Goal: Information Seeking & Learning: Learn about a topic

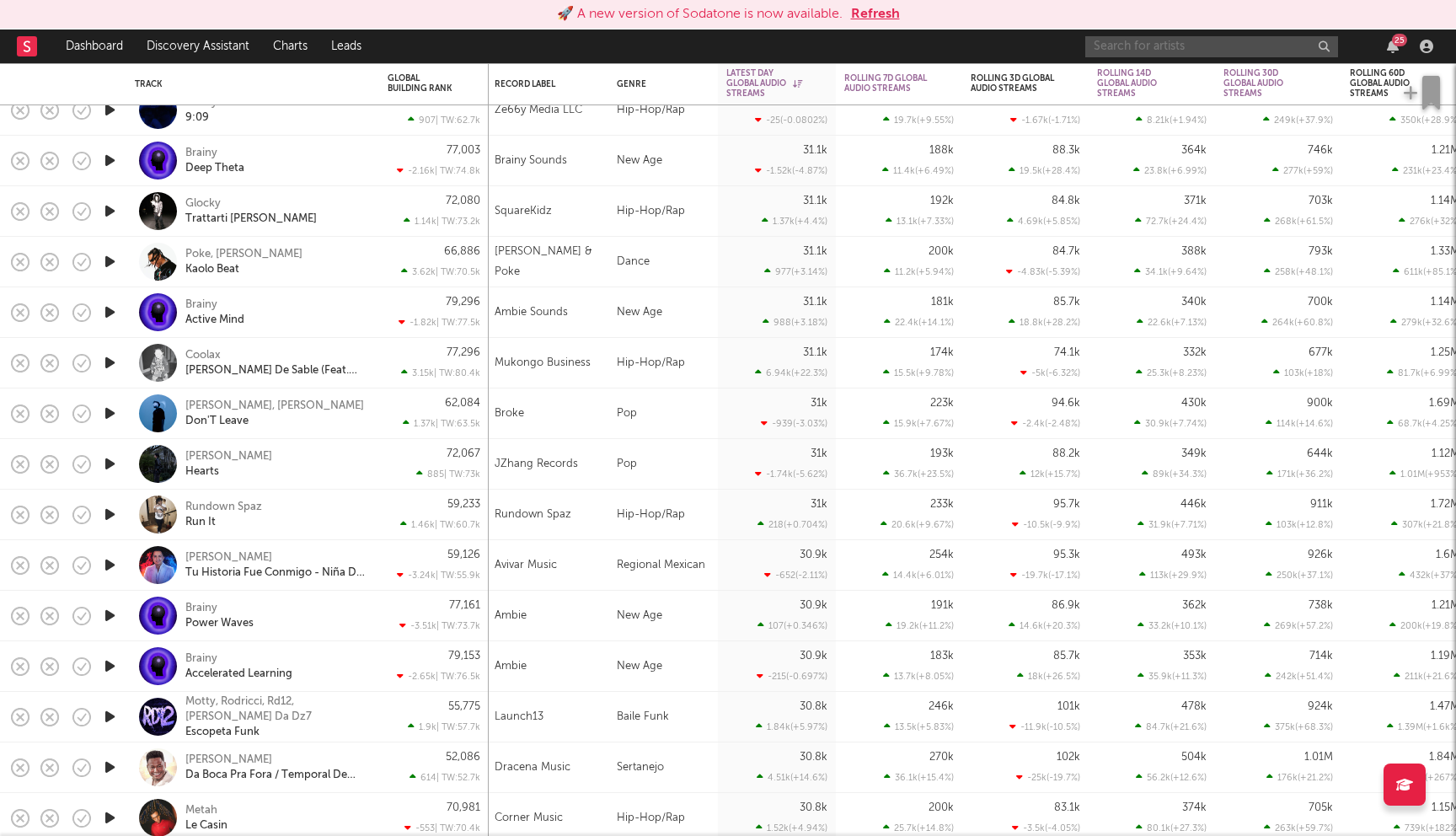
click at [1206, 38] on input "text" at bounding box center [1211, 47] width 252 height 21
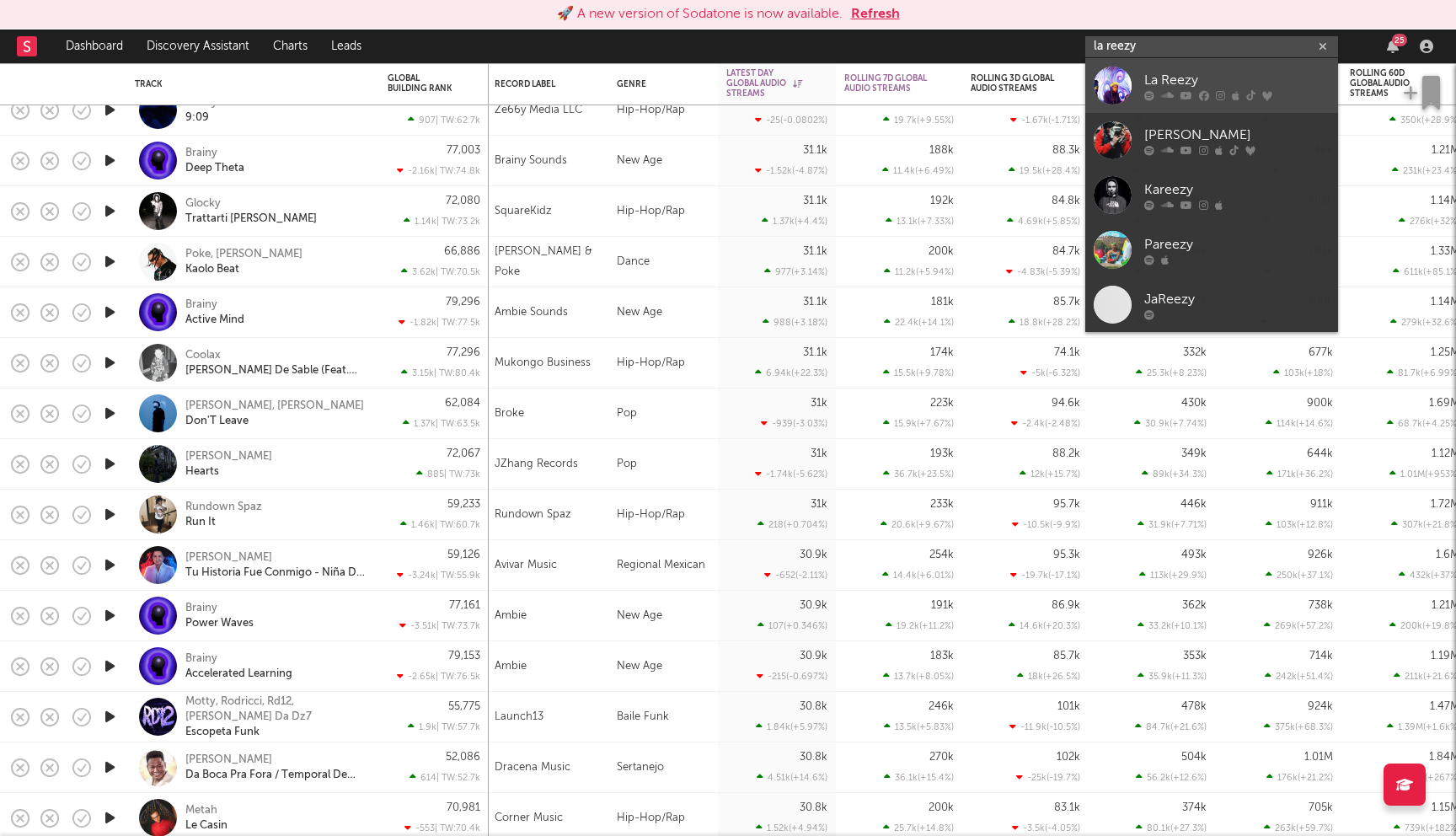
type input "la reezy"
click at [1247, 65] on link "La Reezy" at bounding box center [1211, 86] width 252 height 55
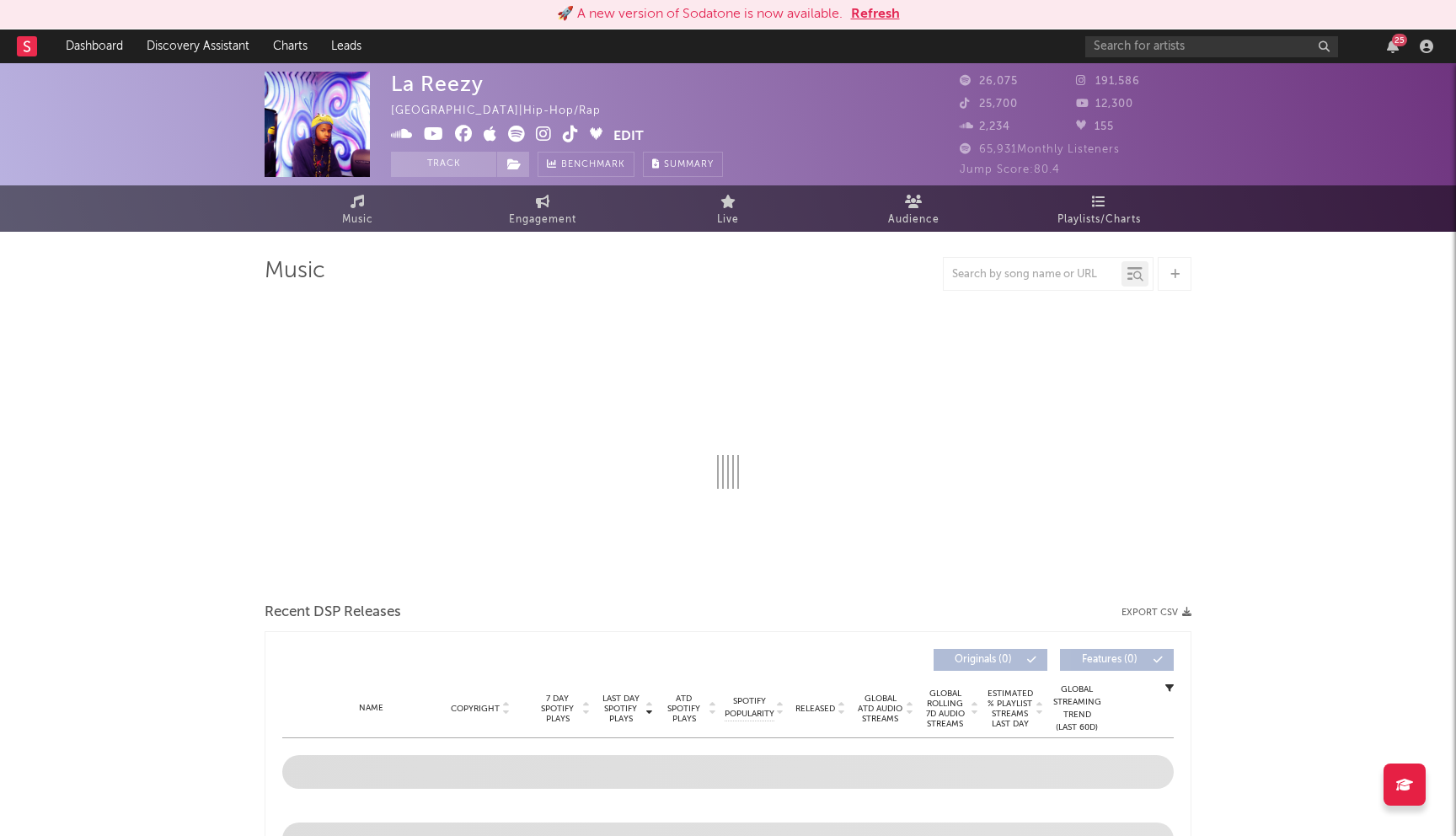
select select "6m"
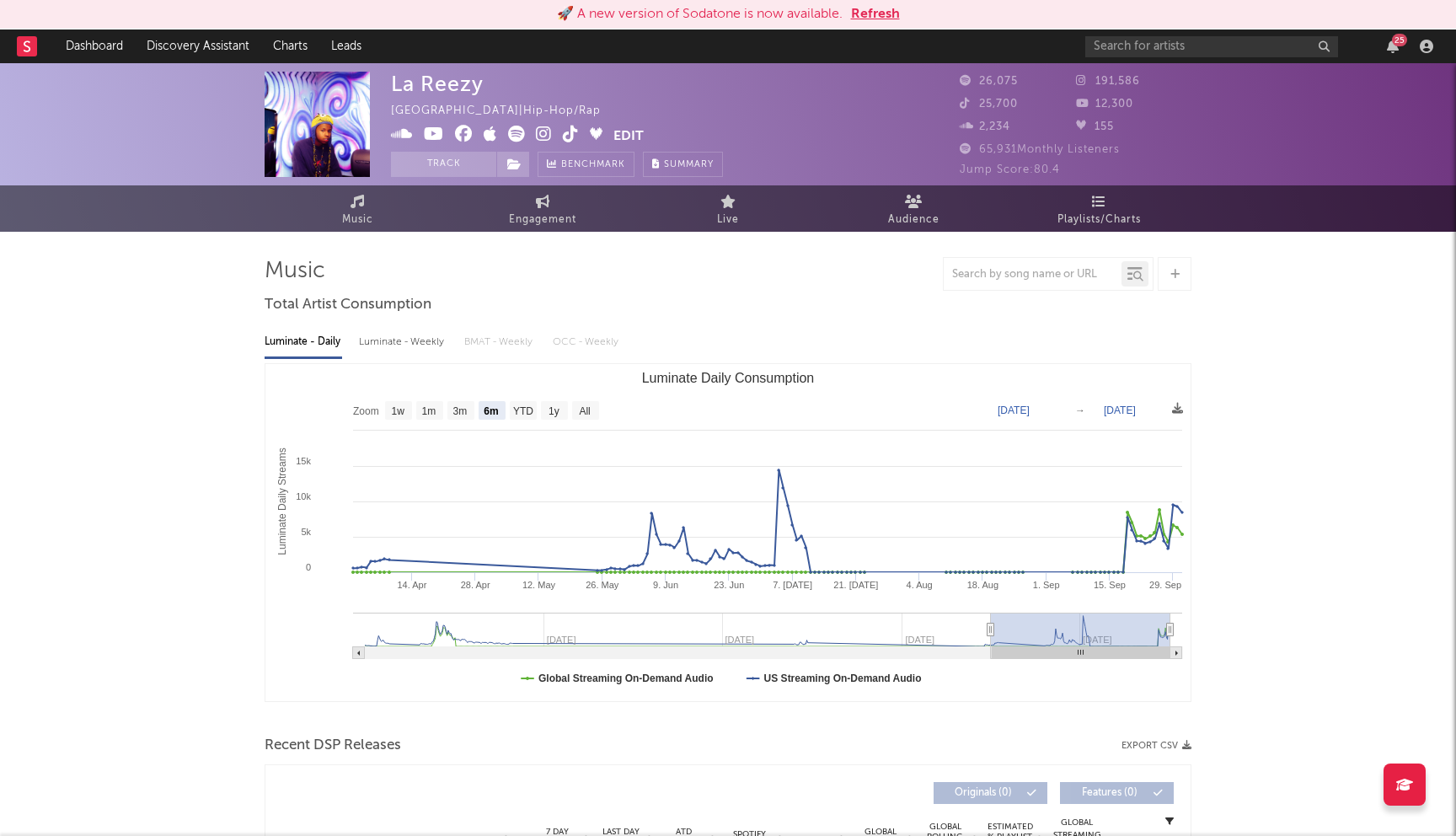
click at [878, 16] on button "Refresh" at bounding box center [874, 15] width 48 height 20
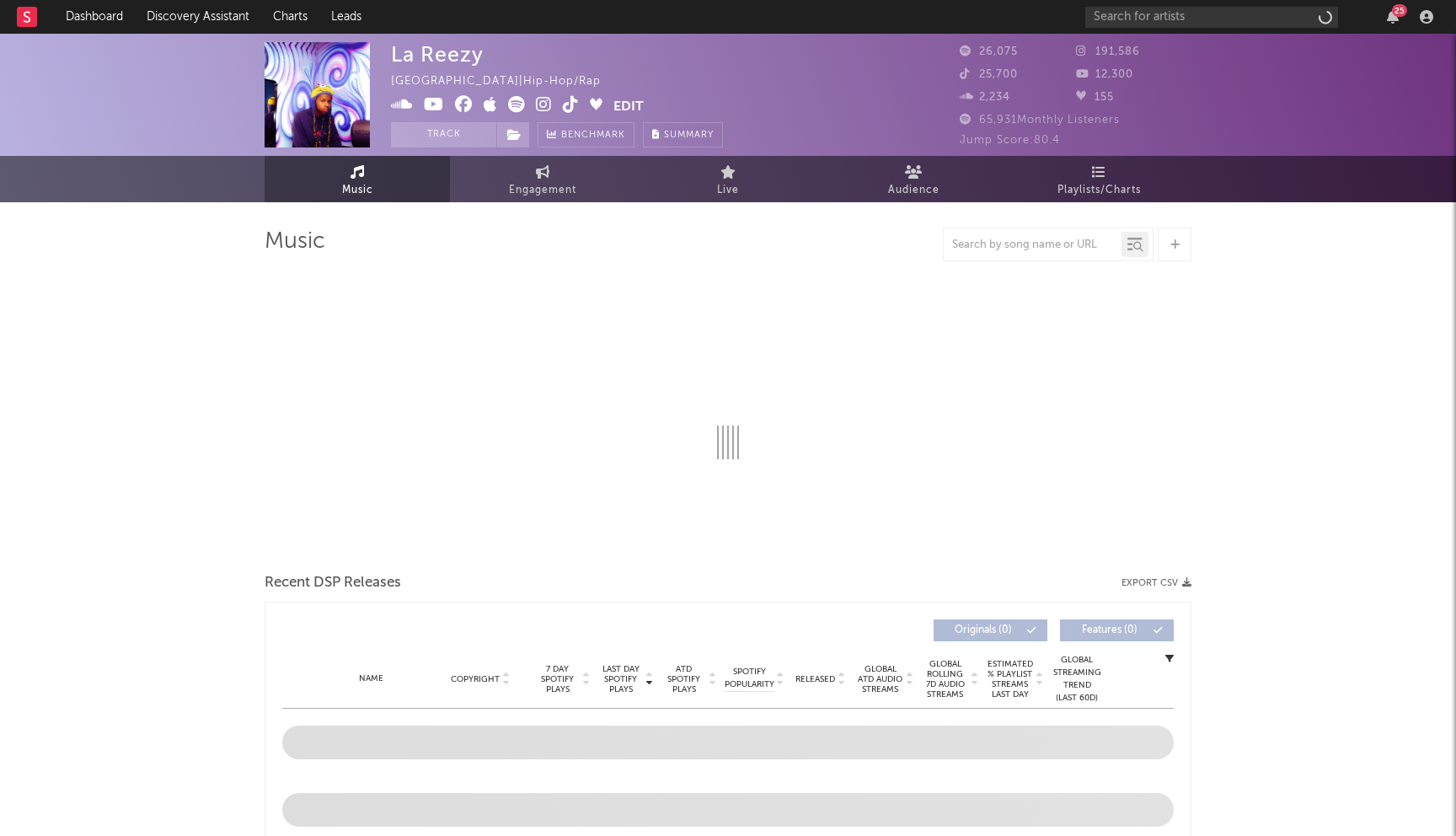
select select "6m"
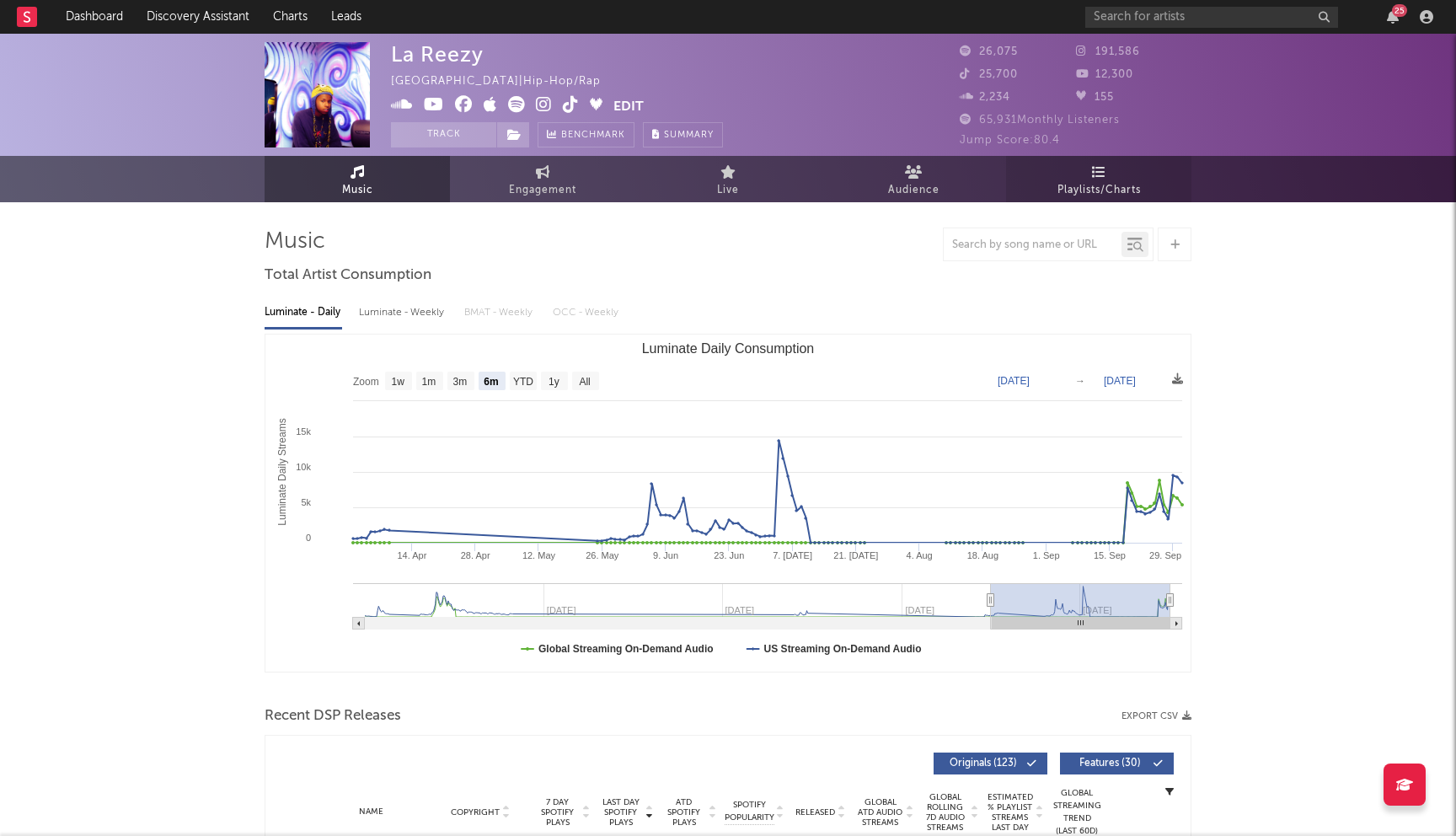
click at [1072, 175] on link "Playlists/Charts" at bounding box center [1098, 178] width 186 height 47
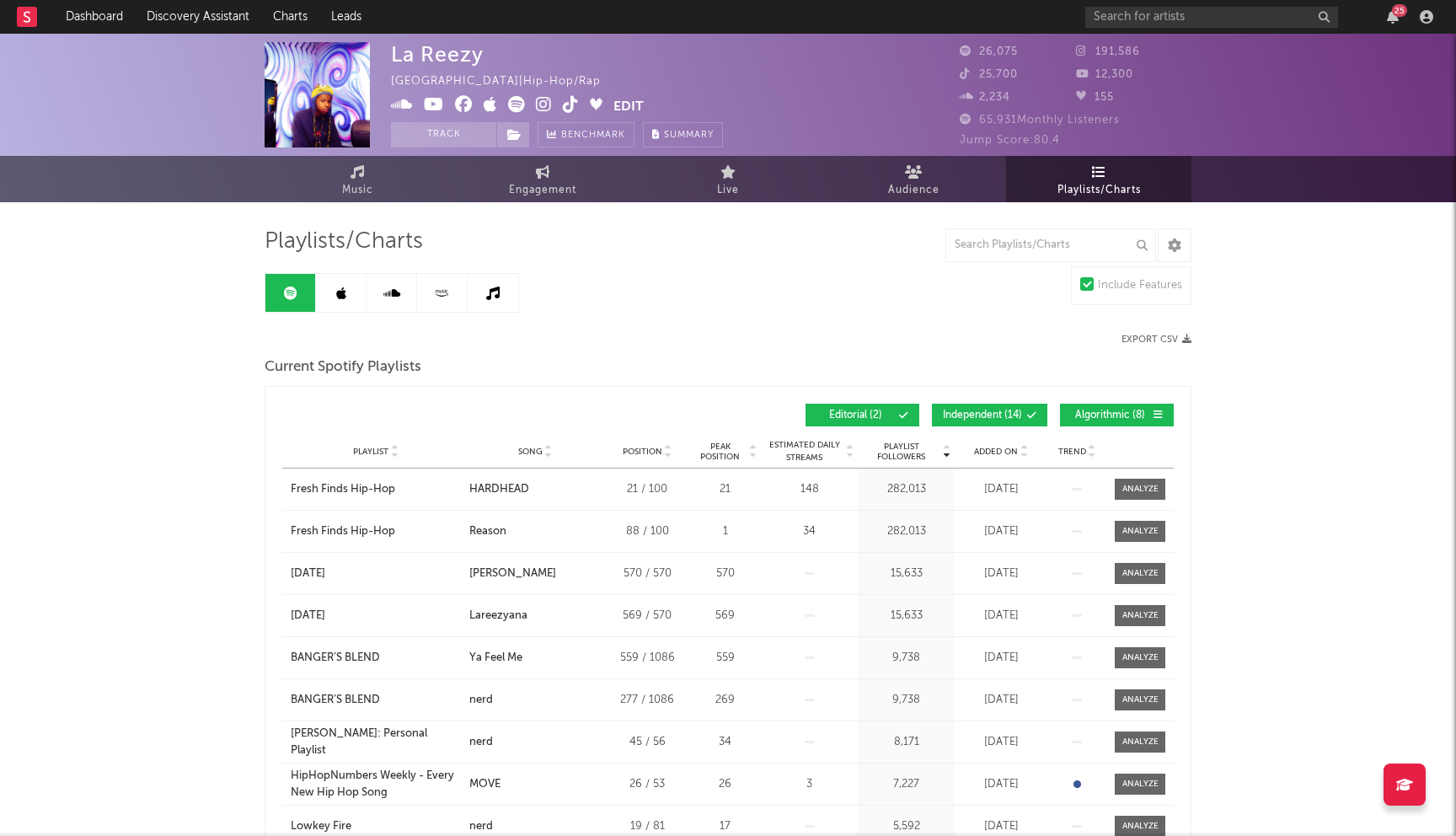
click at [347, 282] on link at bounding box center [340, 292] width 50 height 38
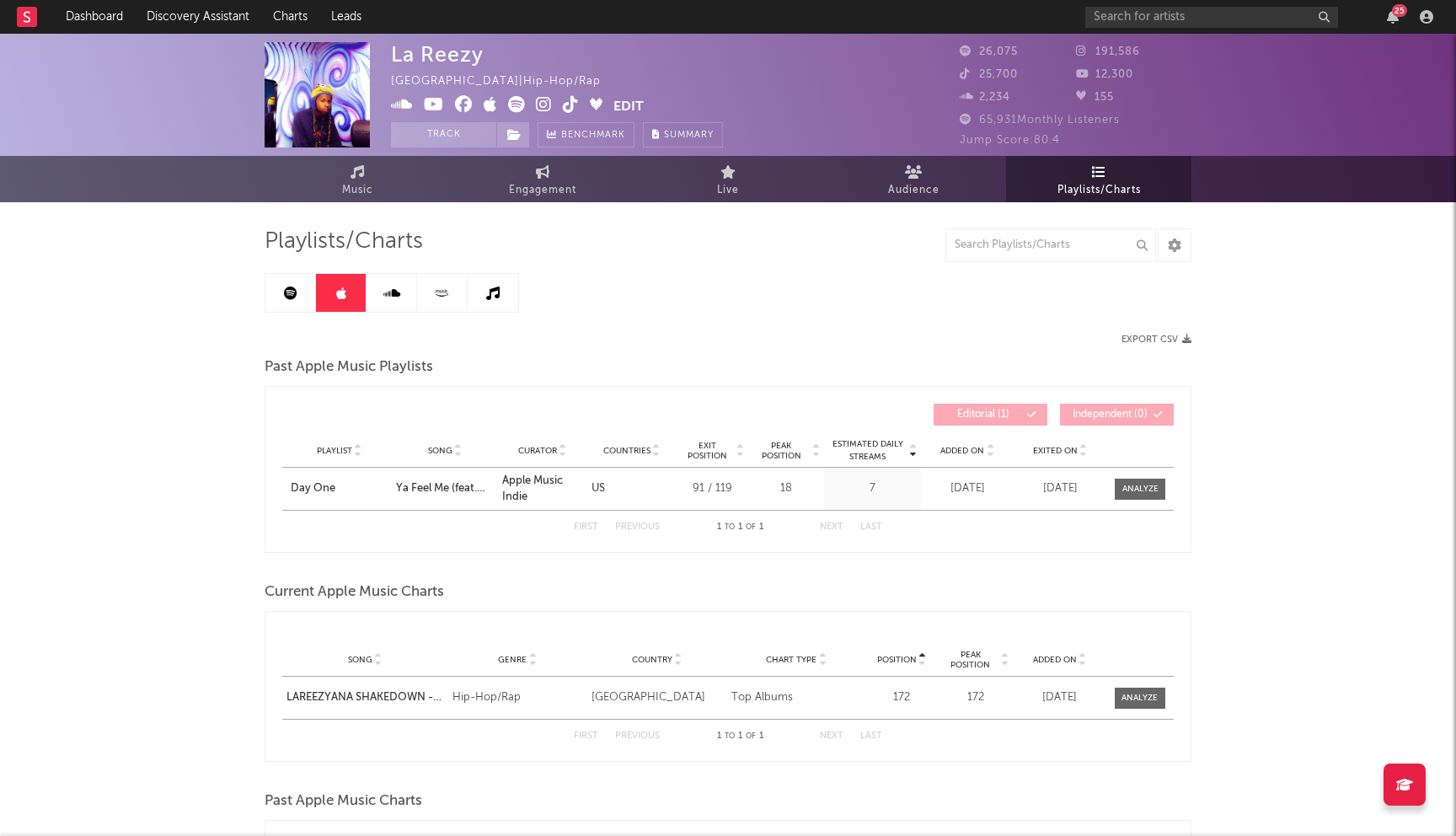
click at [291, 297] on icon at bounding box center [290, 293] width 14 height 14
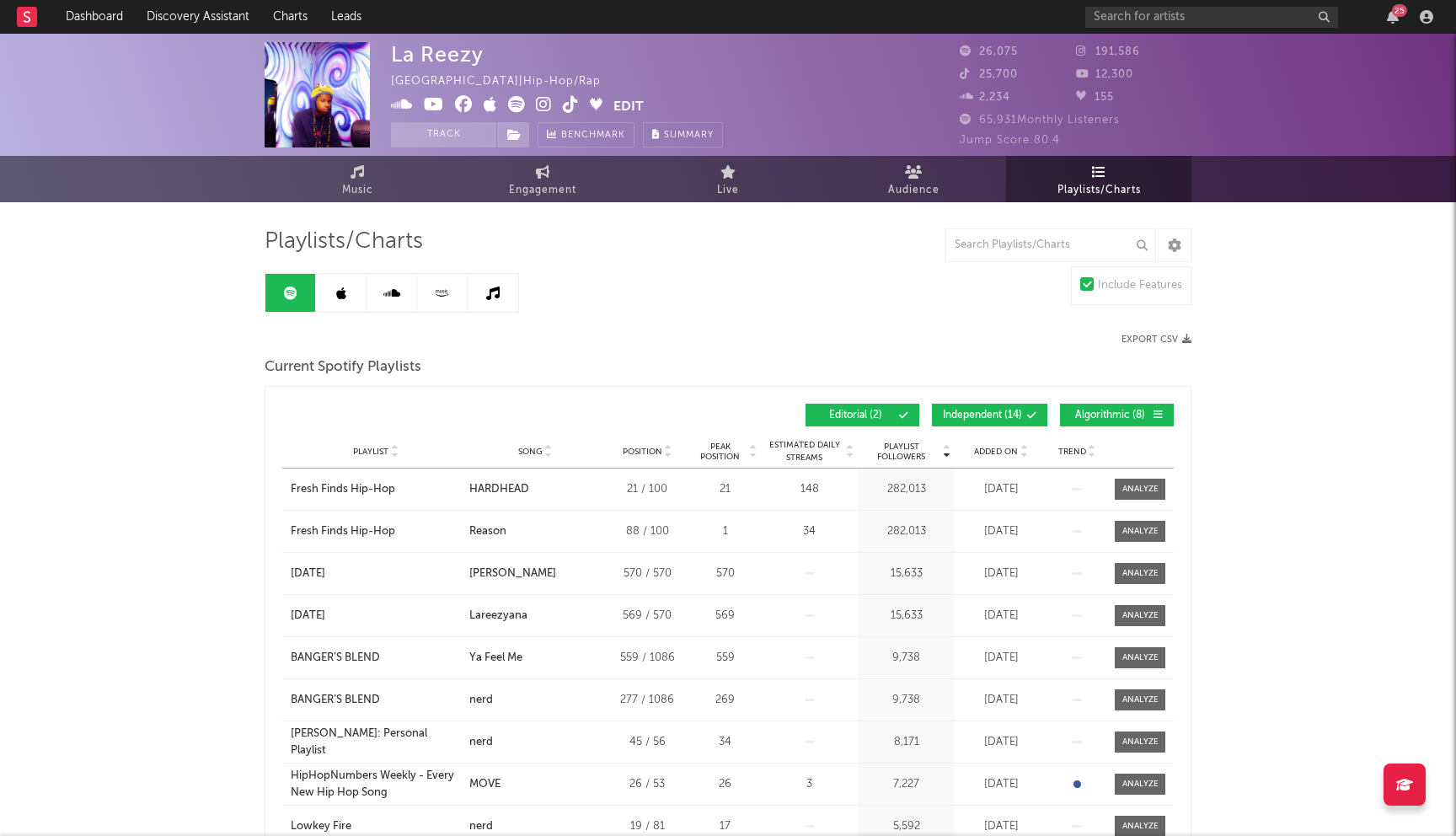
click at [329, 301] on link at bounding box center [340, 292] width 50 height 38
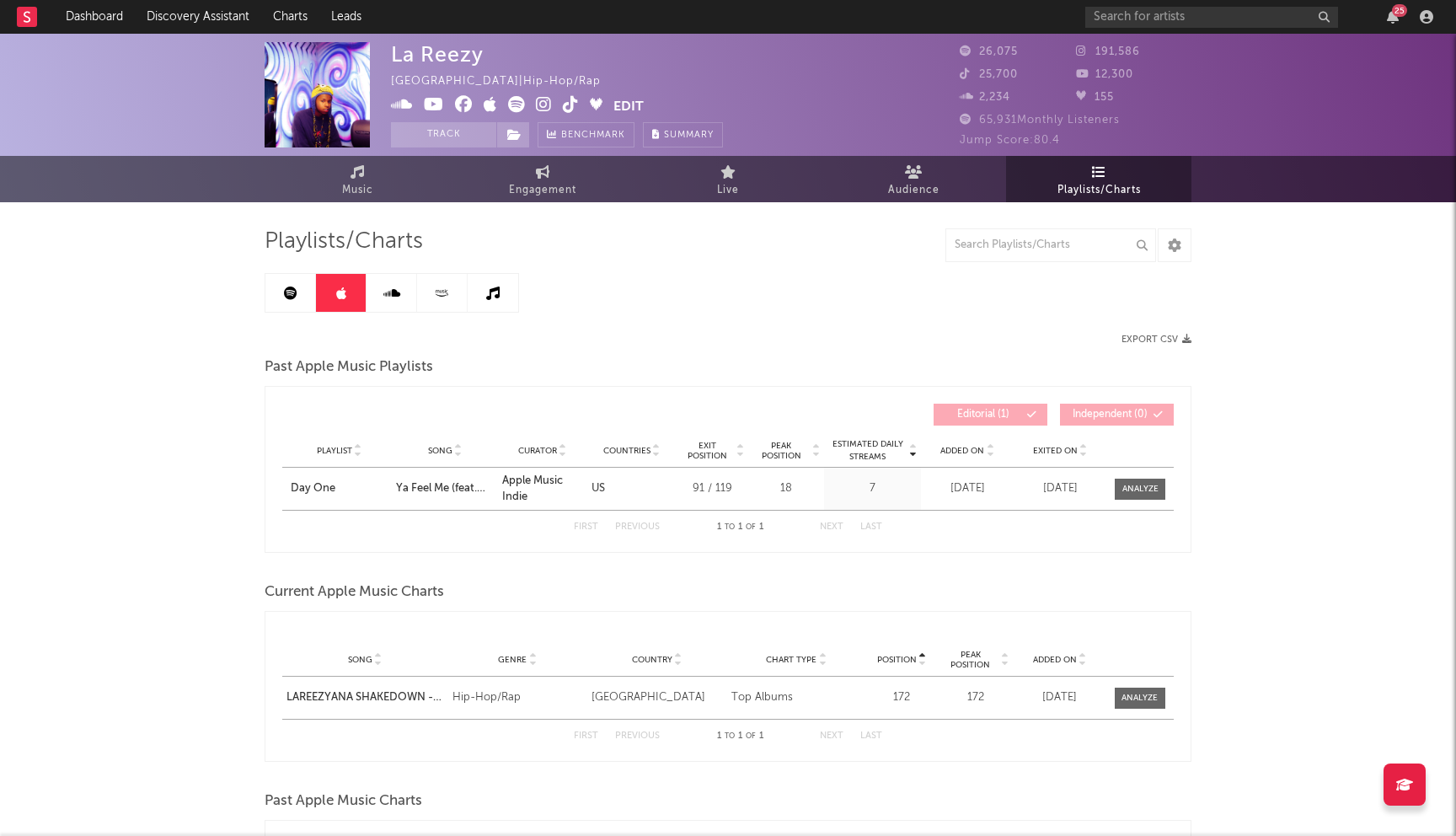
click at [287, 305] on link at bounding box center [290, 292] width 50 height 38
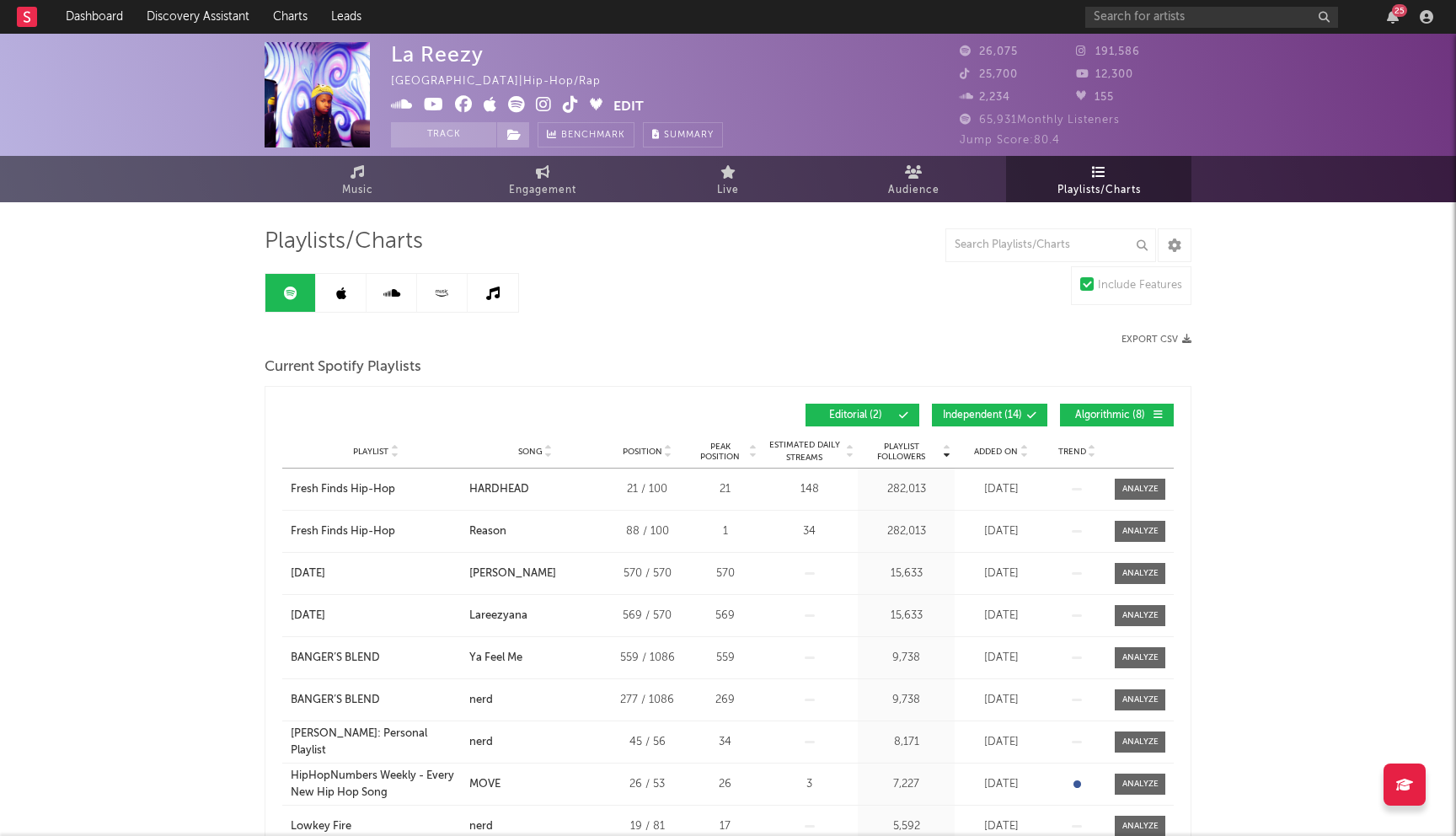
click at [1019, 431] on div "Playlist Followers Playlist Song Position Peak Position Playlist Followers Adde…" at bounding box center [728, 414] width 892 height 39
click at [1001, 414] on span at bounding box center [1002, 415] width 3 height 10
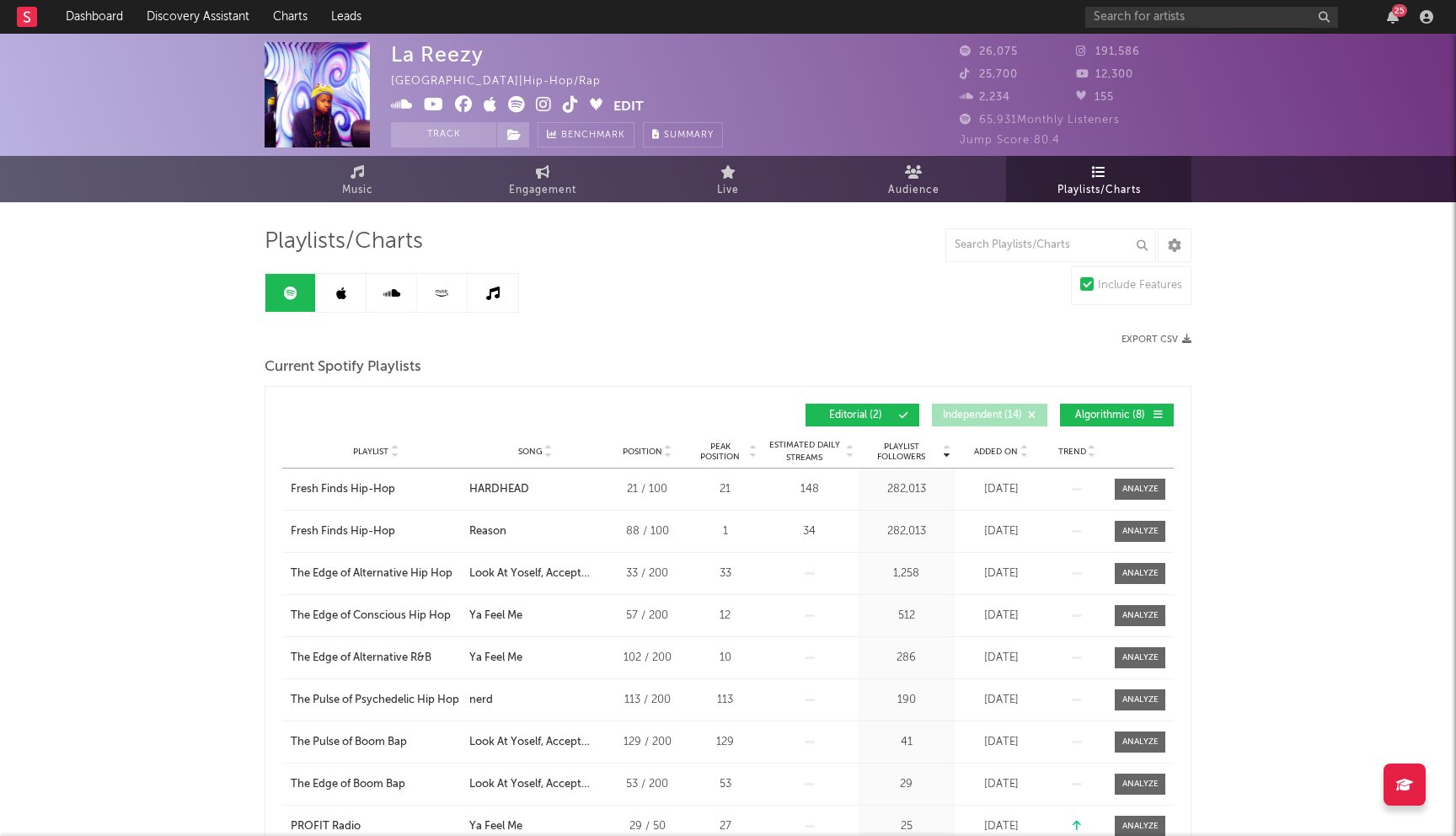
click at [1096, 413] on span "Algorithmic ( 8 )" at bounding box center [1109, 415] width 78 height 10
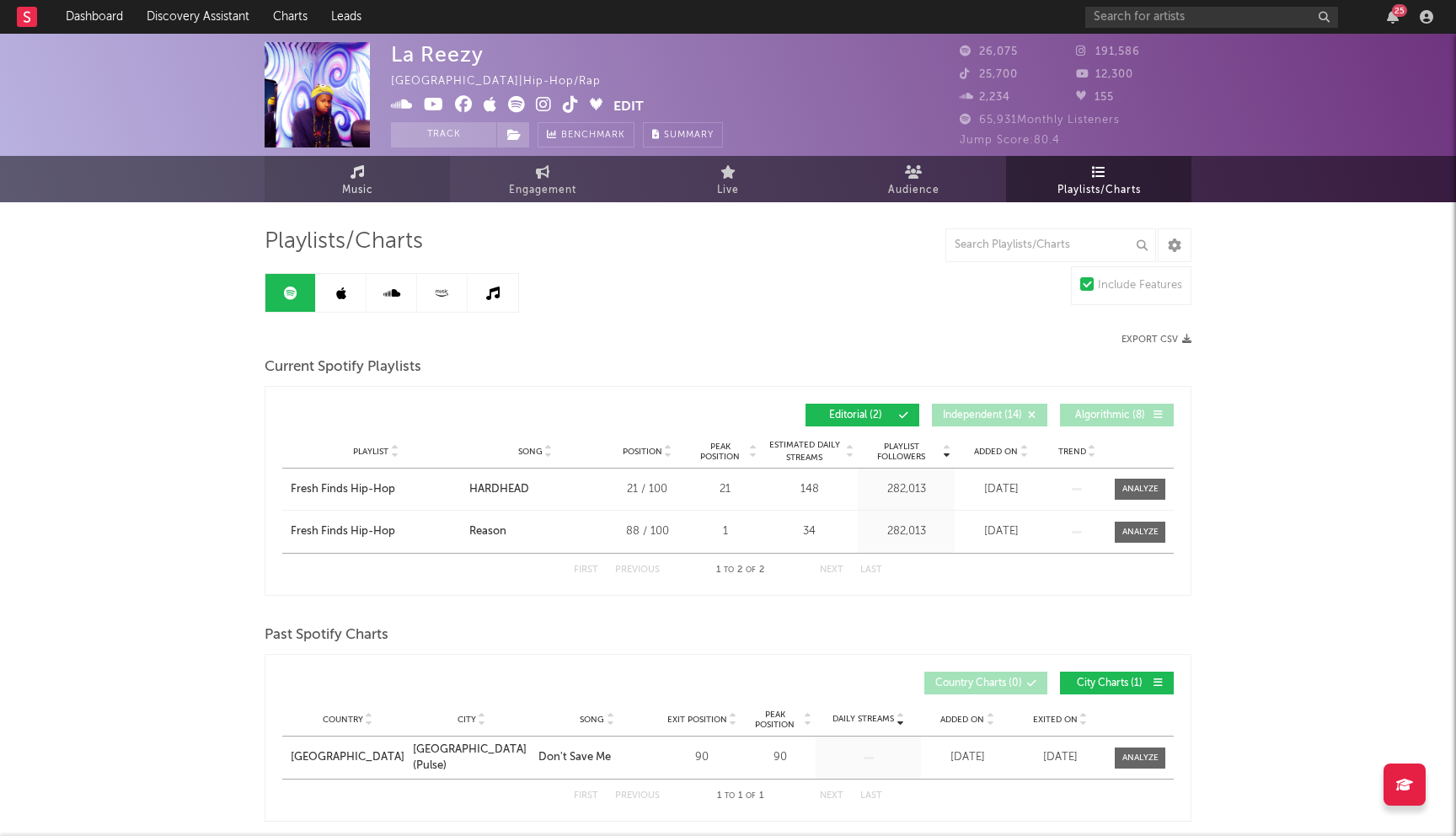
click at [350, 198] on span "Music" at bounding box center [358, 190] width 31 height 20
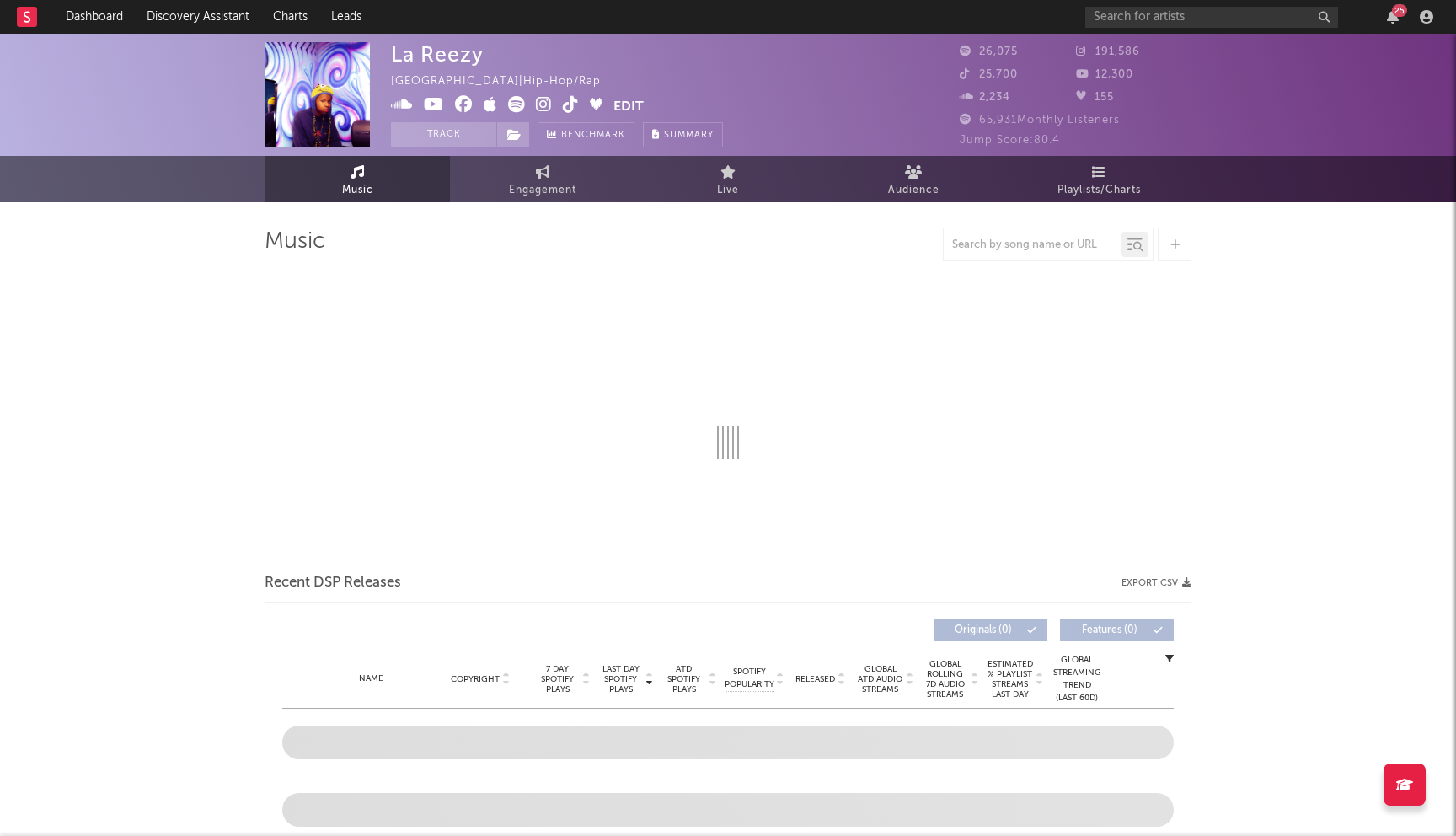
select select "6m"
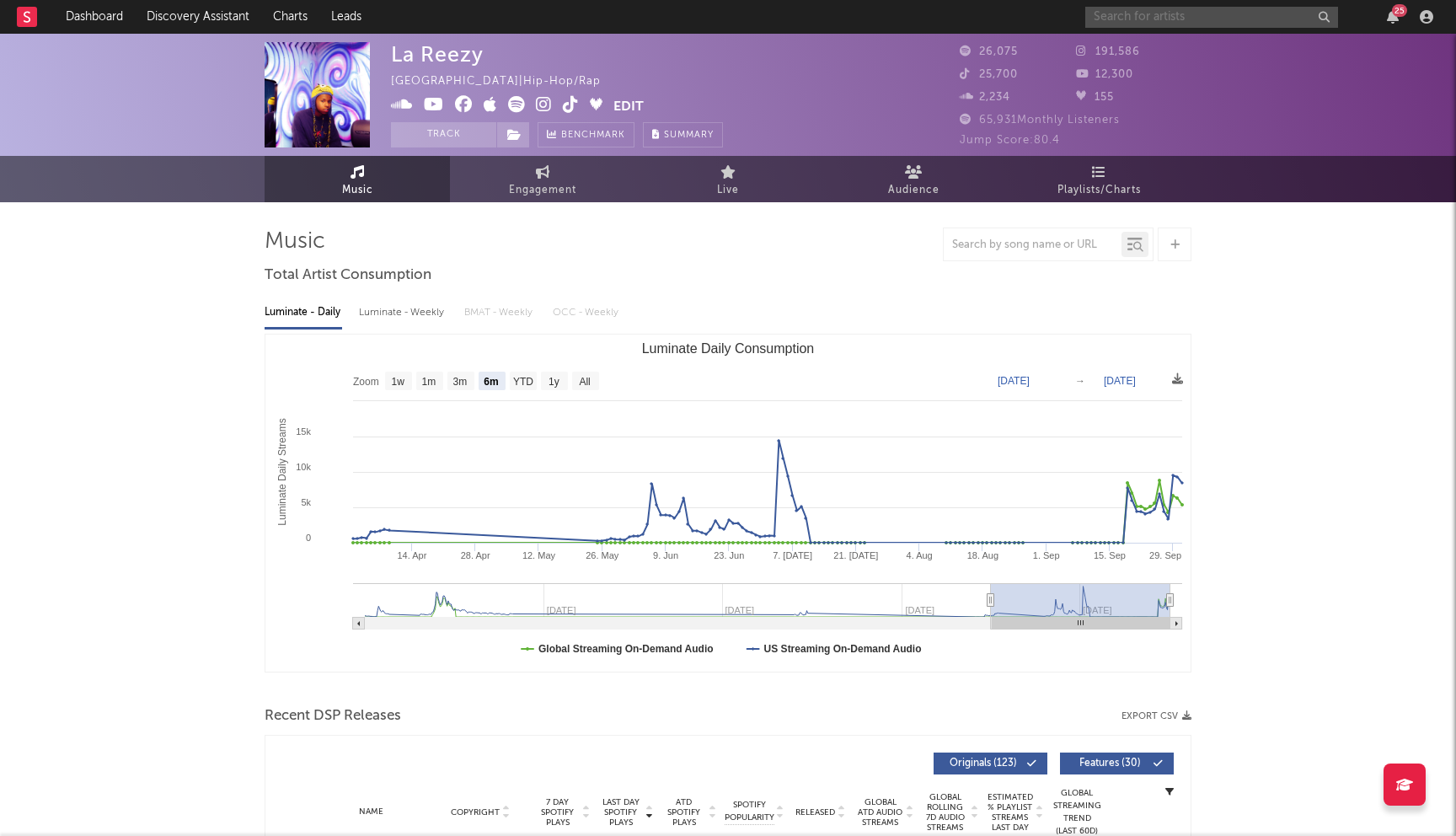
click at [1161, 9] on input "text" at bounding box center [1211, 16] width 252 height 21
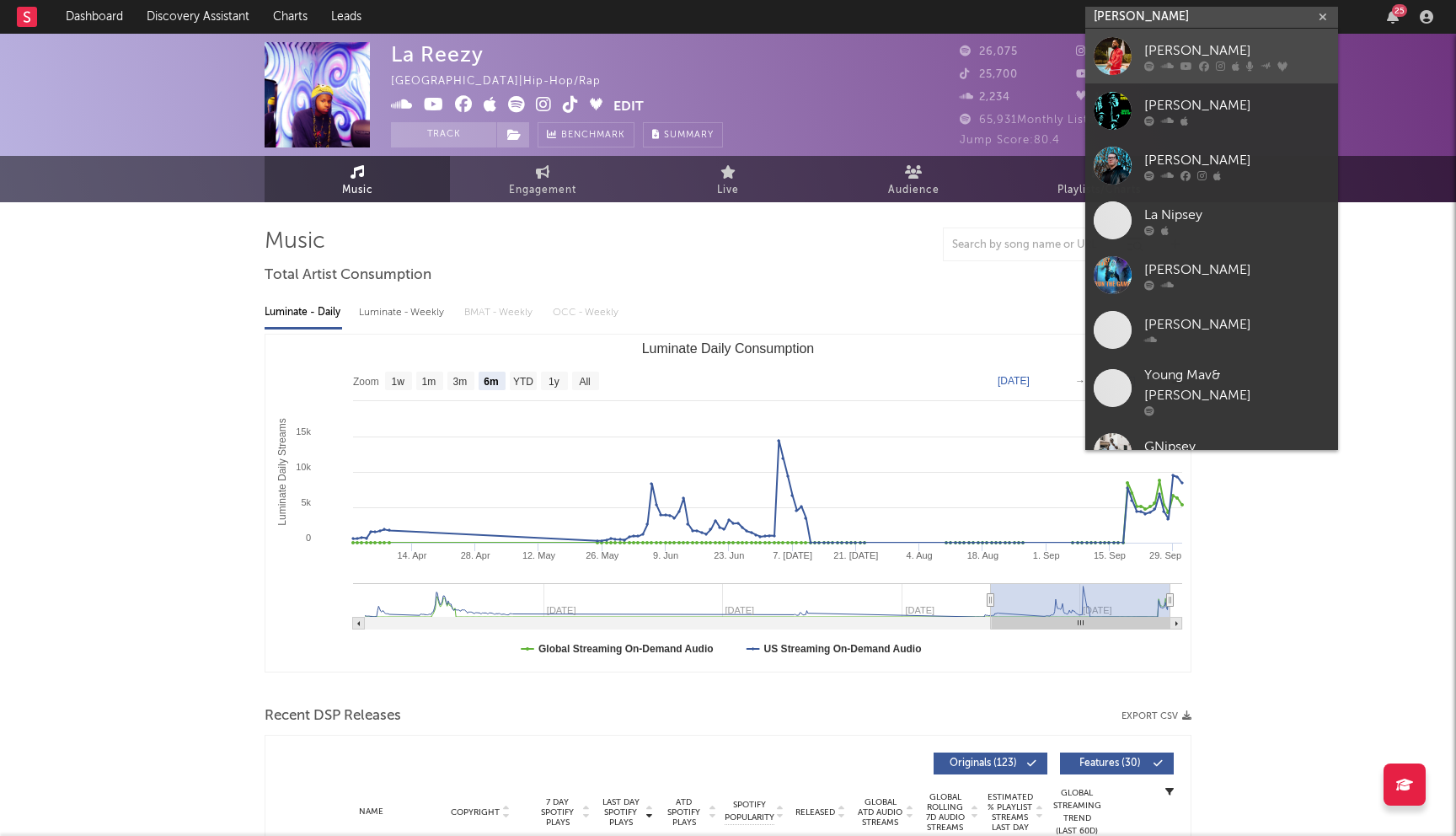
type input "nipsey"
click at [1136, 64] on link "Nipsey Hussle" at bounding box center [1211, 56] width 252 height 55
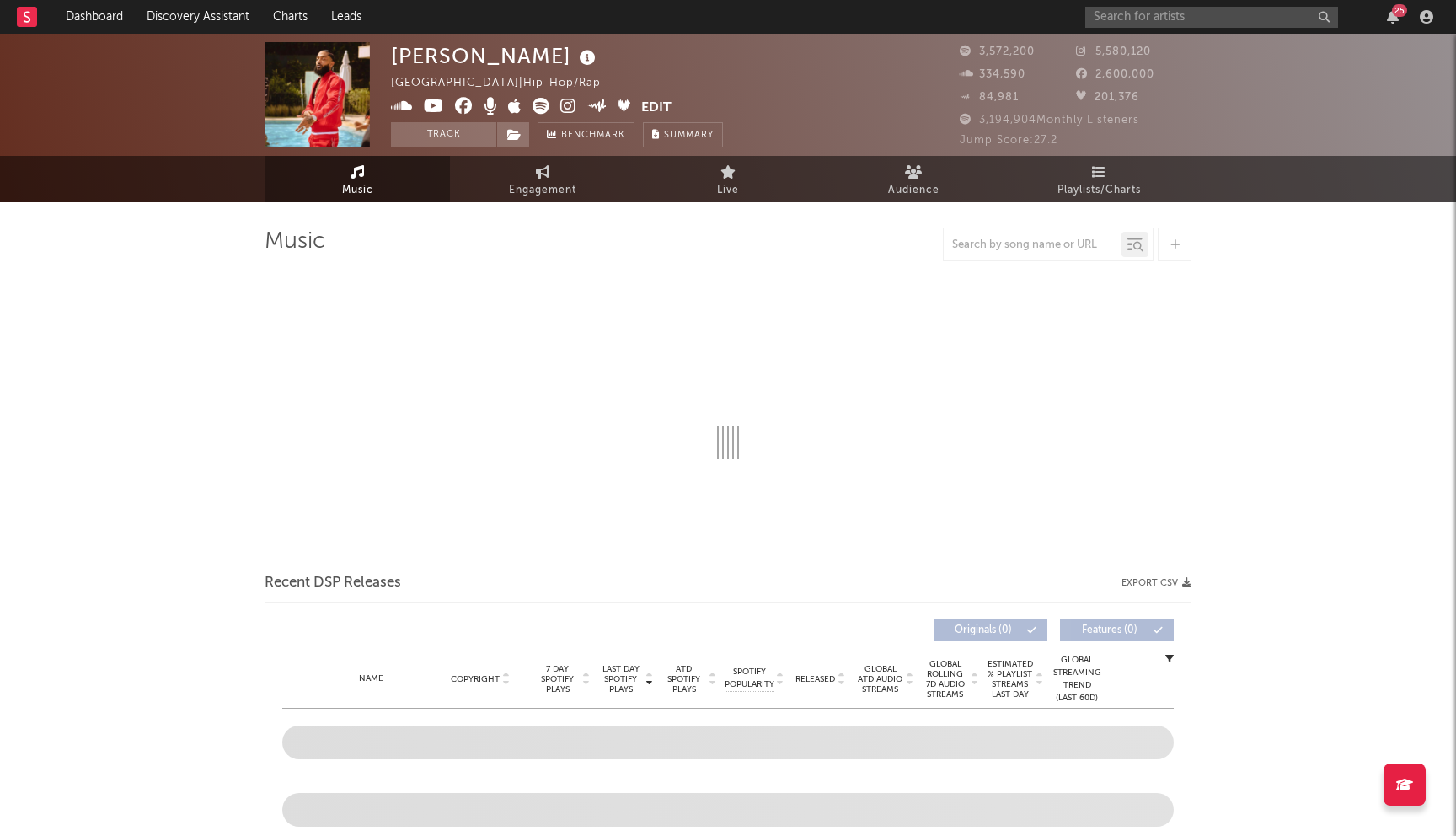
select select "6m"
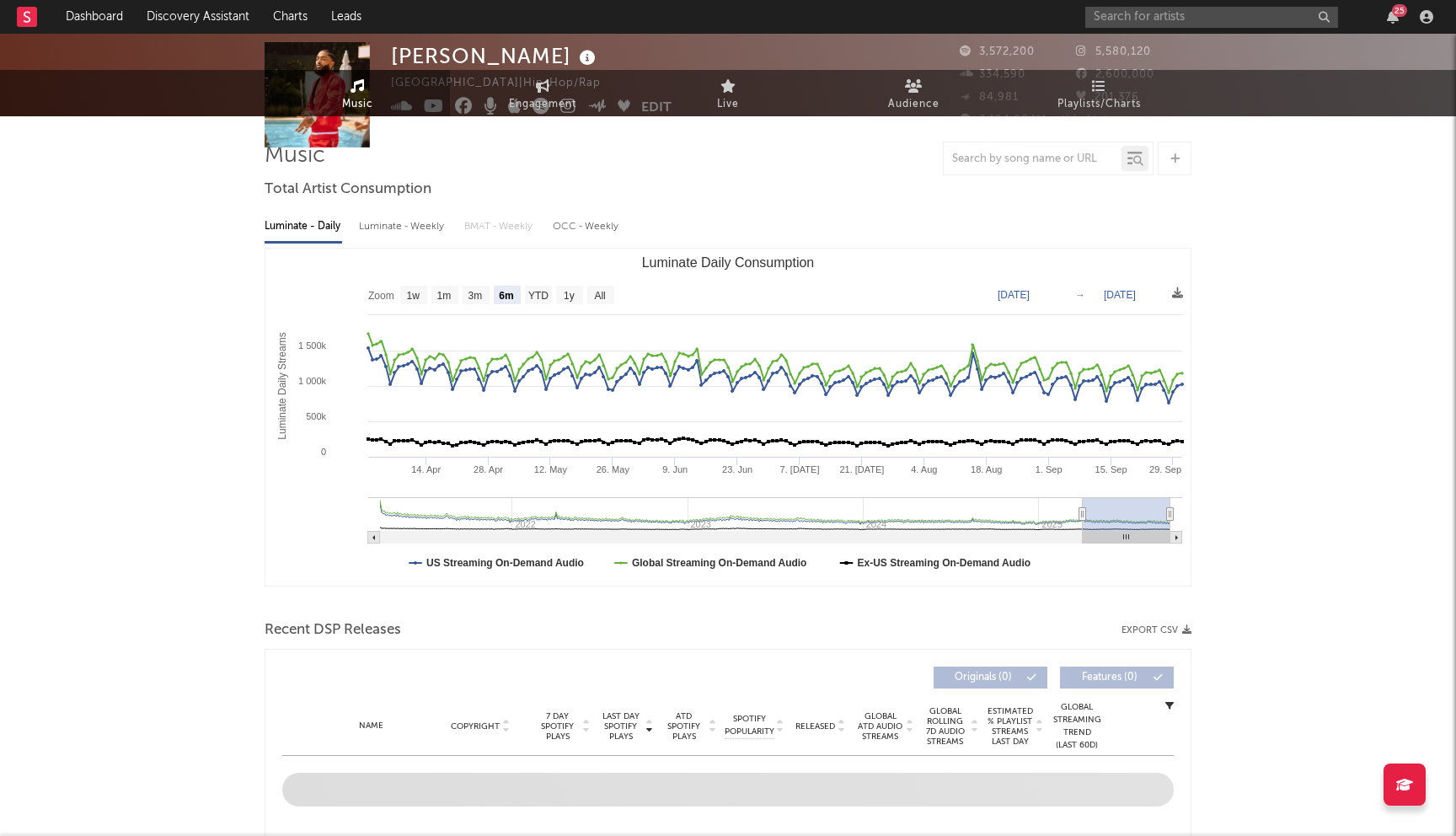
scroll to position [424, 0]
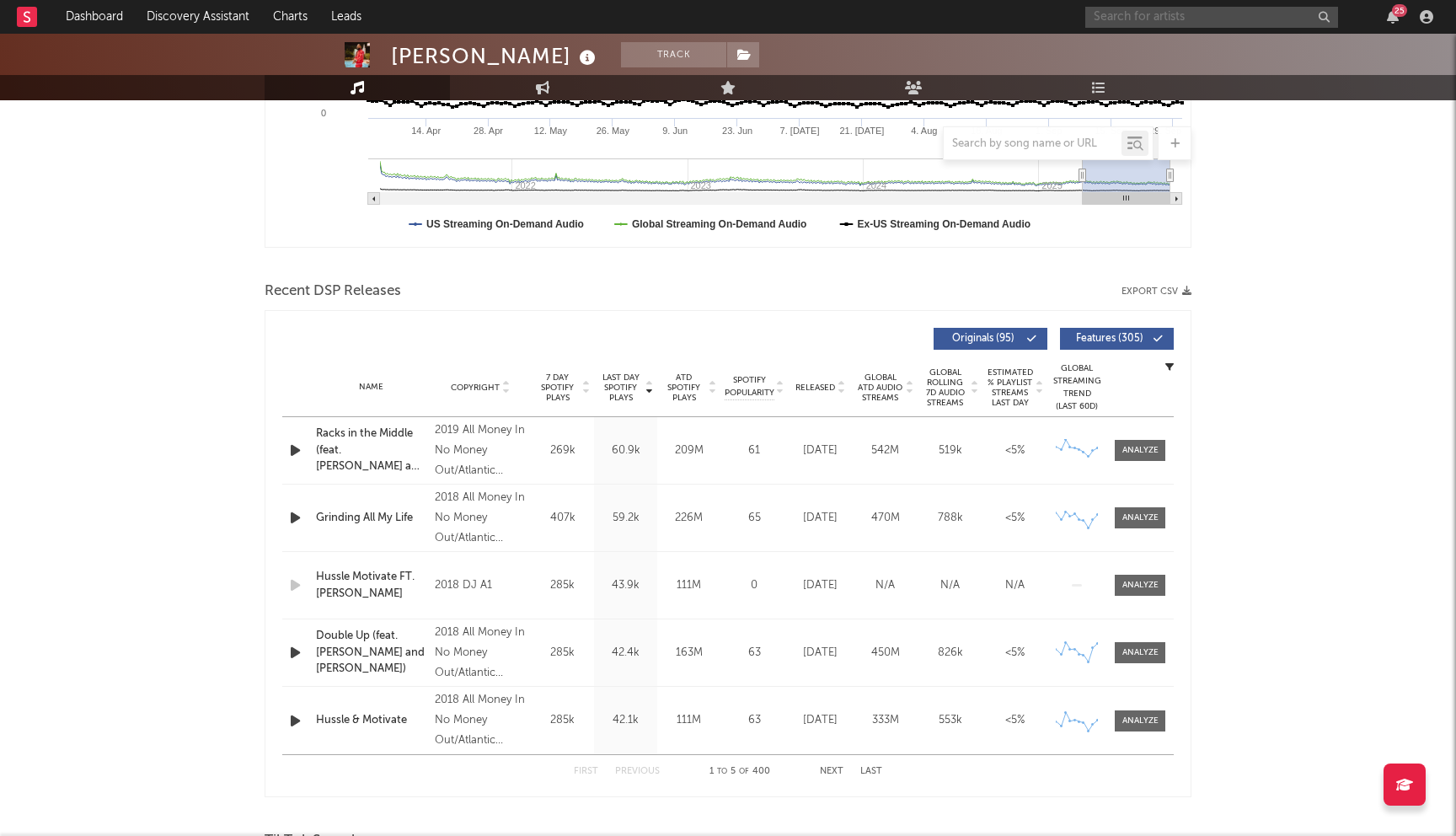
click at [1147, 16] on input "text" at bounding box center [1211, 16] width 252 height 21
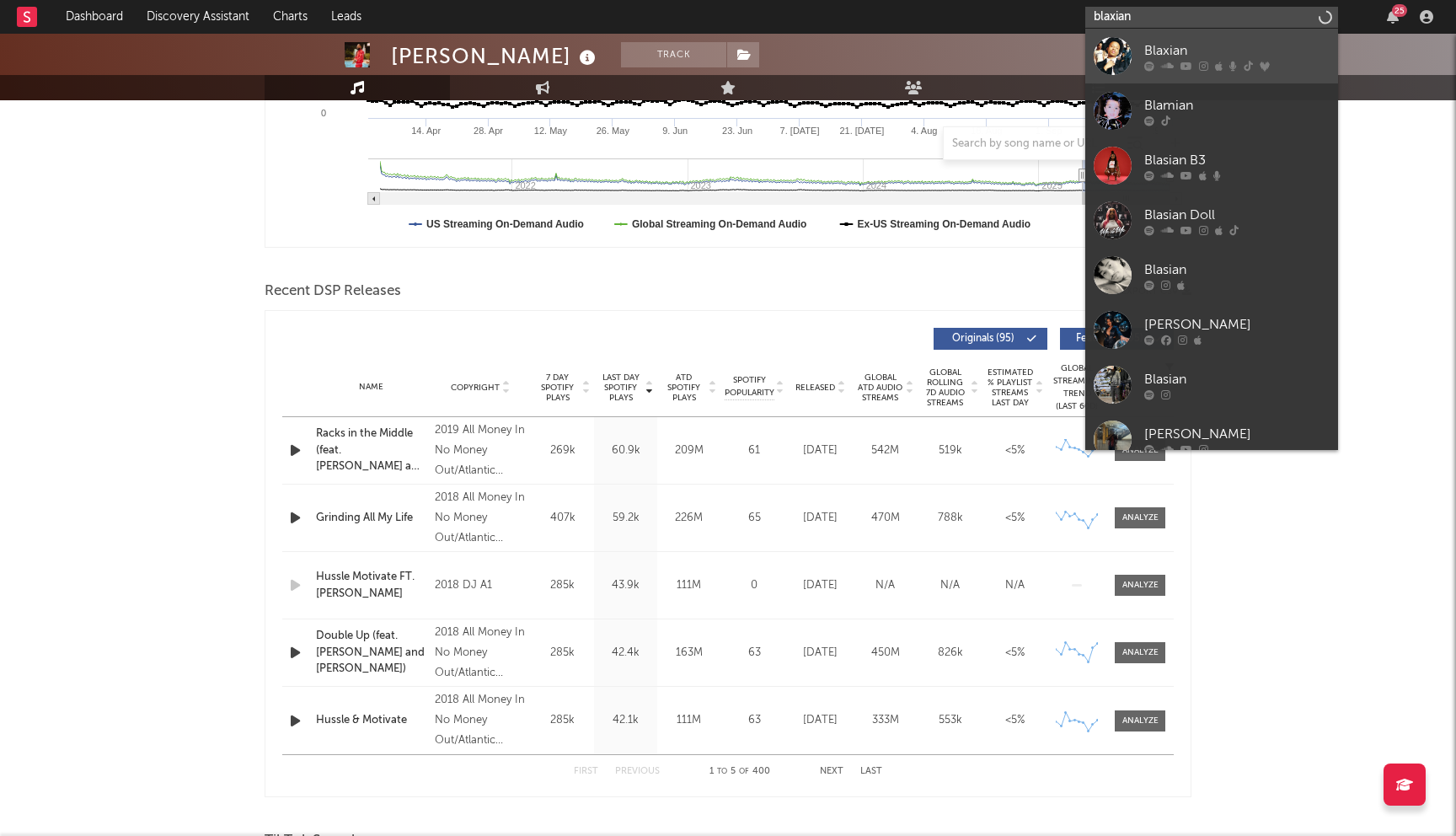
type input "blaxian"
click at [1150, 55] on div "Blaxian" at bounding box center [1237, 50] width 186 height 20
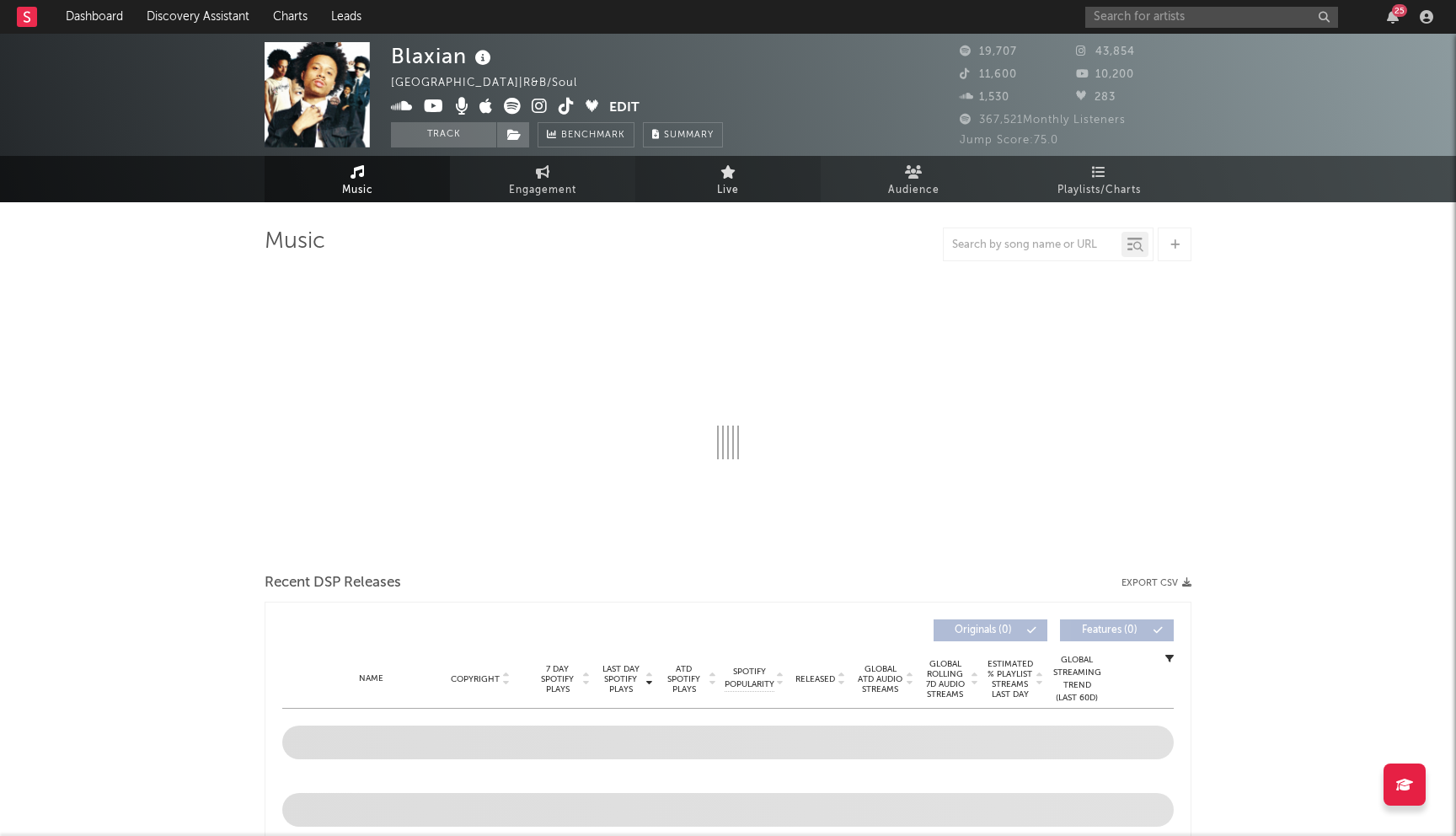
select select "6m"
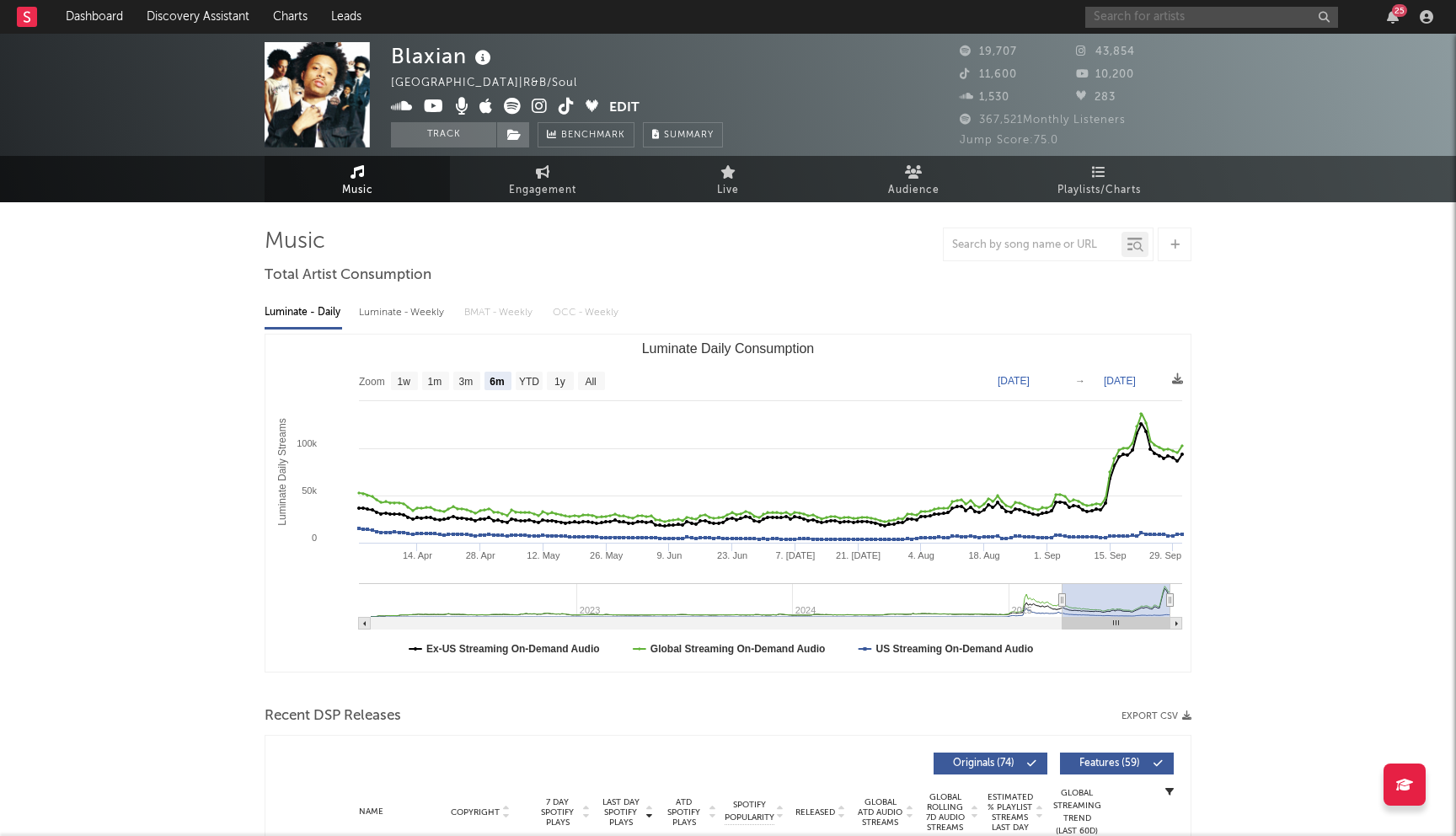
click at [1160, 20] on input "text" at bounding box center [1211, 16] width 252 height 21
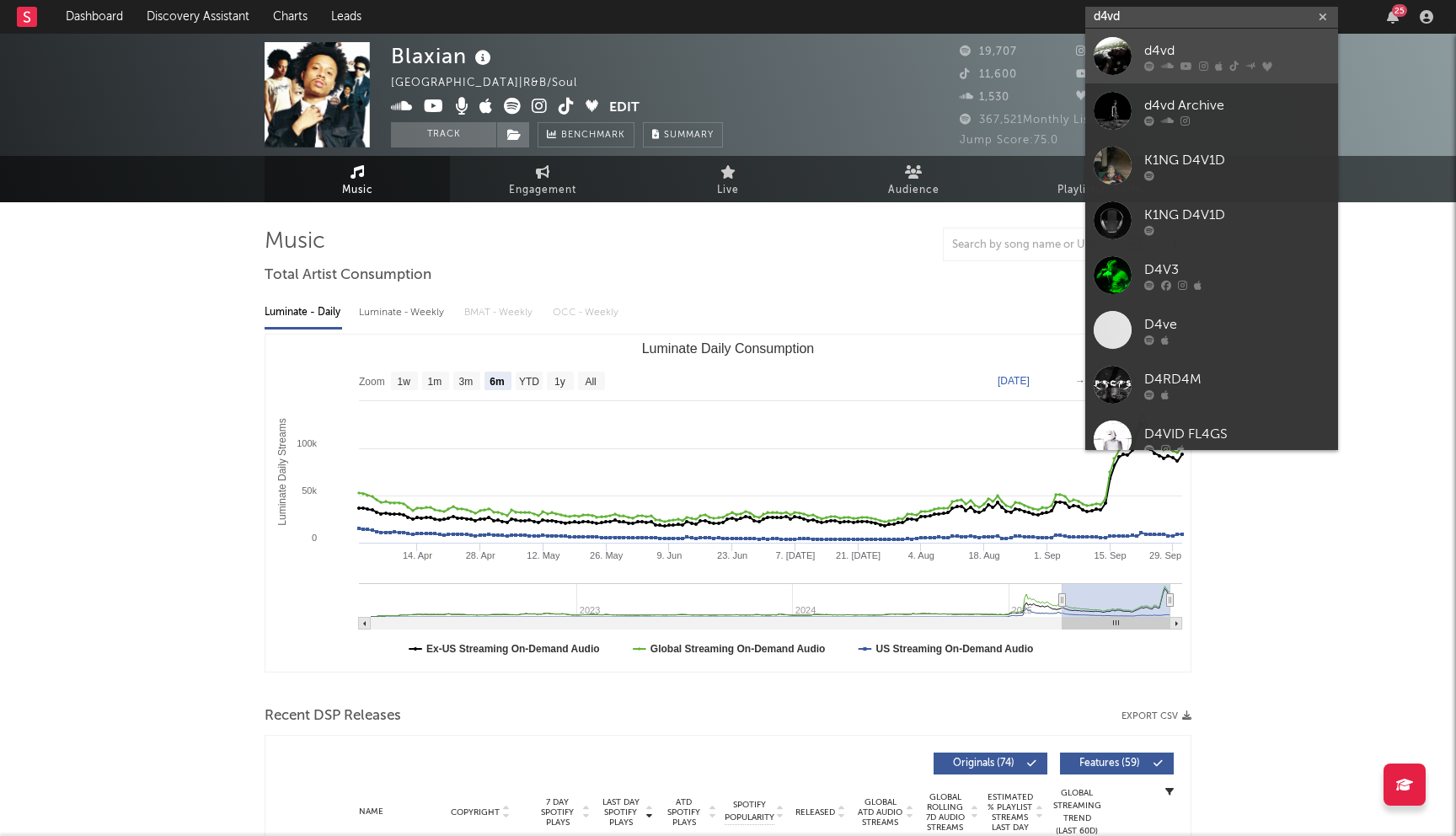
type input "d4vd"
click at [1163, 55] on div "d4vd" at bounding box center [1237, 50] width 186 height 20
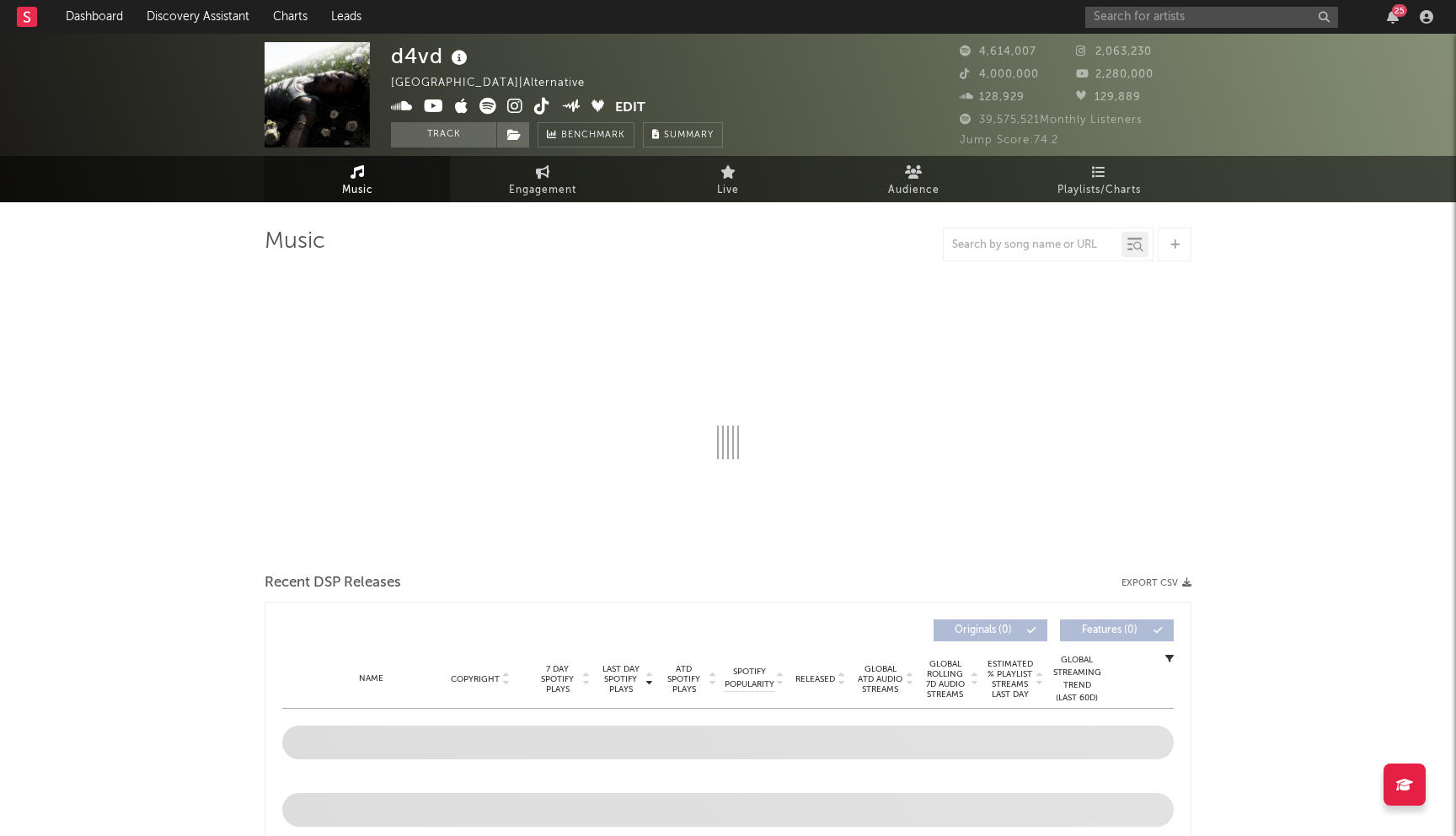
select select "6m"
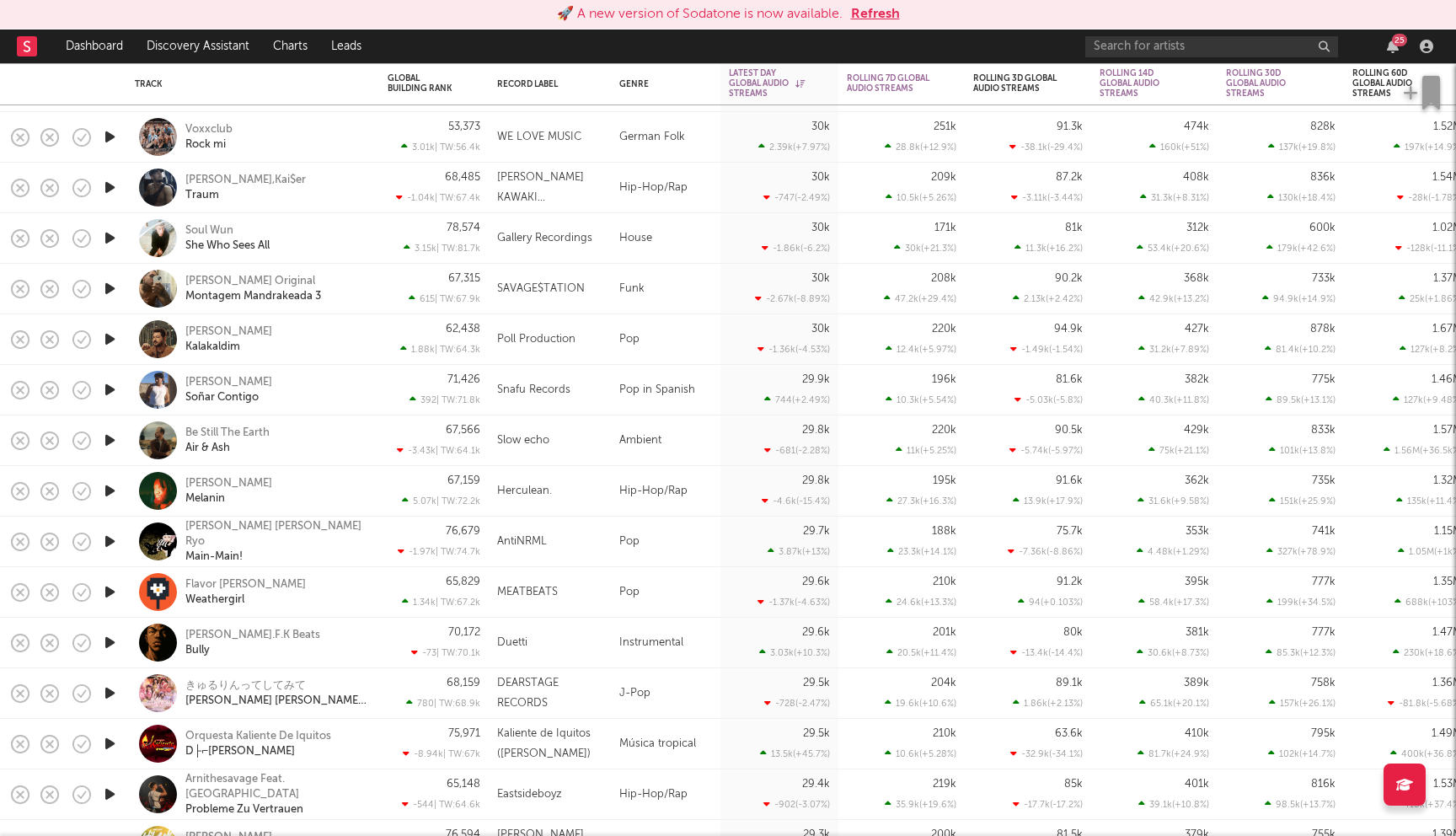
click at [885, 18] on button "Refresh" at bounding box center [874, 15] width 48 height 20
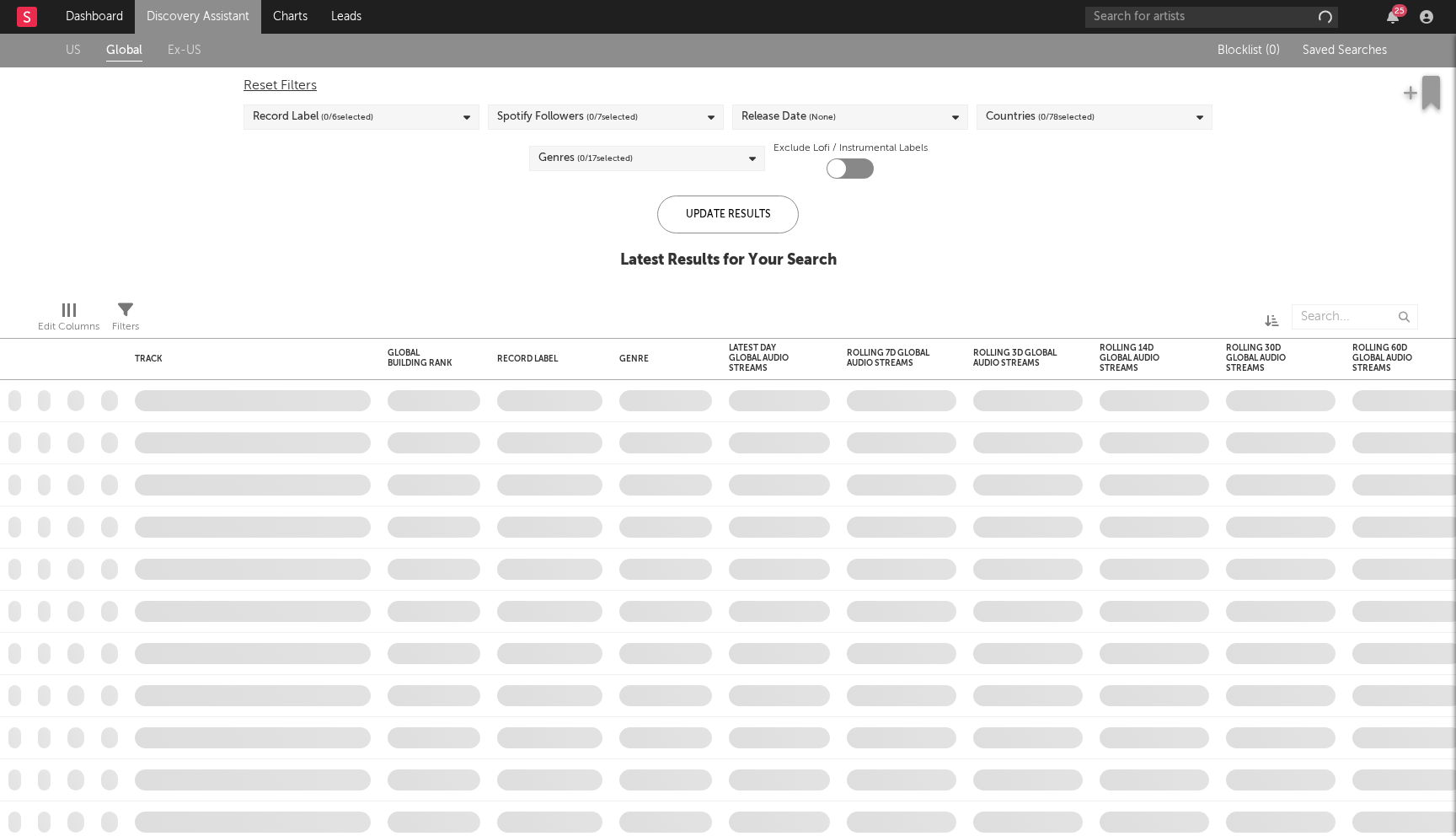
checkbox input "true"
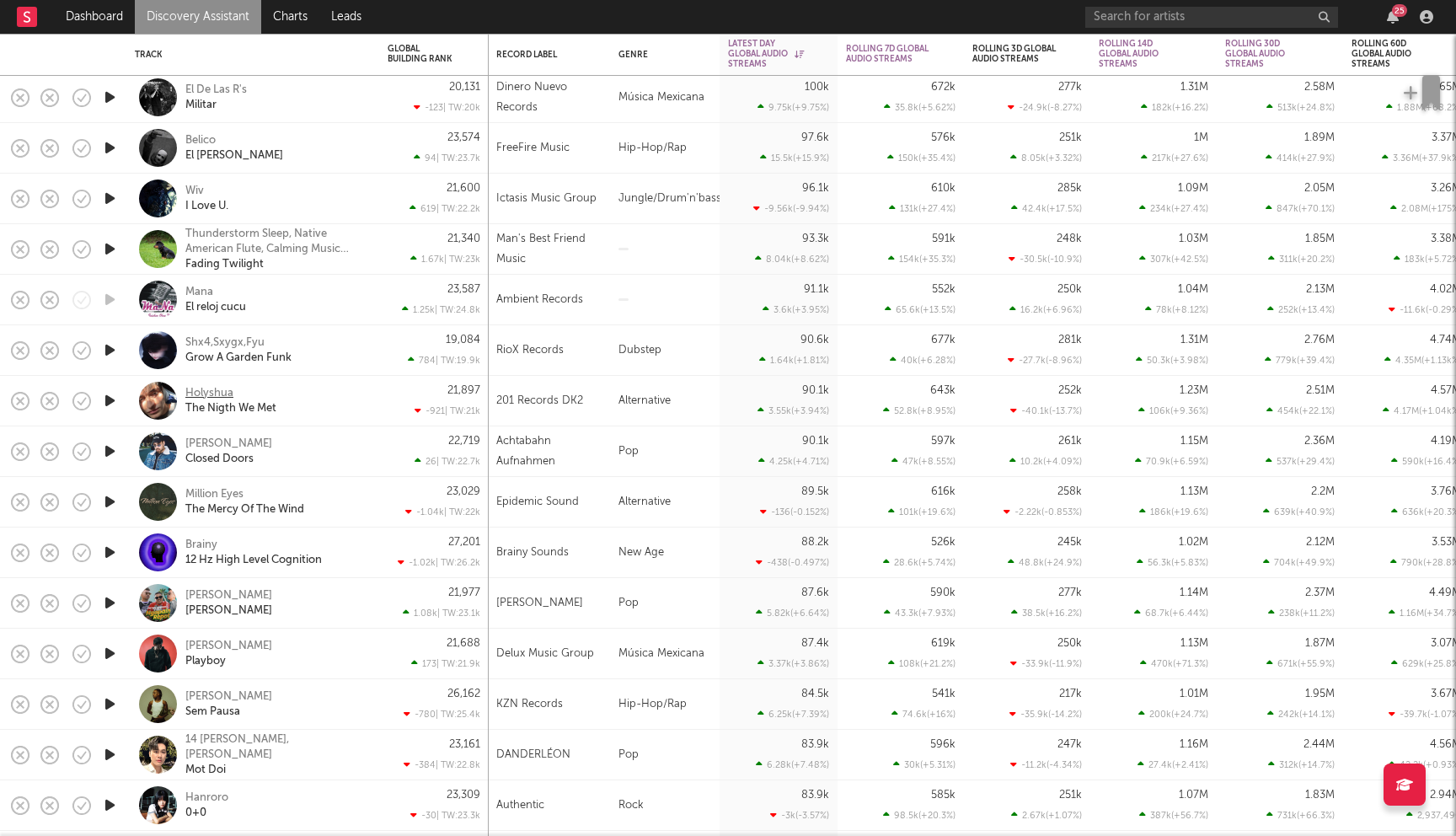
click at [219, 391] on div "Holyshua" at bounding box center [209, 393] width 48 height 16
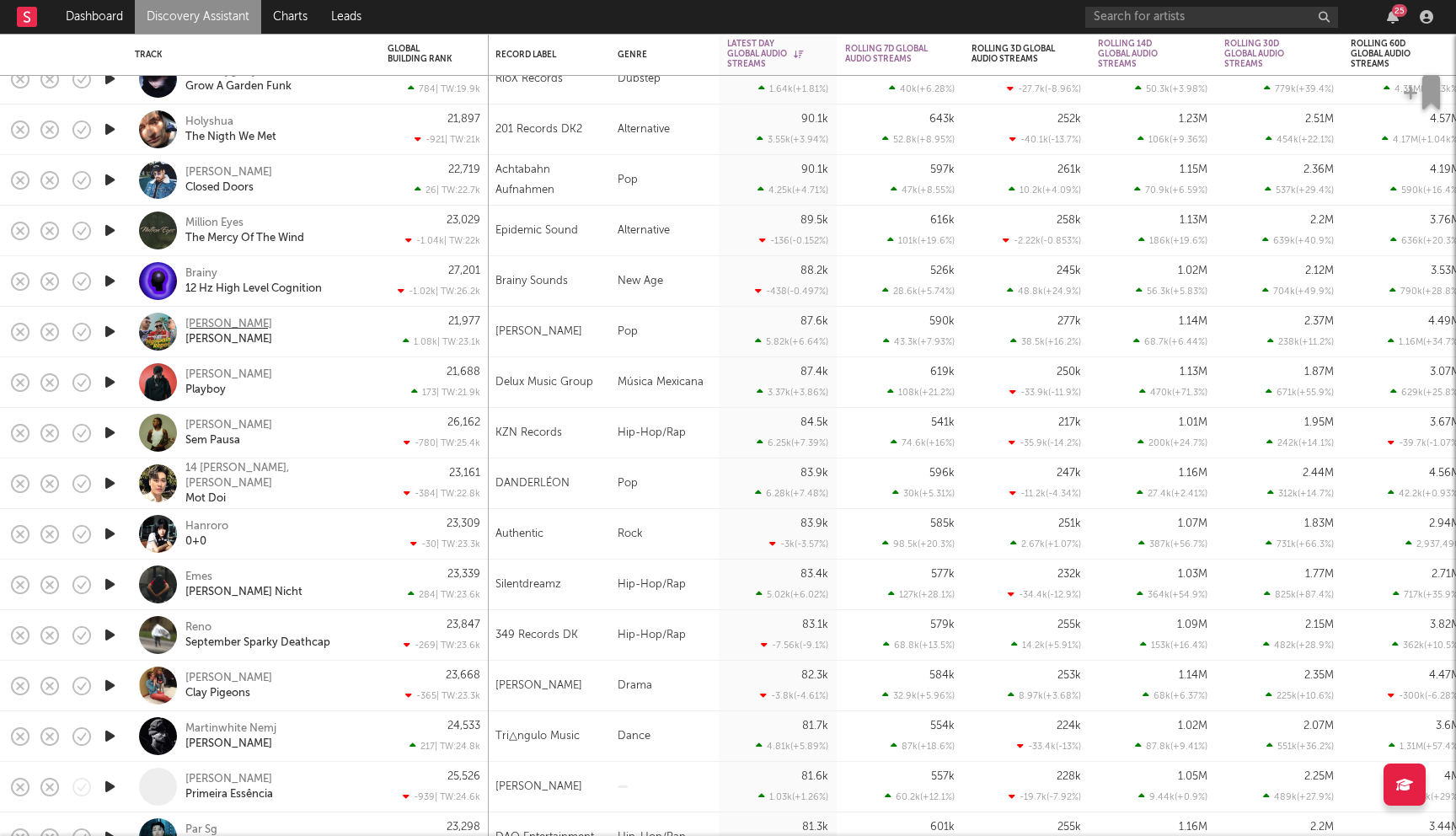
click at [220, 324] on div "Wizz Baker" at bounding box center [229, 324] width 87 height 16
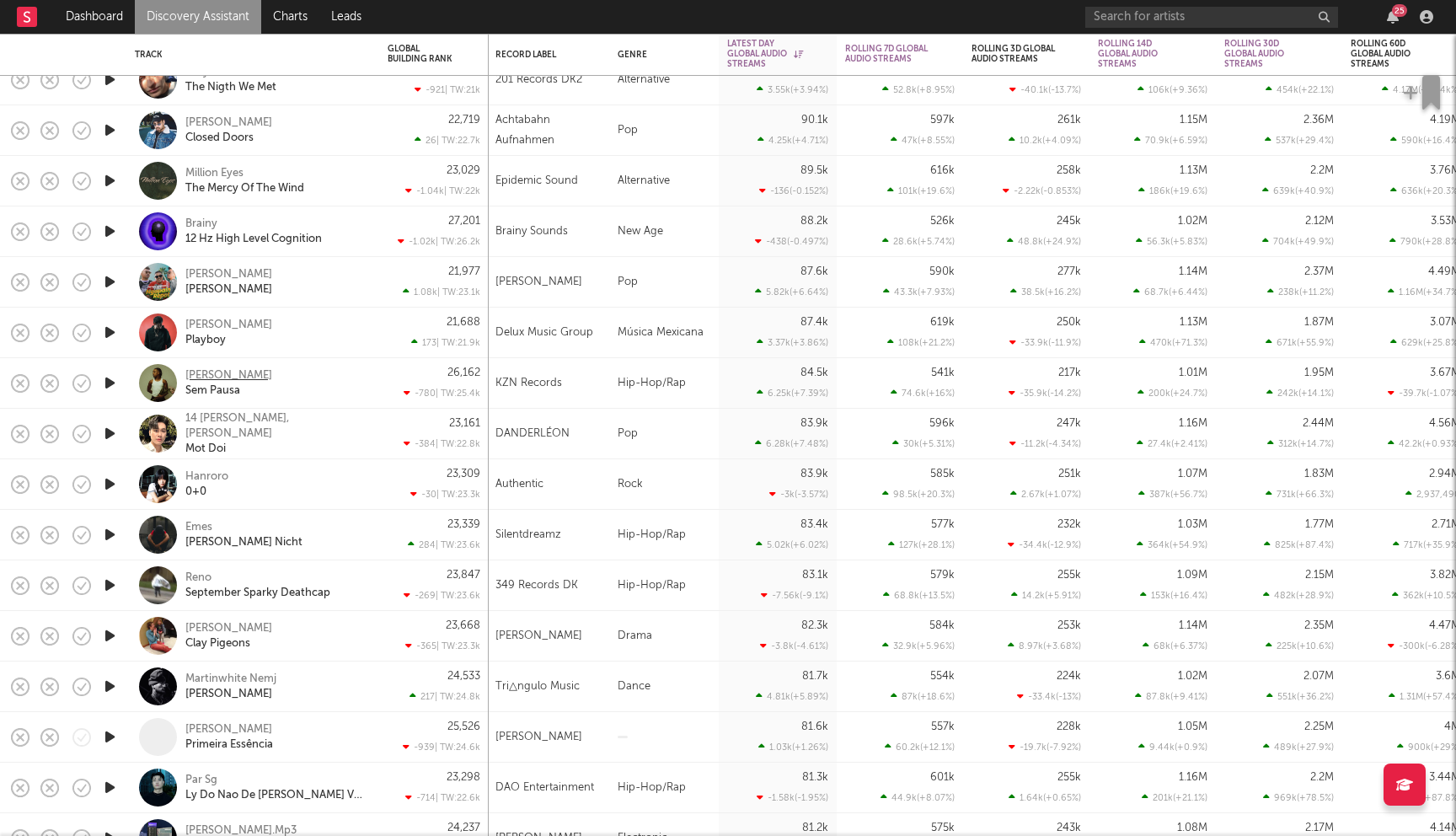
click at [218, 375] on div "Rob Sotam" at bounding box center [229, 376] width 87 height 16
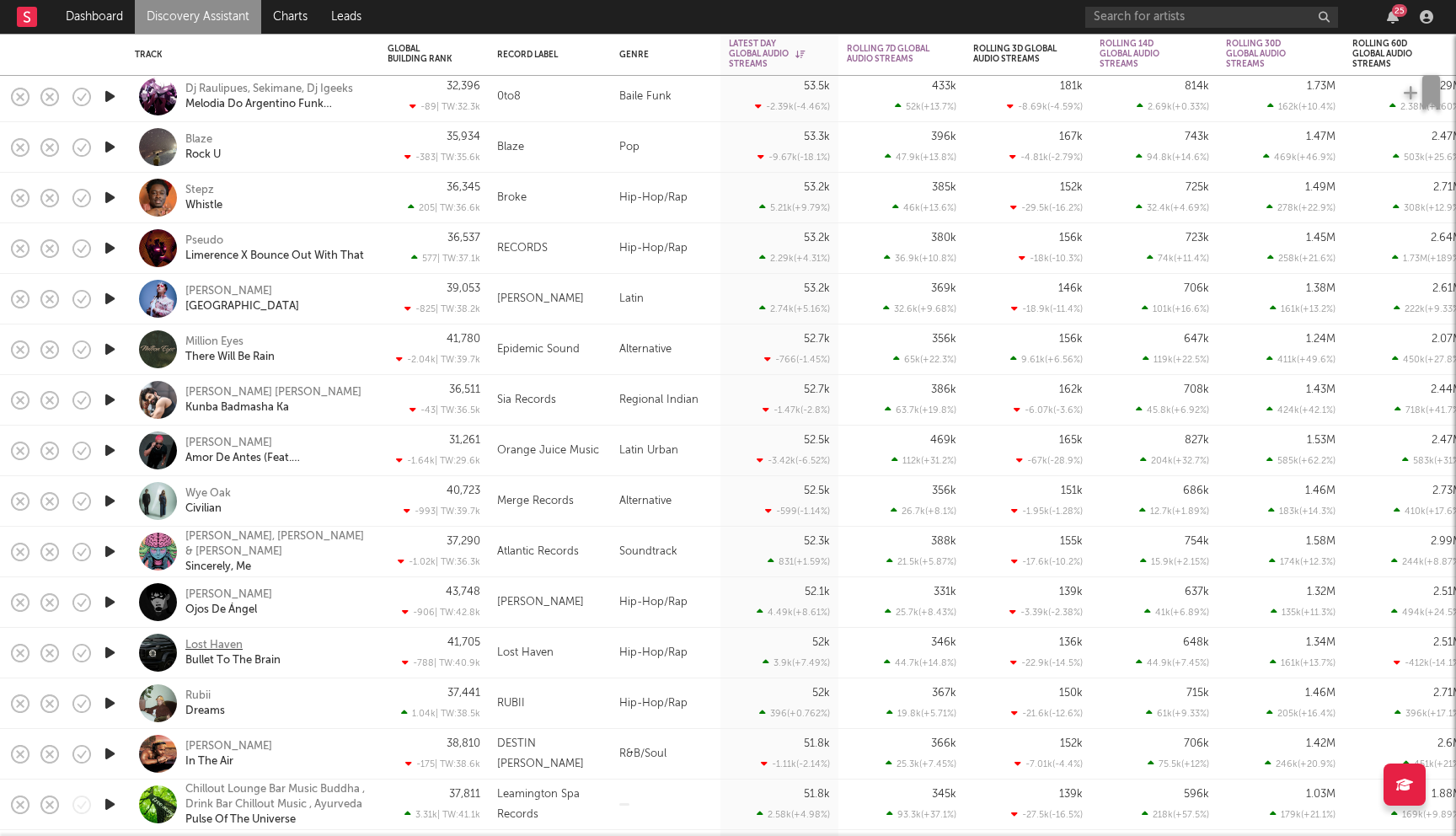
click at [212, 646] on div "Lost Haven" at bounding box center [214, 645] width 58 height 16
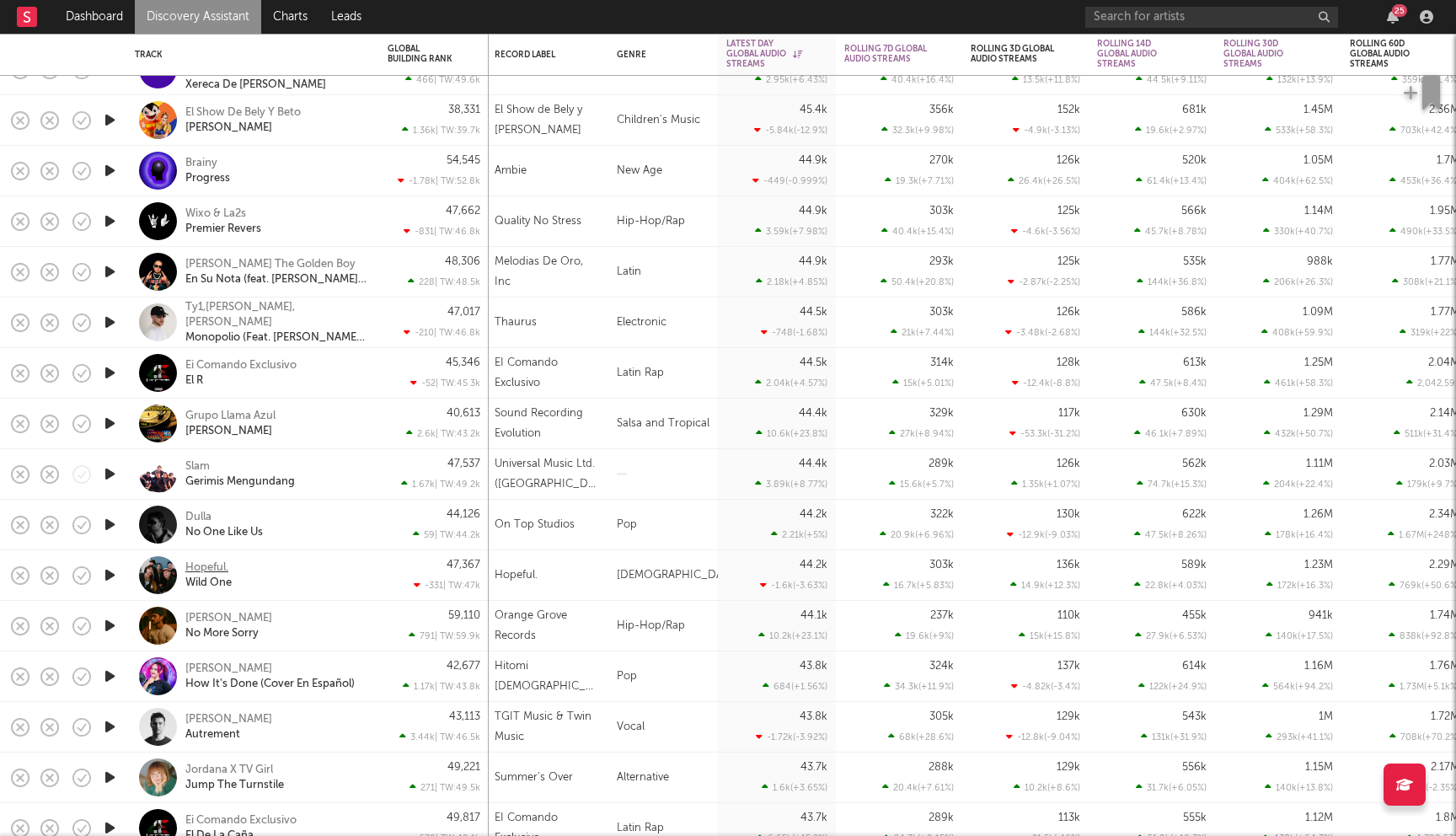
click at [209, 565] on div "Hopeful." at bounding box center [207, 568] width 43 height 16
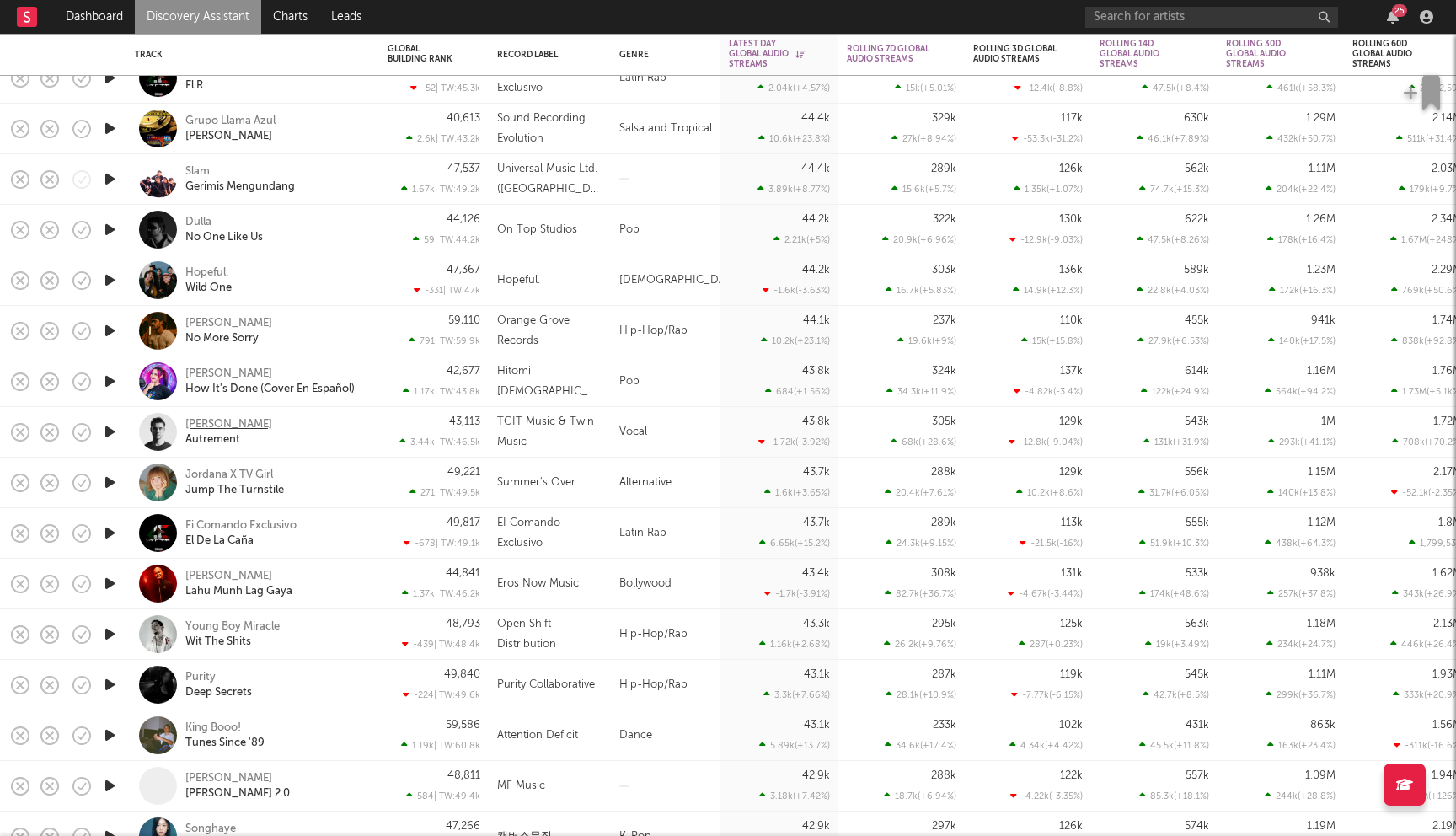
click at [213, 423] on div "Julien Lieb" at bounding box center [229, 424] width 87 height 16
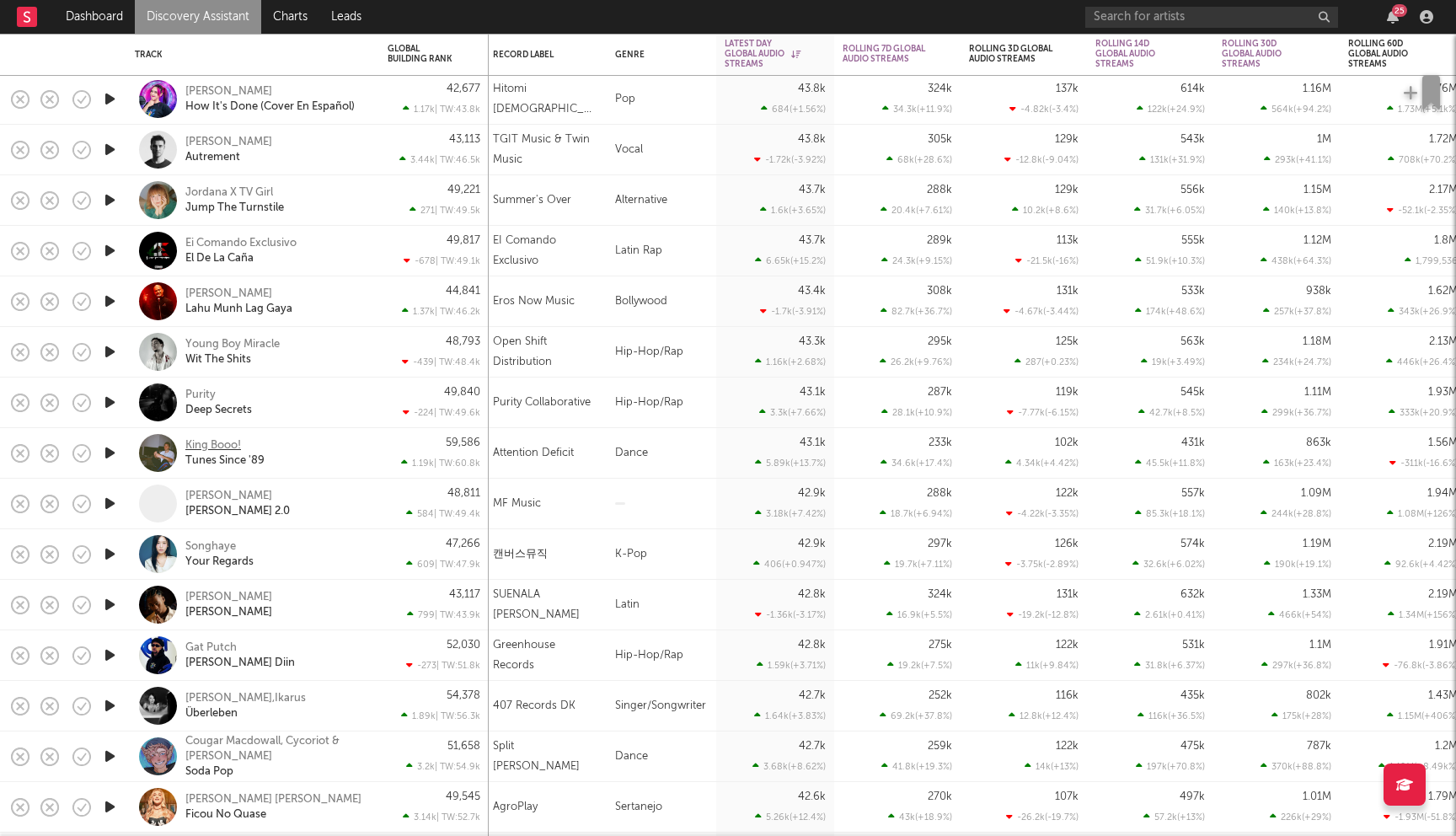
click at [201, 442] on div "King Booo!" at bounding box center [213, 445] width 56 height 16
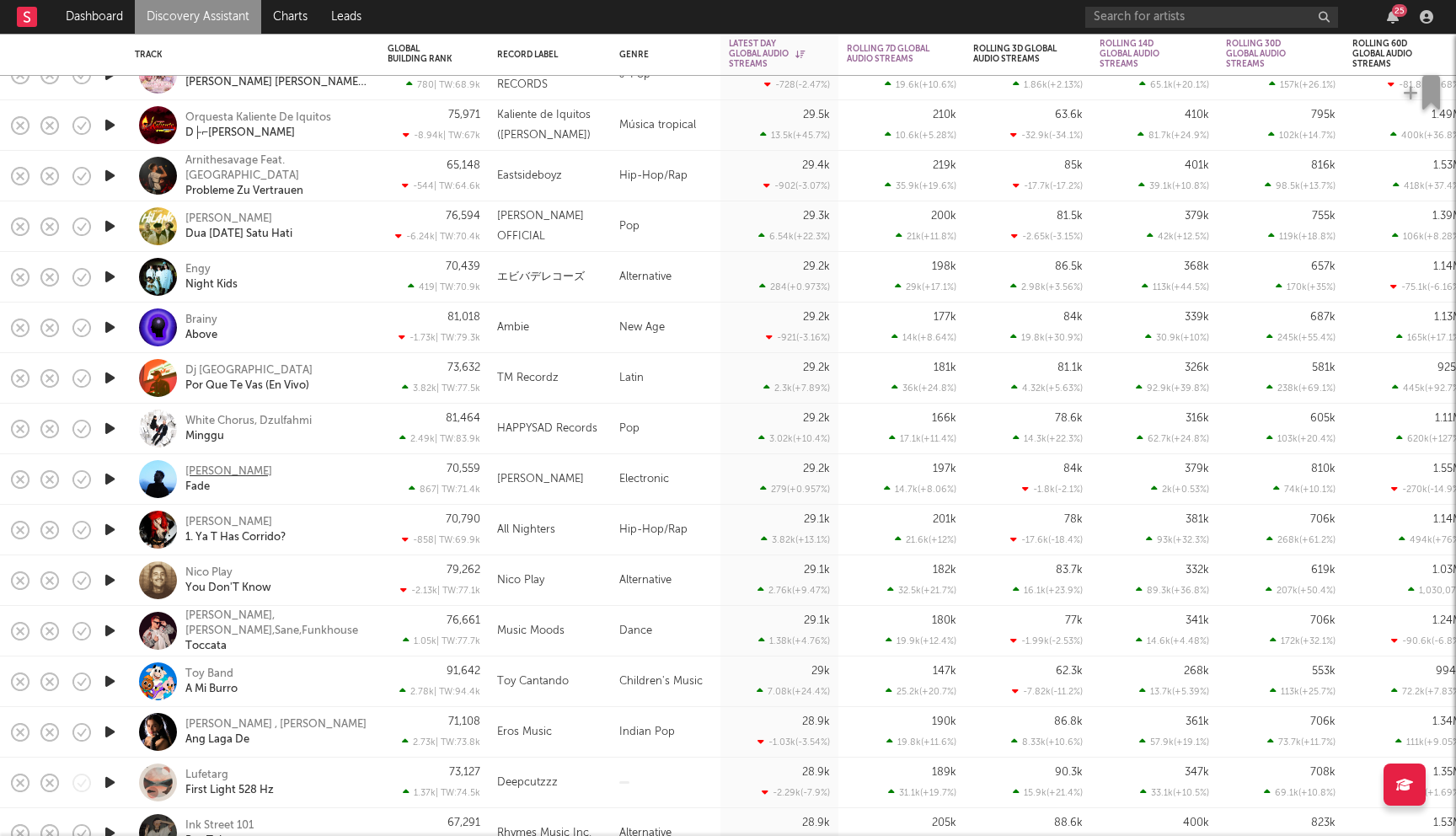
click at [220, 469] on div "Alex Lustig" at bounding box center [229, 472] width 87 height 16
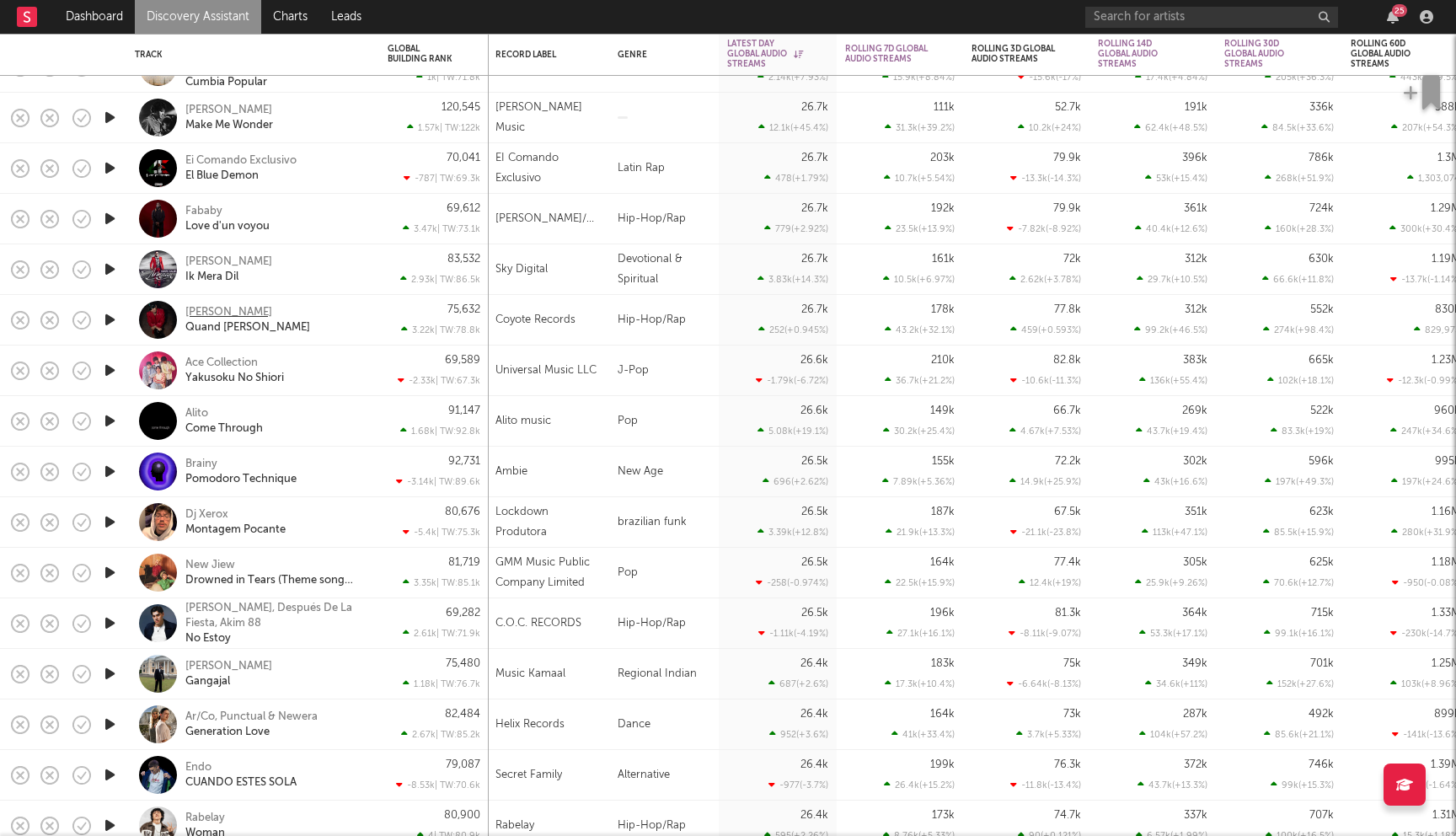
click at [238, 307] on div "Benny Adam" at bounding box center [229, 312] width 87 height 16
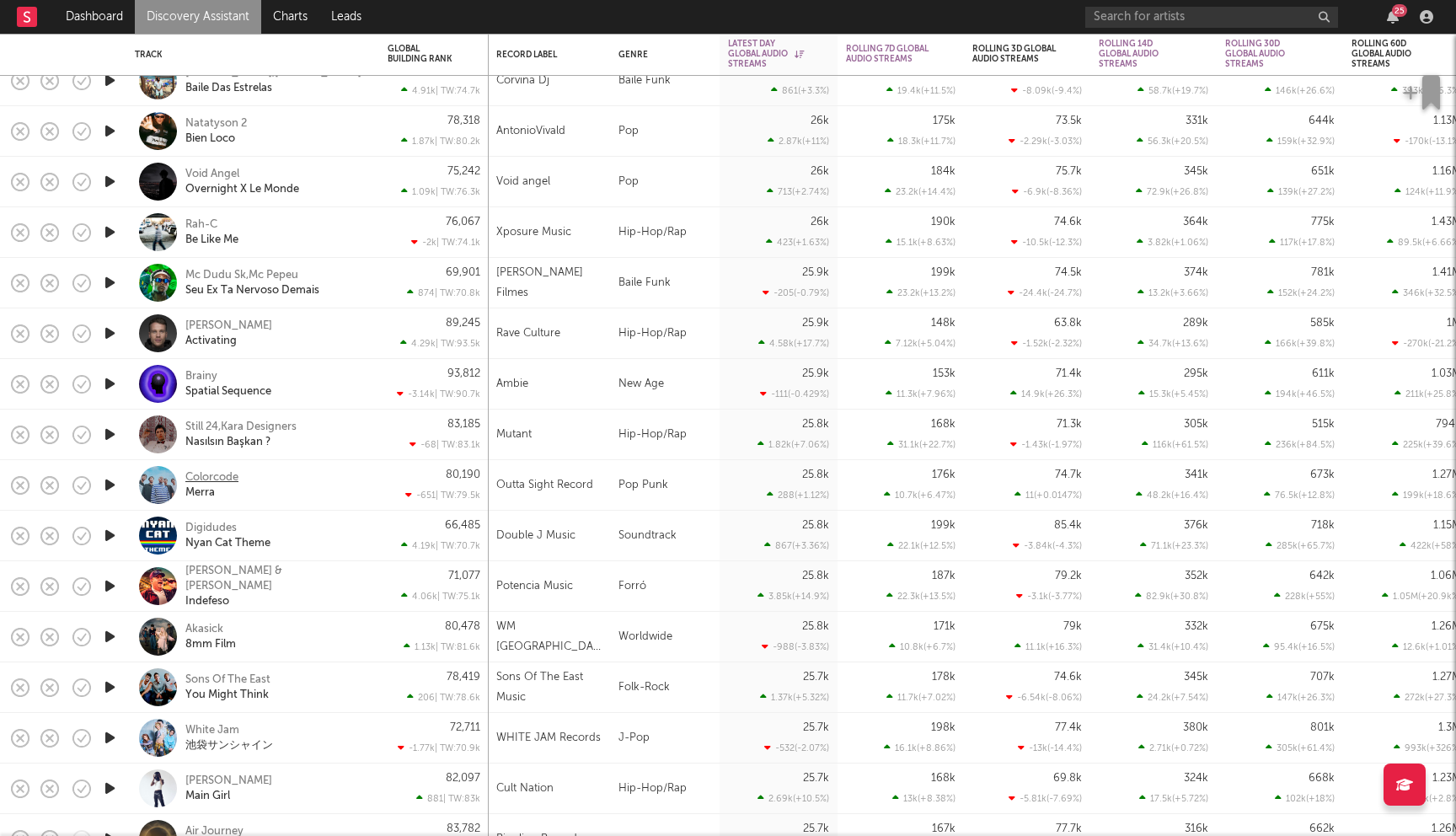
click at [221, 478] on div "Colorcode" at bounding box center [212, 477] width 53 height 16
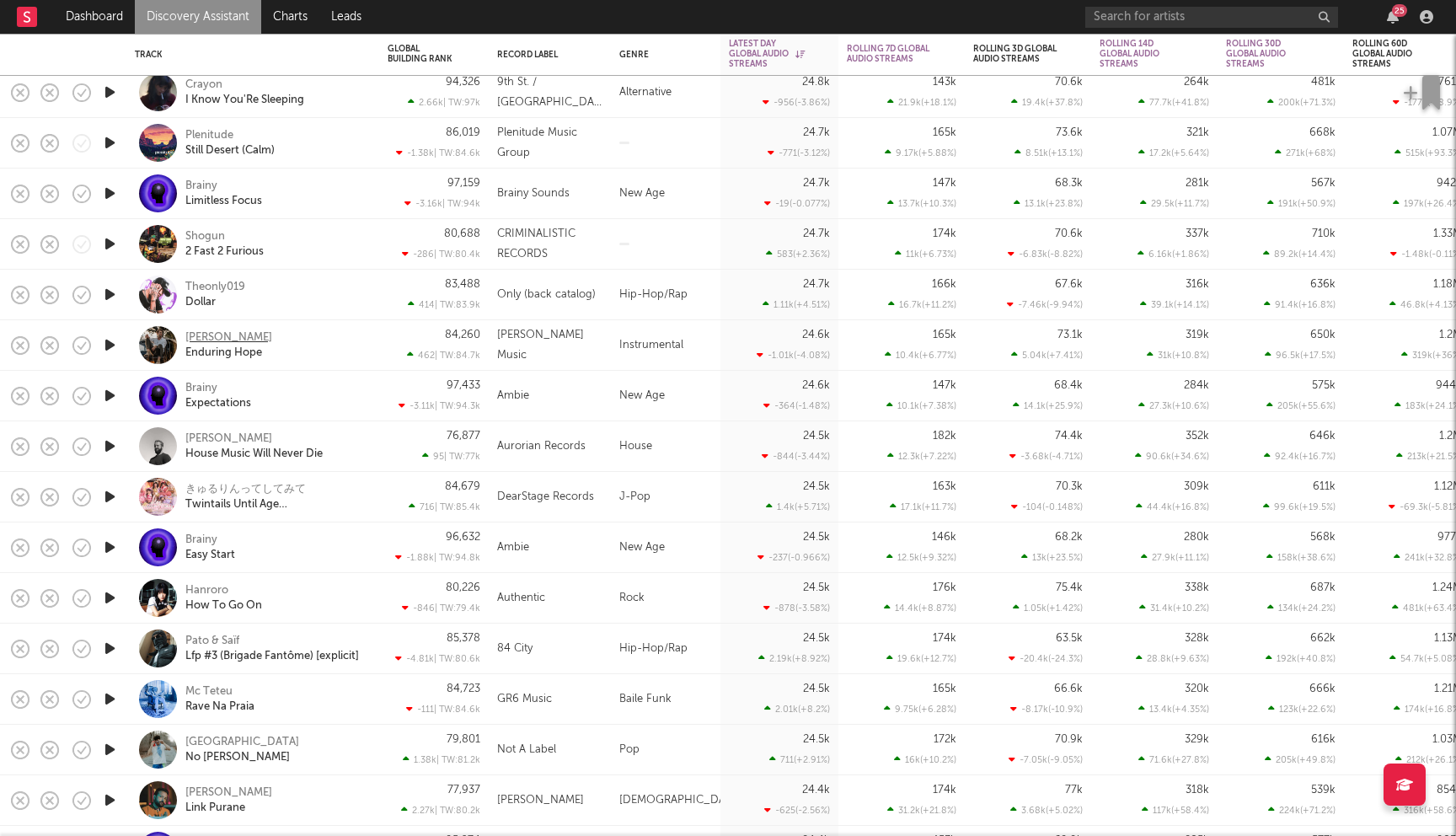
click at [251, 334] on div "Daniel Deuschle" at bounding box center [229, 338] width 87 height 16
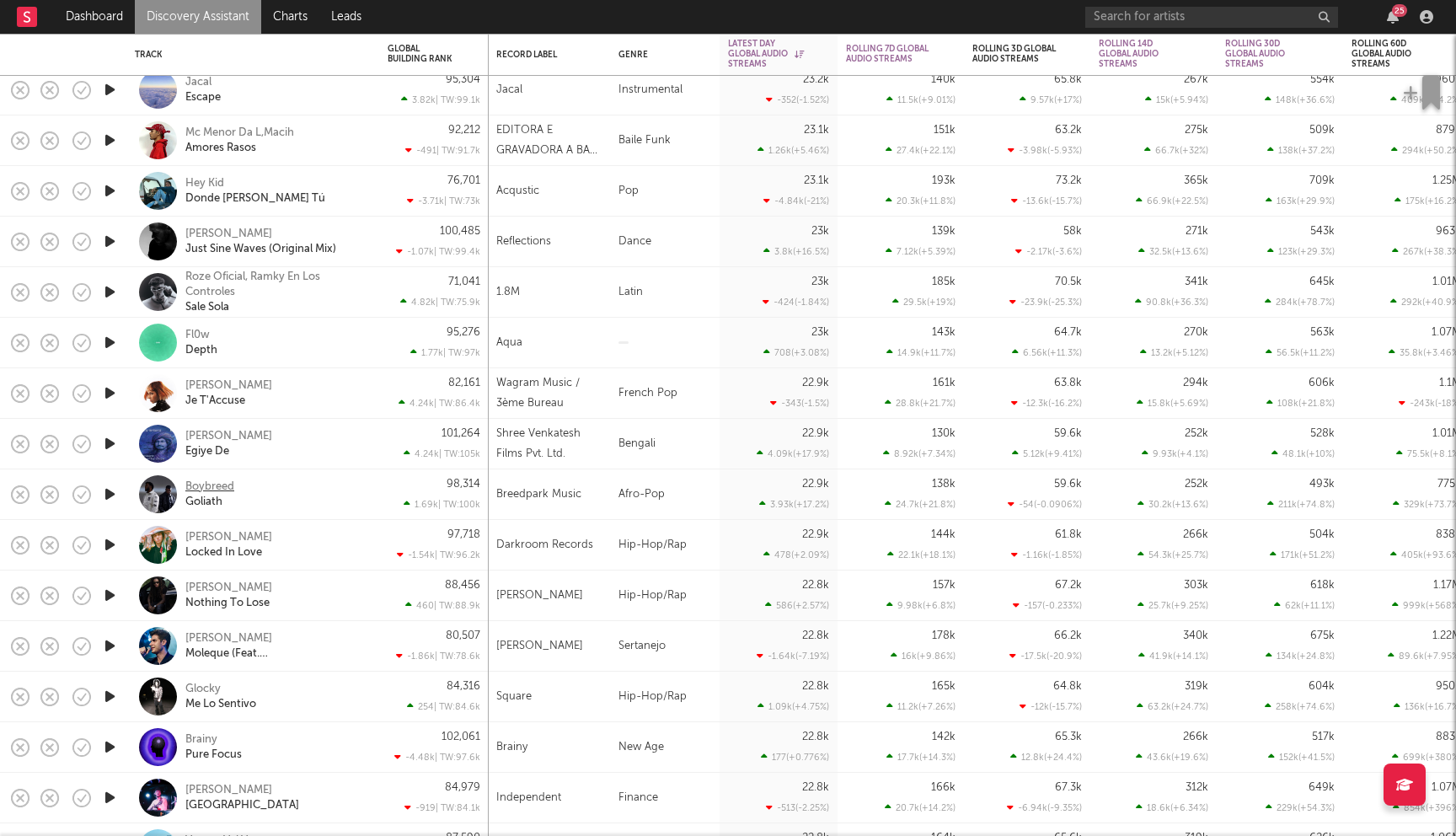
click at [219, 485] on div "Boybreed" at bounding box center [209, 487] width 48 height 16
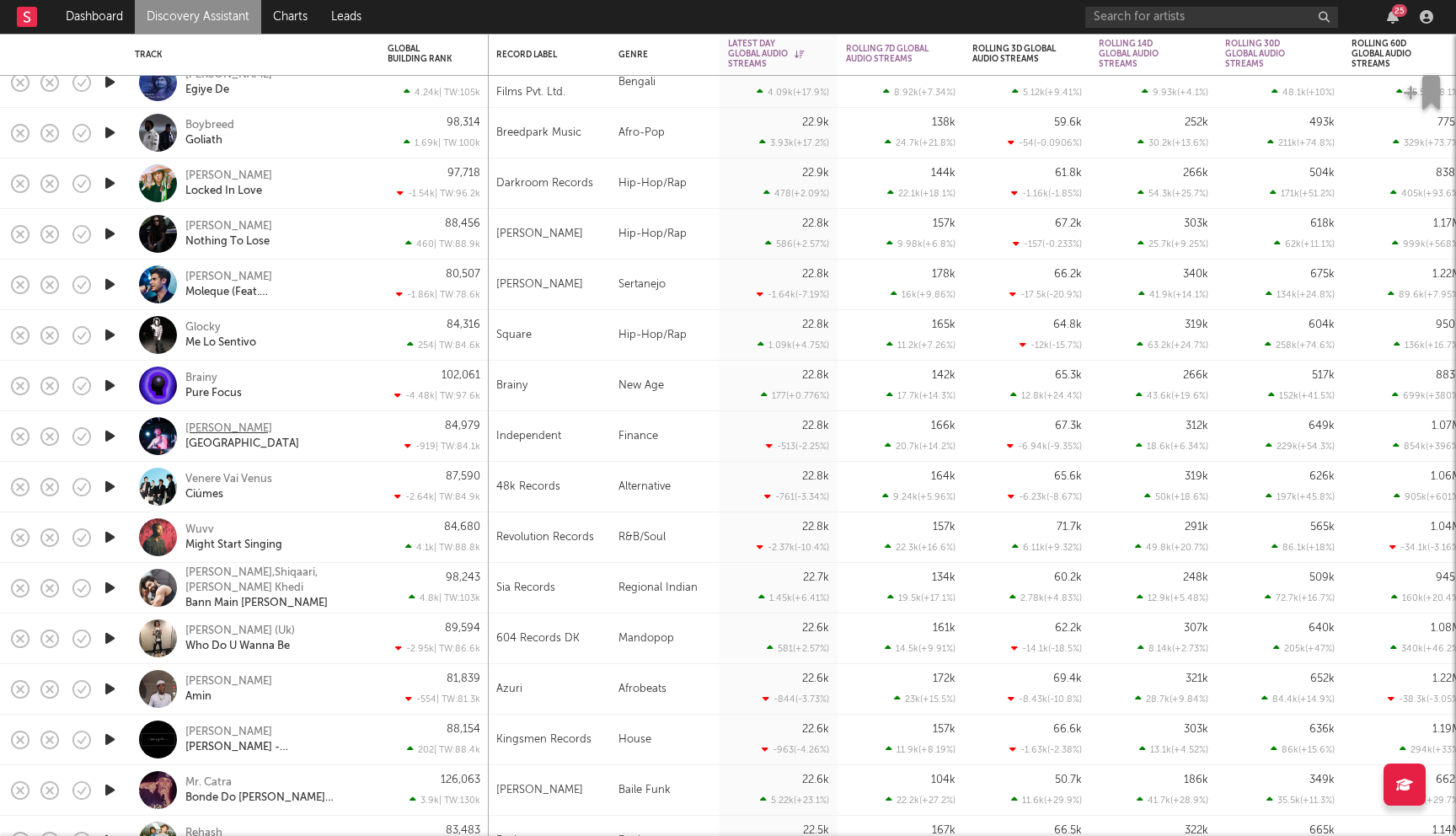
click at [230, 429] on div "Jamie Mcintyre" at bounding box center [229, 429] width 87 height 16
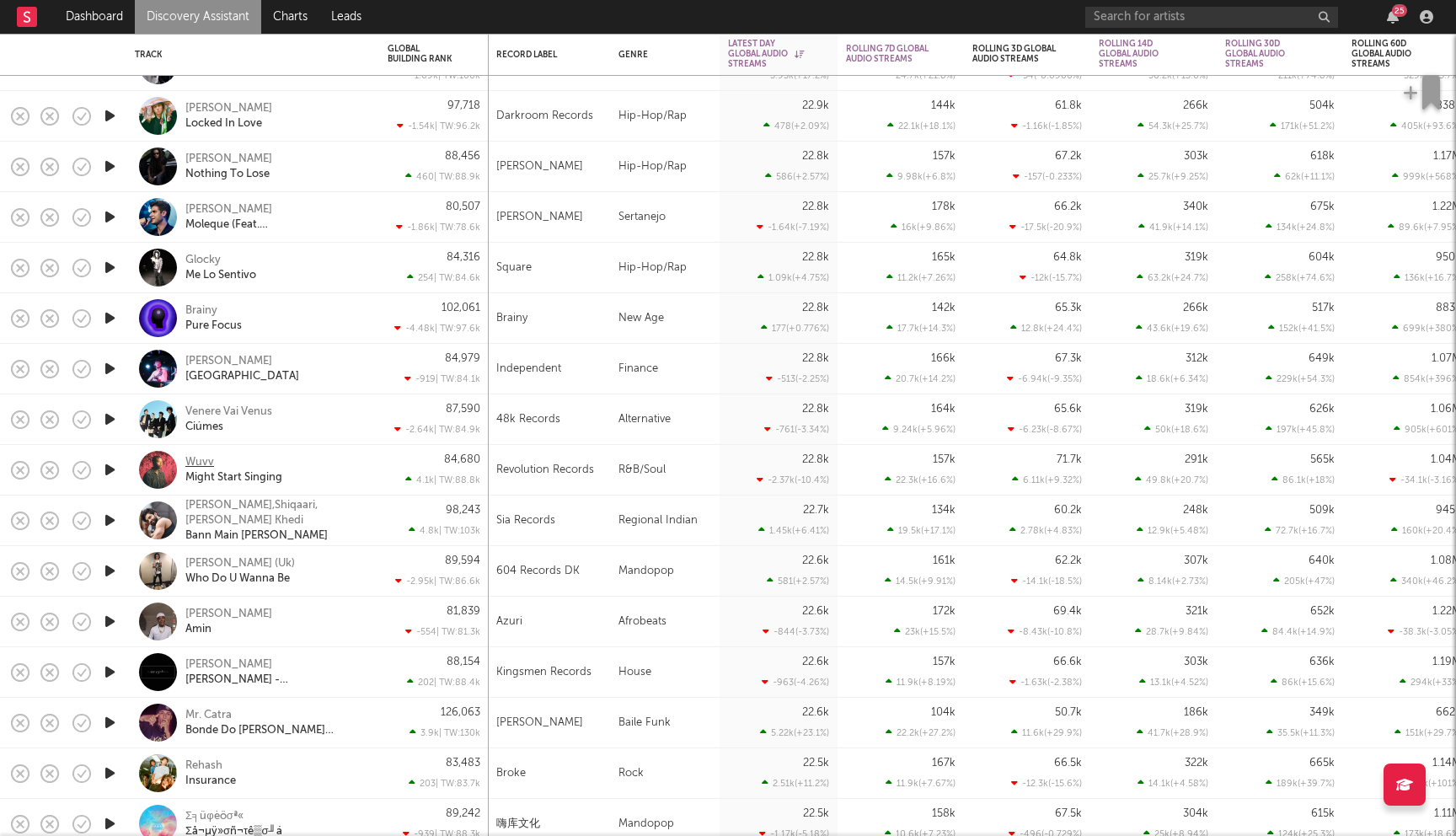
click at [194, 457] on div "Wuvv" at bounding box center [199, 462] width 28 height 16
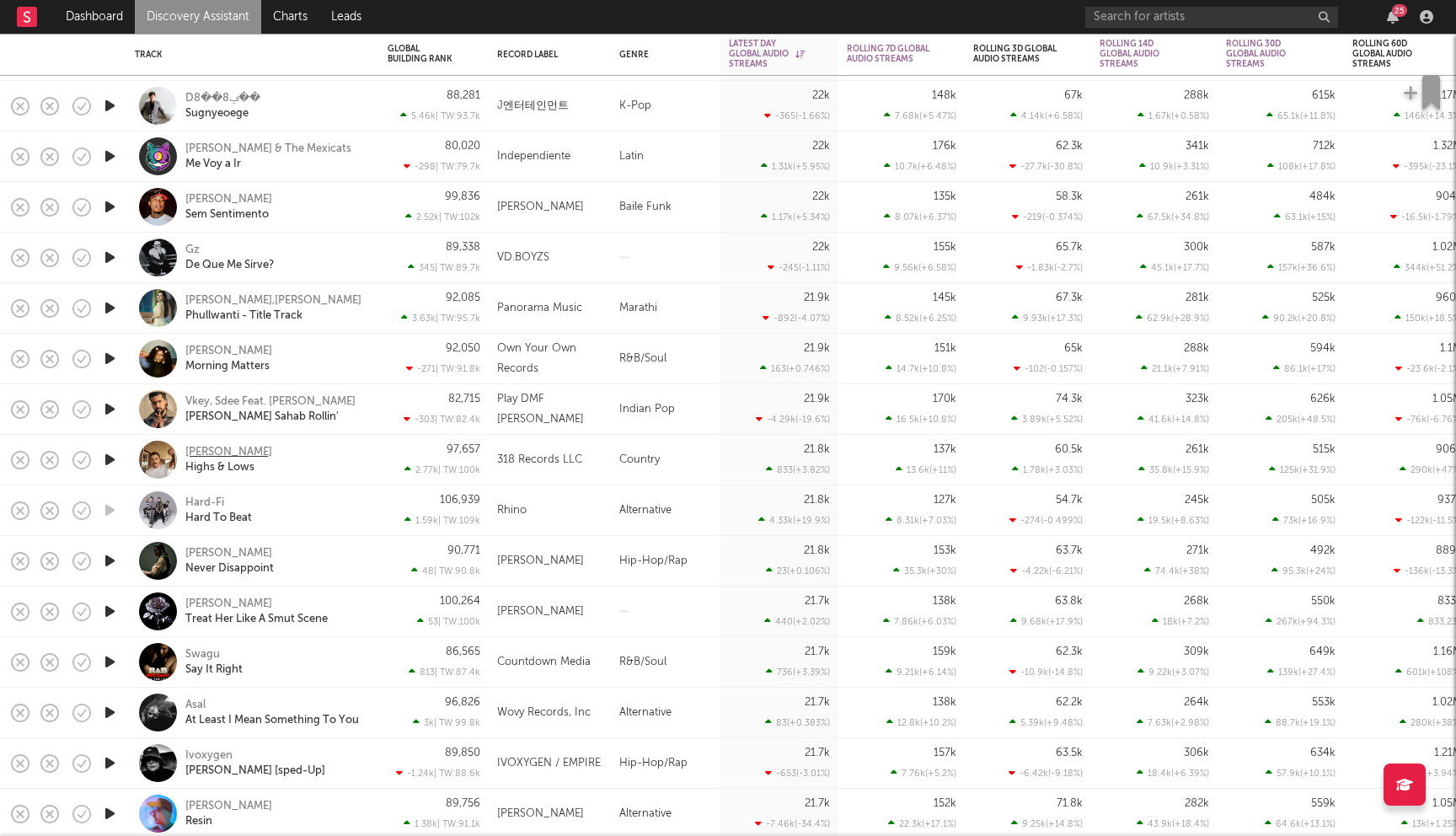
click at [227, 446] on div "[PERSON_NAME]" at bounding box center [229, 452] width 87 height 16
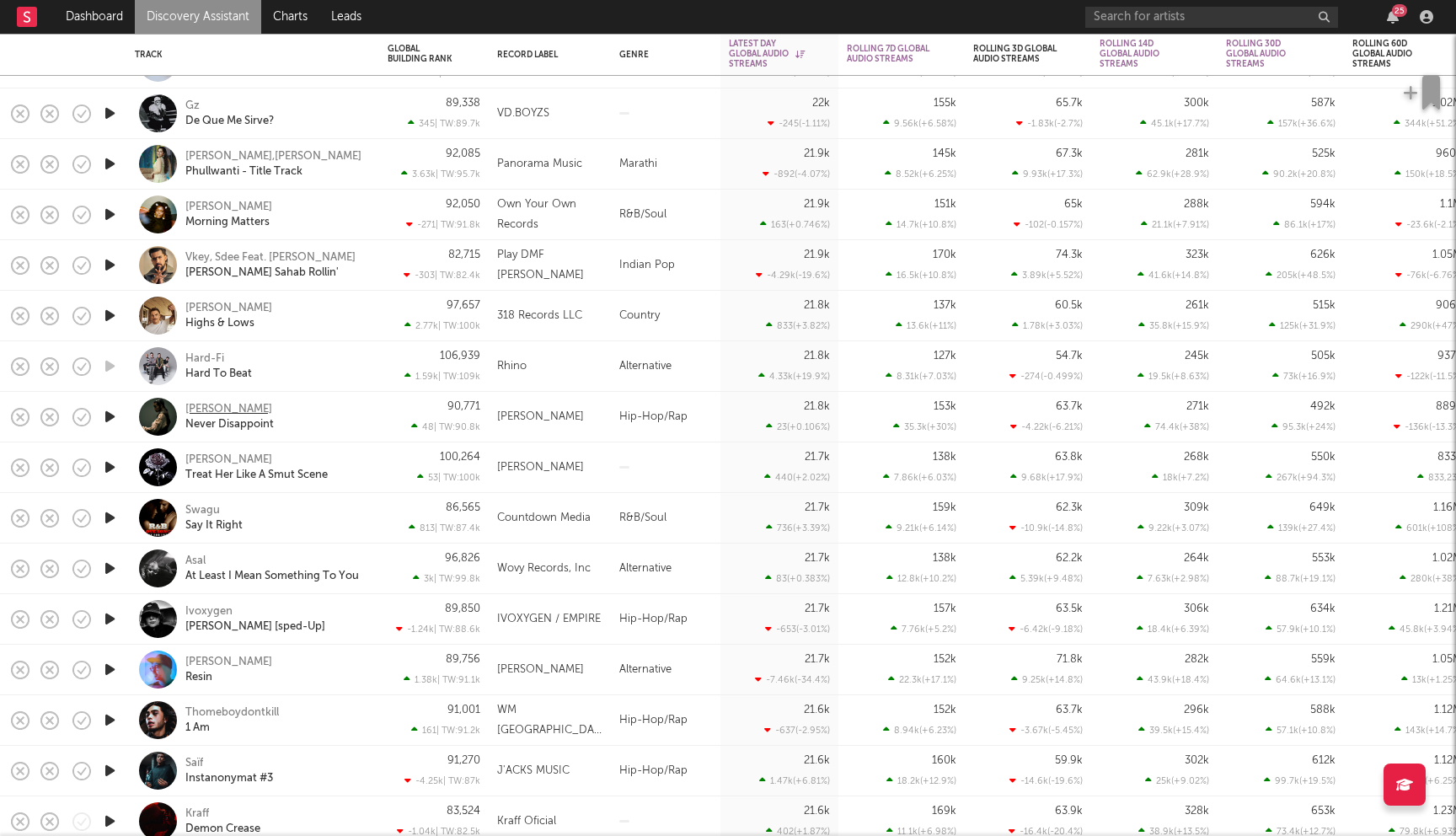
click at [215, 412] on div "[PERSON_NAME]" at bounding box center [229, 409] width 87 height 16
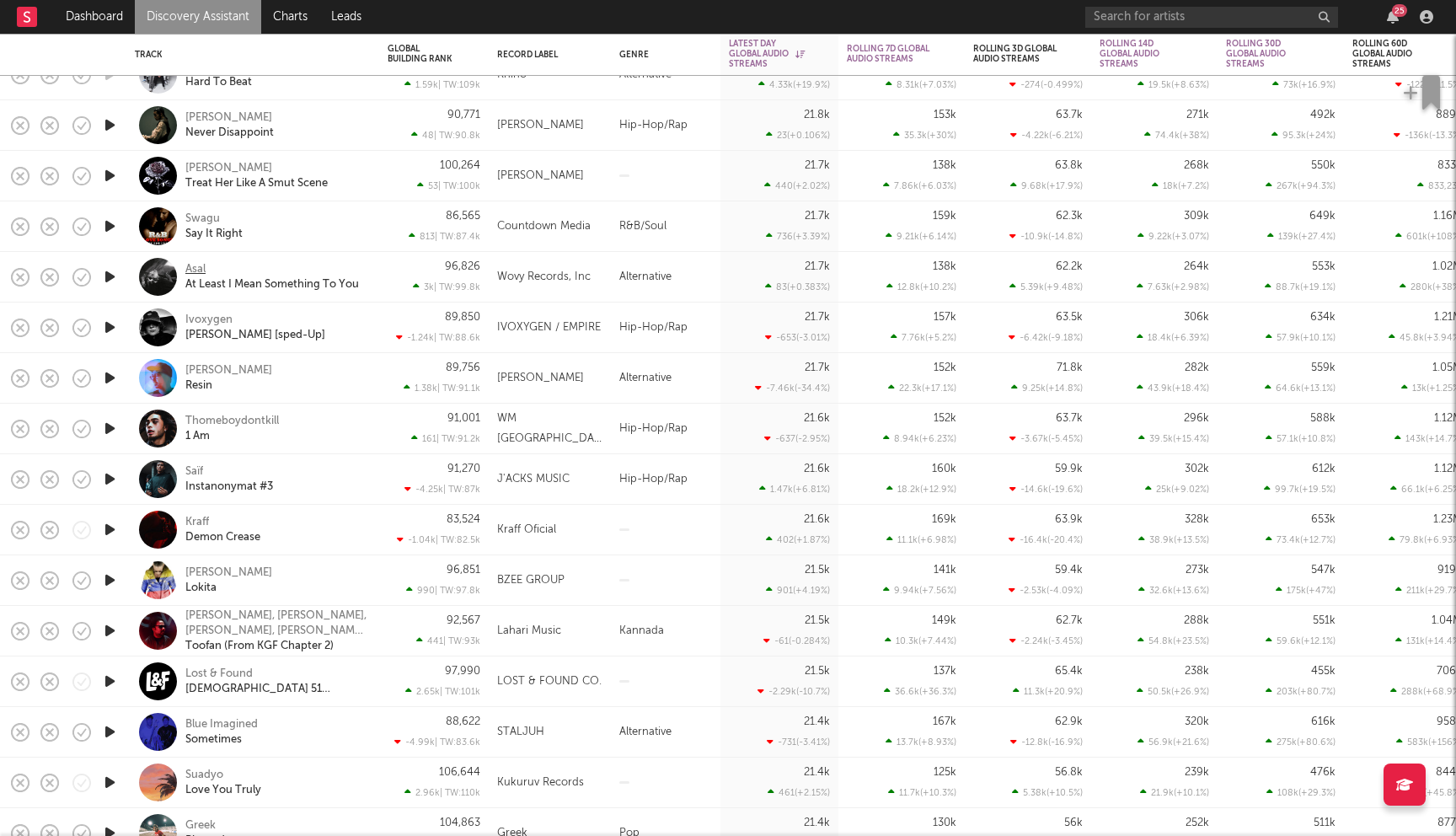
click at [194, 270] on div "Asal" at bounding box center [196, 269] width 20 height 16
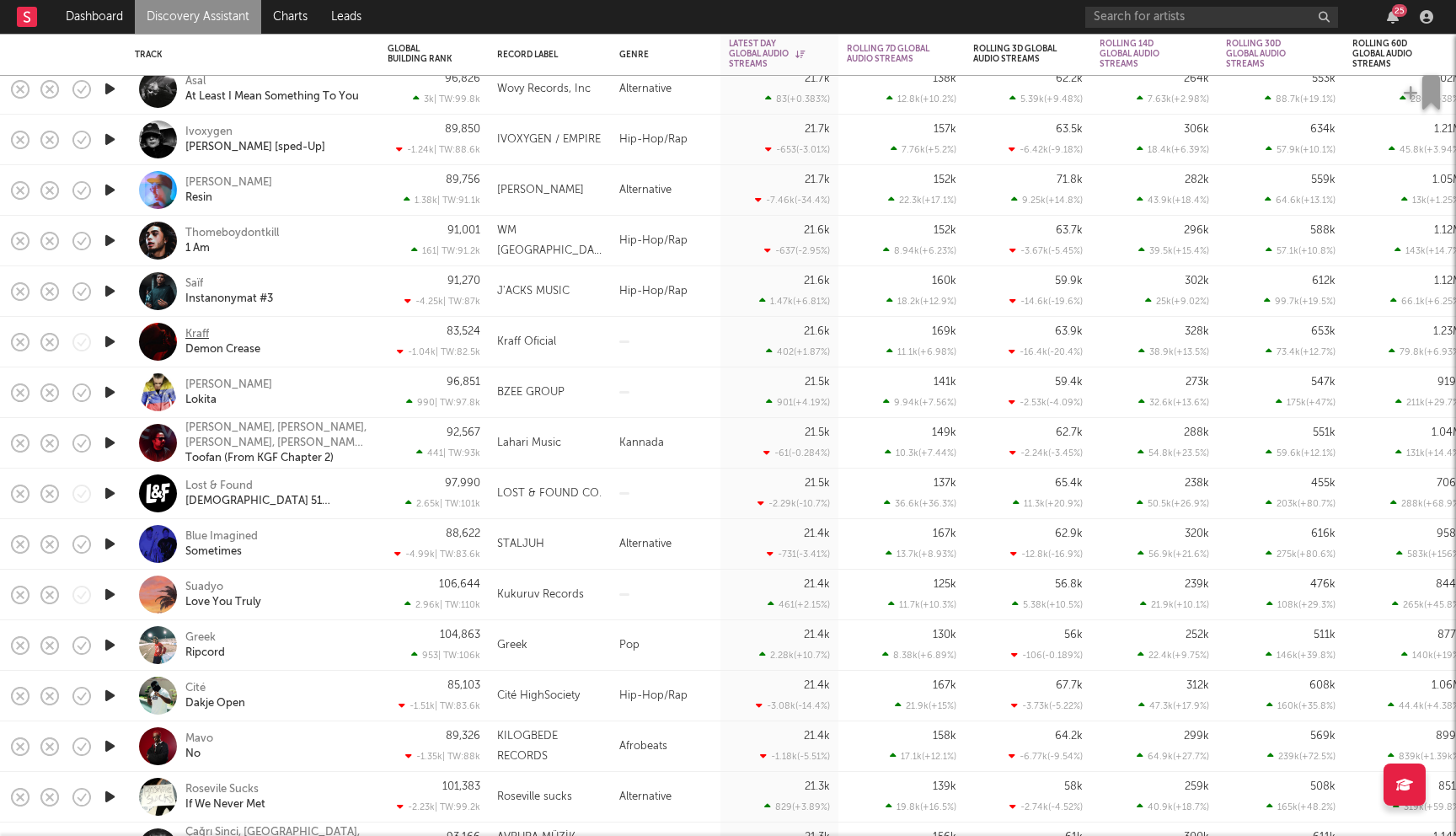
click at [198, 337] on div "Kraff" at bounding box center [198, 334] width 24 height 16
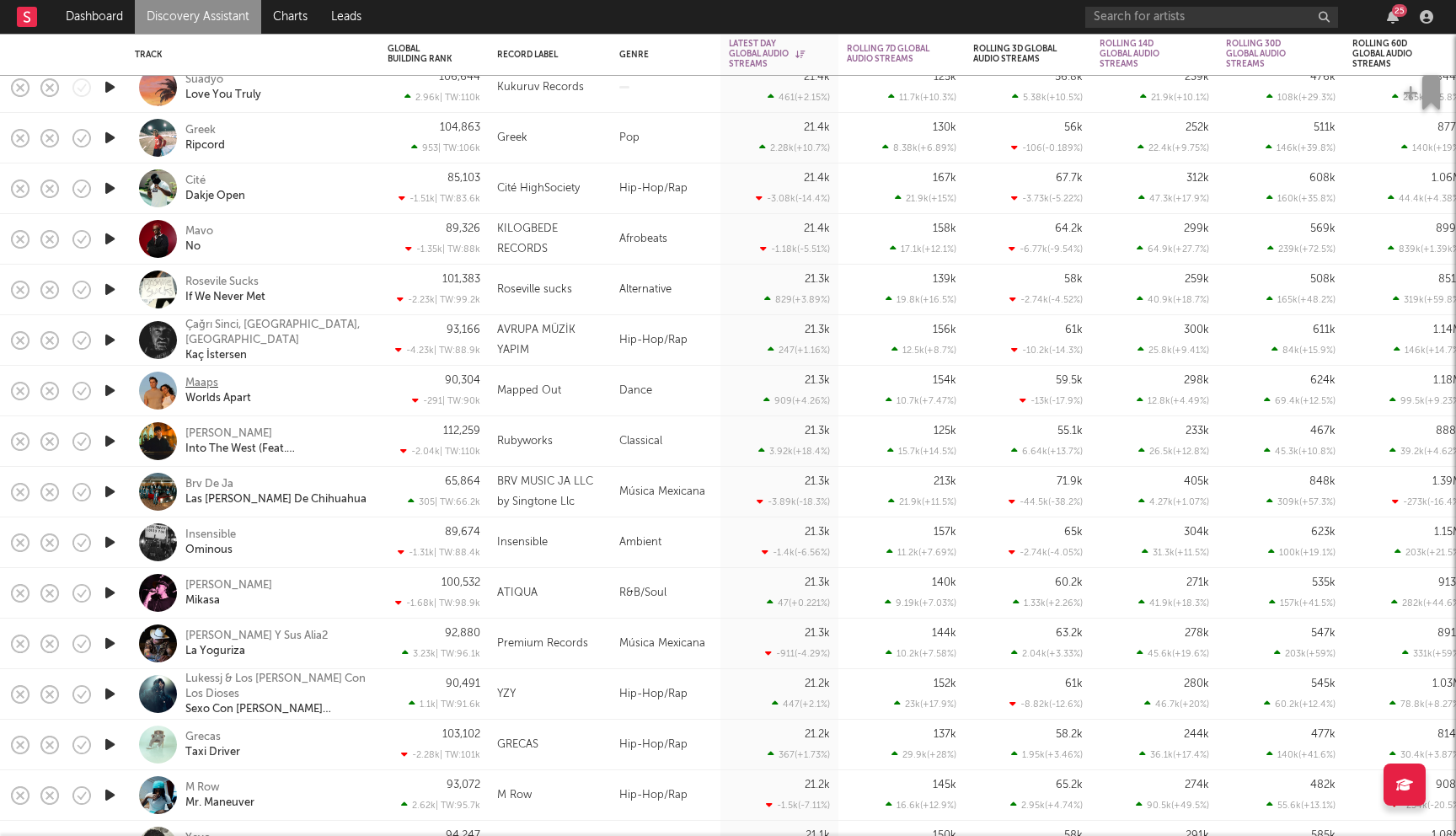
click at [205, 380] on div "Maaps" at bounding box center [202, 383] width 33 height 16
click at [224, 534] on div "Insensible" at bounding box center [210, 535] width 50 height 16
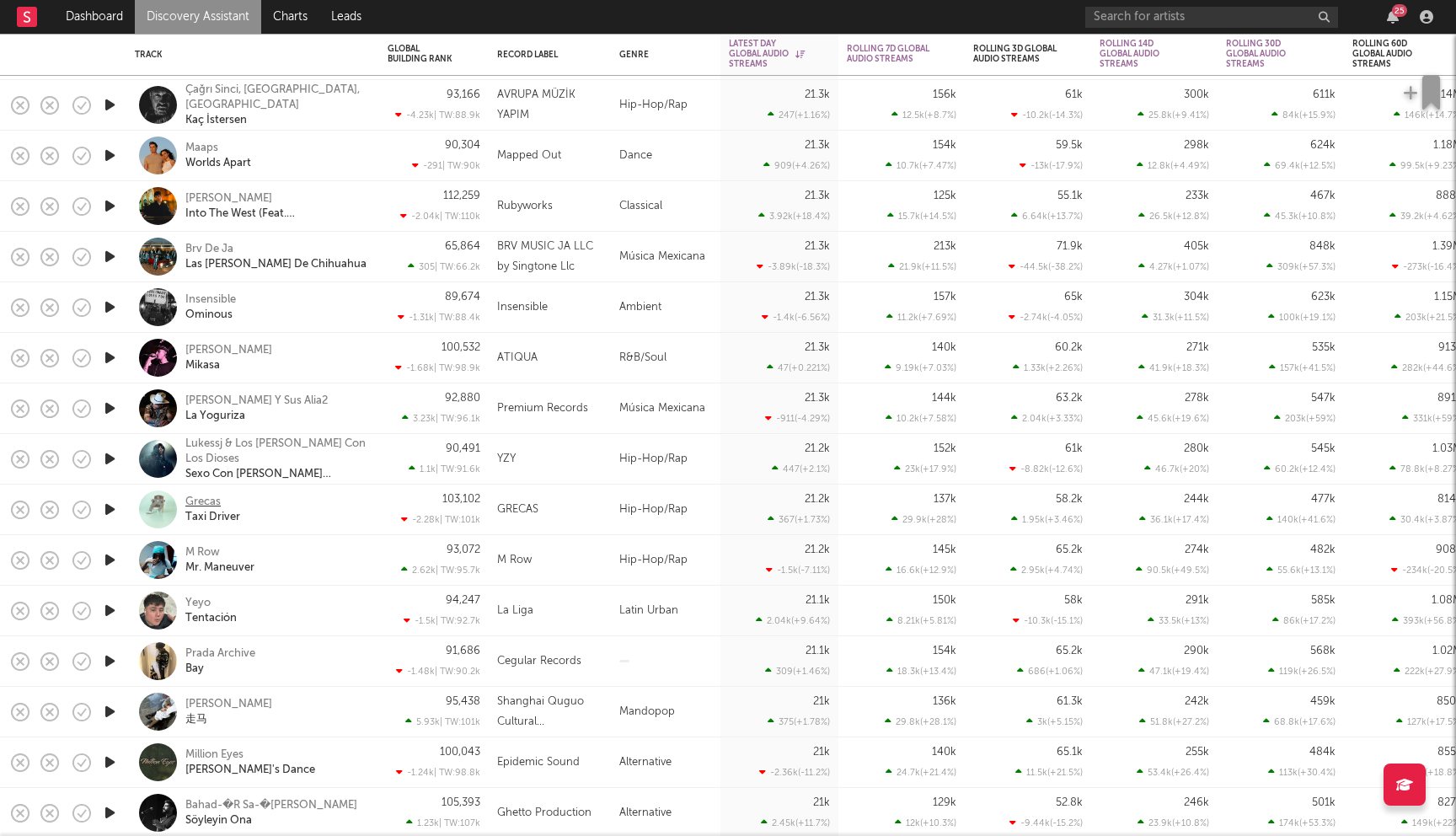
click at [203, 498] on div "Grecas" at bounding box center [203, 502] width 36 height 16
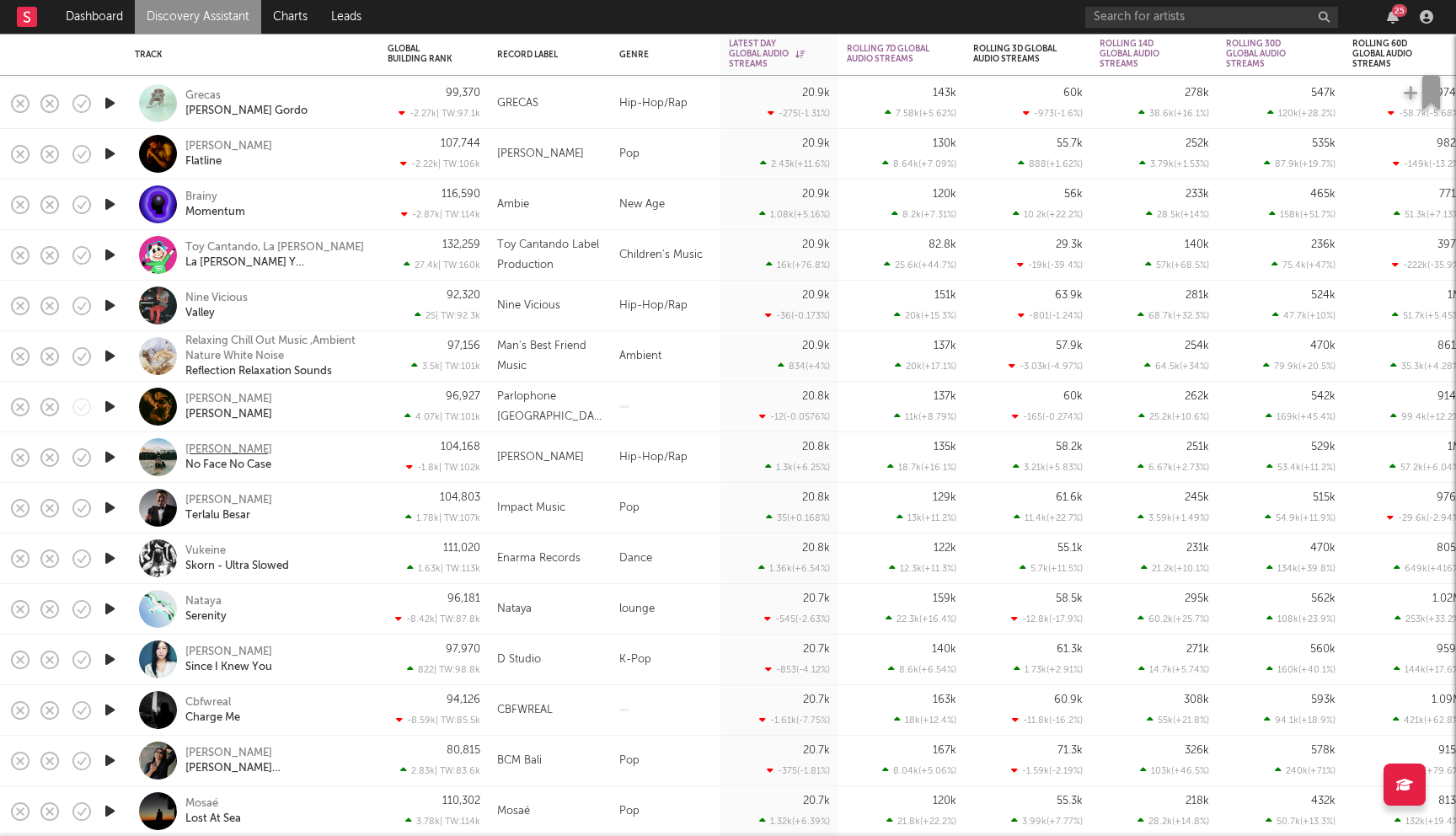
click at [236, 452] on div "Vinny West" at bounding box center [229, 450] width 87 height 16
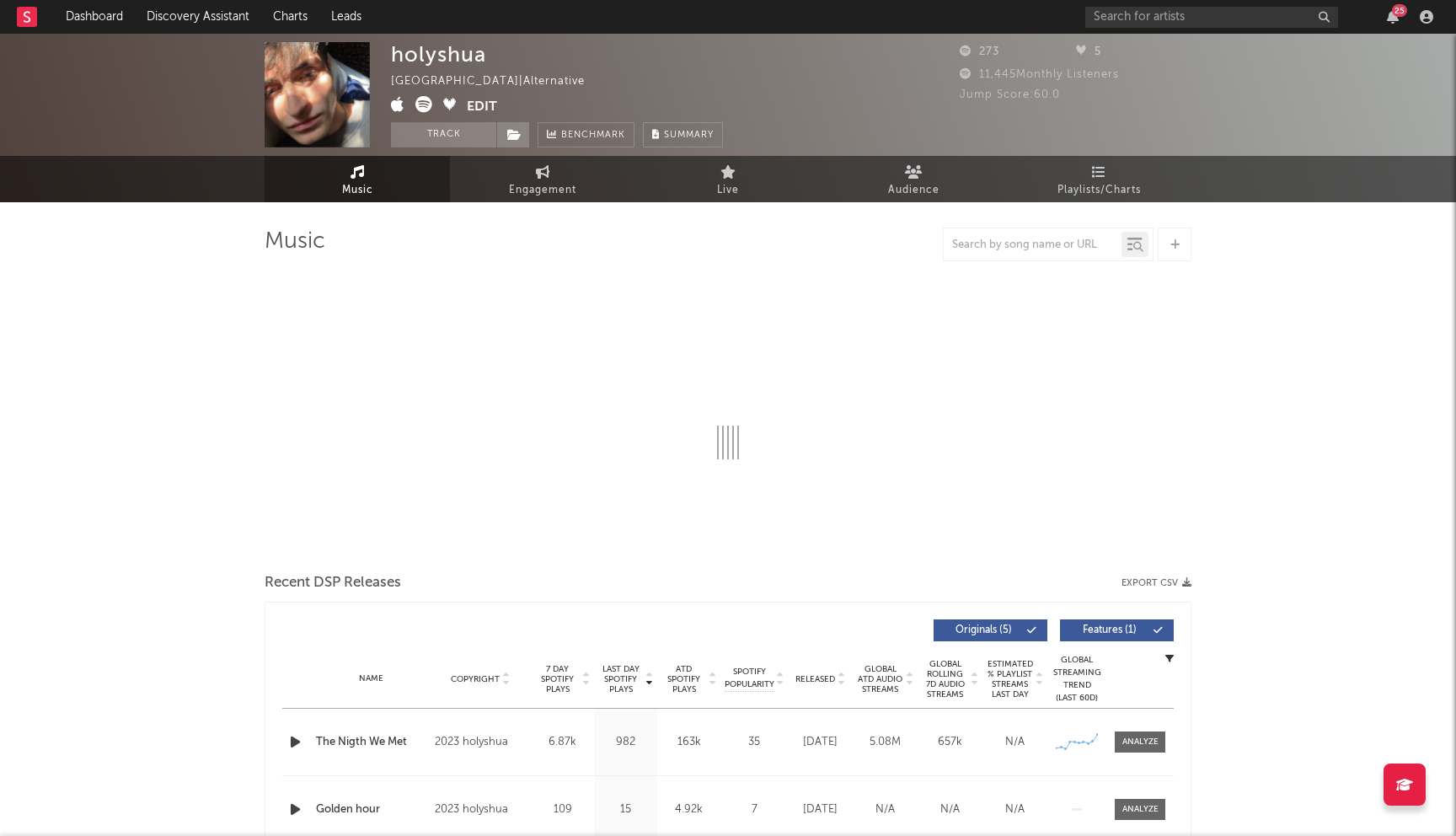
select select "1w"
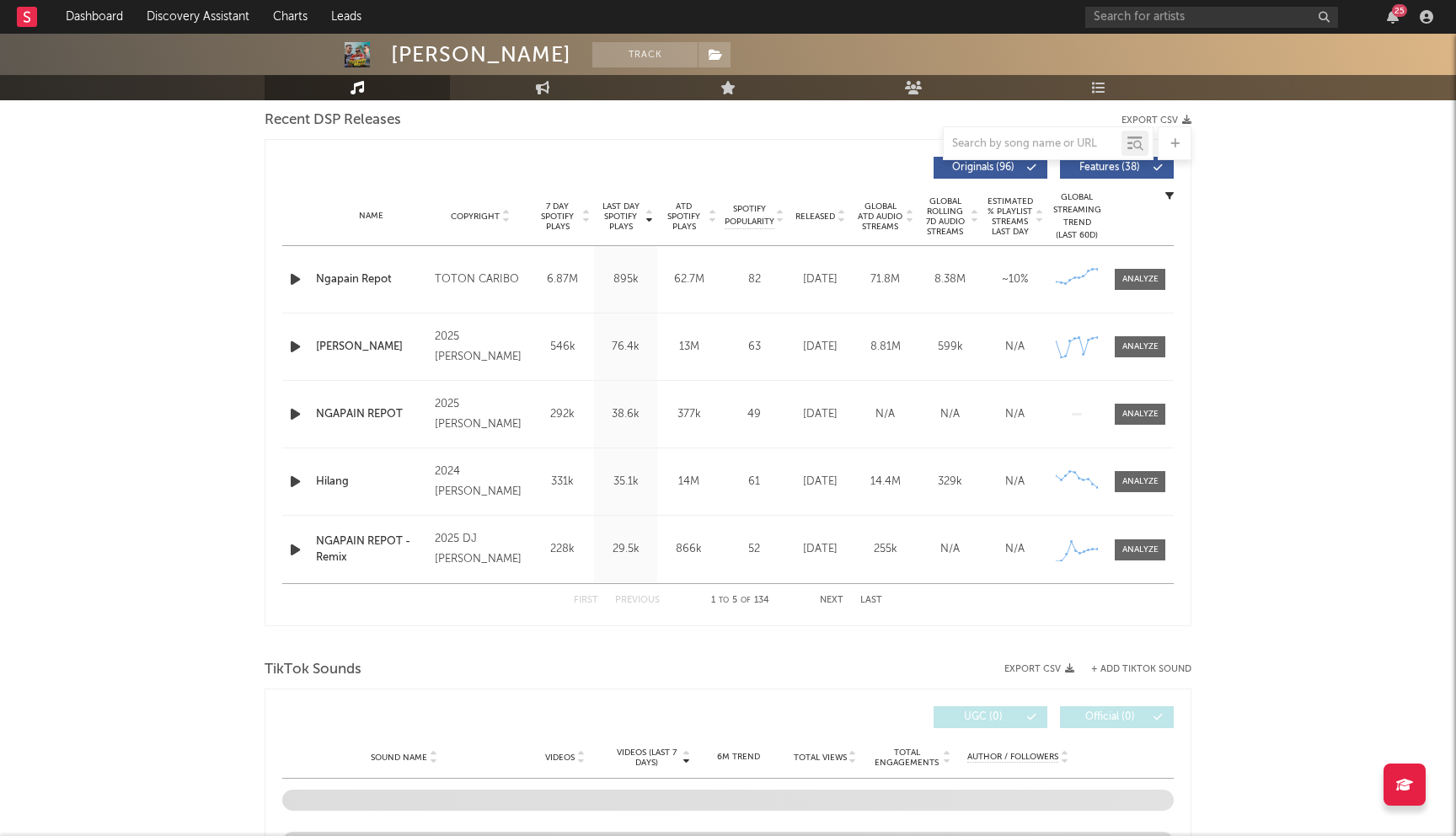
scroll to position [595, 0]
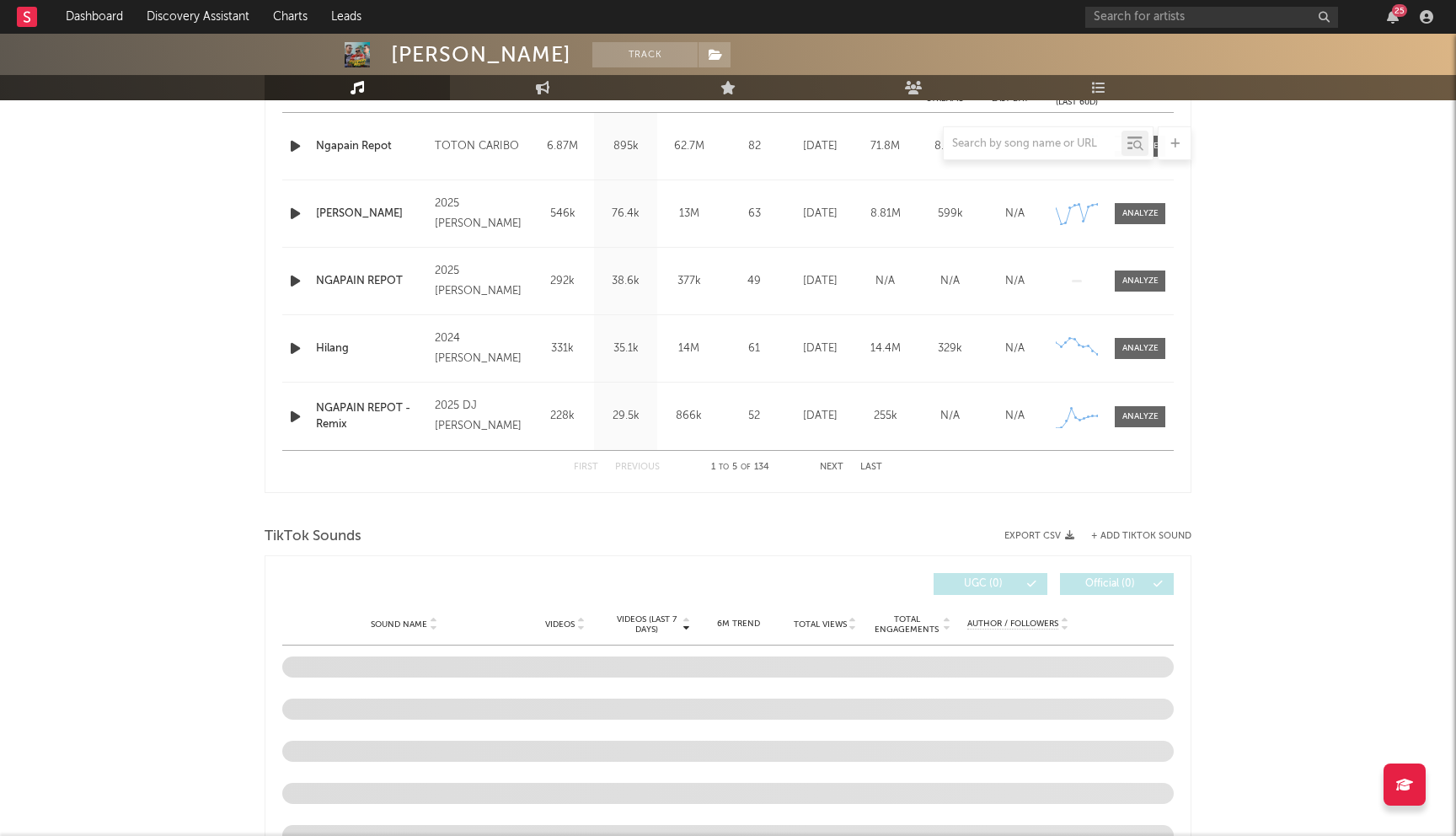
select select "6m"
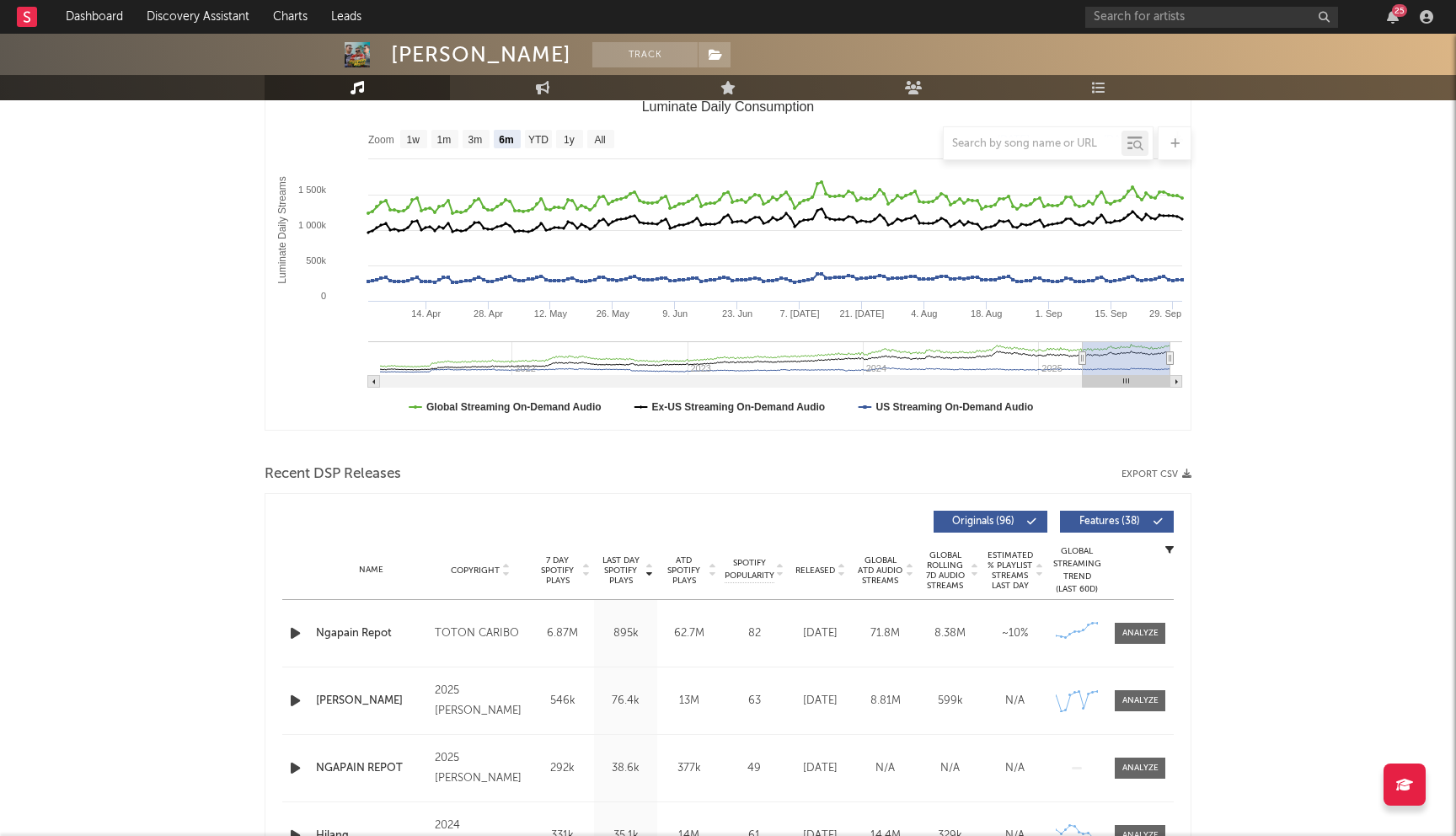
scroll to position [0, 0]
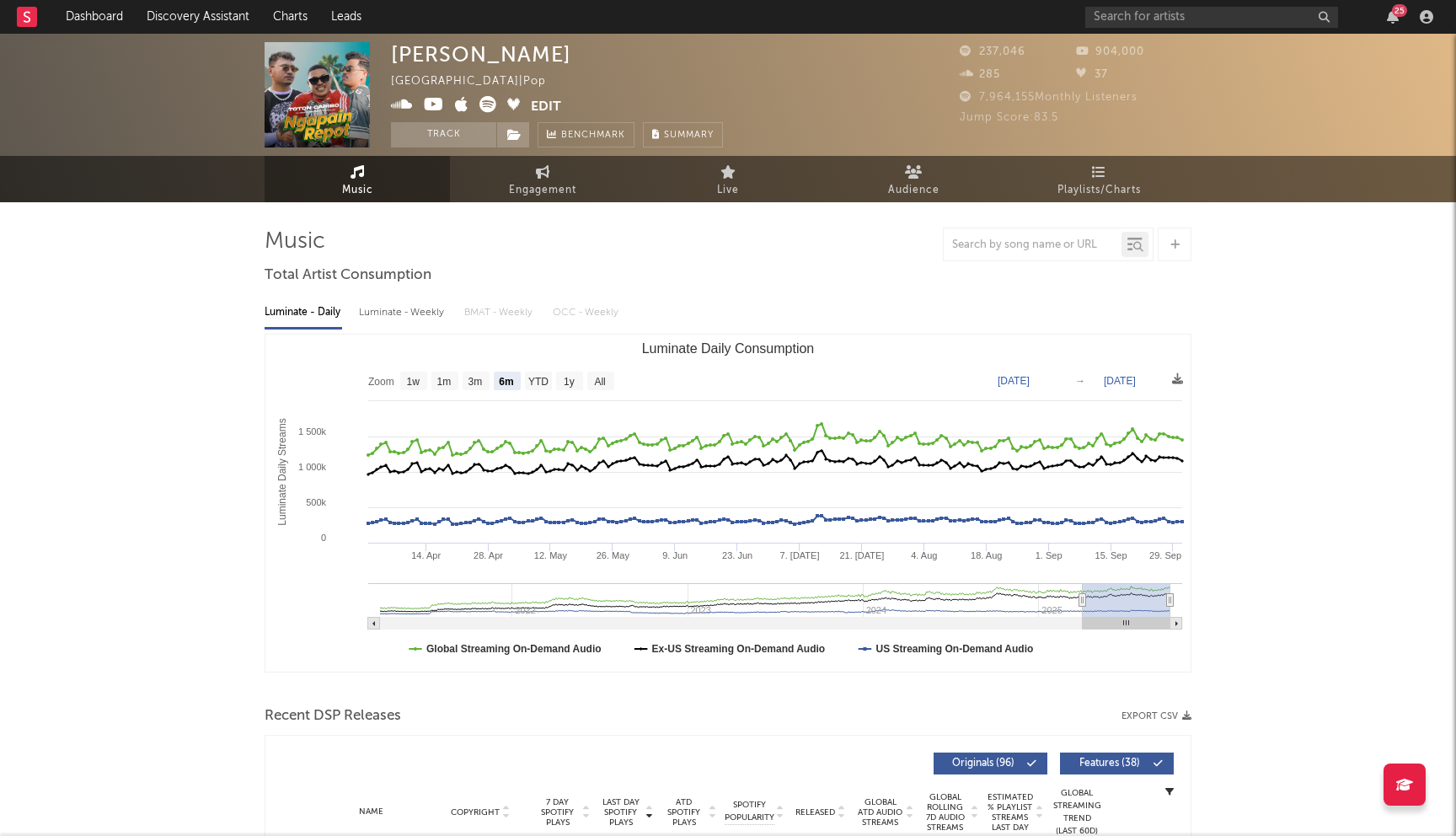
click at [434, 104] on icon at bounding box center [434, 104] width 20 height 16
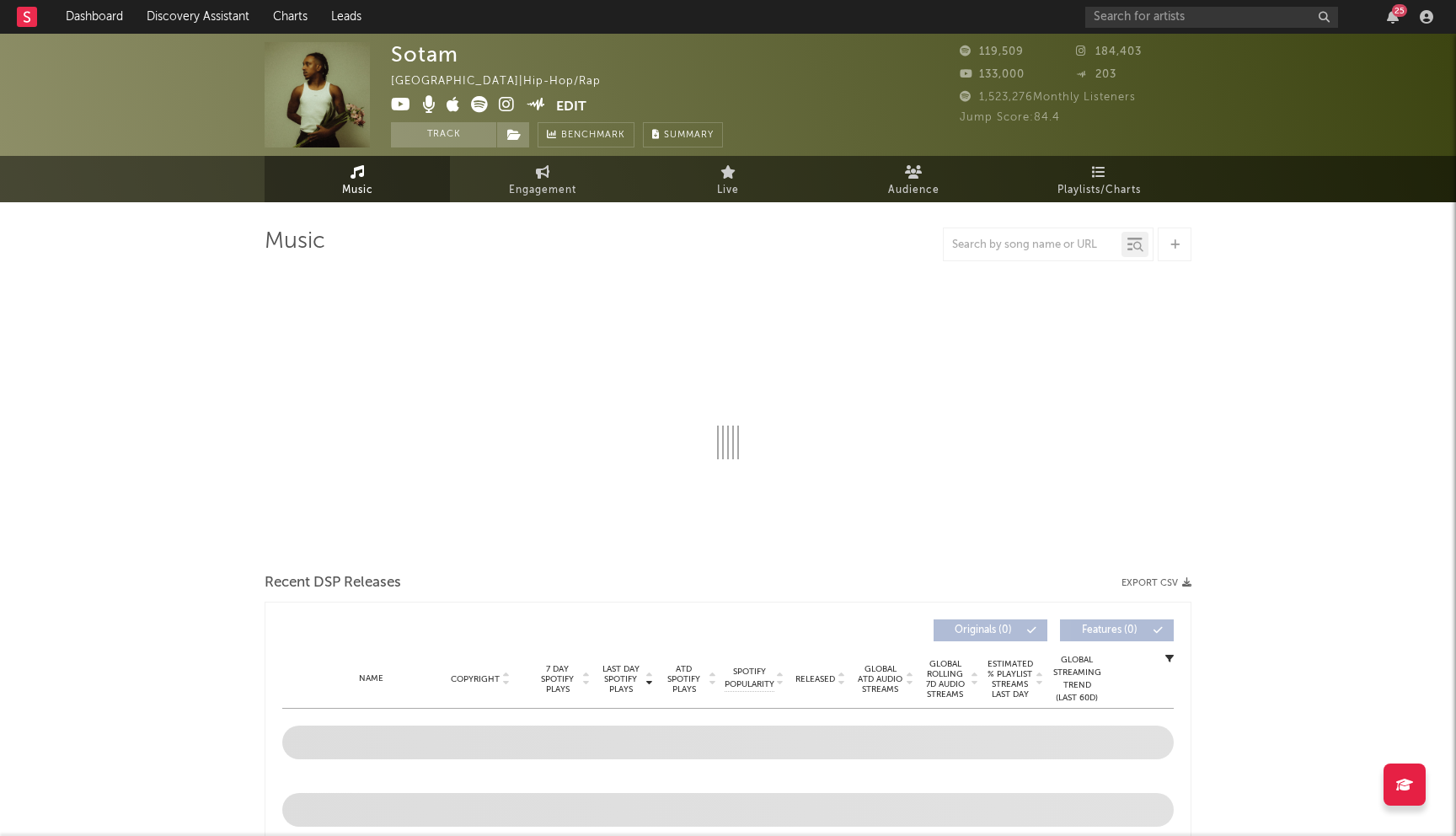
select select "6m"
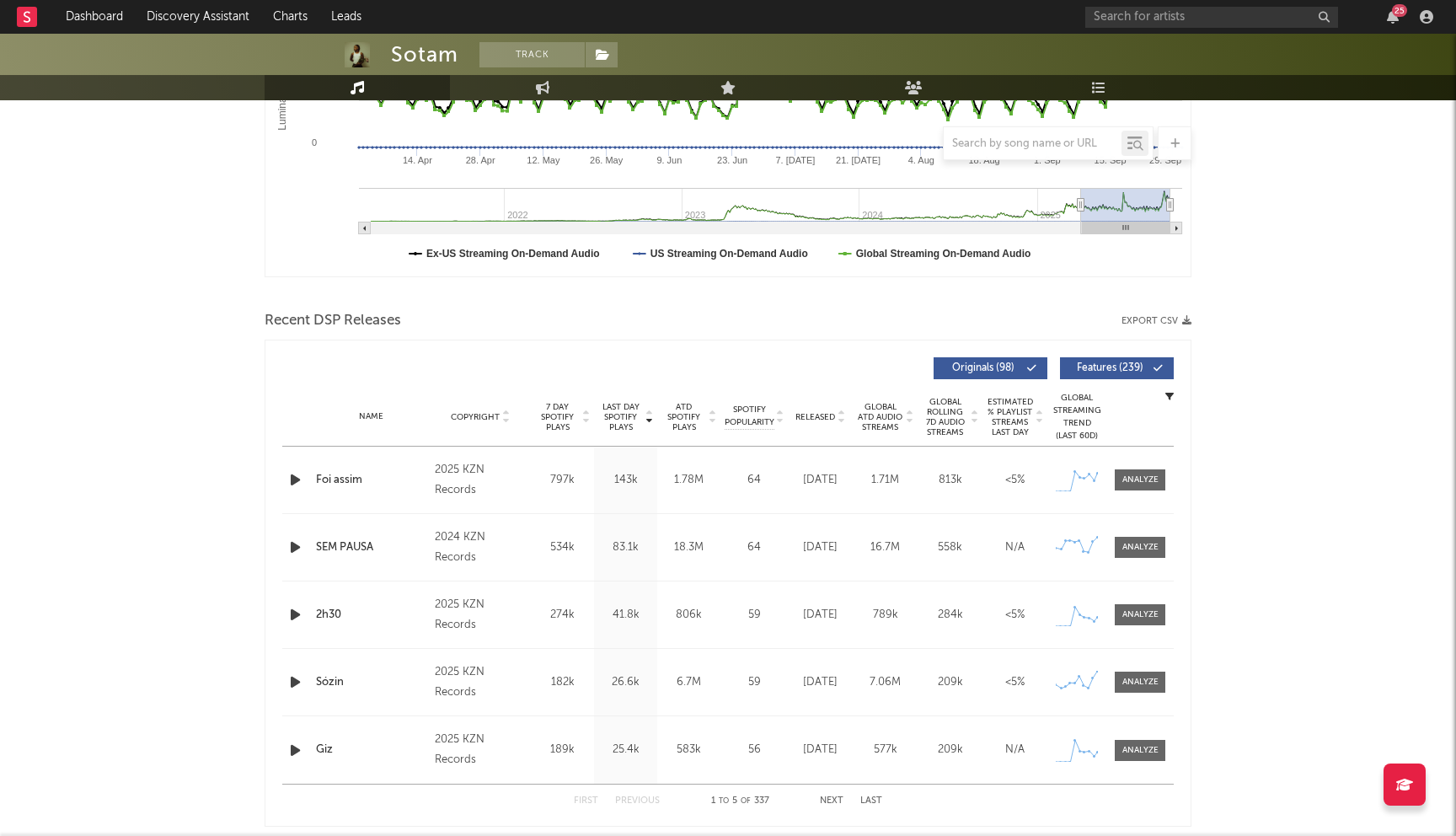
scroll to position [397, 0]
click at [456, 481] on div "2025 KZN Records" at bounding box center [480, 478] width 91 height 40
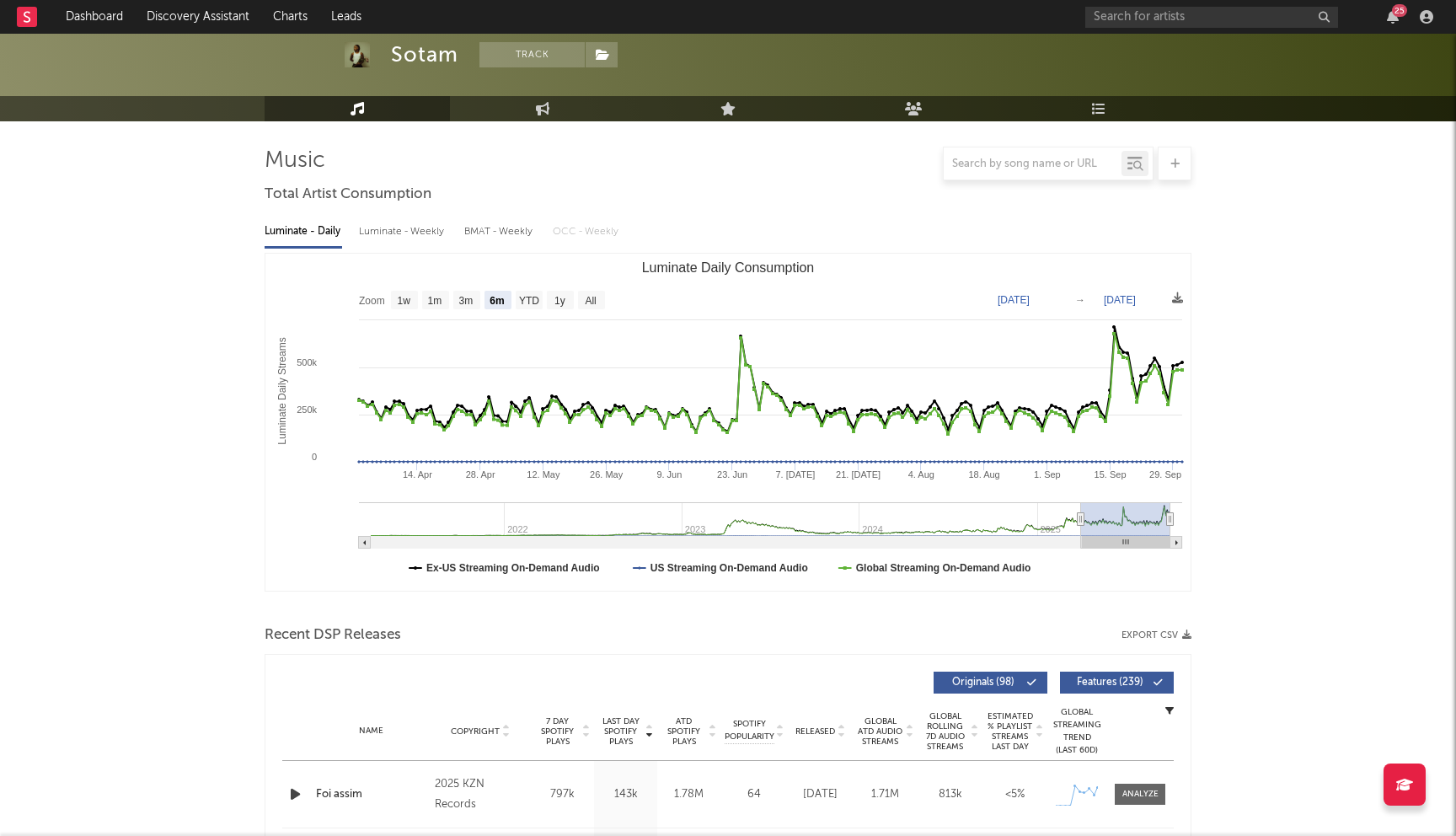
scroll to position [0, 0]
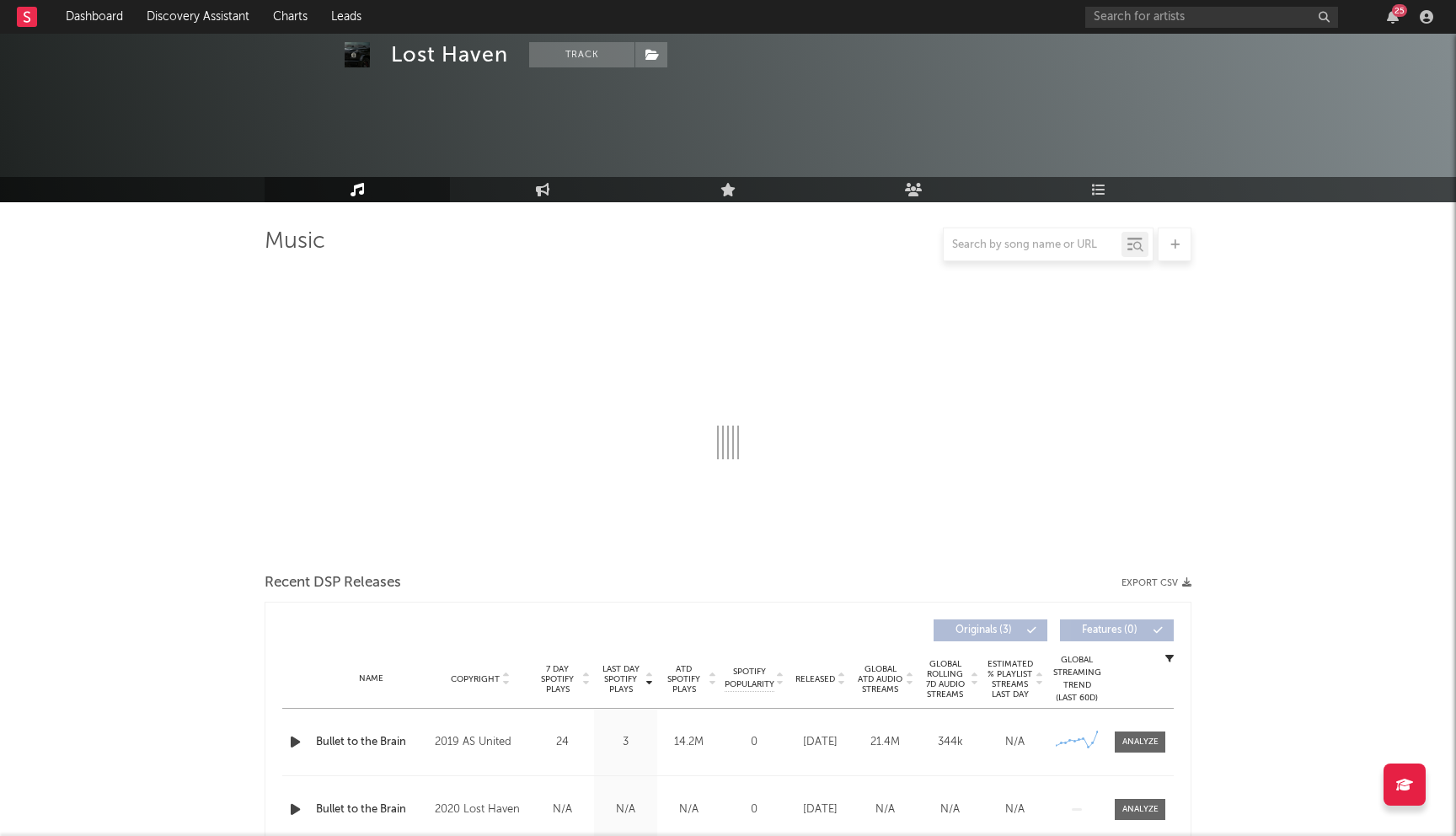
select select "6m"
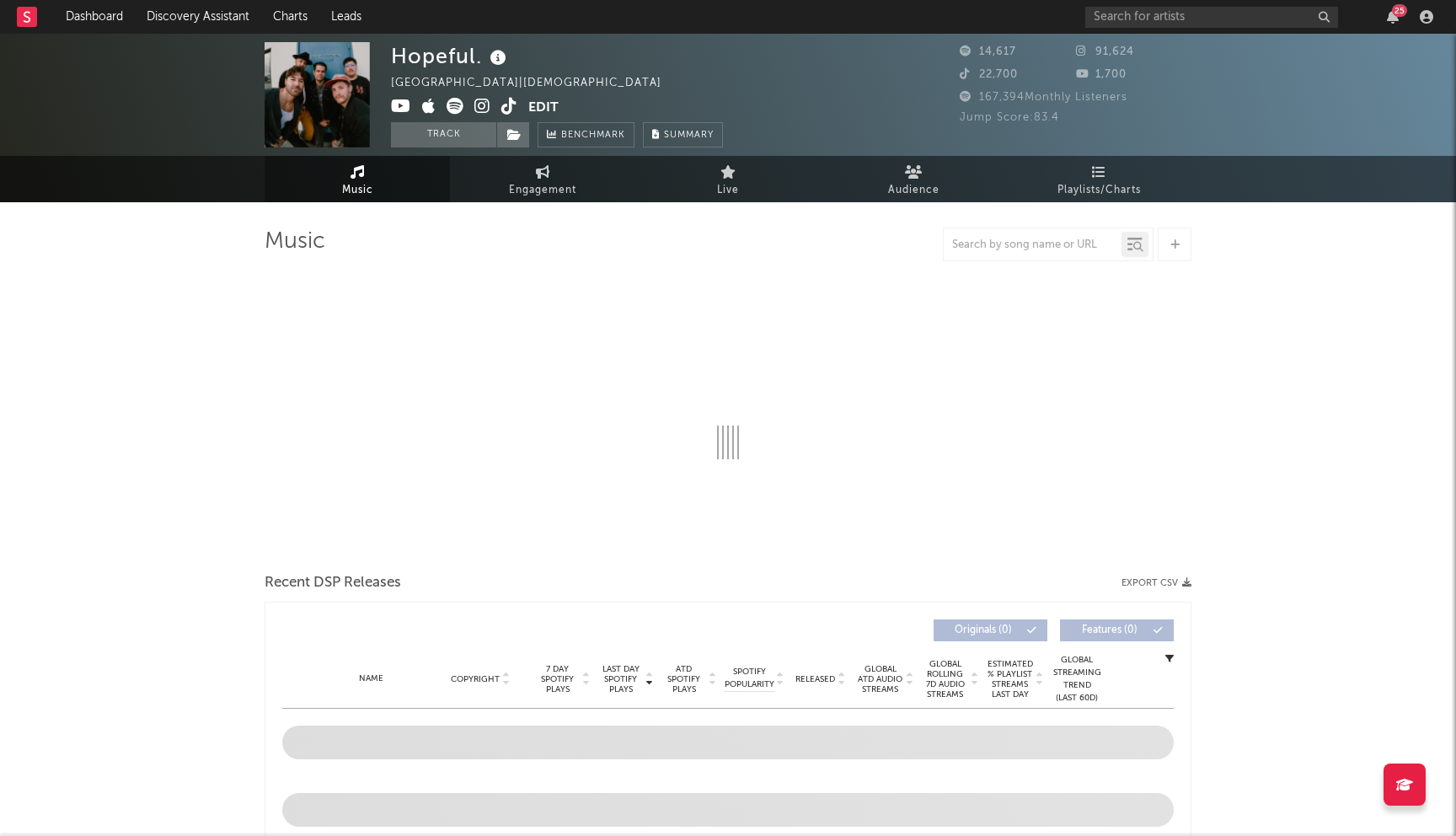
select select "6m"
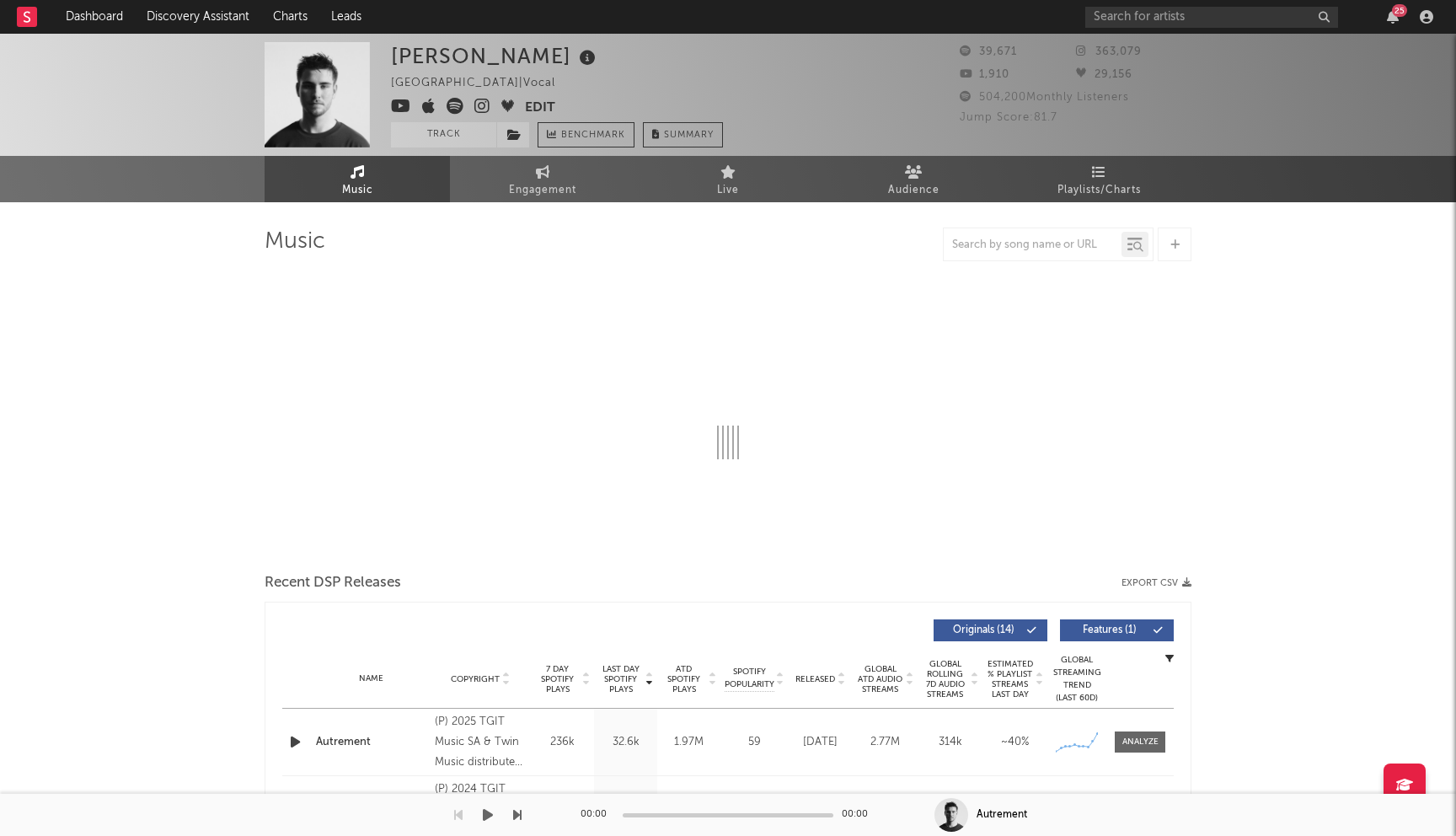
select select "6m"
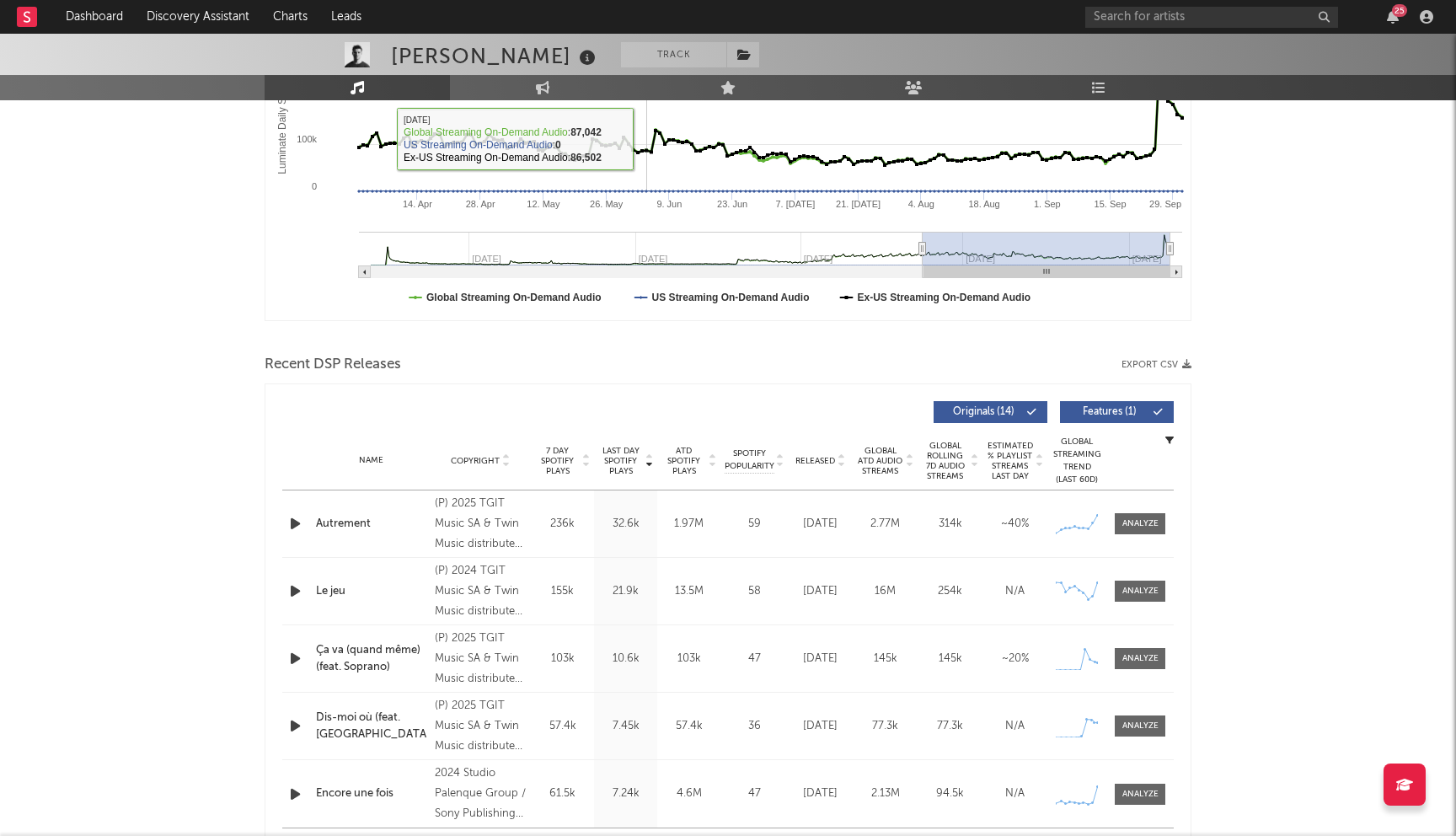
scroll to position [461, 0]
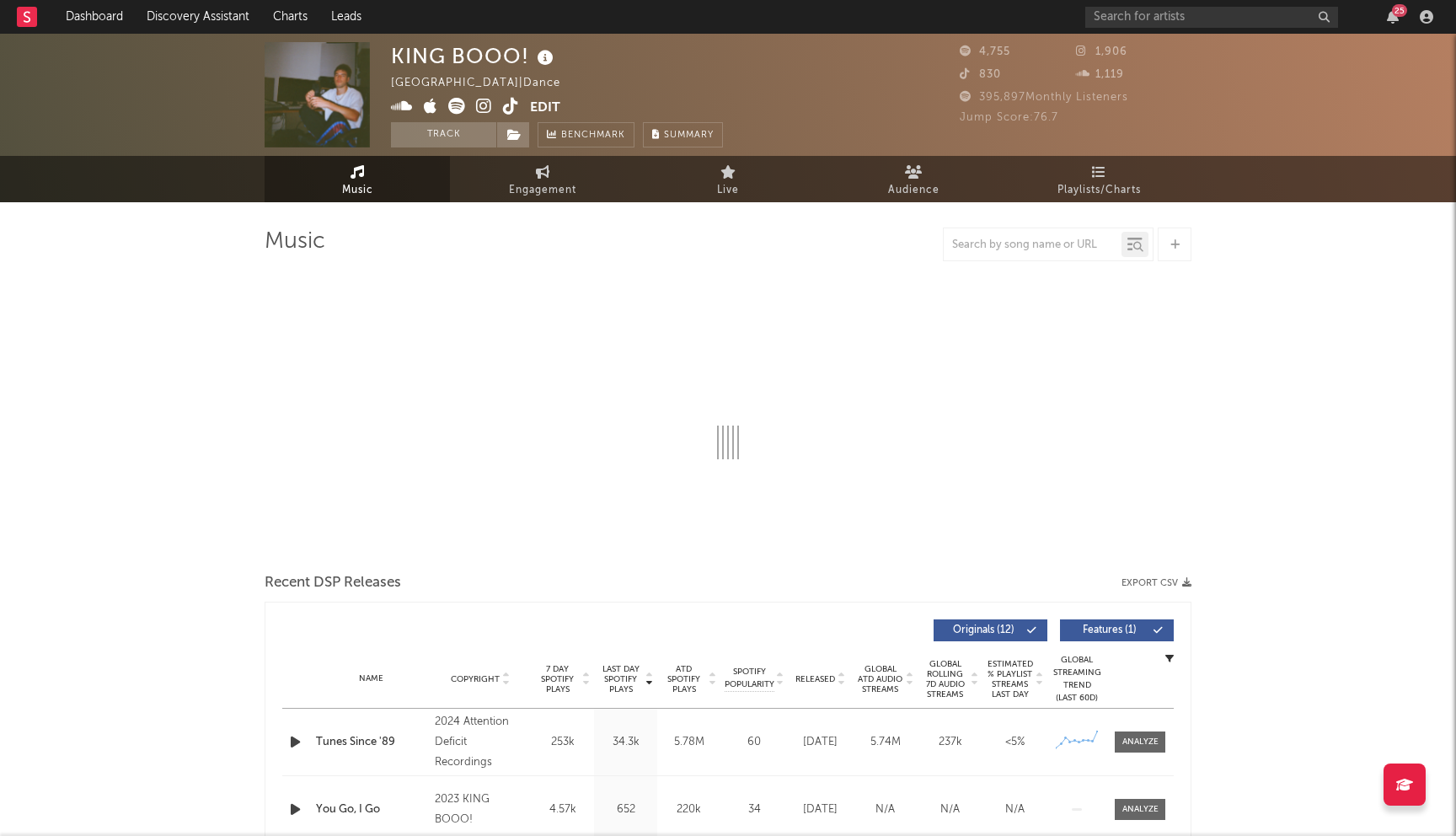
select select "6m"
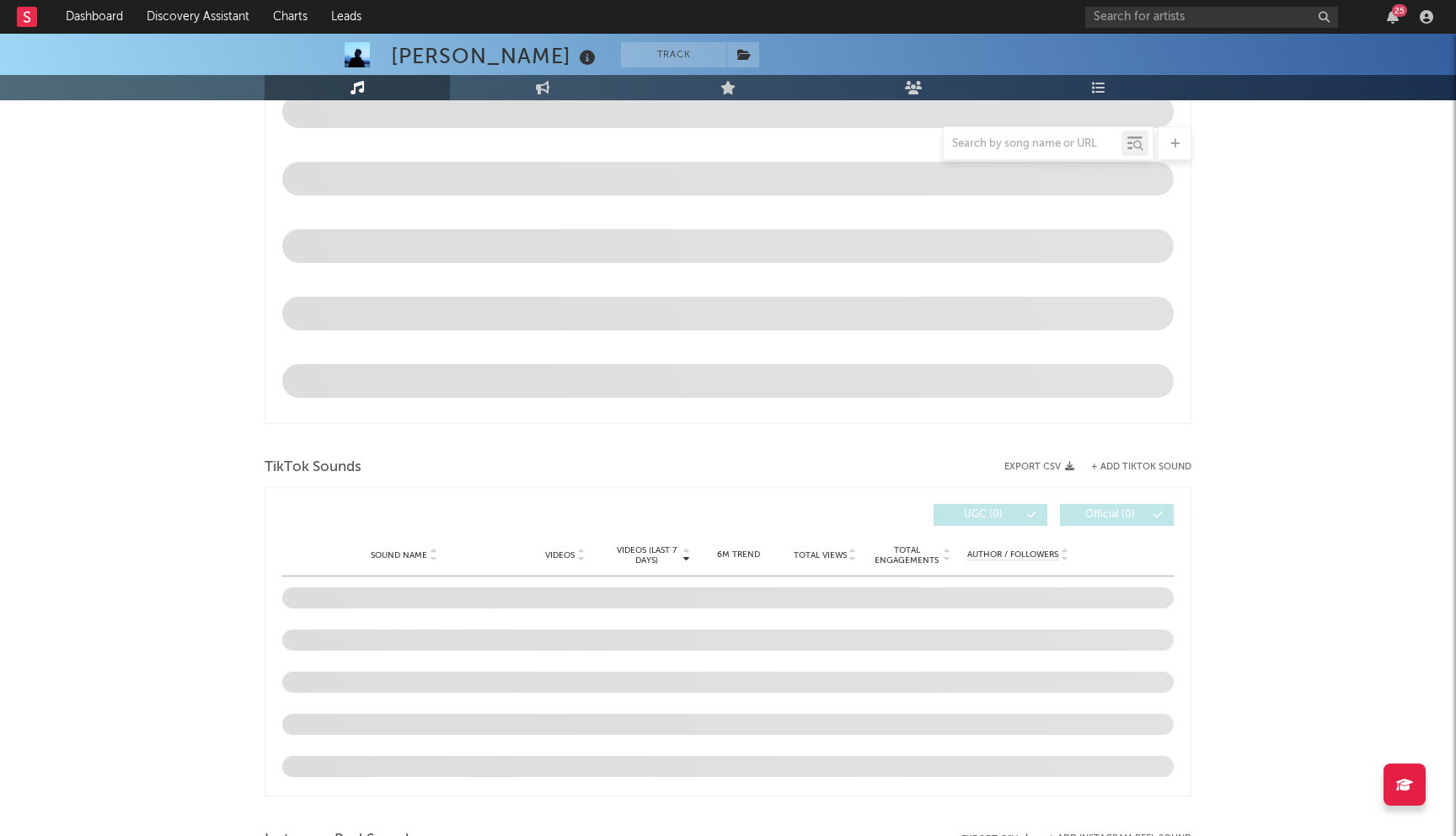
select select "6m"
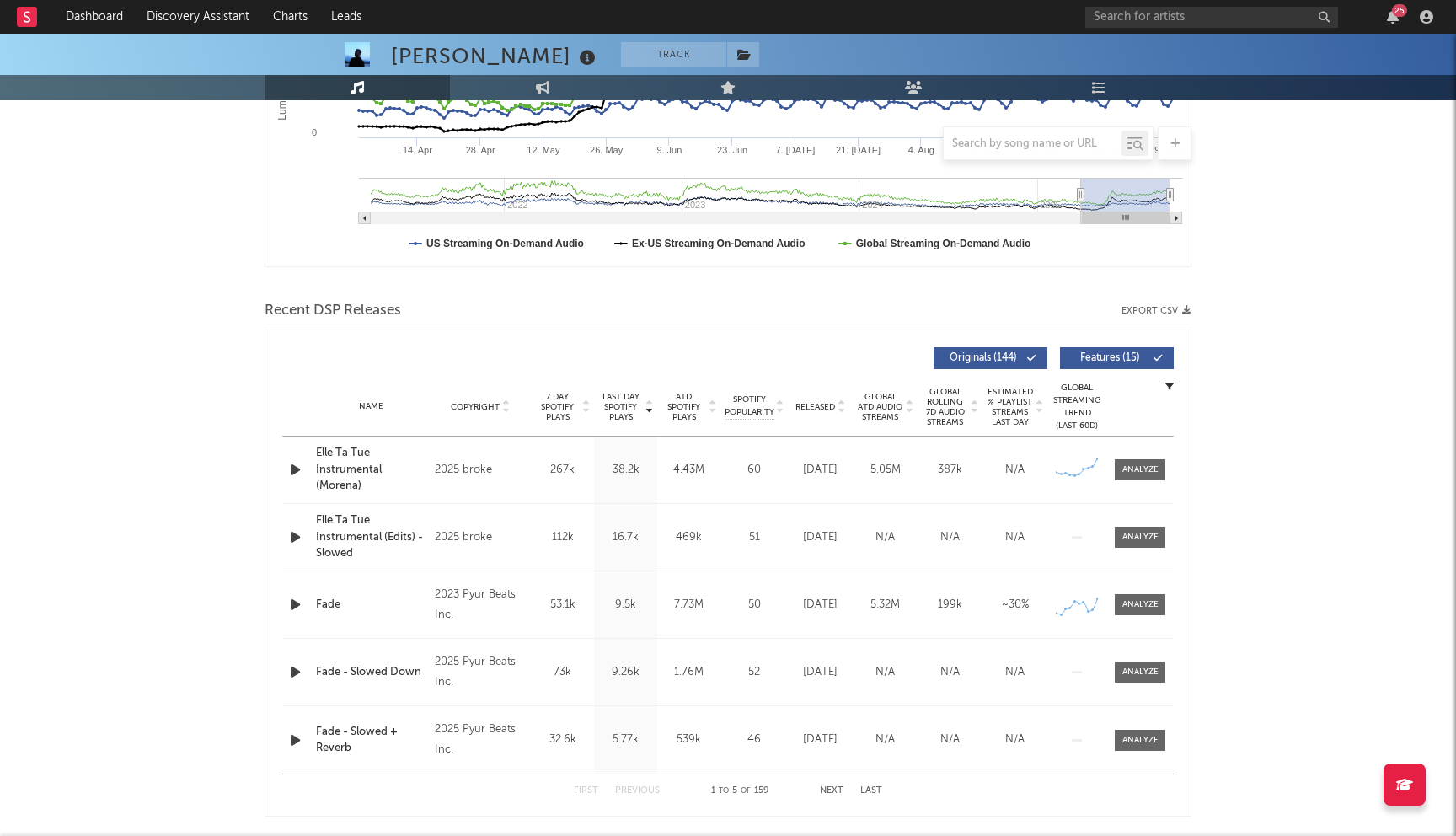
scroll to position [394, 0]
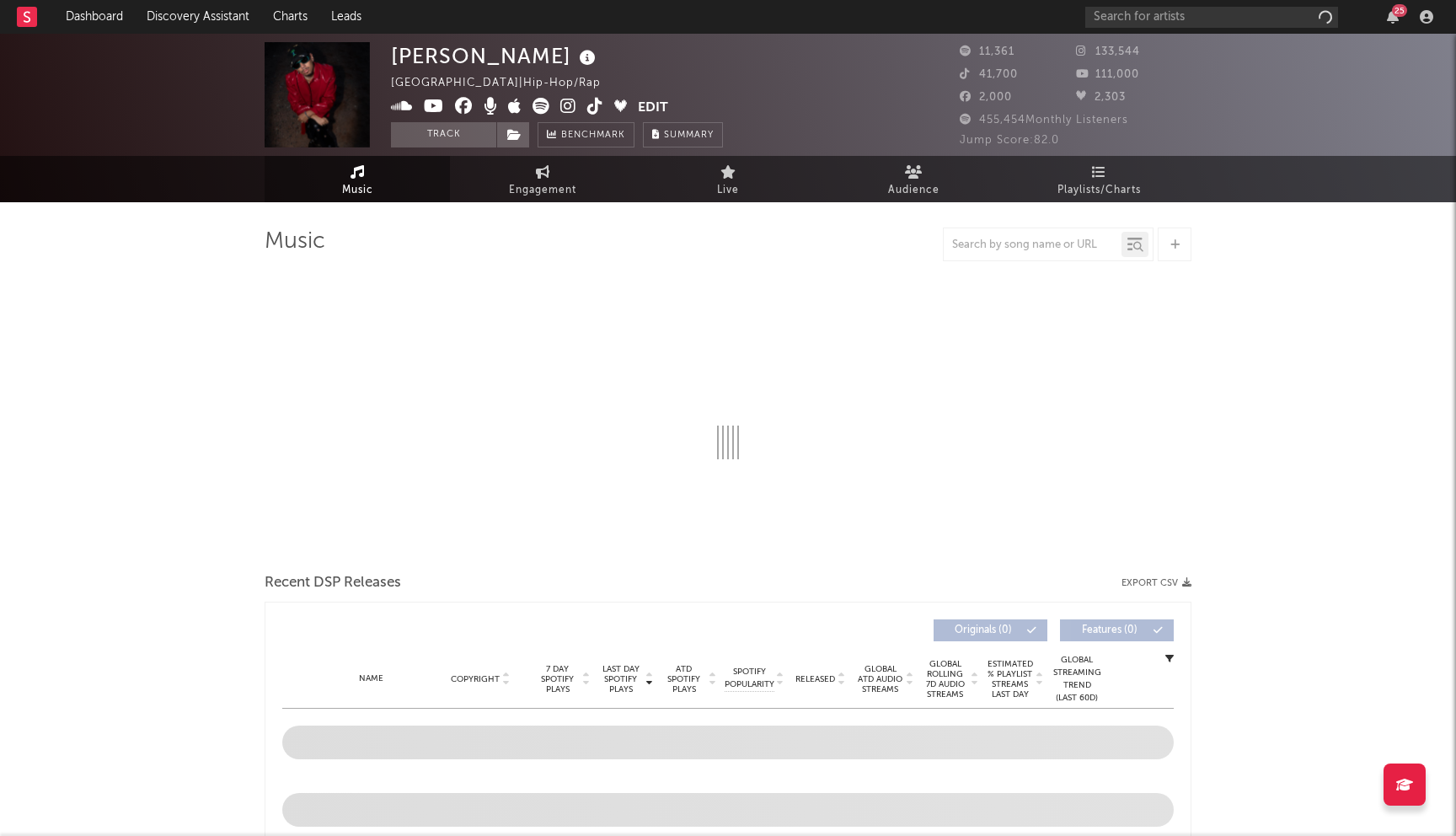
select select "6m"
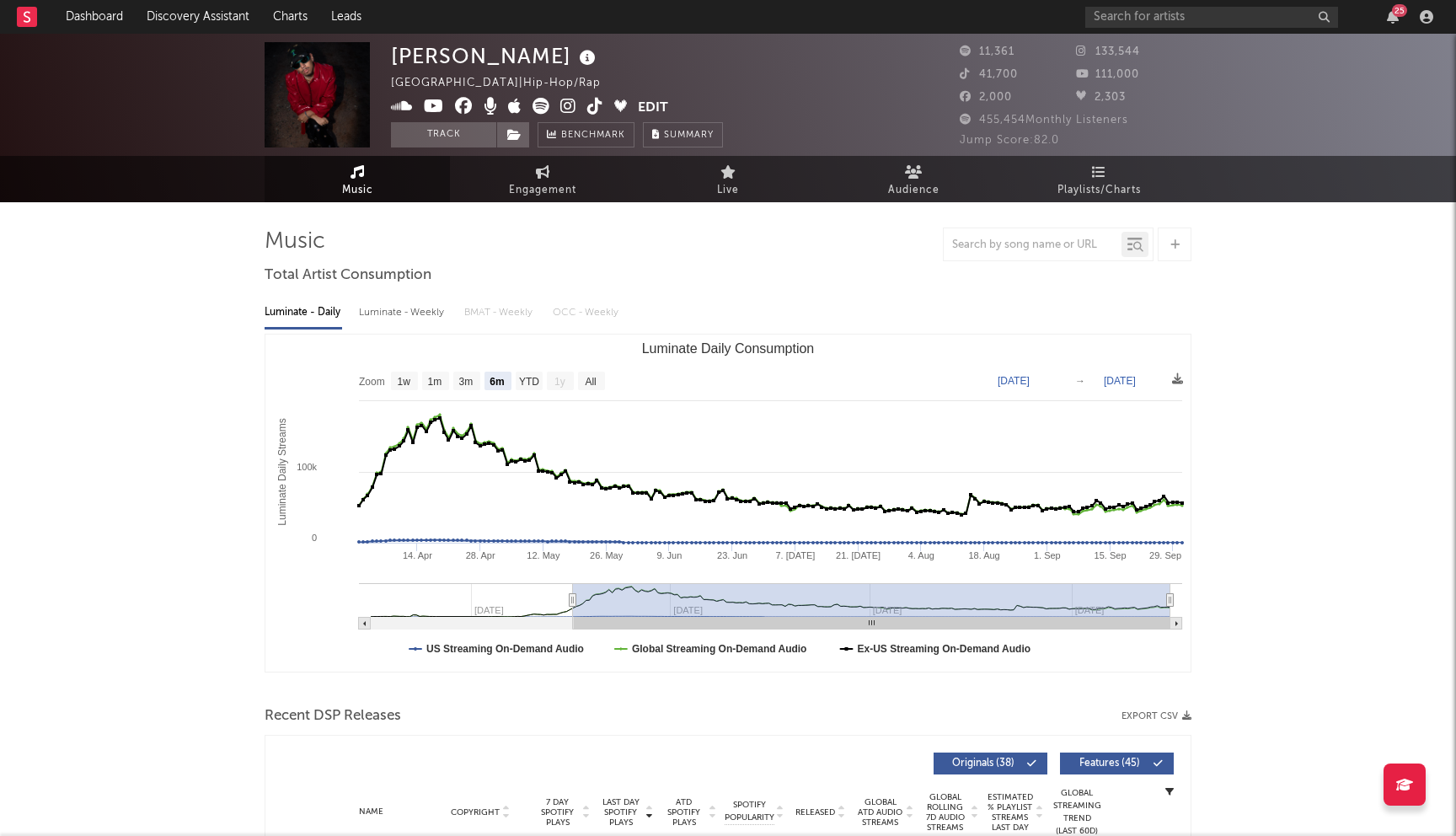
click at [462, 108] on icon at bounding box center [463, 106] width 17 height 16
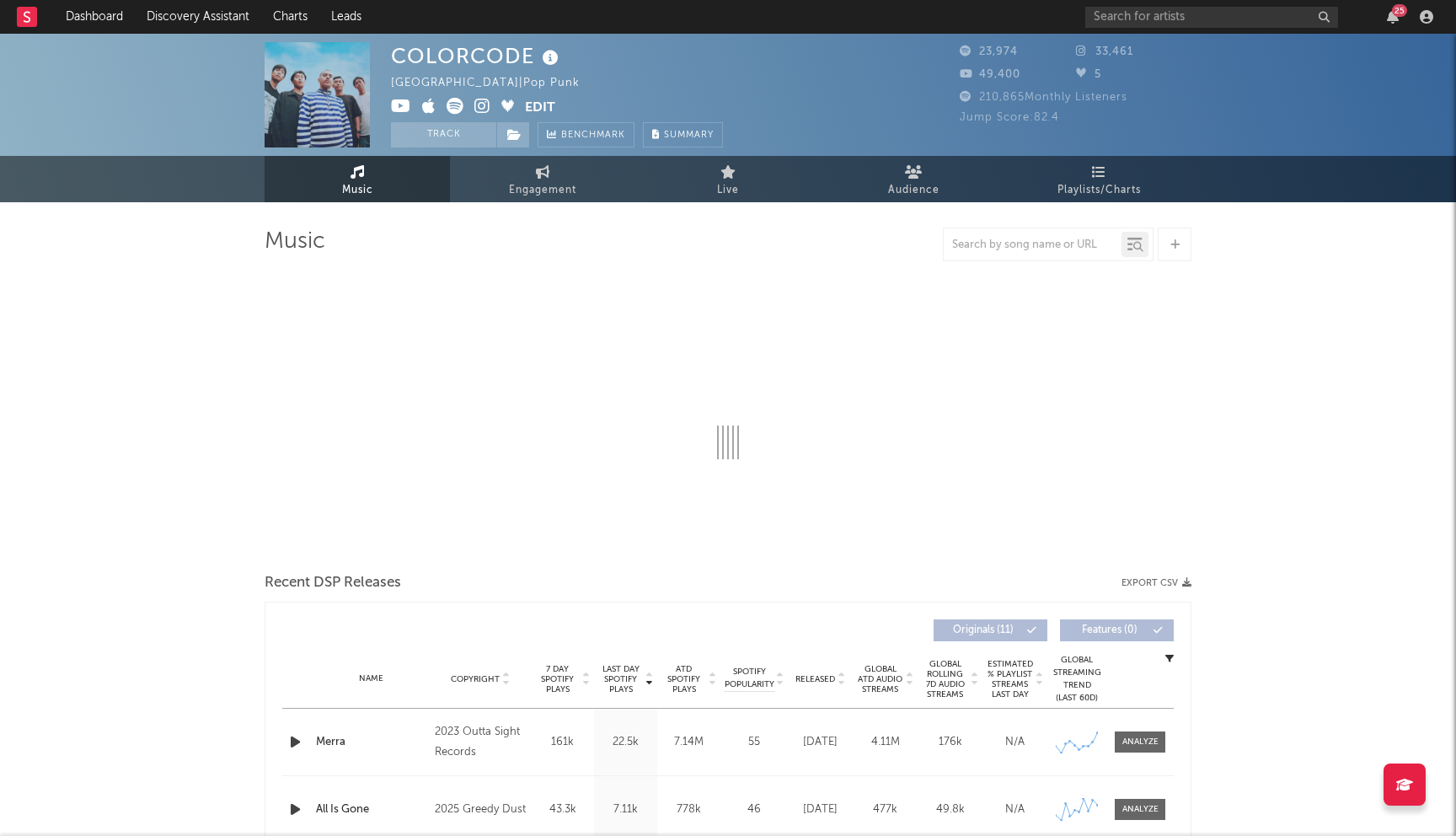
select select "6m"
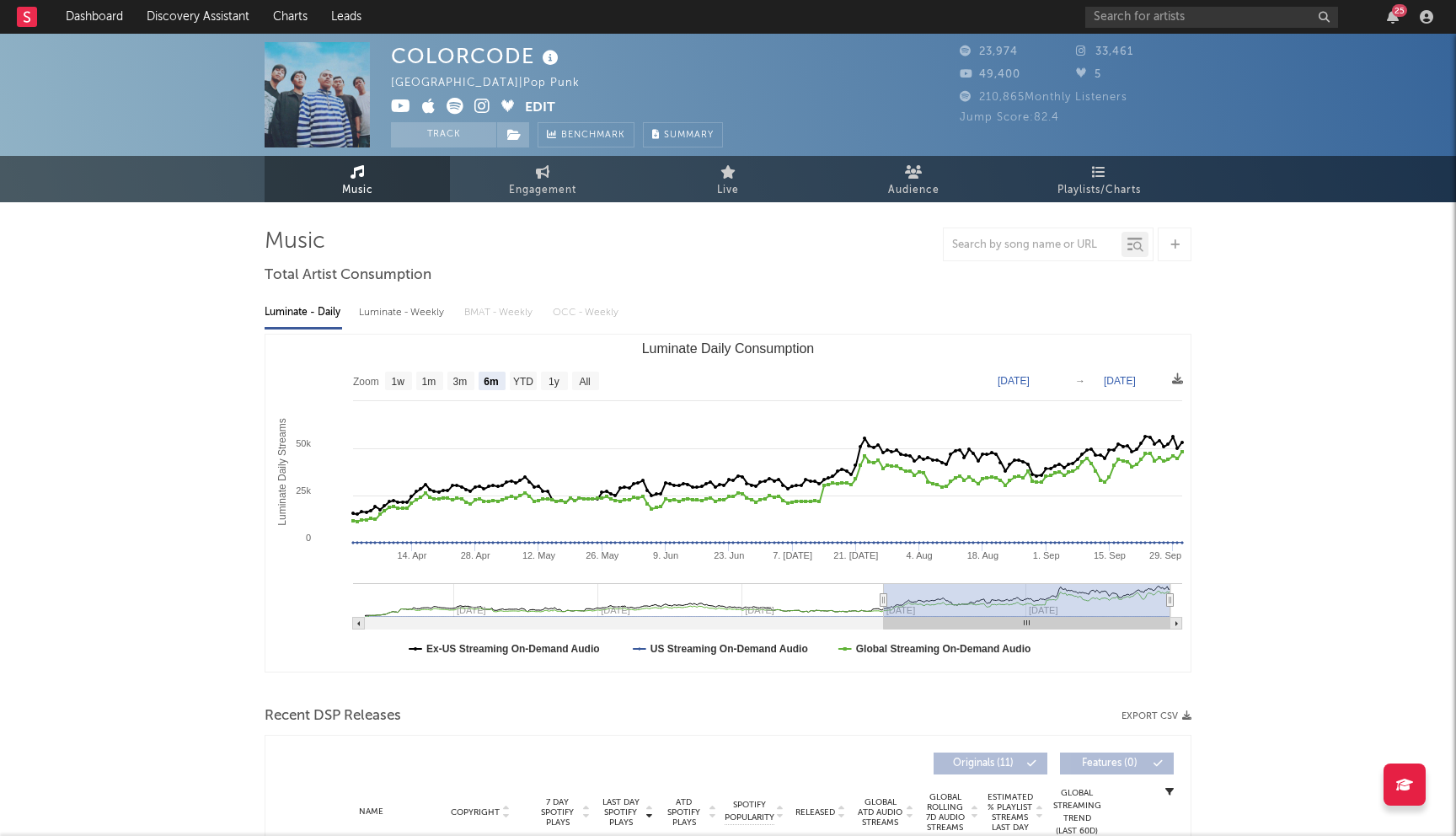
click at [396, 105] on icon at bounding box center [401, 106] width 20 height 16
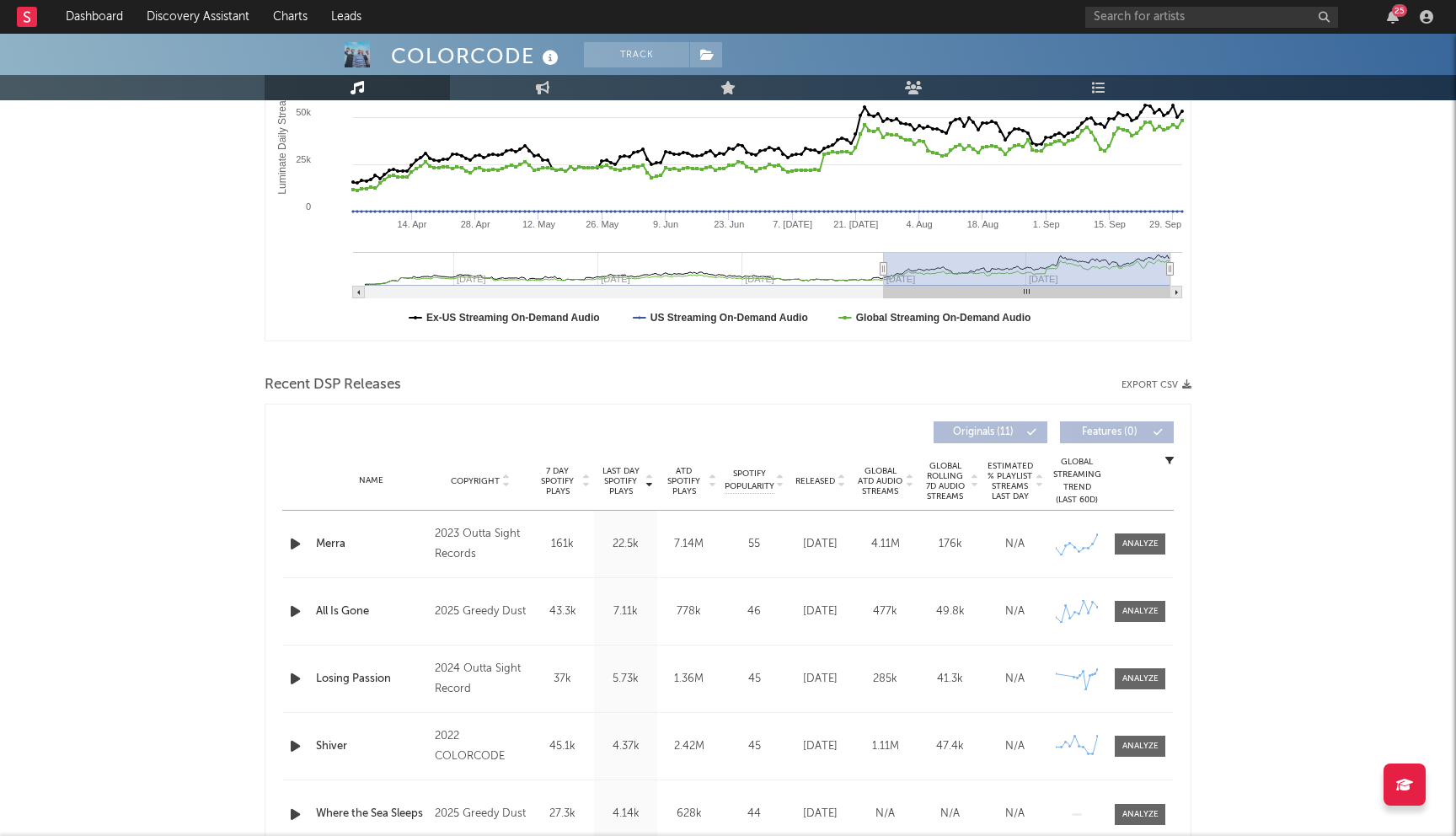
scroll to position [520, 0]
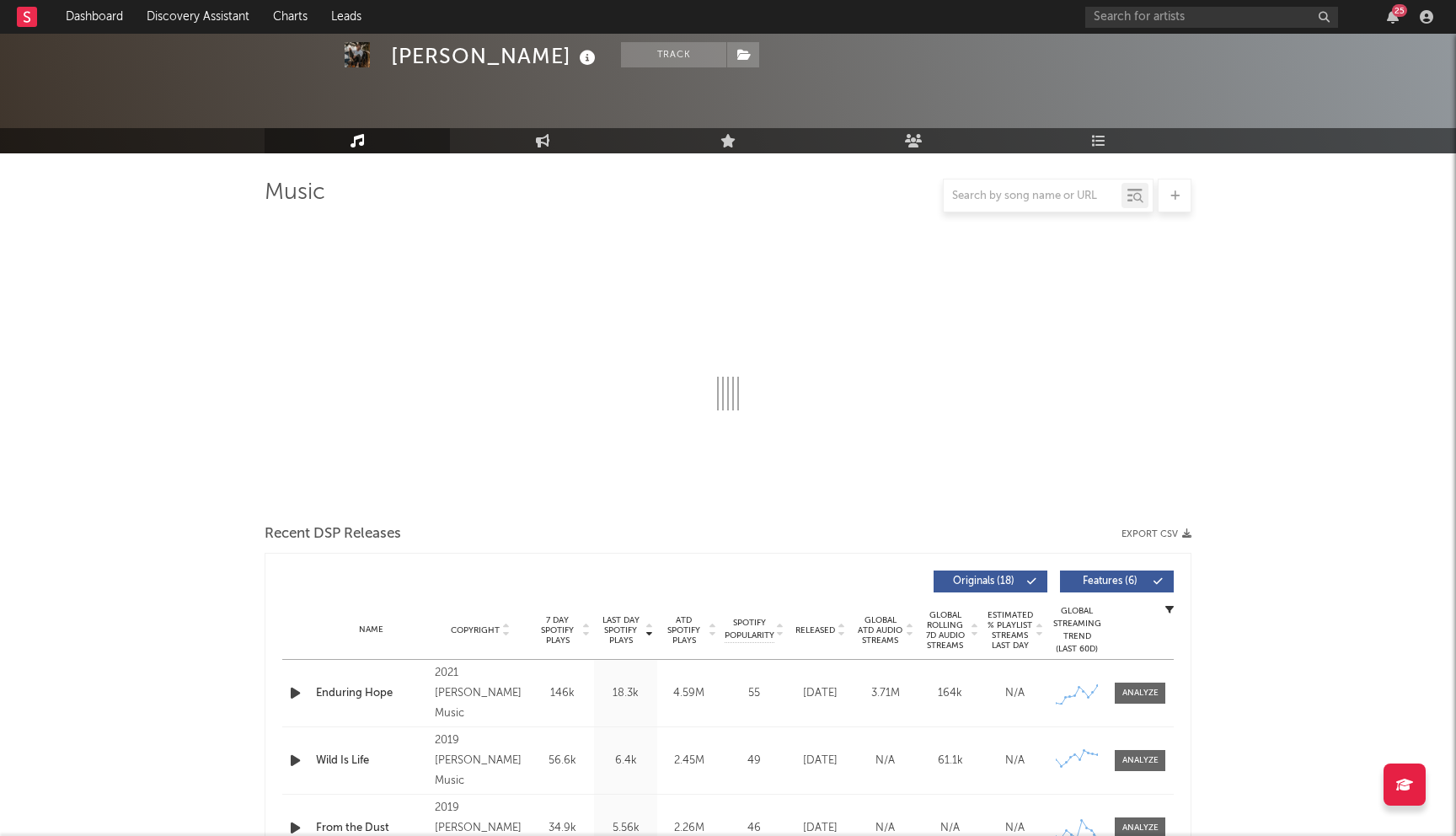
scroll to position [233, 0]
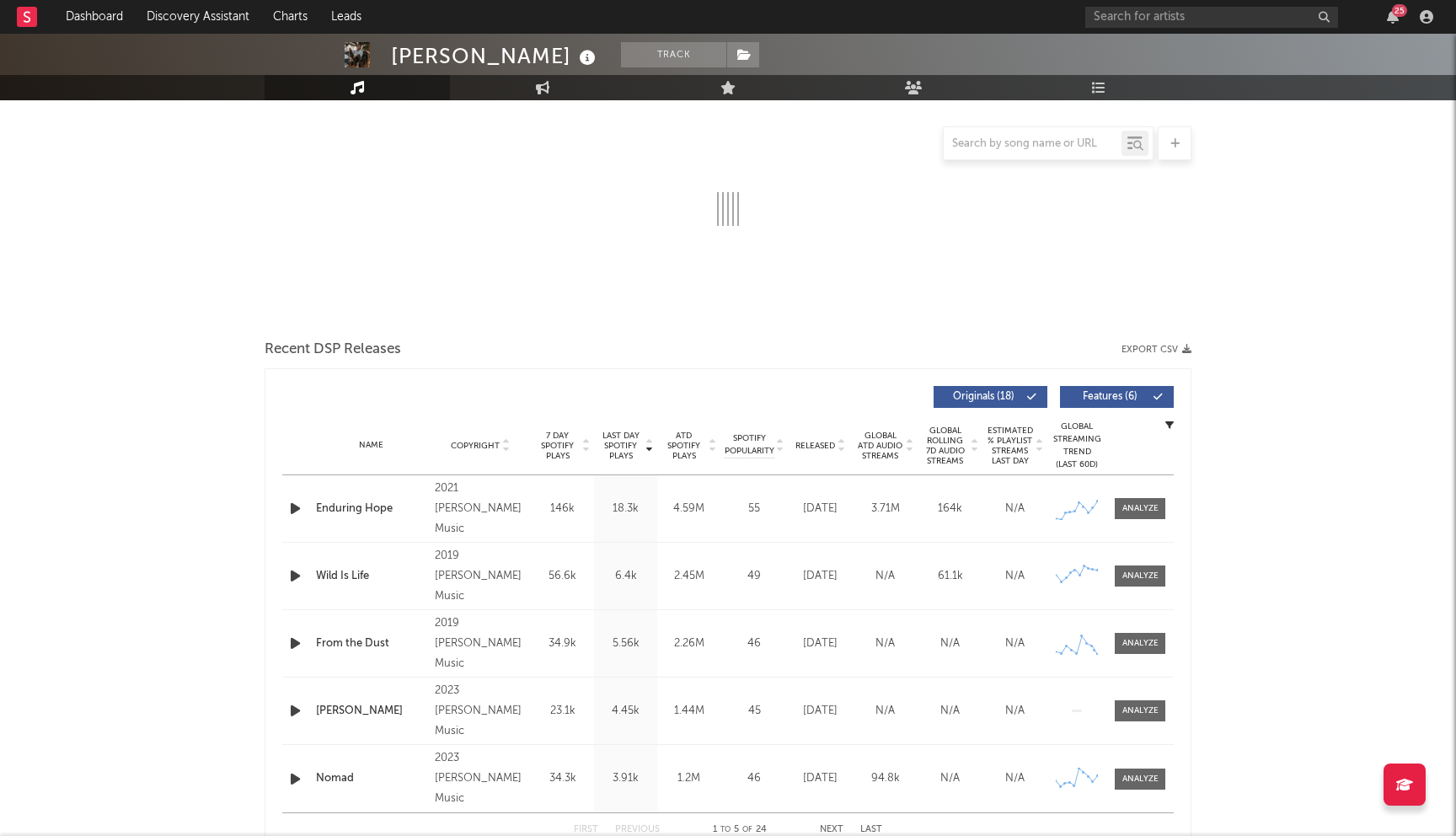
select select "6m"
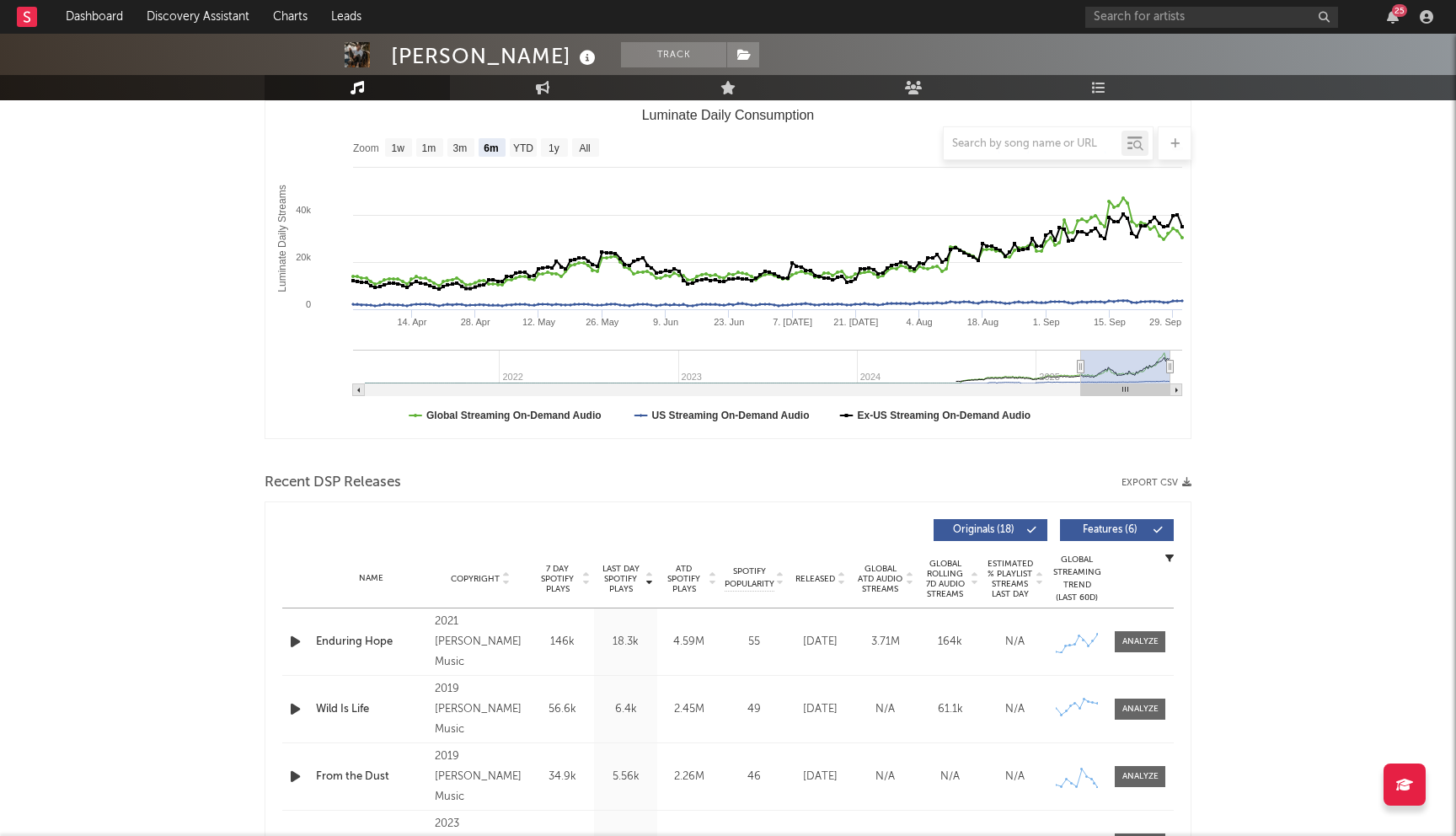
scroll to position [0, 0]
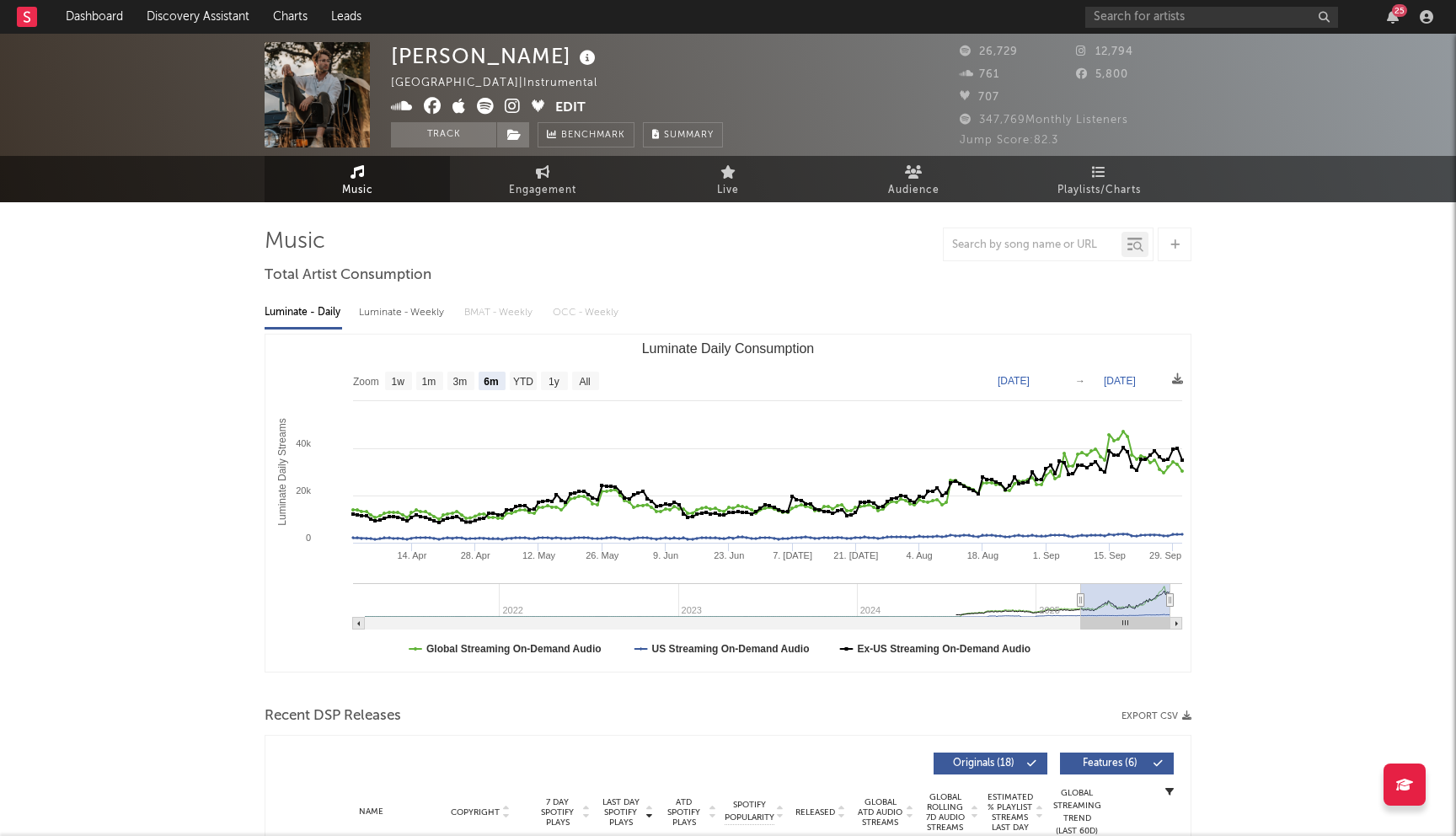
click at [498, 59] on div "Daniel Deuschle" at bounding box center [495, 56] width 209 height 27
copy div "Deuschle"
click at [434, 104] on icon at bounding box center [432, 106] width 17 height 16
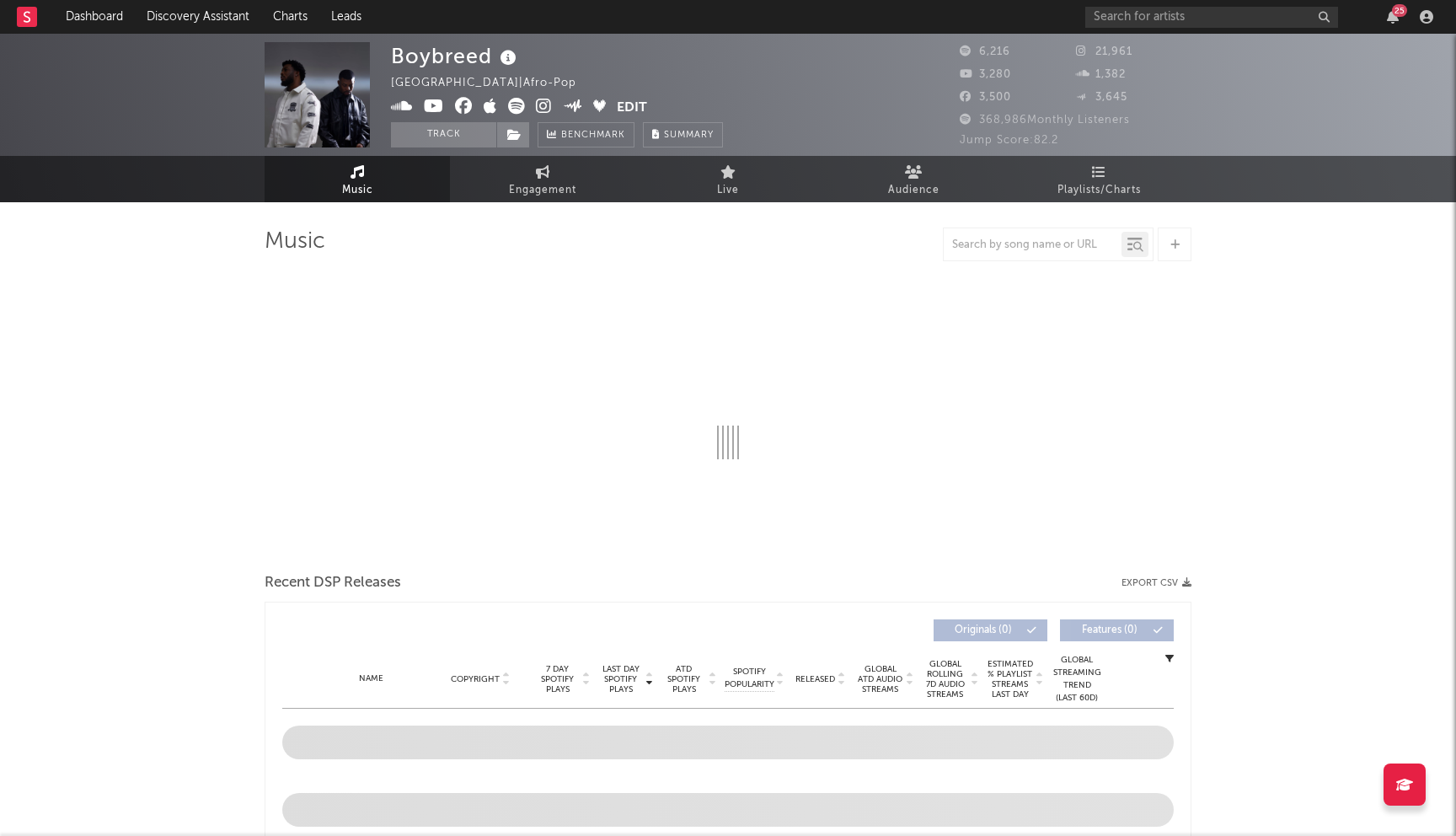
select select "6m"
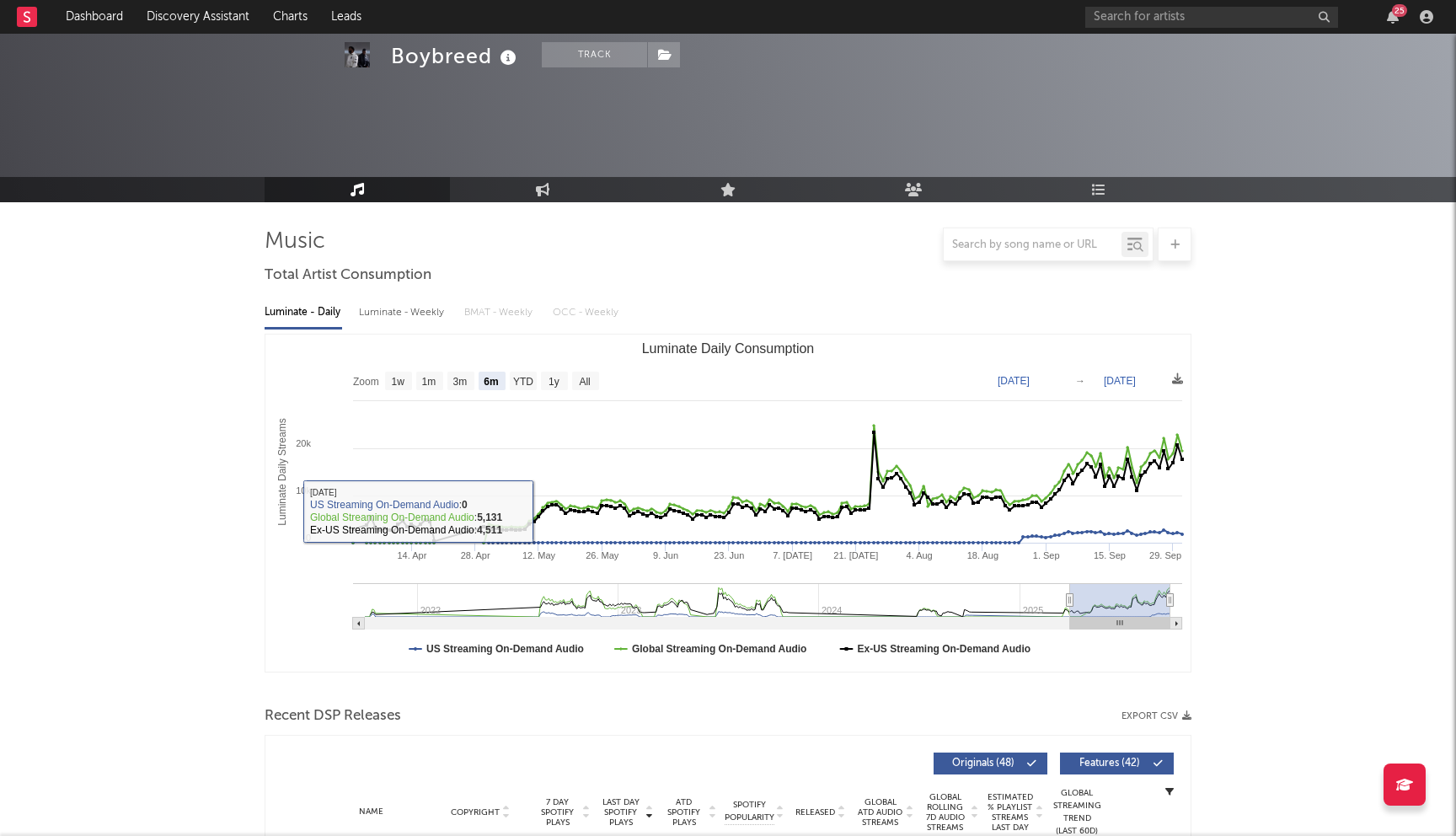
scroll to position [541, 0]
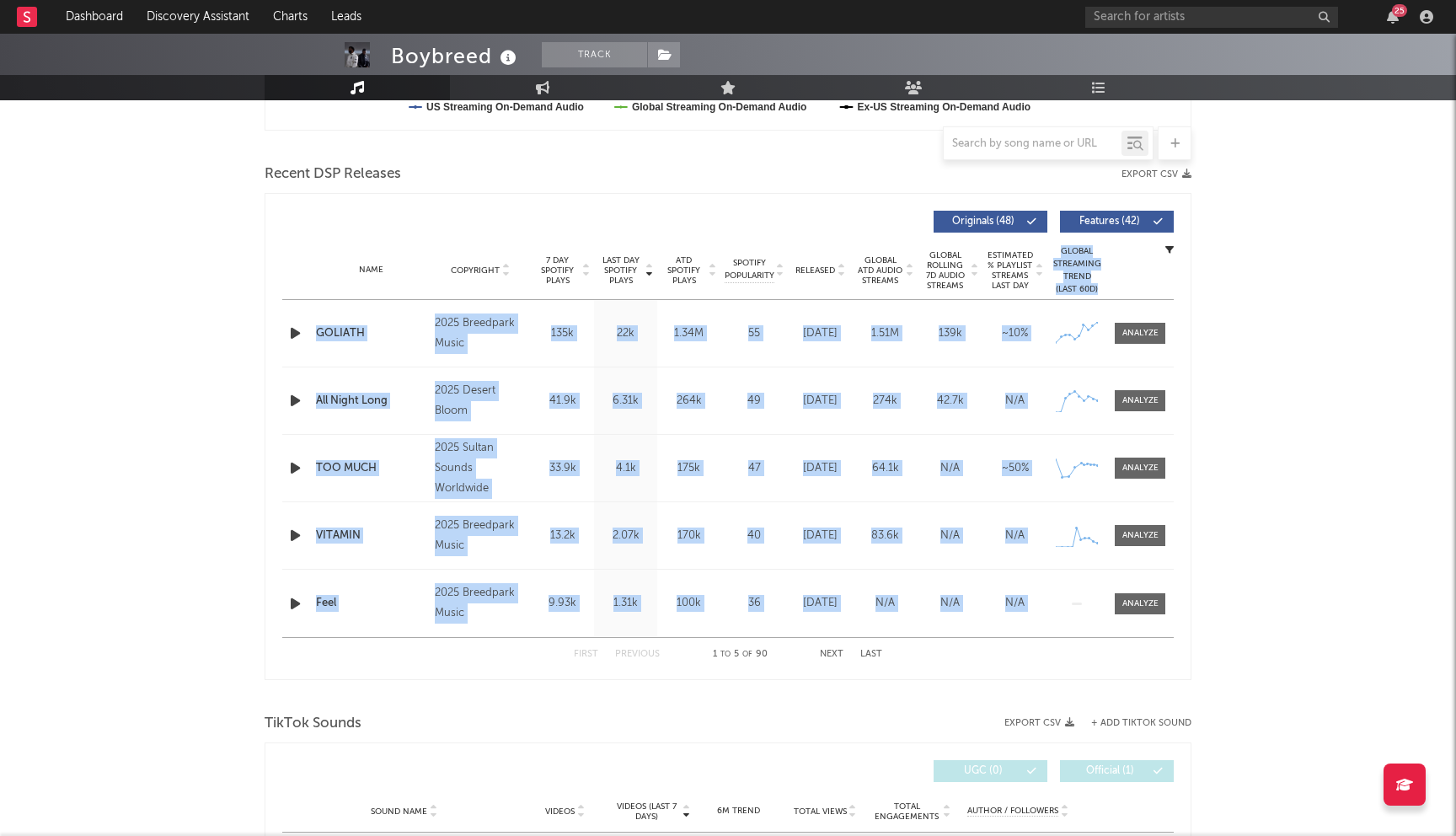
drag, startPoint x: 524, startPoint y: 295, endPoint x: 622, endPoint y: 733, distance: 448.8
click at [618, 713] on div "Music Total Artist Consumption Luminate - Daily Luminate - Weekly BMAT - Weekly…" at bounding box center [727, 713] width 926 height 2057
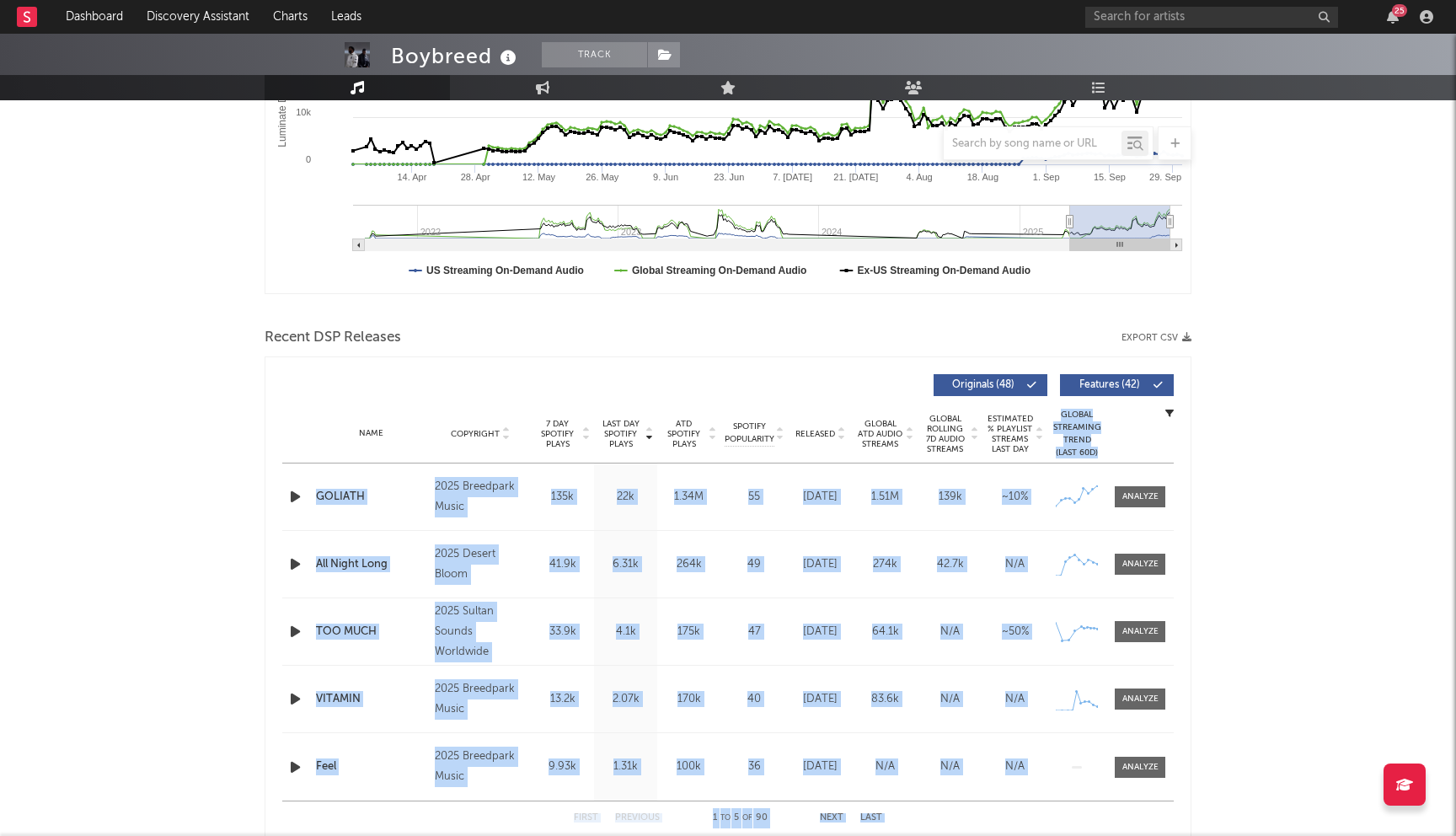
scroll to position [0, 0]
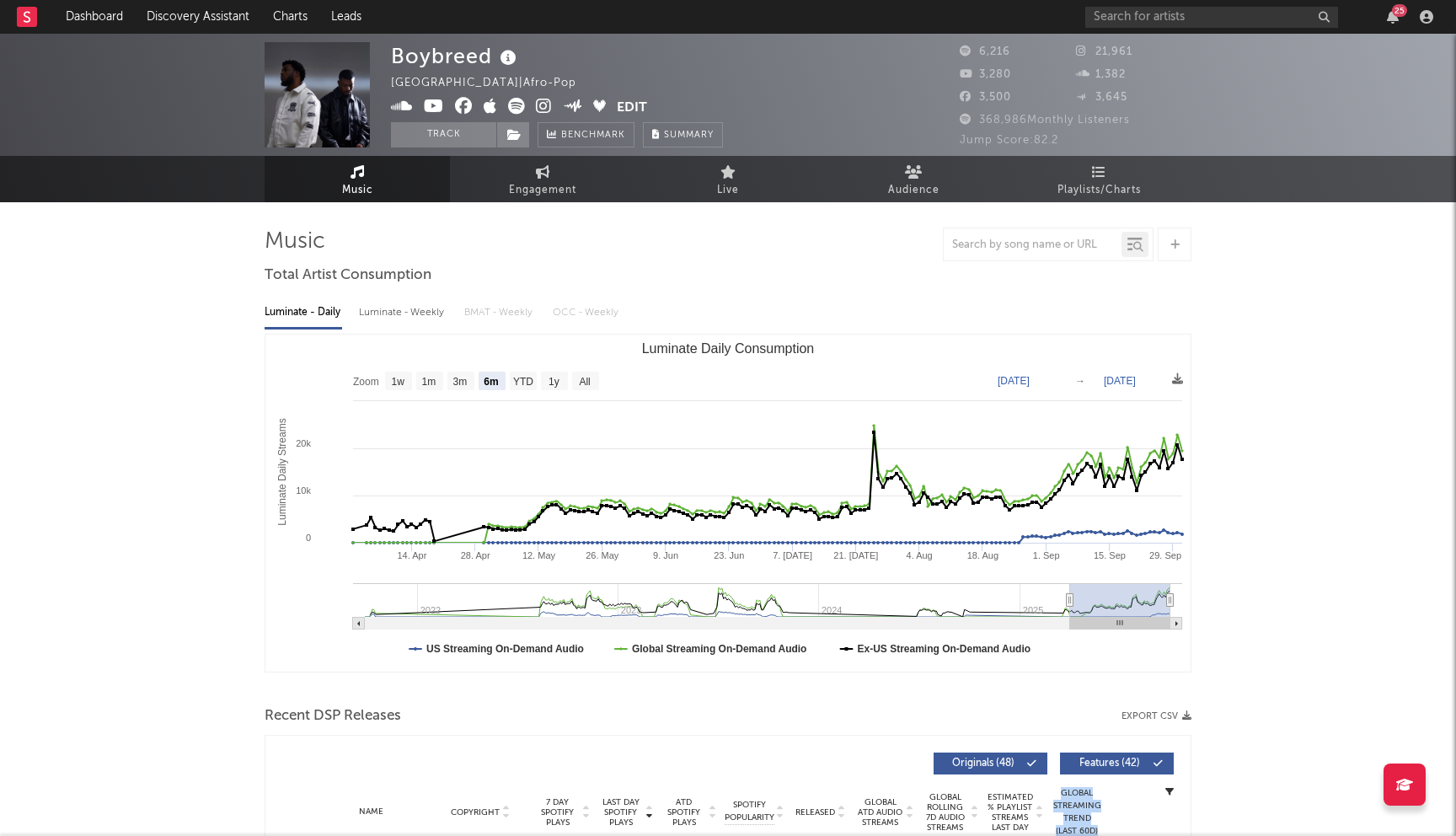
click at [465, 109] on icon at bounding box center [463, 106] width 17 height 16
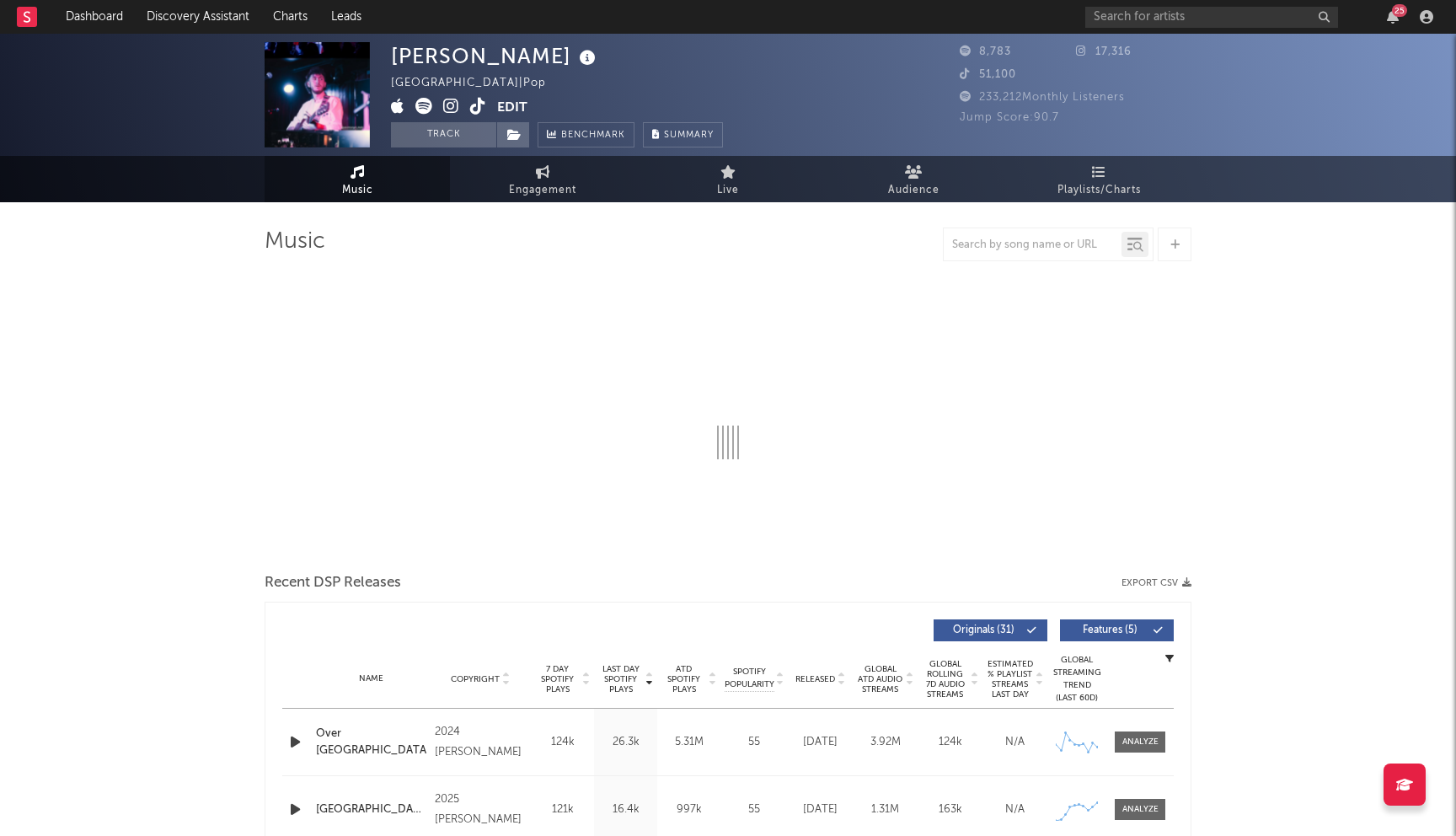
select select "6m"
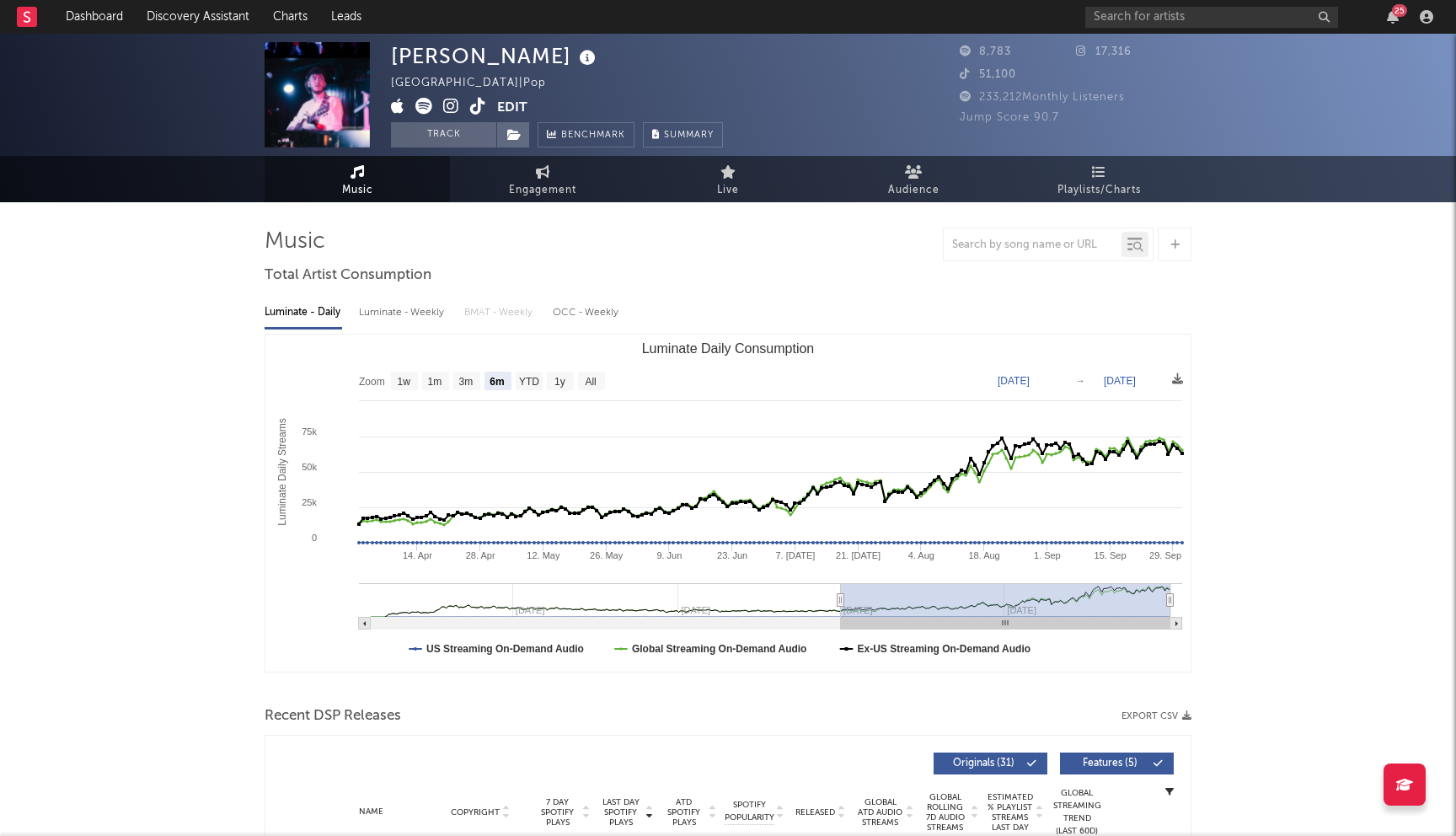
drag, startPoint x: 552, startPoint y: 59, endPoint x: 397, endPoint y: 59, distance: 155.0
click at [397, 59] on div "Jamie McIntyre" at bounding box center [495, 56] width 209 height 27
click at [478, 52] on div "Jamie McIntyre" at bounding box center [495, 56] width 209 height 27
drag, startPoint x: 551, startPoint y: 59, endPoint x: 380, endPoint y: 59, distance: 171.0
click at [380, 59] on div "Jamie McIntyre Ireland | Pop Edit Track Benchmark Summary 8,783 17,316 51,100 2…" at bounding box center [728, 95] width 1456 height 123
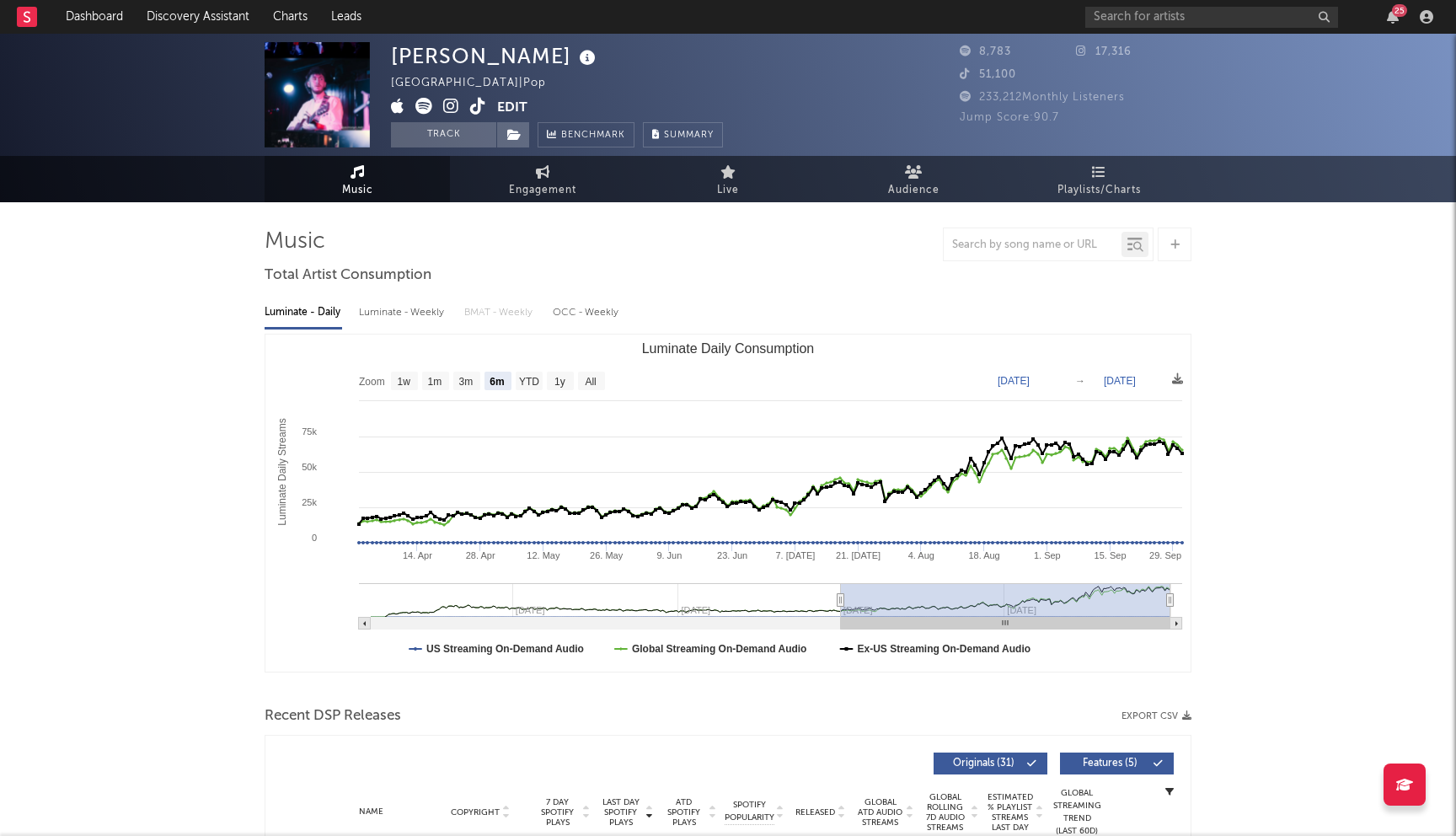
copy div "Jamie McIntyre"
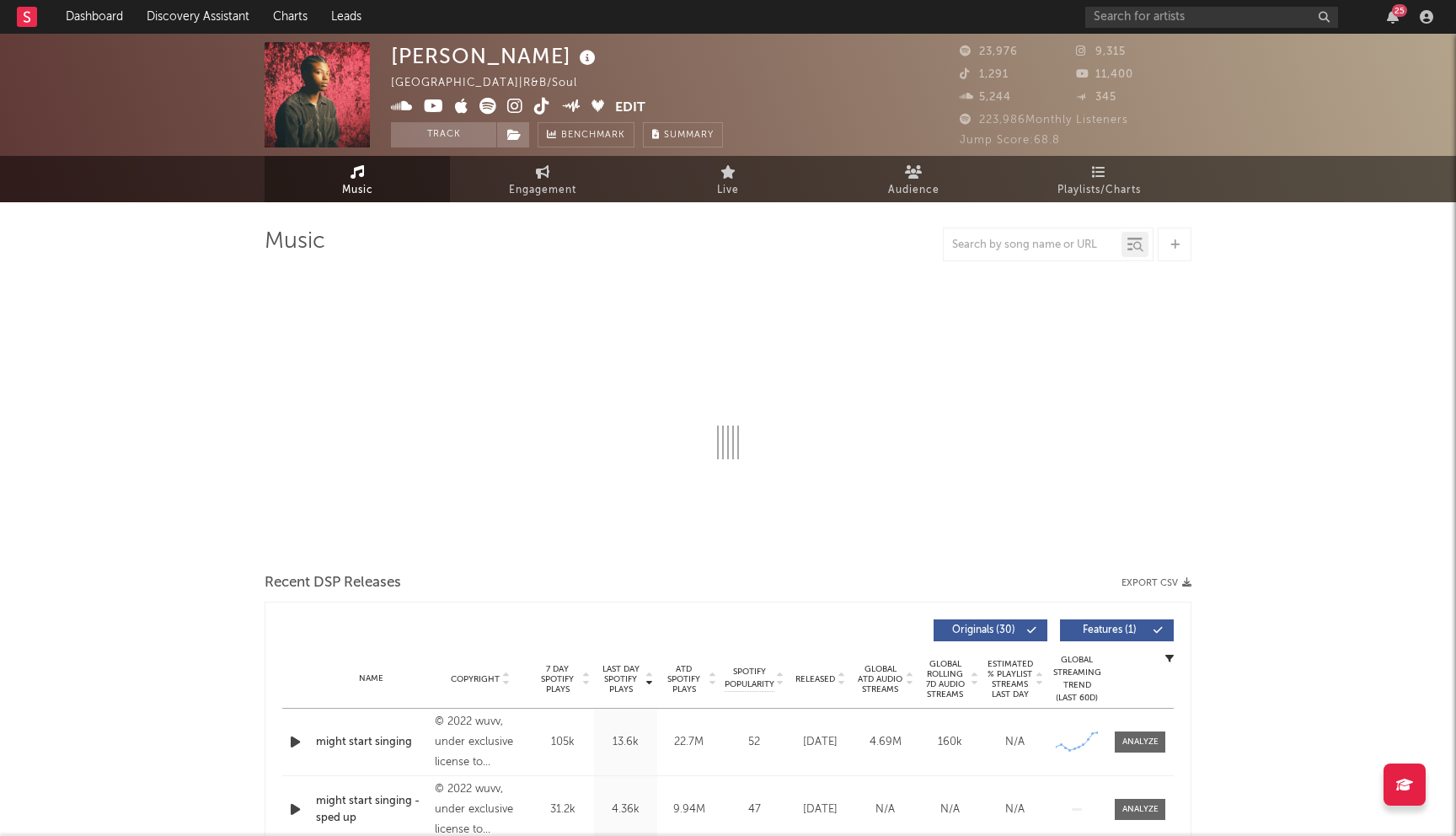
select select "6m"
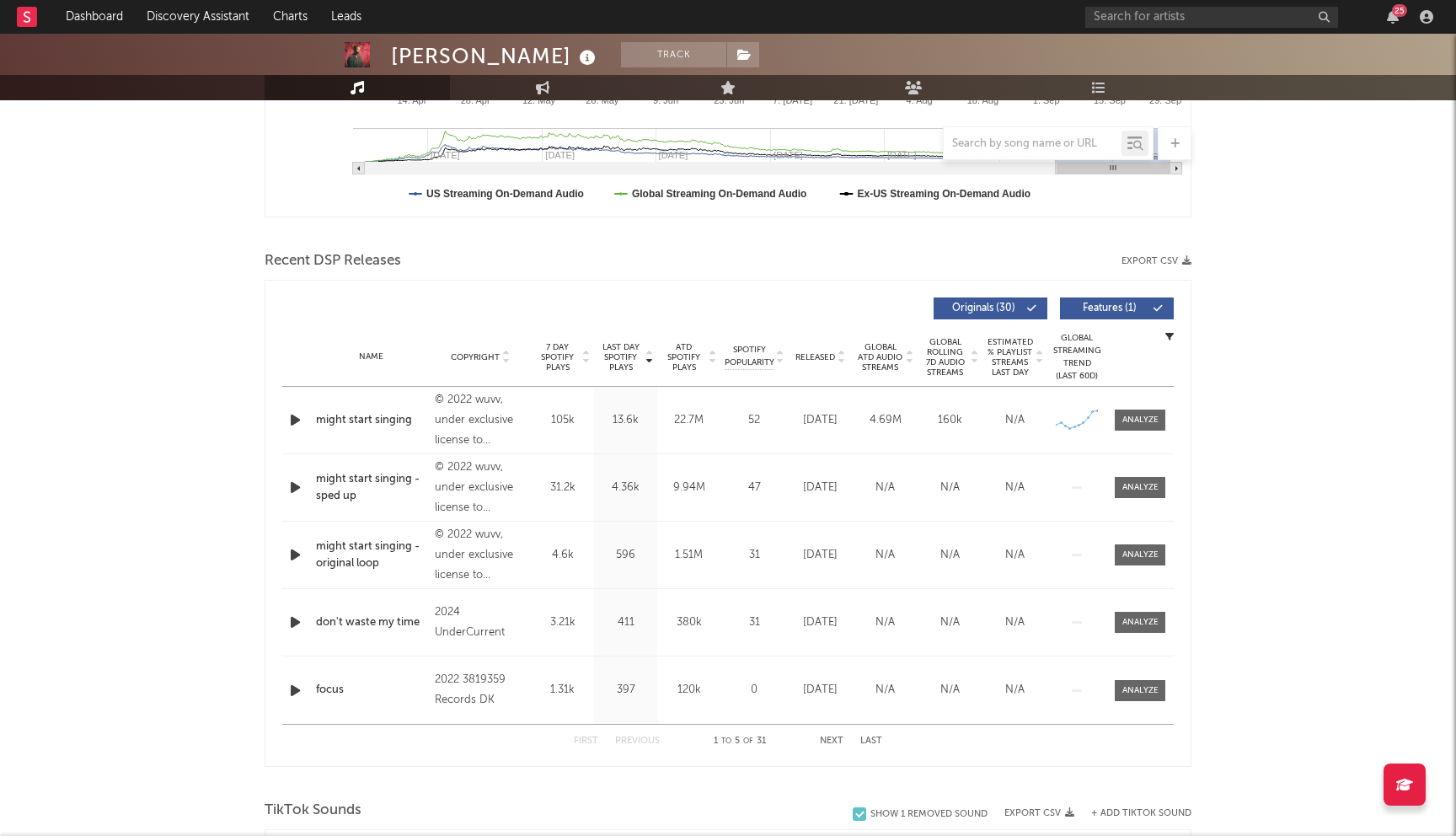
scroll to position [500, 0]
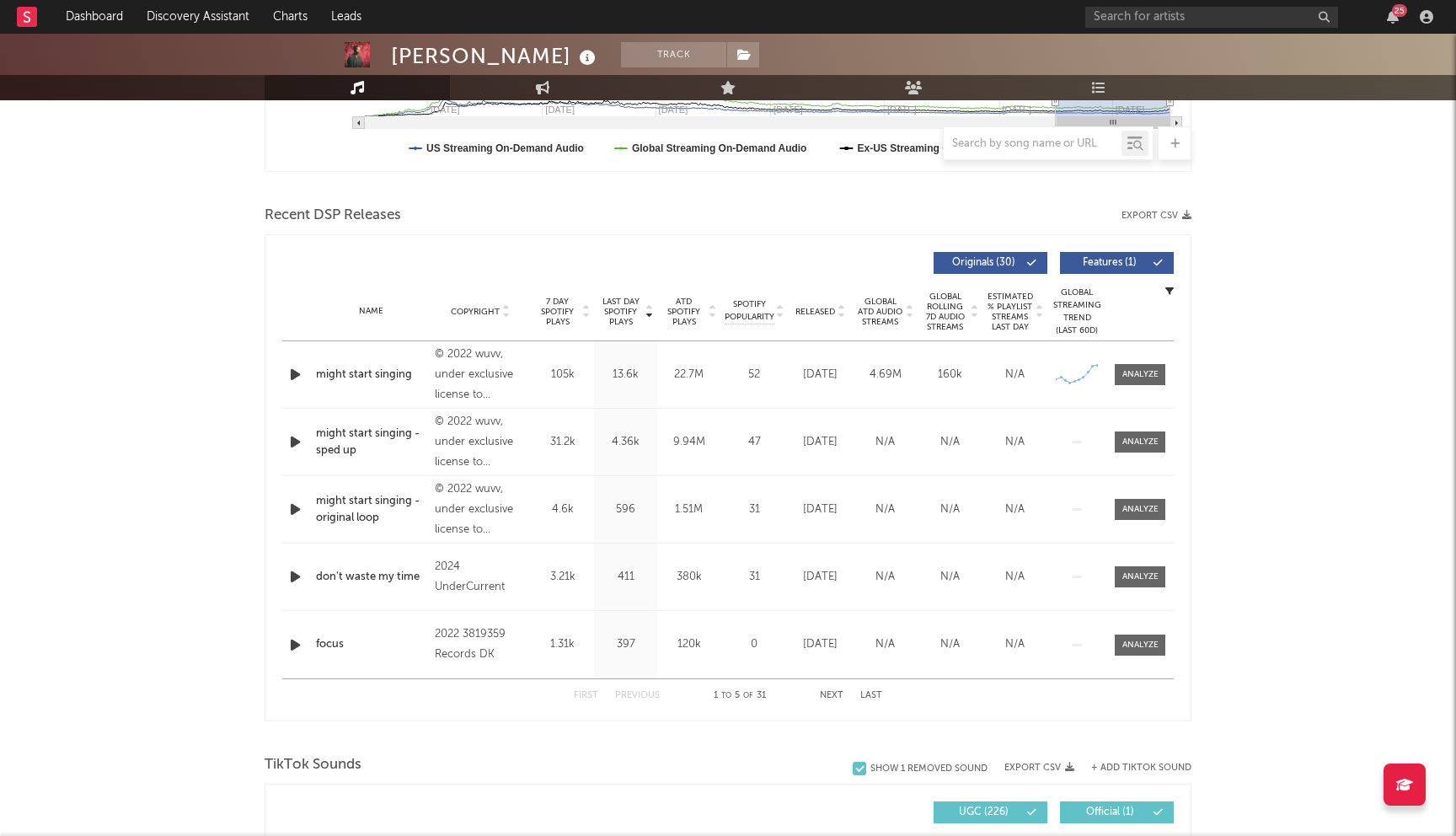
click at [830, 306] on span "Released" at bounding box center [815, 311] width 39 height 10
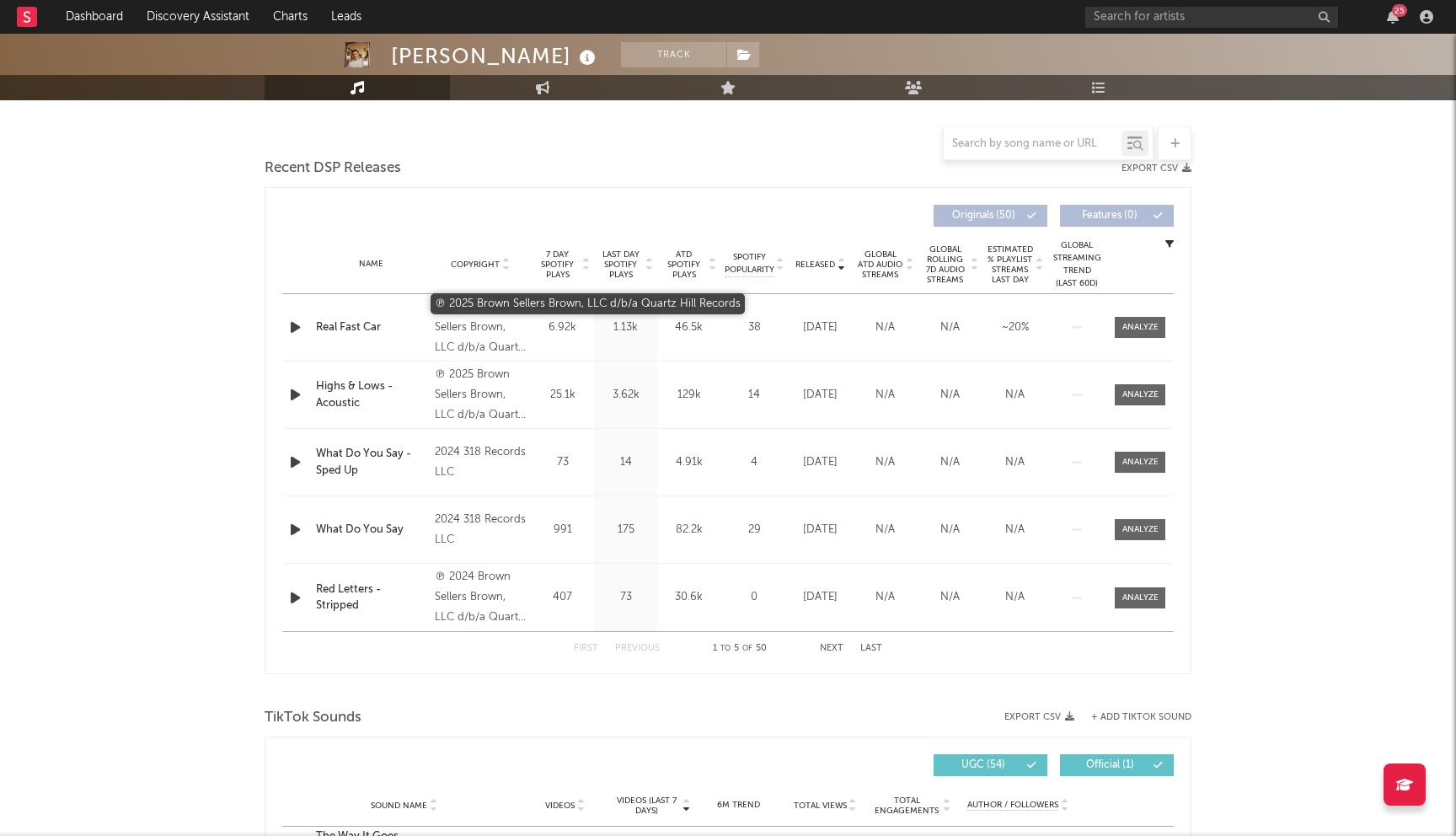
scroll to position [548, 0]
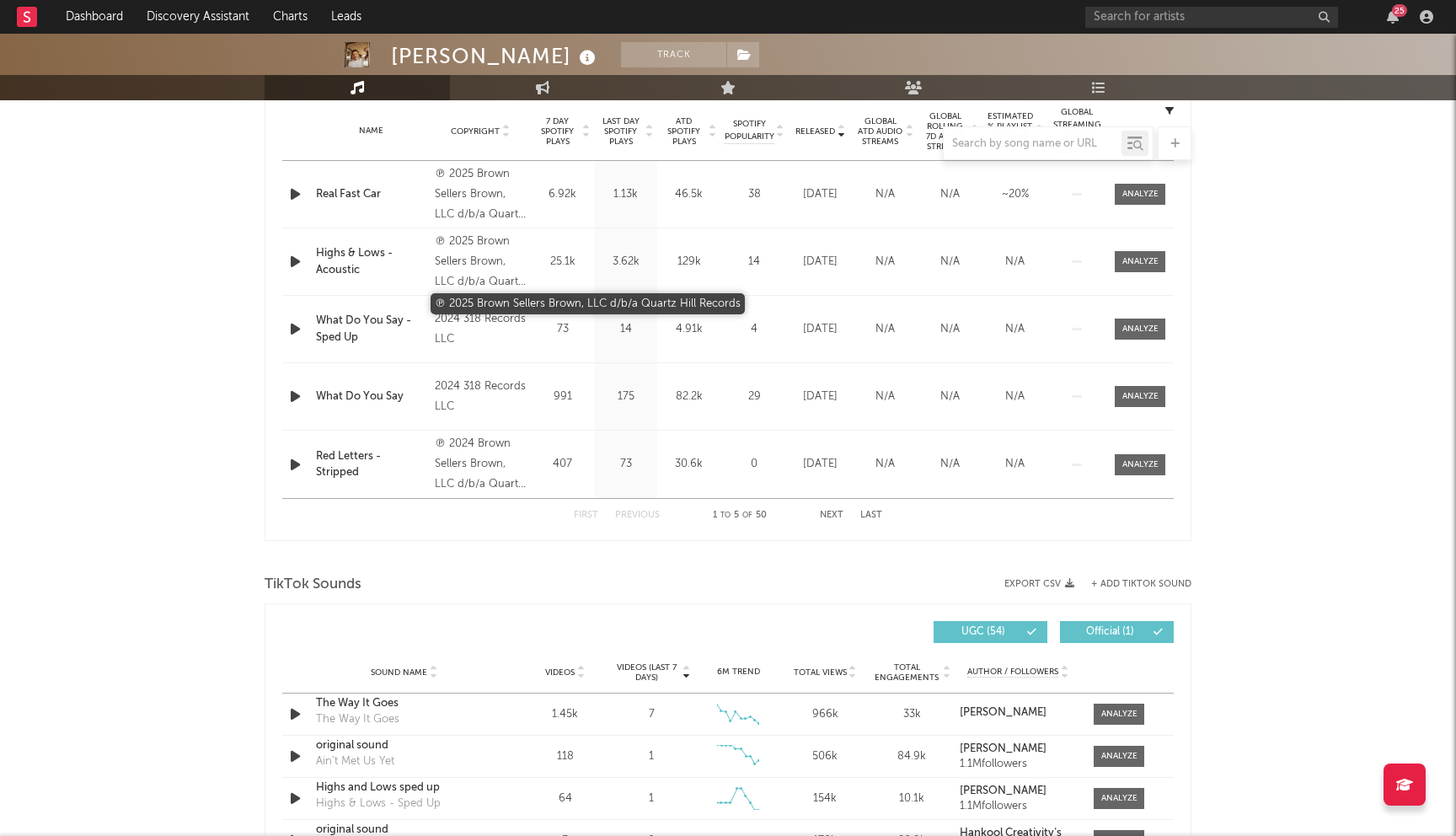
select select "6m"
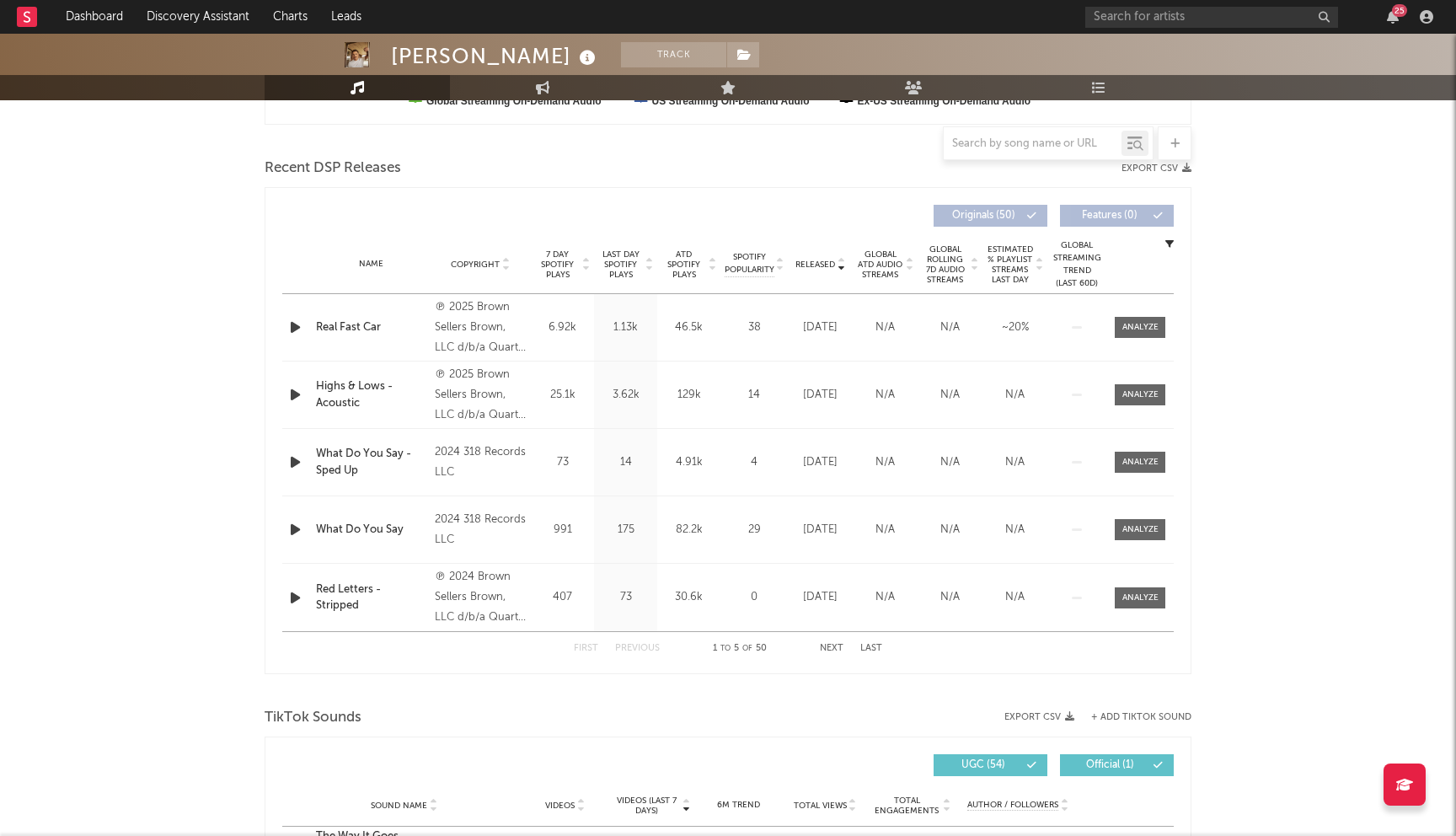
click at [819, 262] on span "Released" at bounding box center [815, 264] width 39 height 10
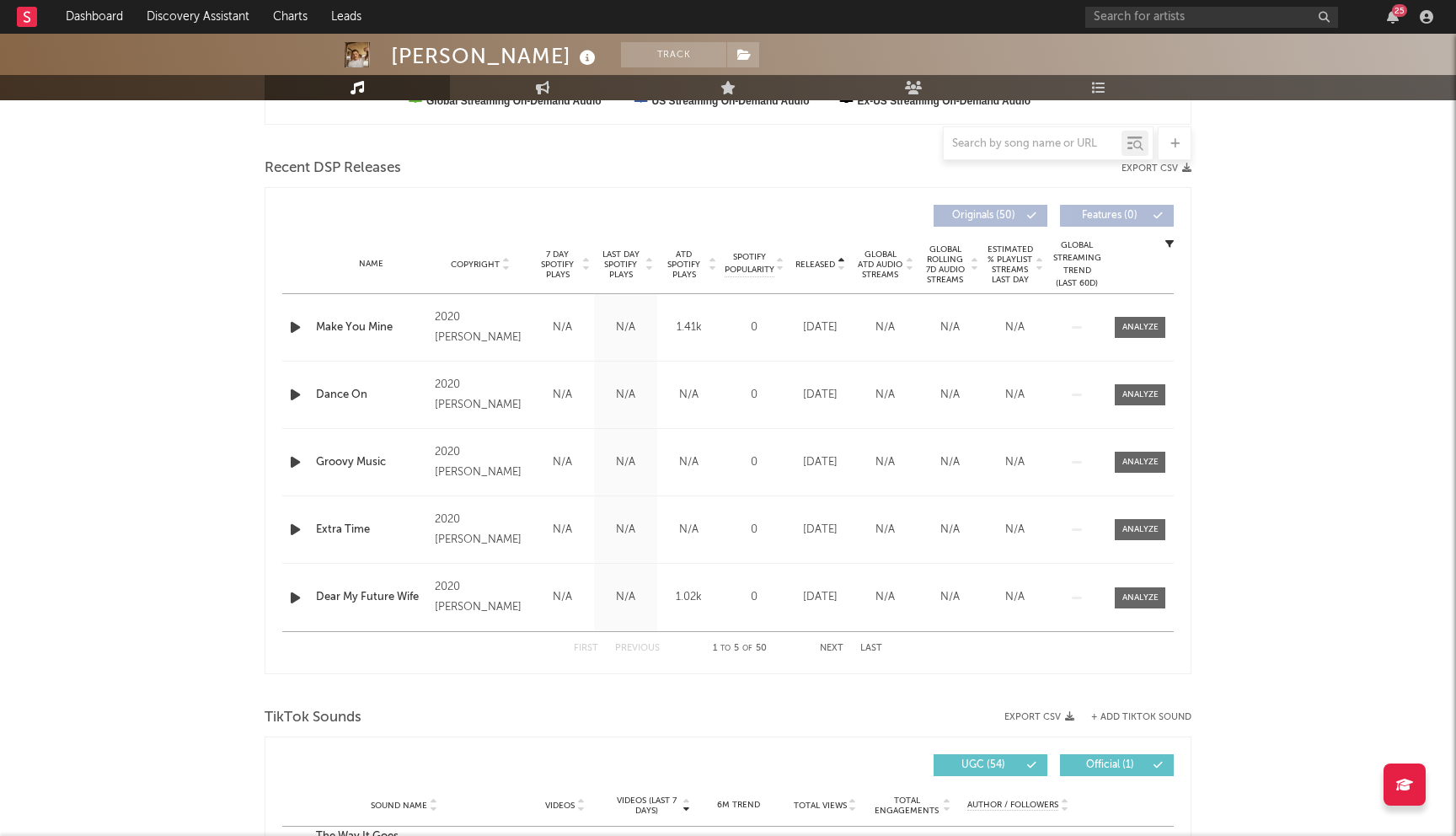
click at [819, 262] on span "Released" at bounding box center [815, 264] width 39 height 10
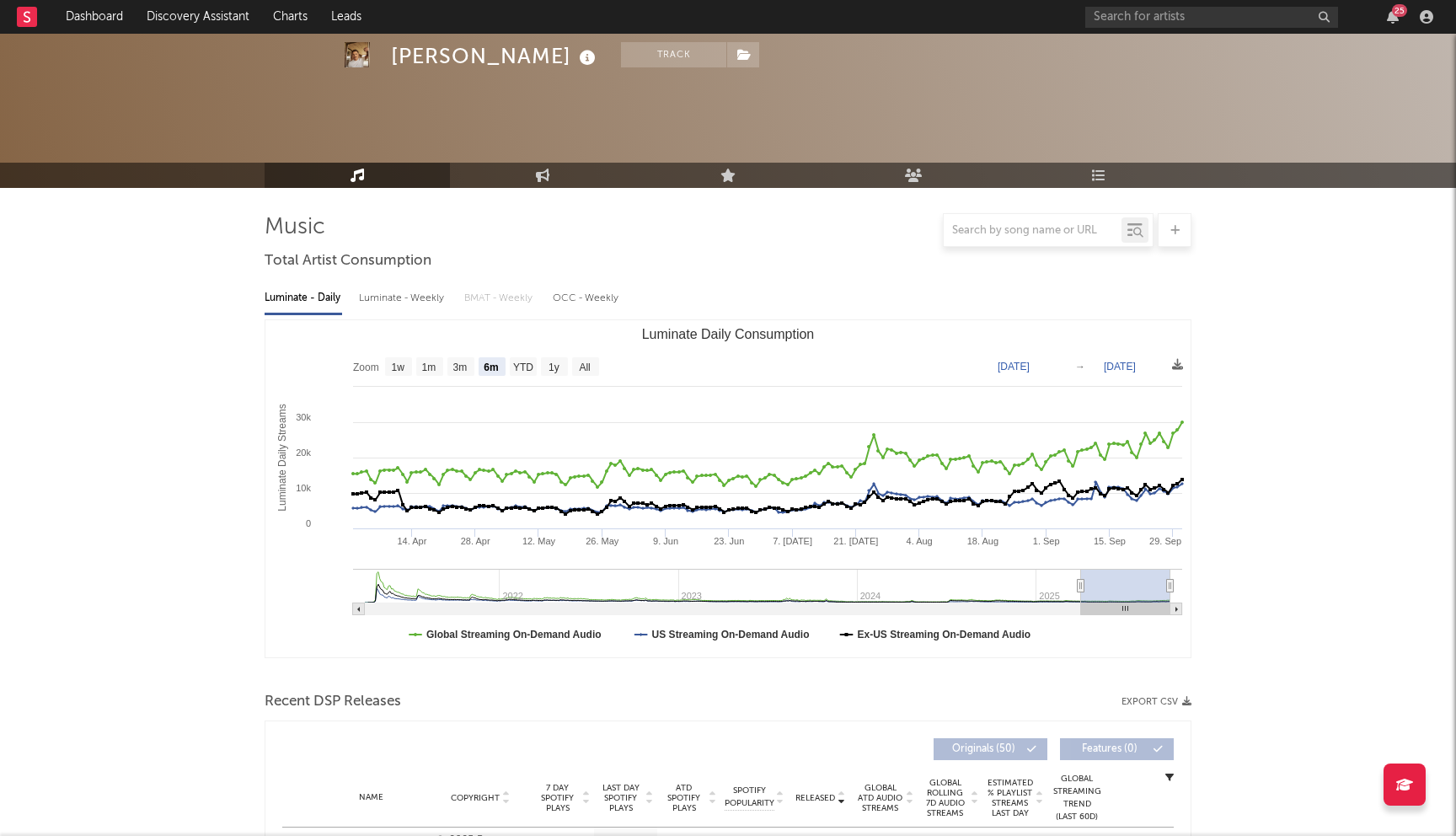
scroll to position [0, 0]
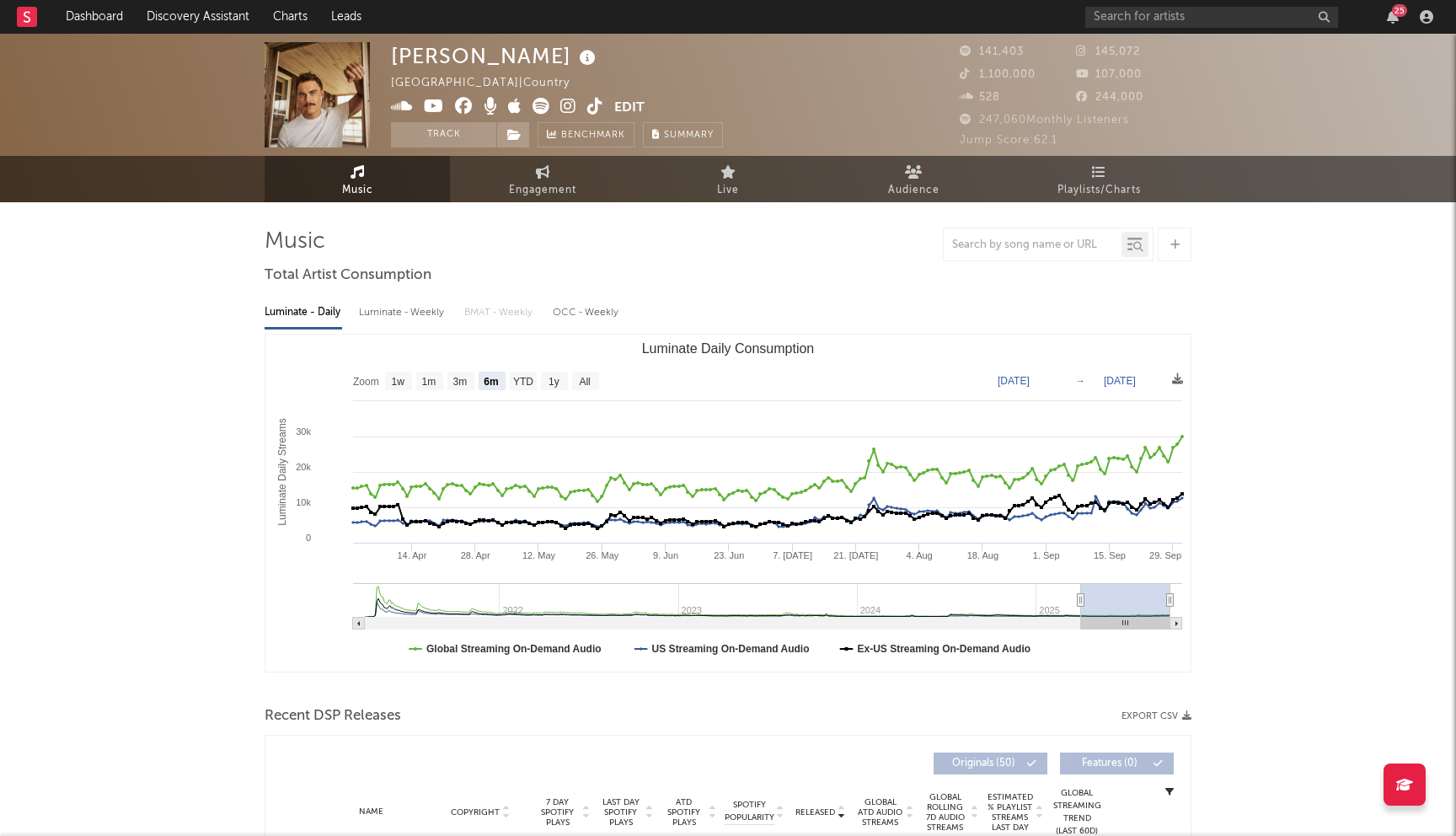
click at [468, 103] on icon at bounding box center [463, 106] width 17 height 16
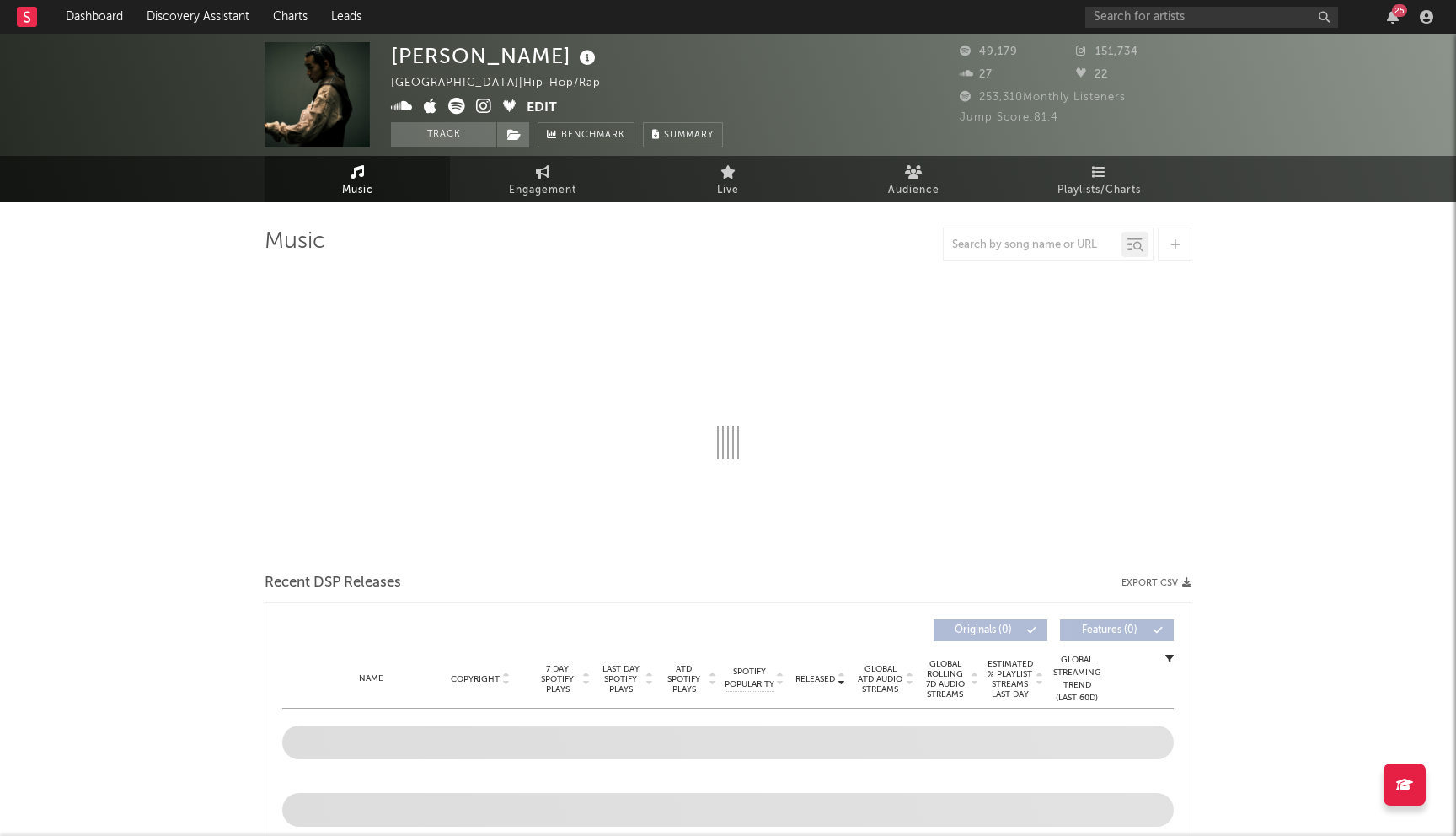
select select "6m"
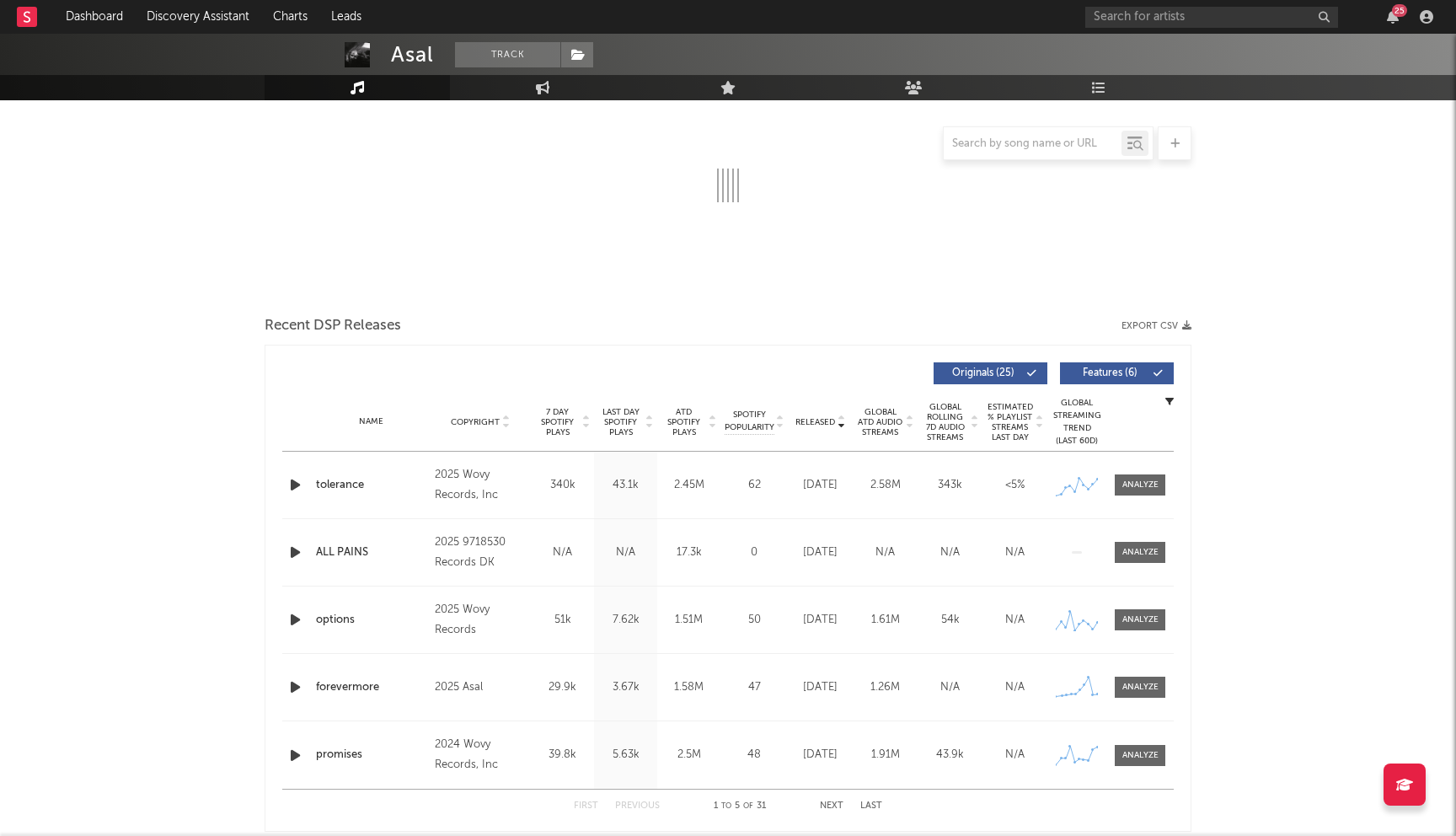
select select "6m"
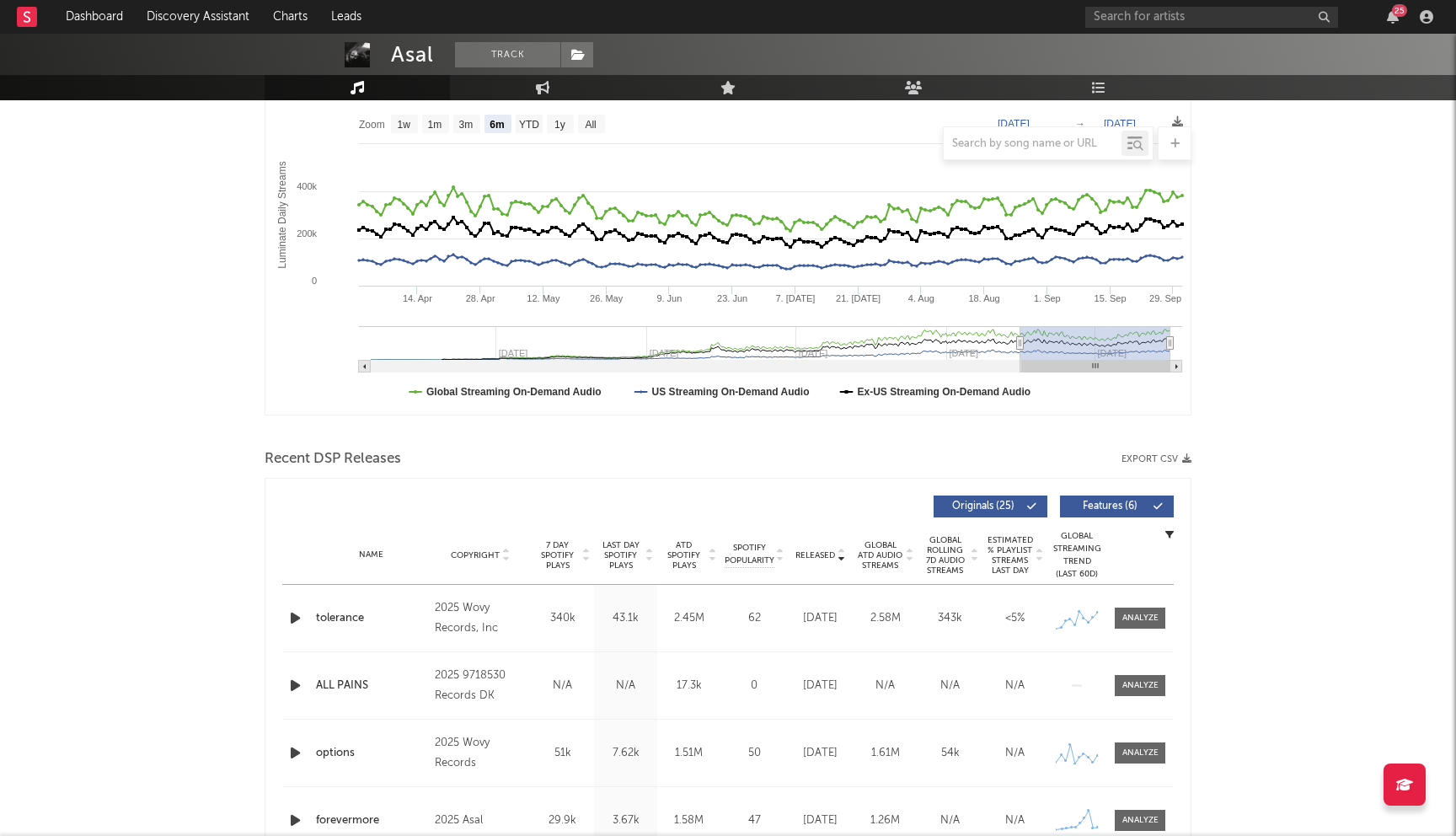
scroll to position [391, 0]
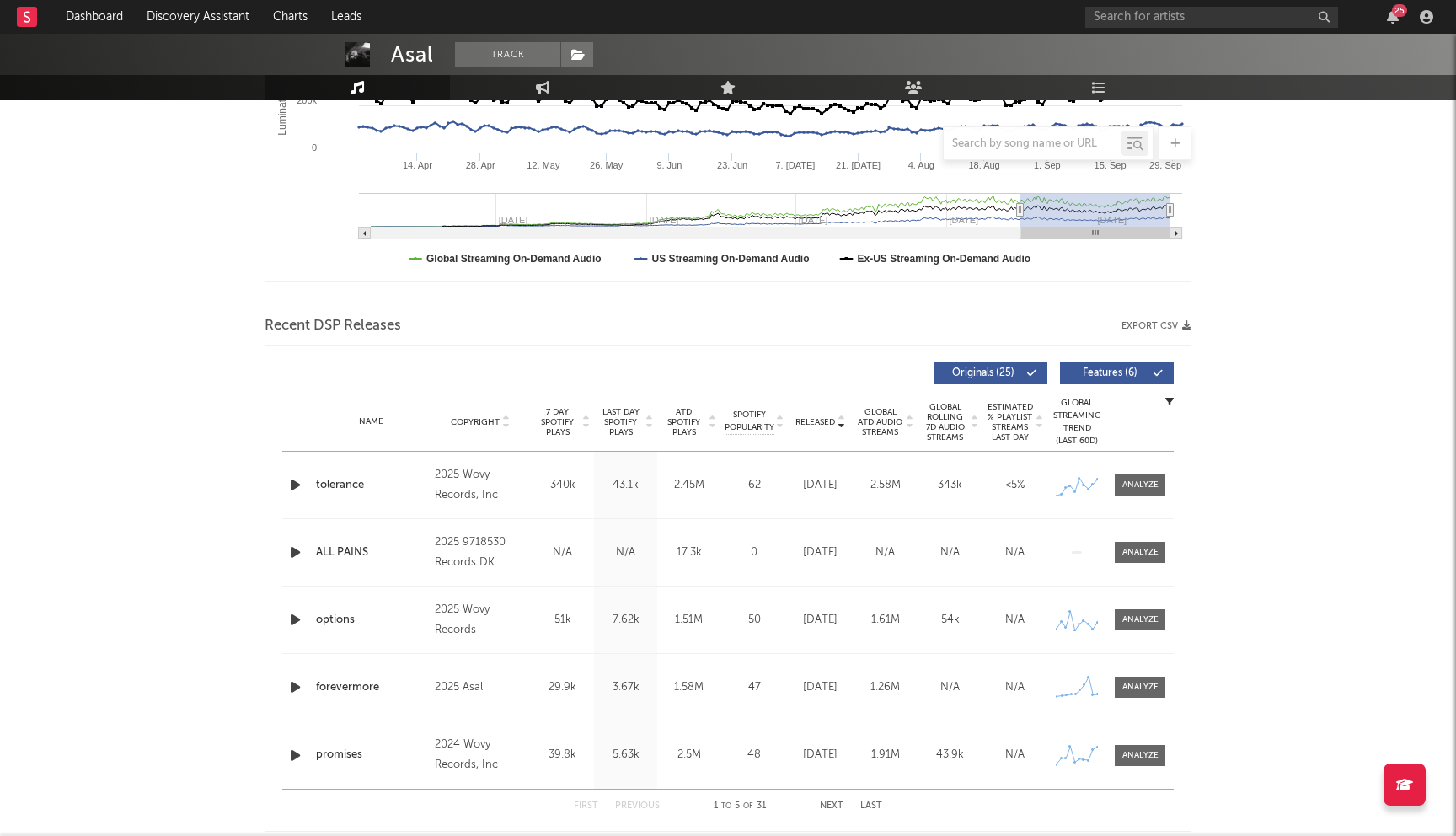
click at [602, 412] on span "Last Day Spotify Plays" at bounding box center [620, 422] width 45 height 30
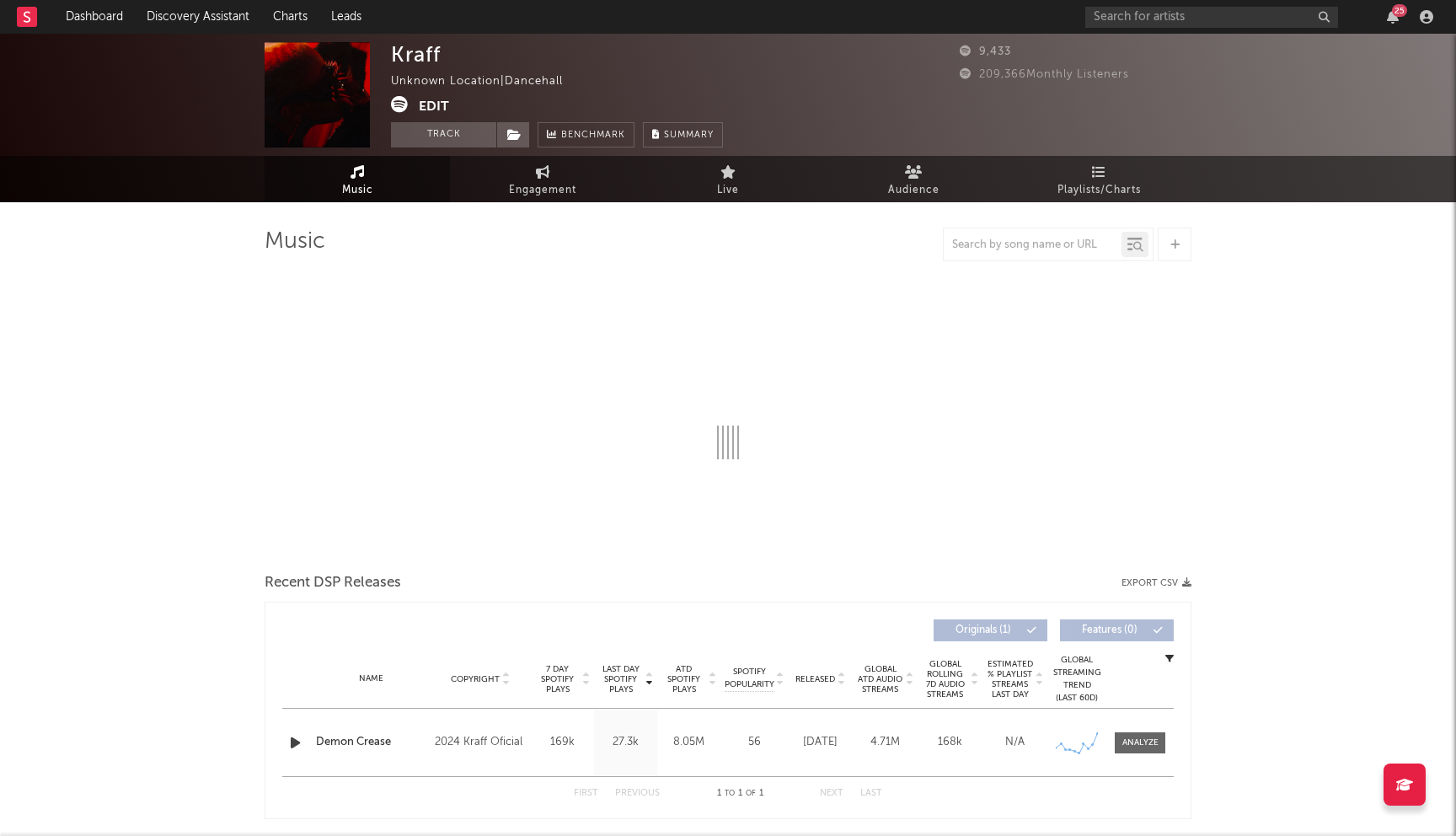
select select "6m"
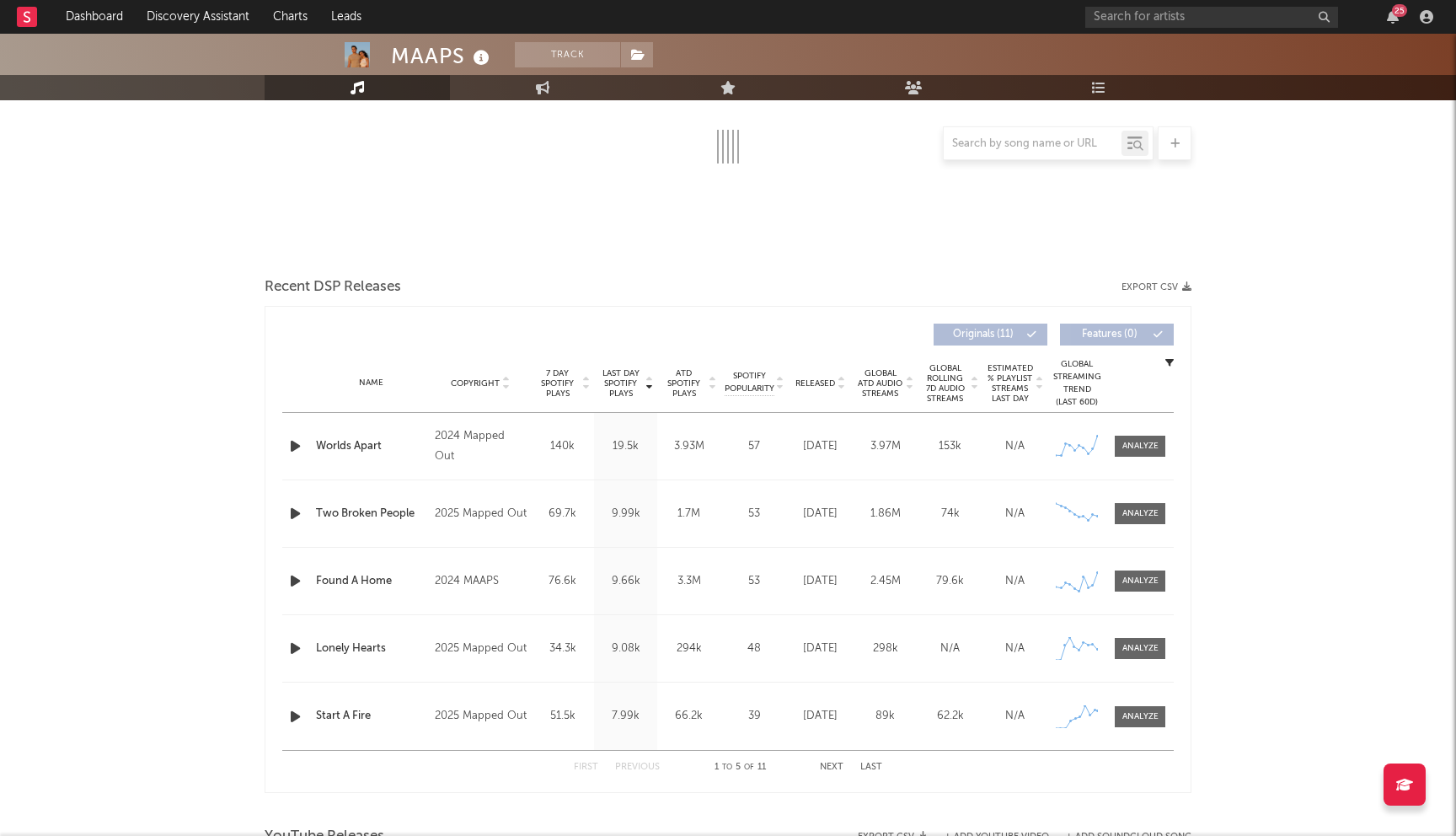
select select "6m"
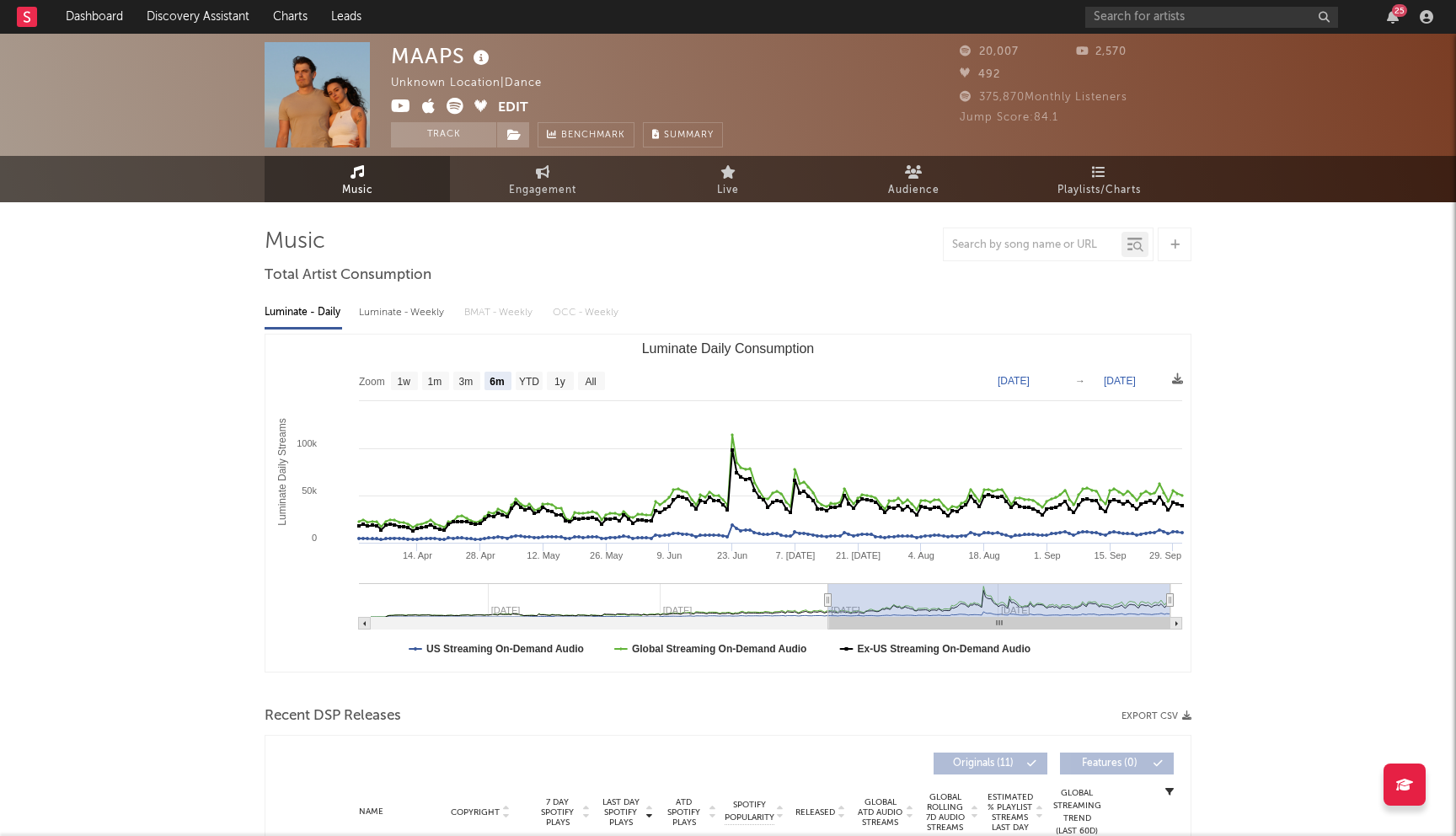
click at [401, 108] on icon at bounding box center [401, 106] width 20 height 16
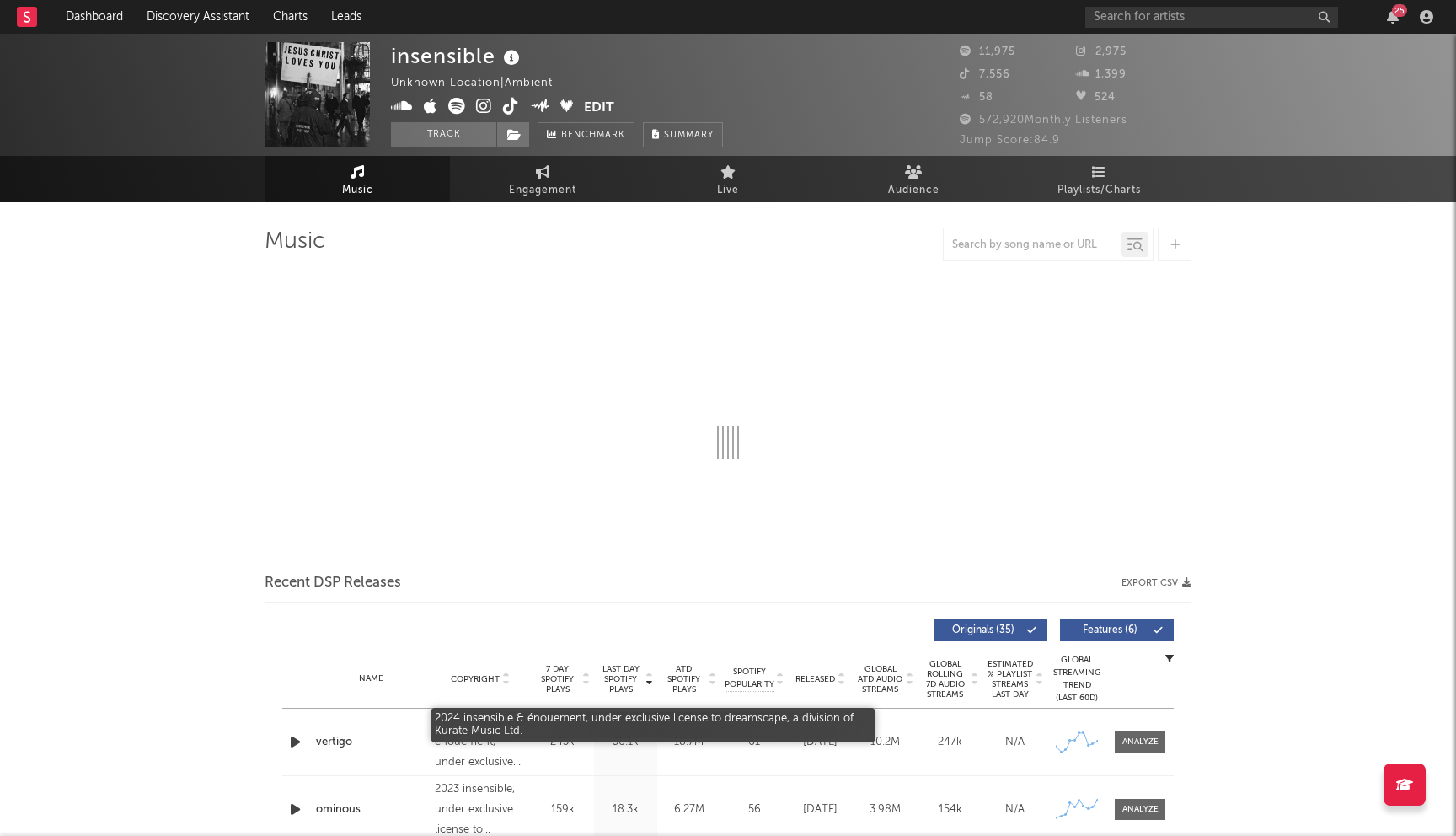
select select "6m"
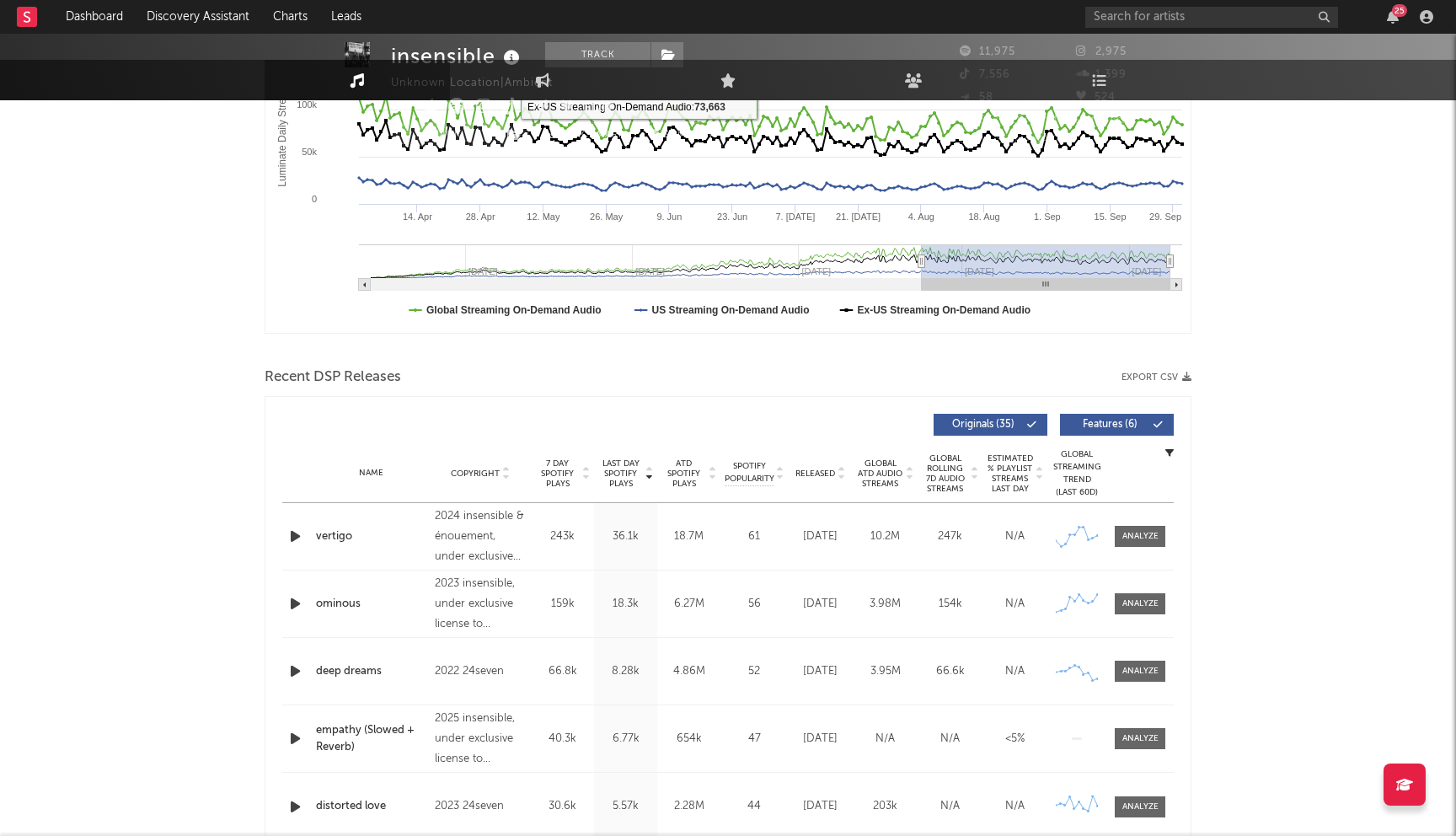
scroll to position [417, 0]
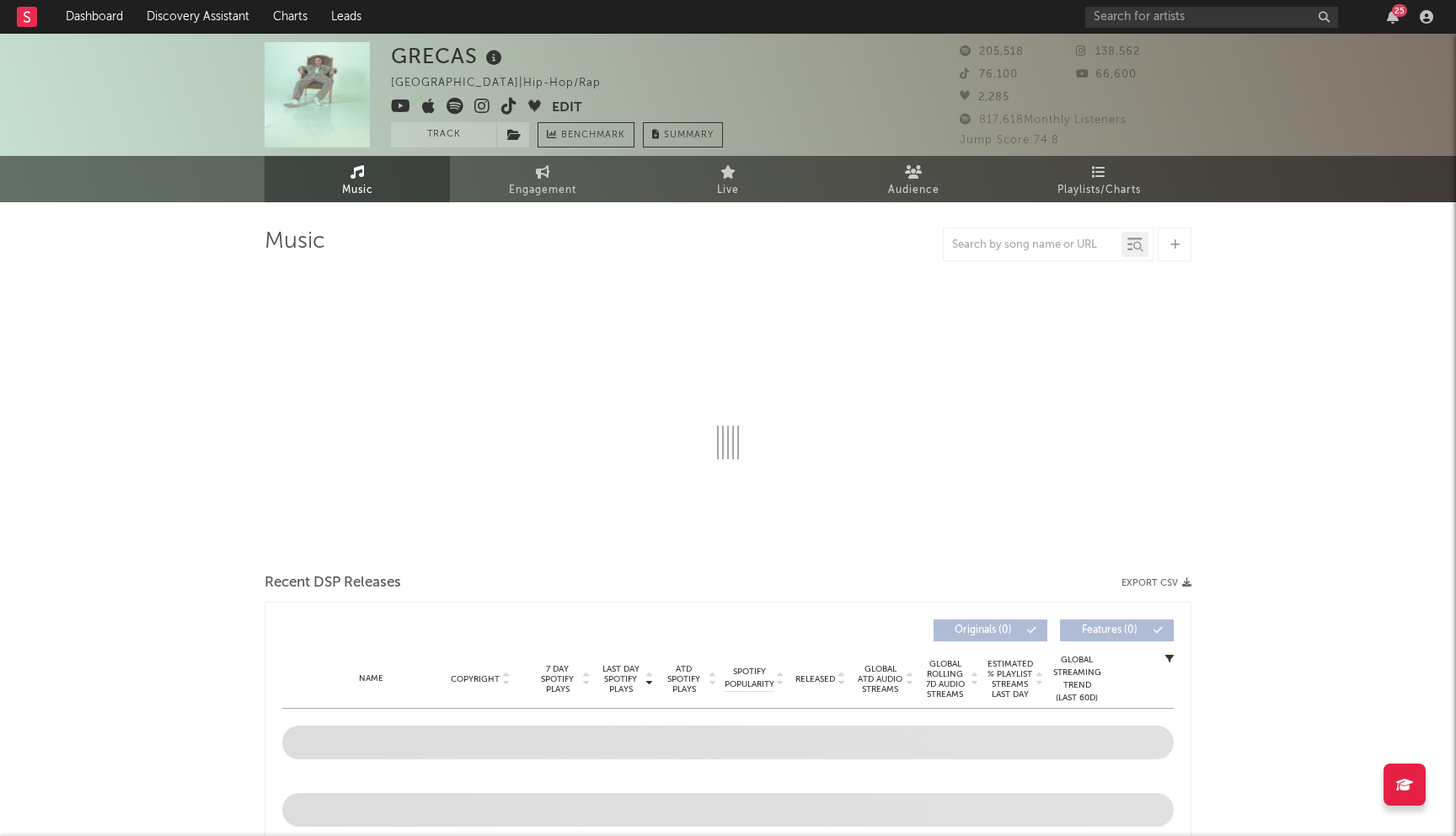
select select "6m"
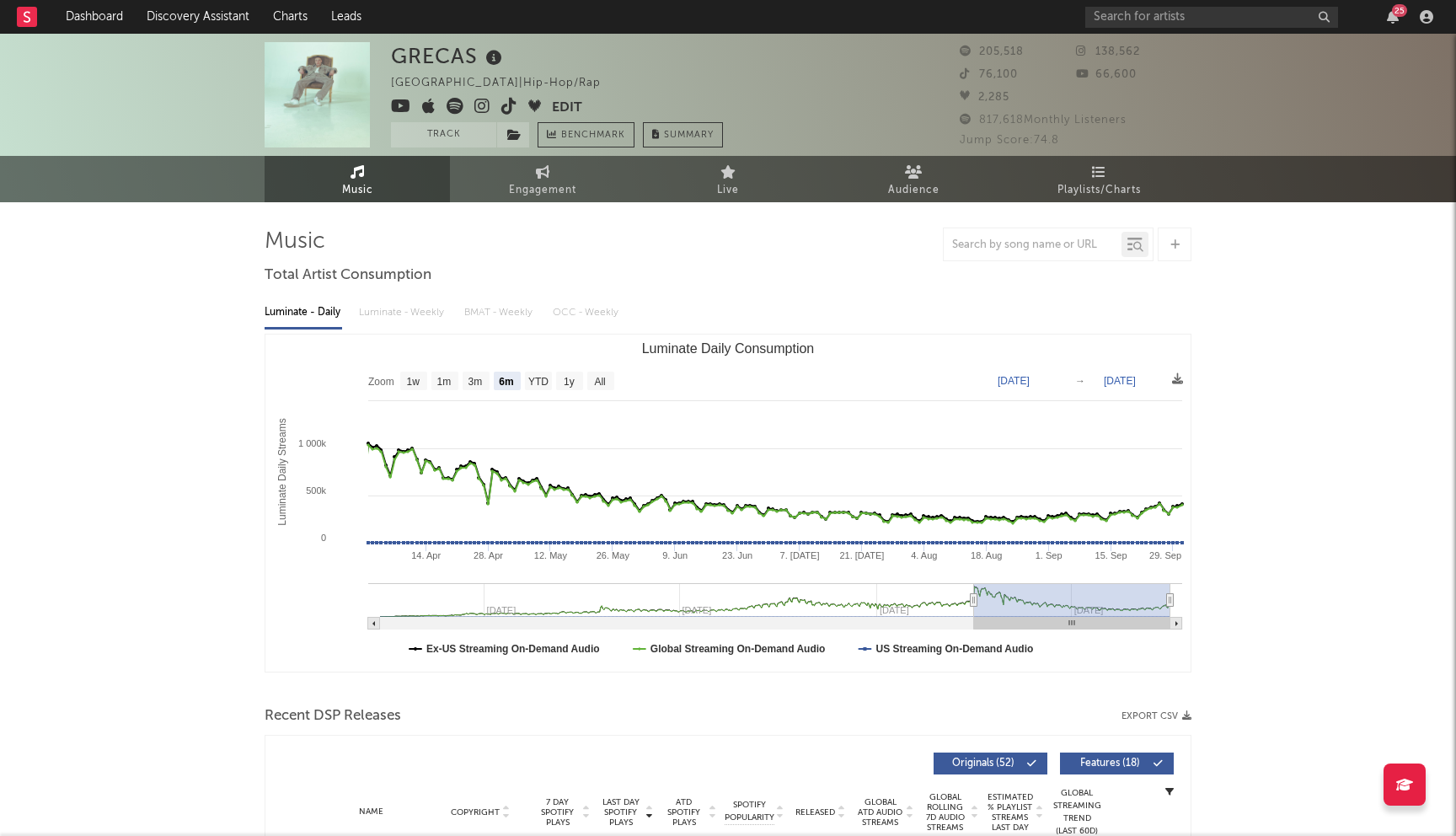
click at [487, 102] on icon at bounding box center [483, 106] width 16 height 16
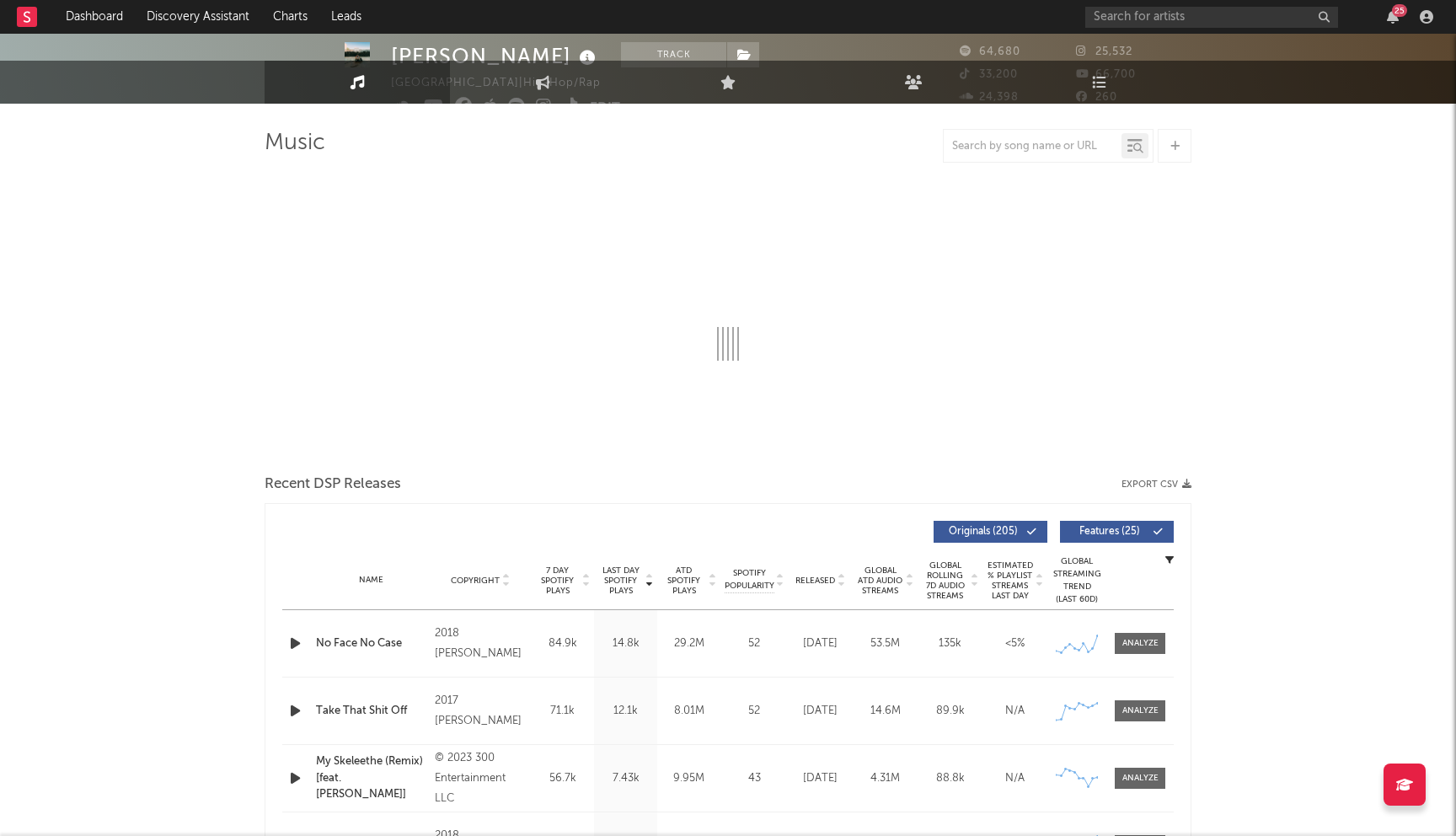
select select "6m"
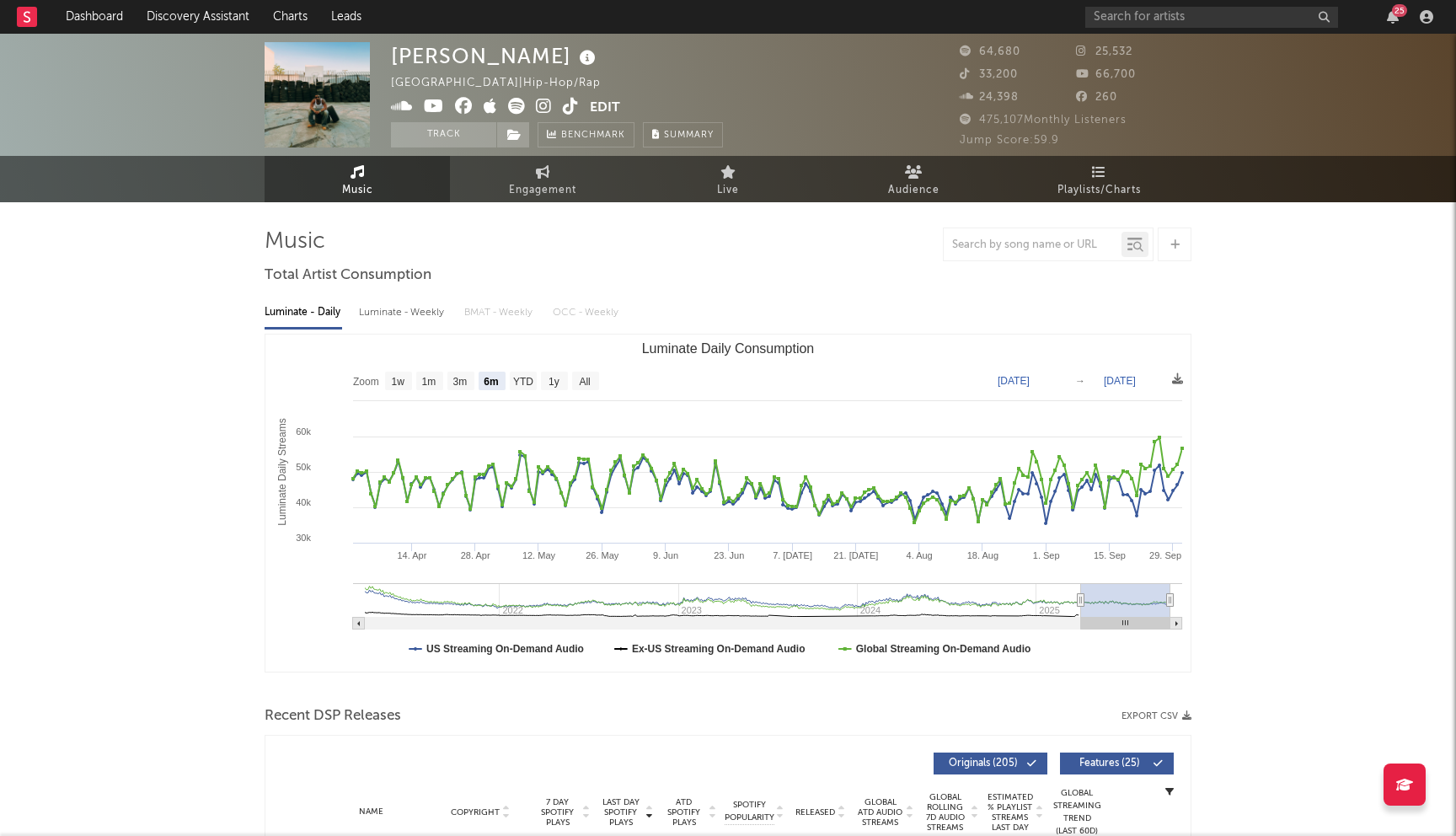
click at [461, 111] on icon at bounding box center [463, 106] width 17 height 16
click at [1170, 19] on input "text" at bounding box center [1211, 16] width 252 height 21
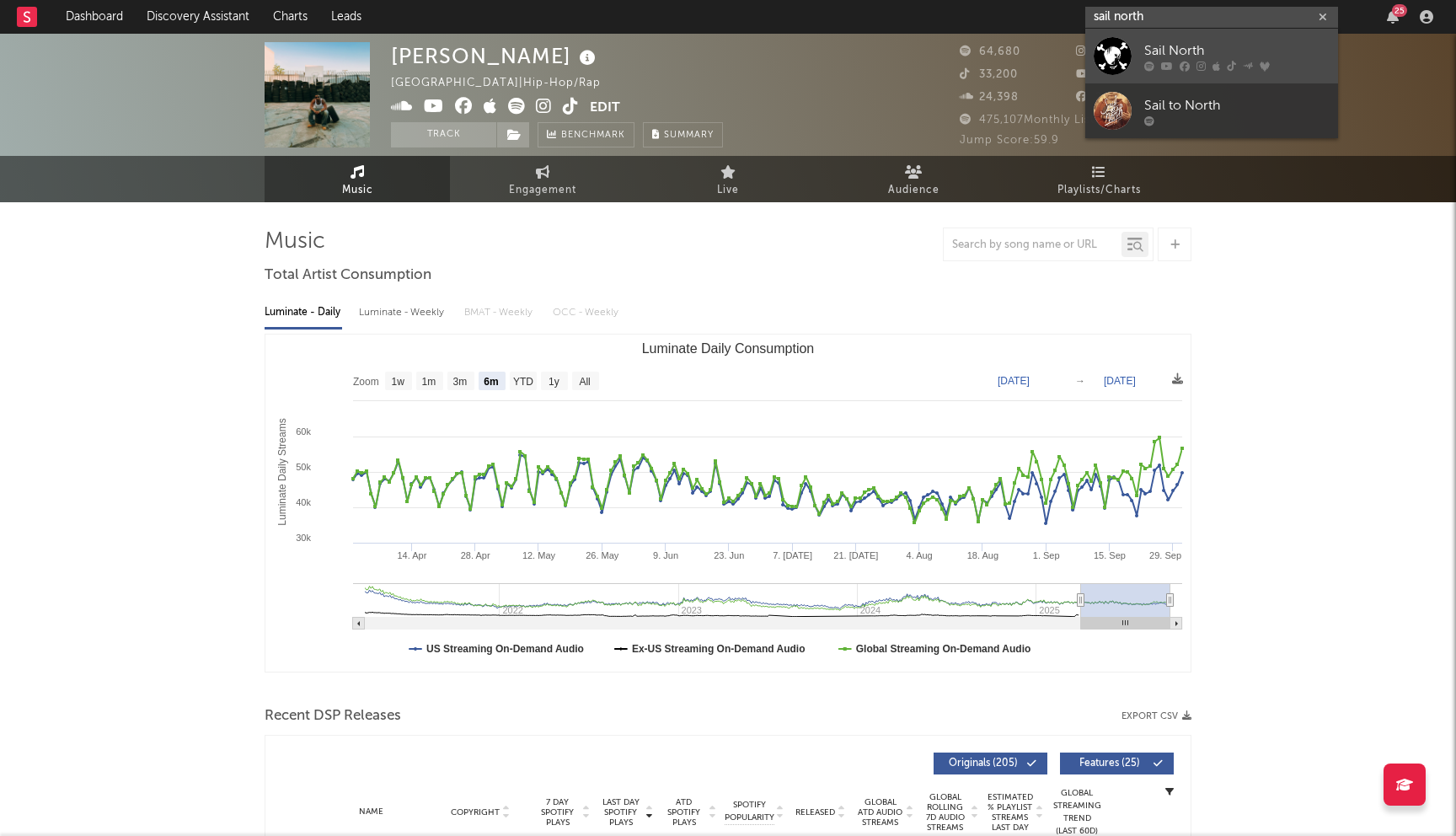
type input "sail north"
click at [1160, 52] on div "Sail North" at bounding box center [1237, 50] width 186 height 20
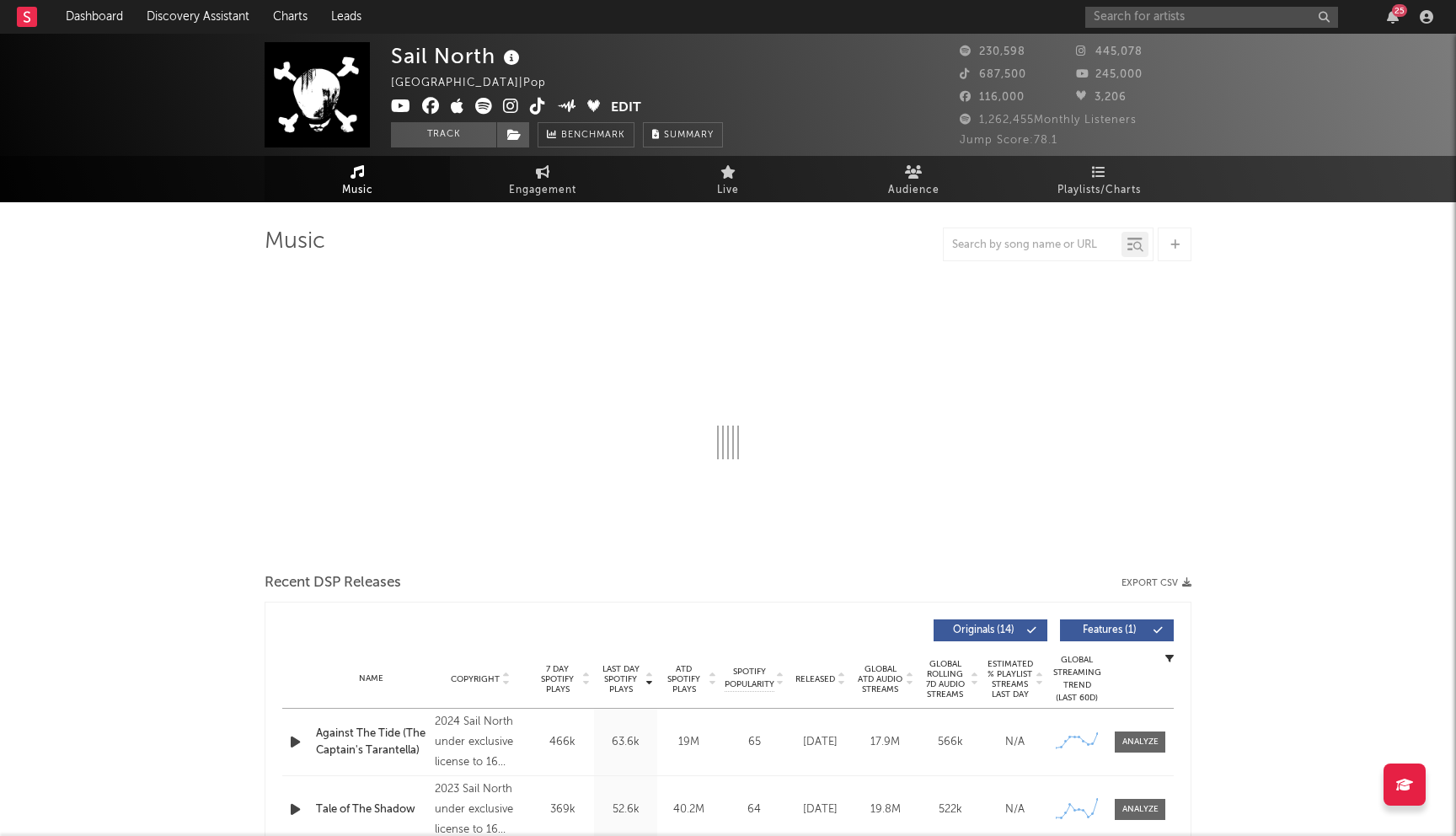
select select "6m"
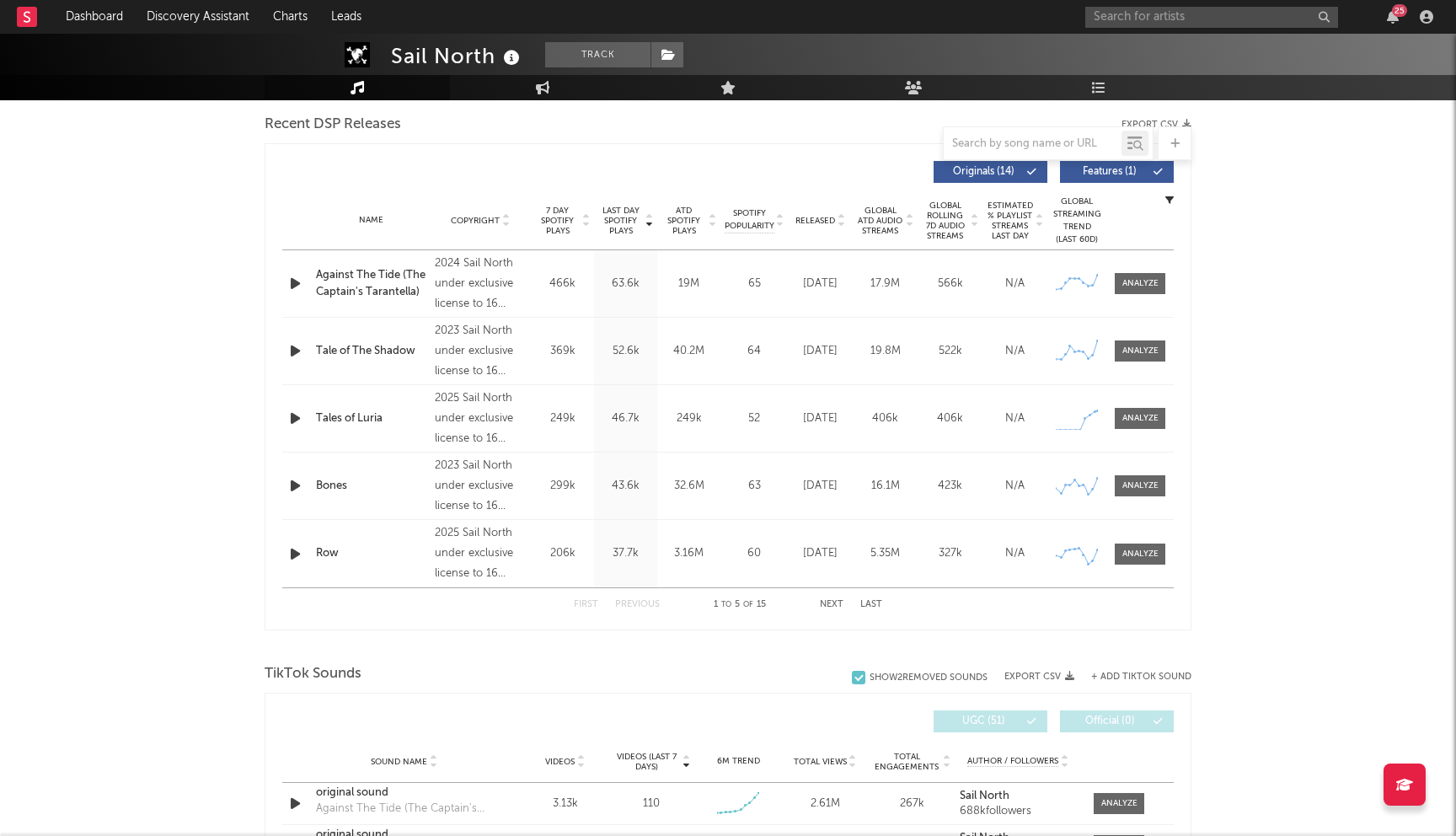
scroll to position [588, 0]
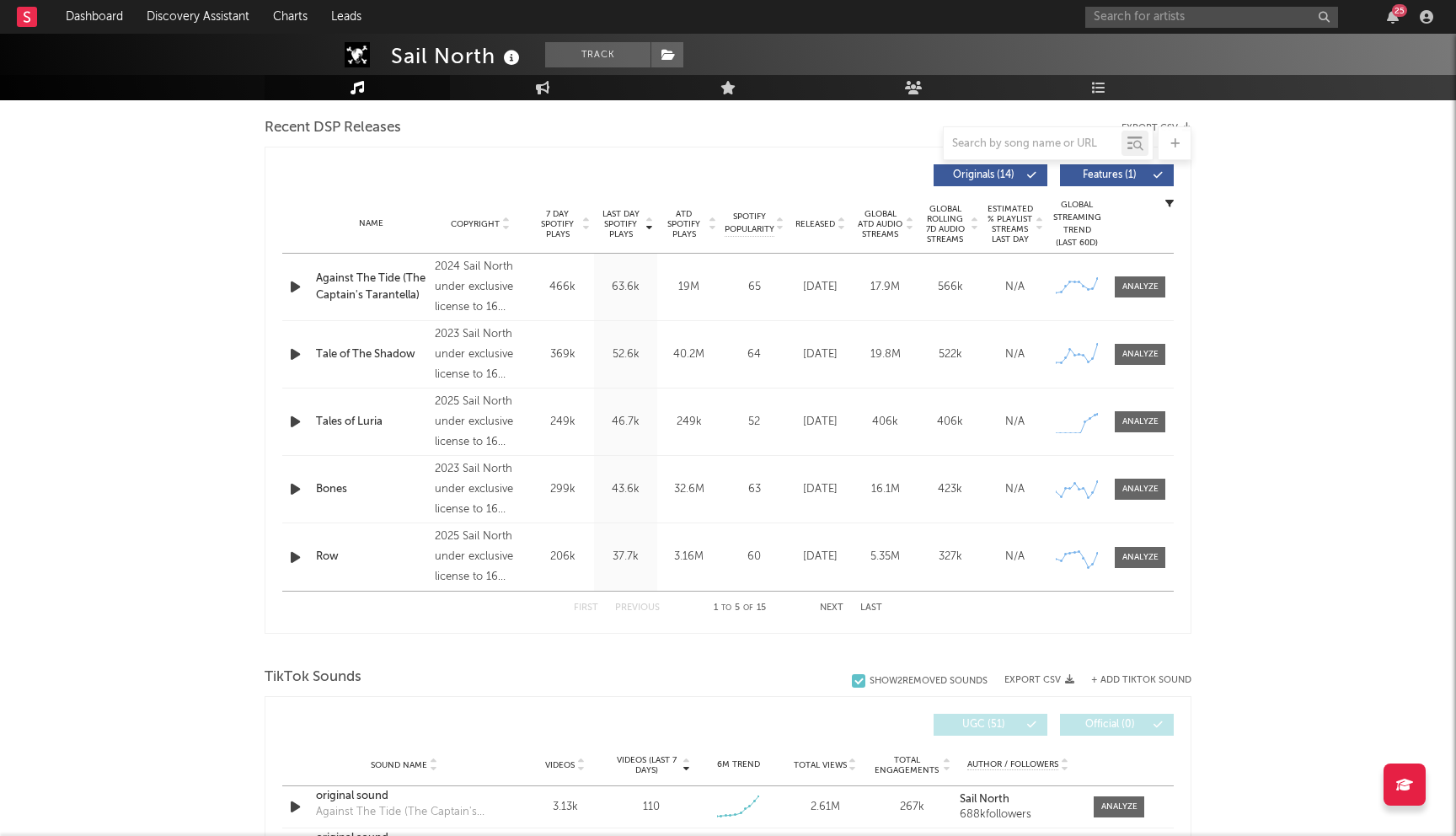
click at [827, 220] on span "Released" at bounding box center [815, 224] width 39 height 10
click at [1164, 20] on input "text" at bounding box center [1211, 16] width 252 height 21
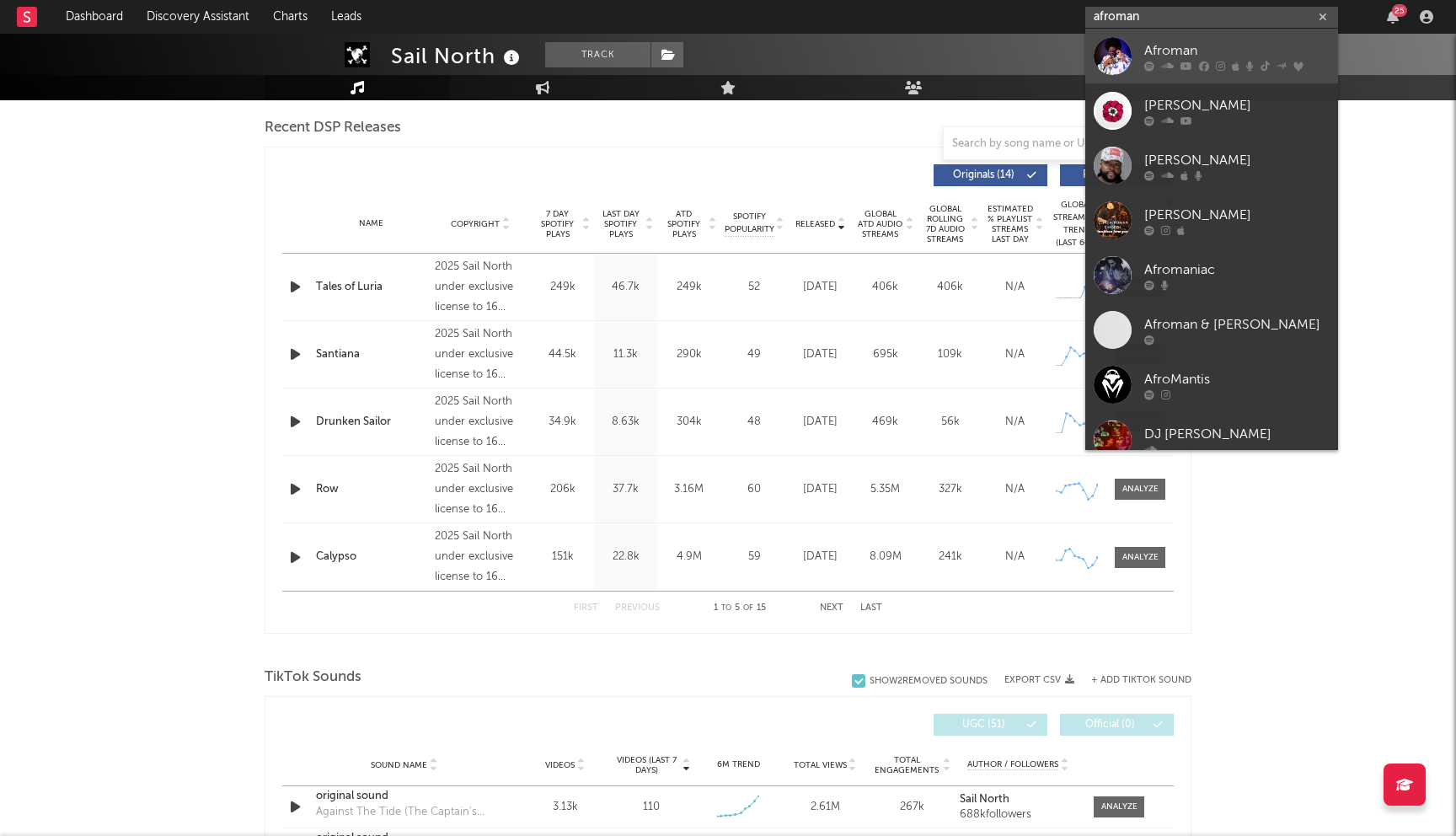
type input "afroman"
click at [1178, 59] on div "Afroman" at bounding box center [1237, 50] width 186 height 20
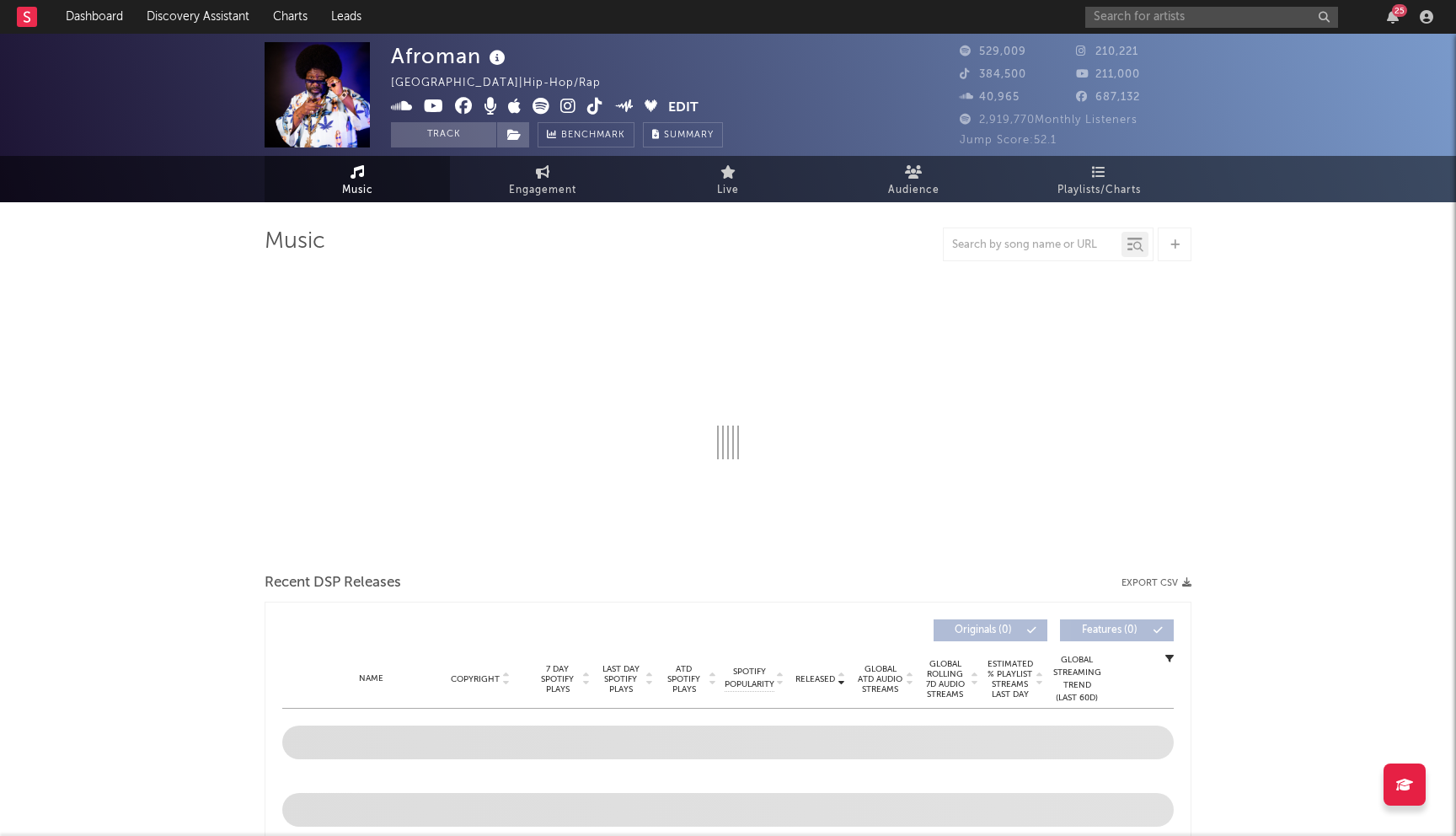
select select "6m"
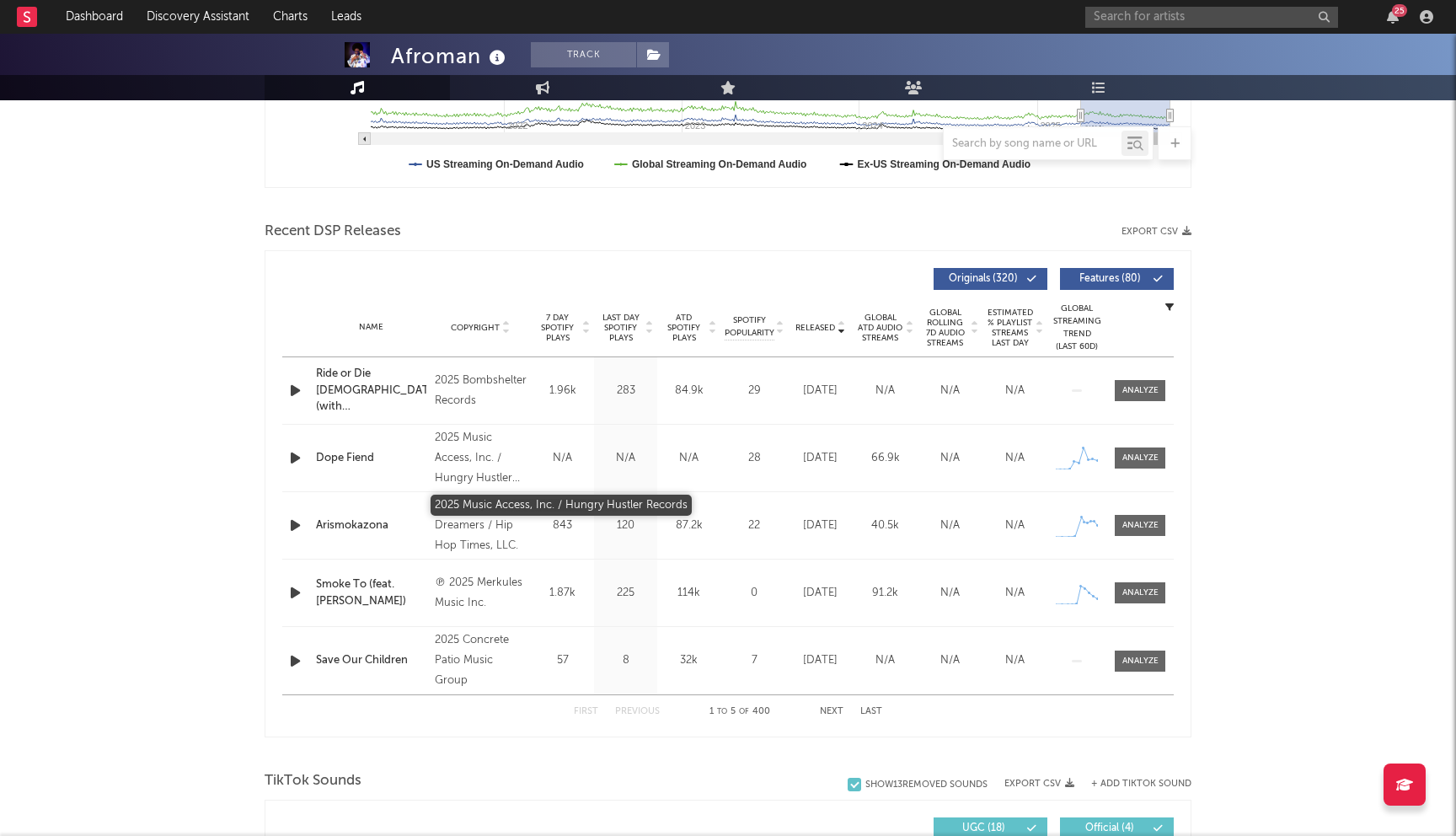
scroll to position [520, 0]
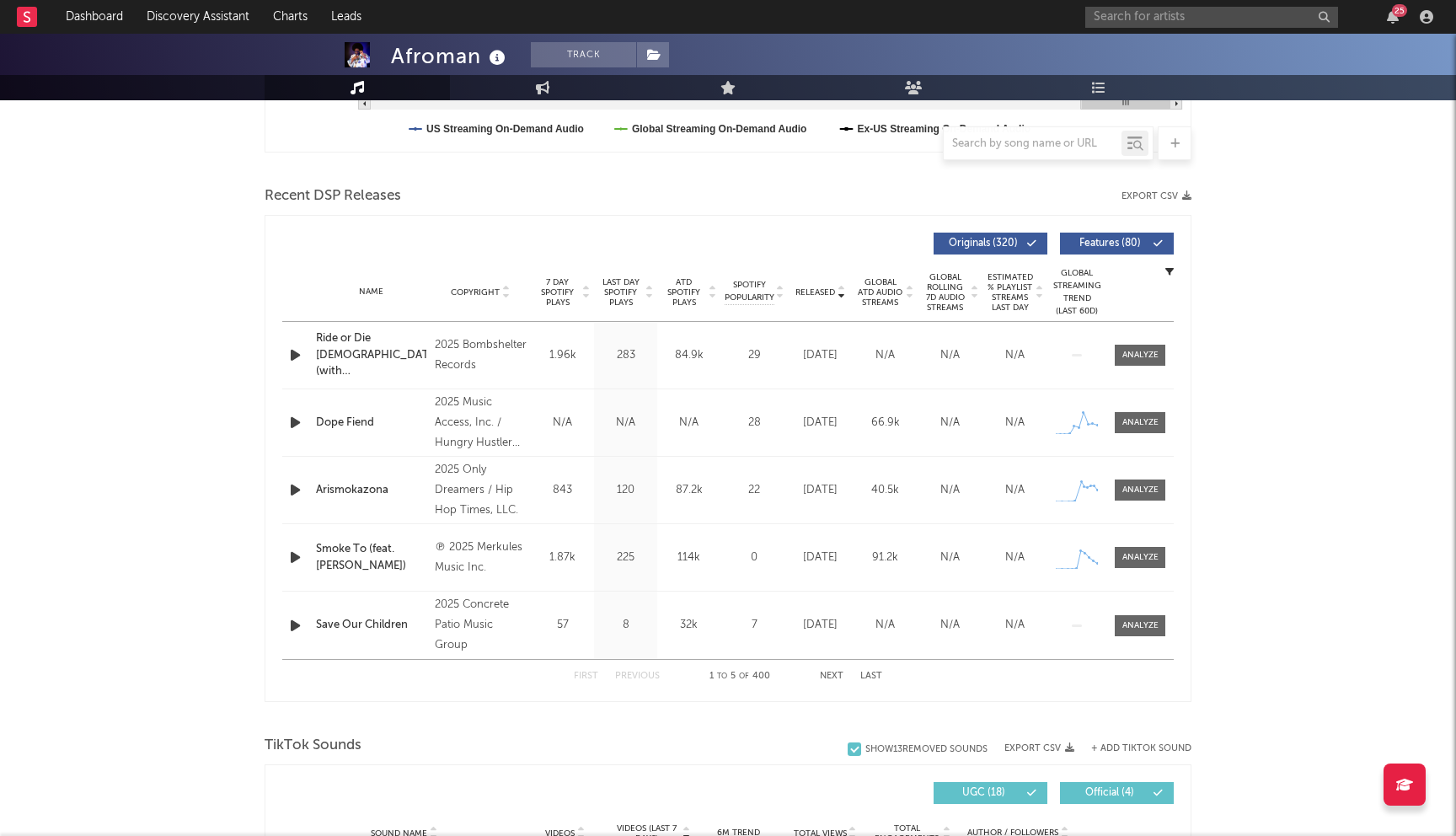
click at [821, 672] on button "Next" at bounding box center [831, 676] width 24 height 9
click at [827, 672] on button "Next" at bounding box center [831, 676] width 24 height 9
click at [637, 678] on button "Previous" at bounding box center [637, 676] width 45 height 9
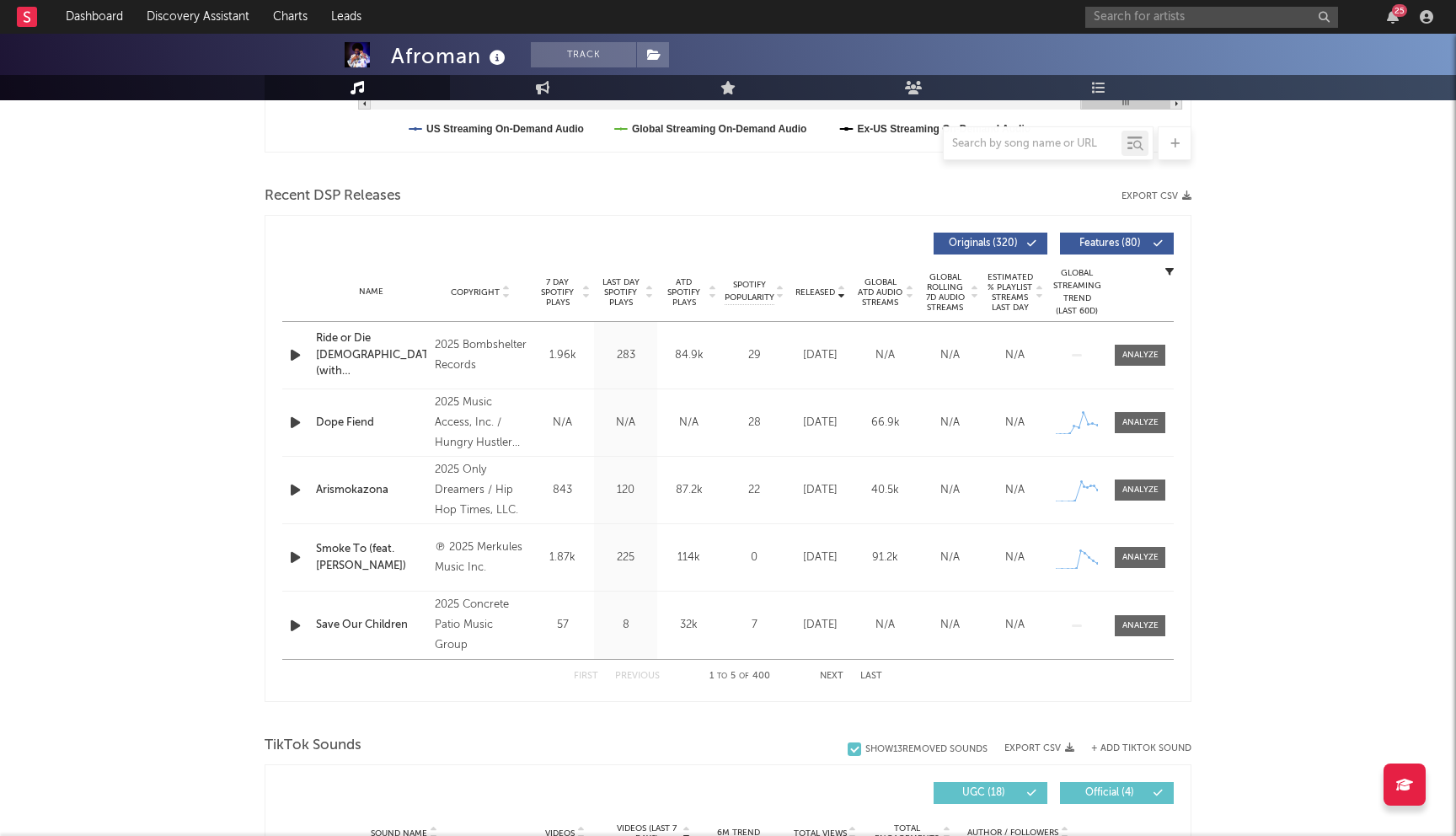
click at [627, 297] on span "Last Day Spotify Plays" at bounding box center [620, 292] width 45 height 30
click at [626, 281] on span "Last Day Spotify Plays" at bounding box center [620, 292] width 45 height 30
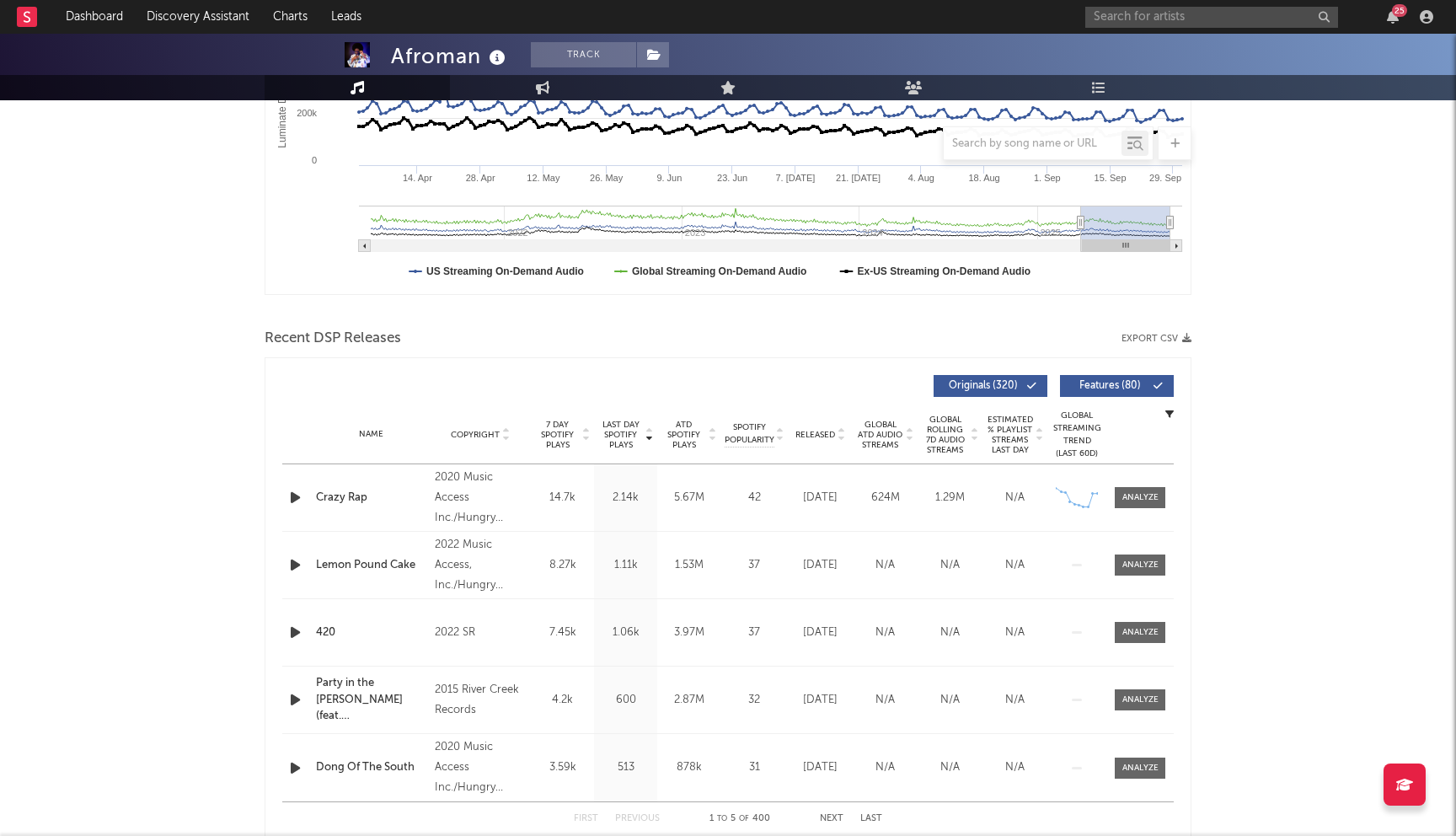
scroll to position [466, 0]
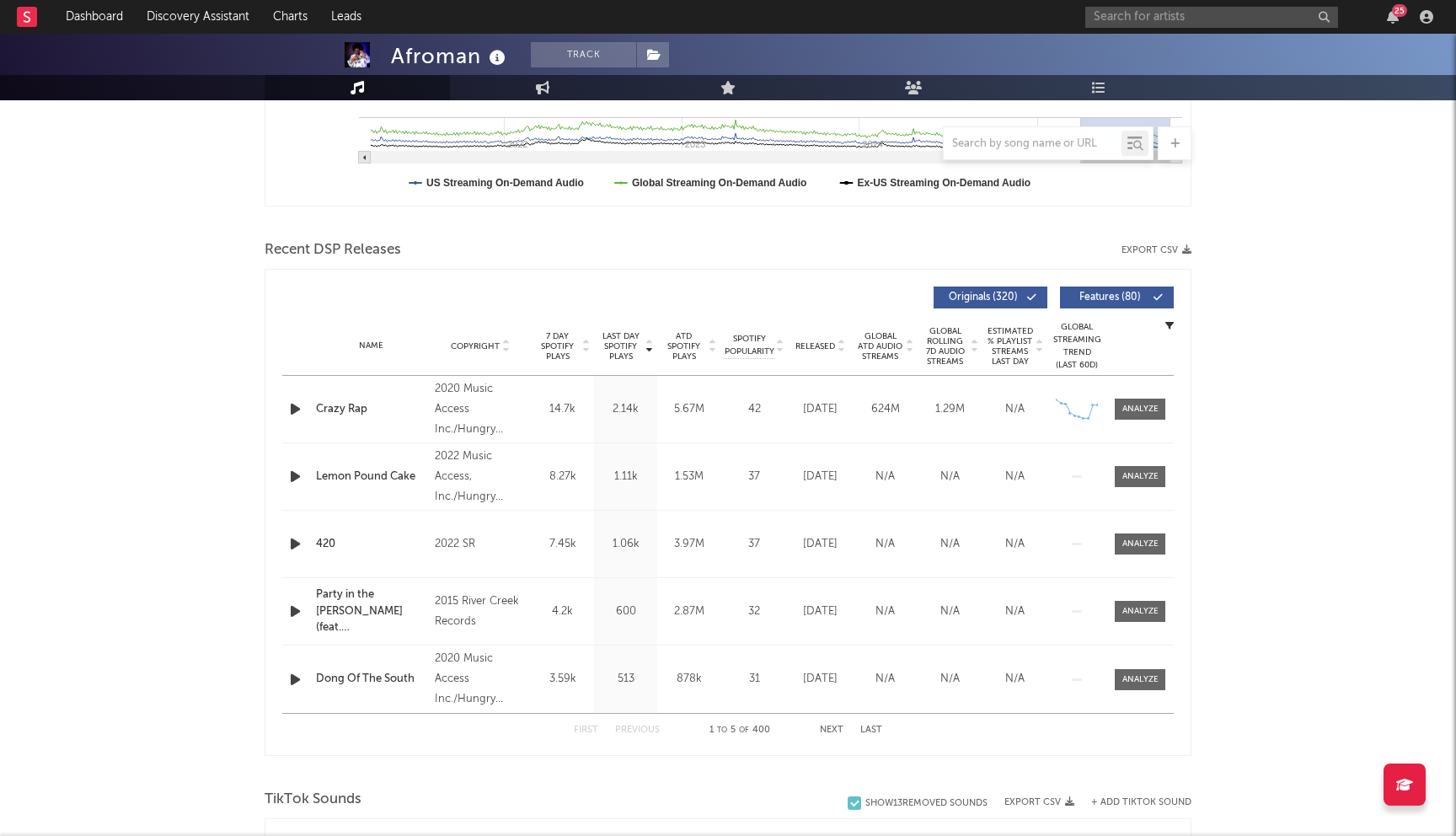
click at [621, 348] on span "Last Day Spotify Plays" at bounding box center [620, 346] width 45 height 30
click at [835, 723] on div "First Previous 1 to 5 of 400 Next Last" at bounding box center [727, 730] width 308 height 33
click at [830, 728] on button "Next" at bounding box center [831, 730] width 24 height 9
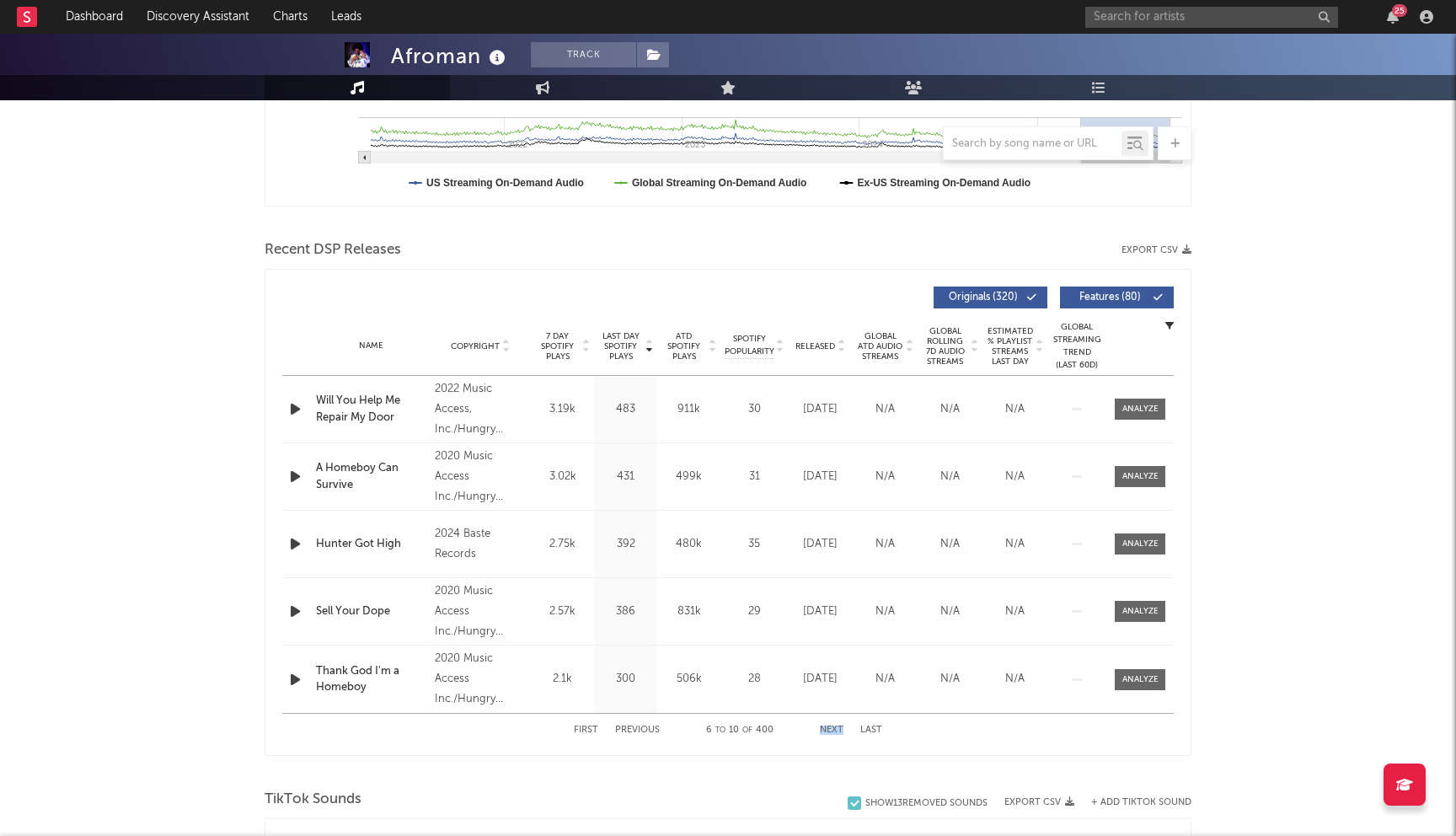
click at [830, 728] on button "Next" at bounding box center [831, 730] width 24 height 9
click at [640, 734] on div "First Previous 21 to 25 of 400 Next Last" at bounding box center [727, 730] width 308 height 33
click at [648, 723] on div "First Previous 21 to 25 of 400 Next Last" at bounding box center [727, 730] width 308 height 33
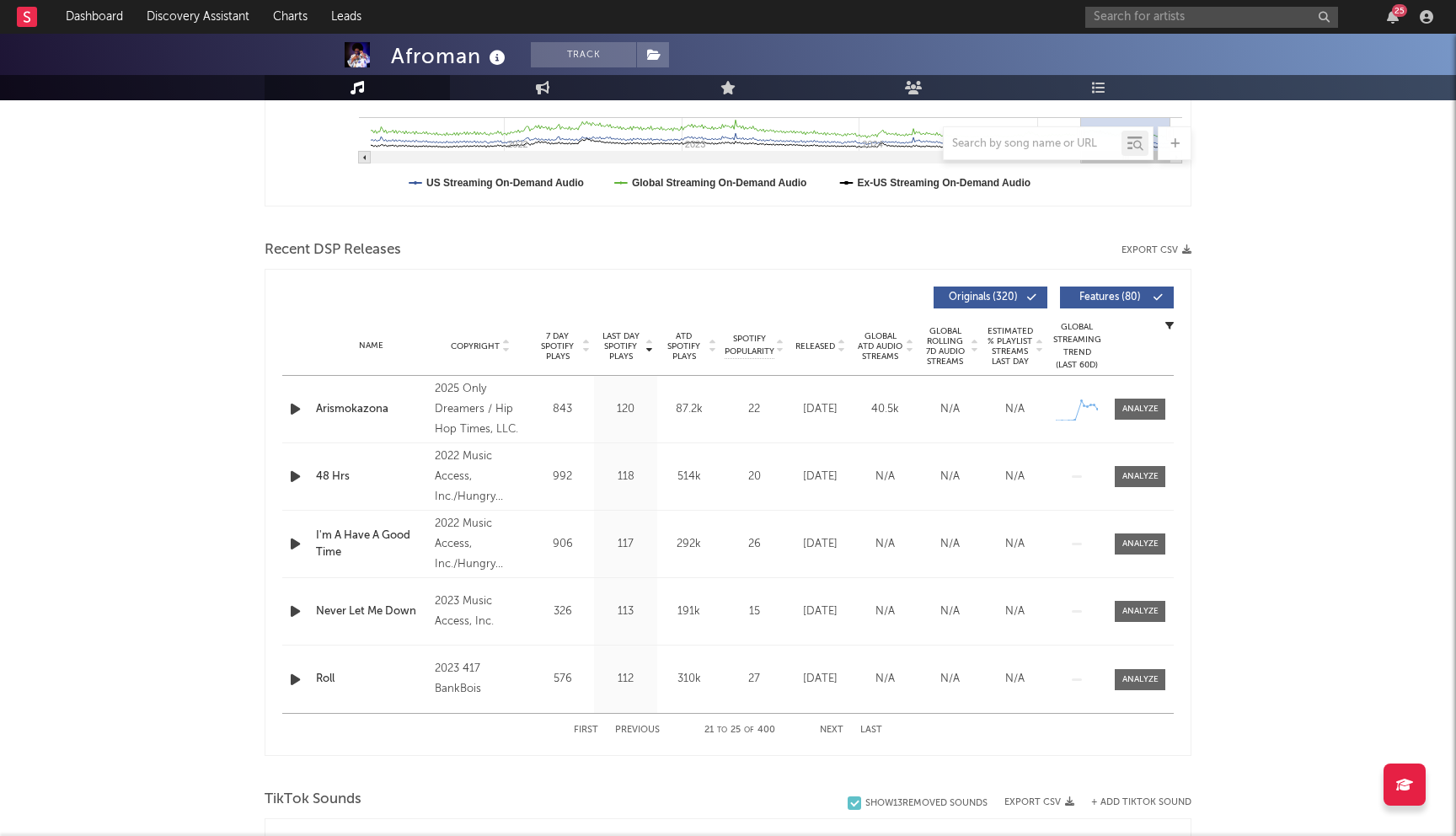
click at [639, 735] on div "First Previous 21 to 25 of 400 Next Last" at bounding box center [727, 730] width 308 height 33
click at [645, 731] on button "Previous" at bounding box center [637, 730] width 45 height 9
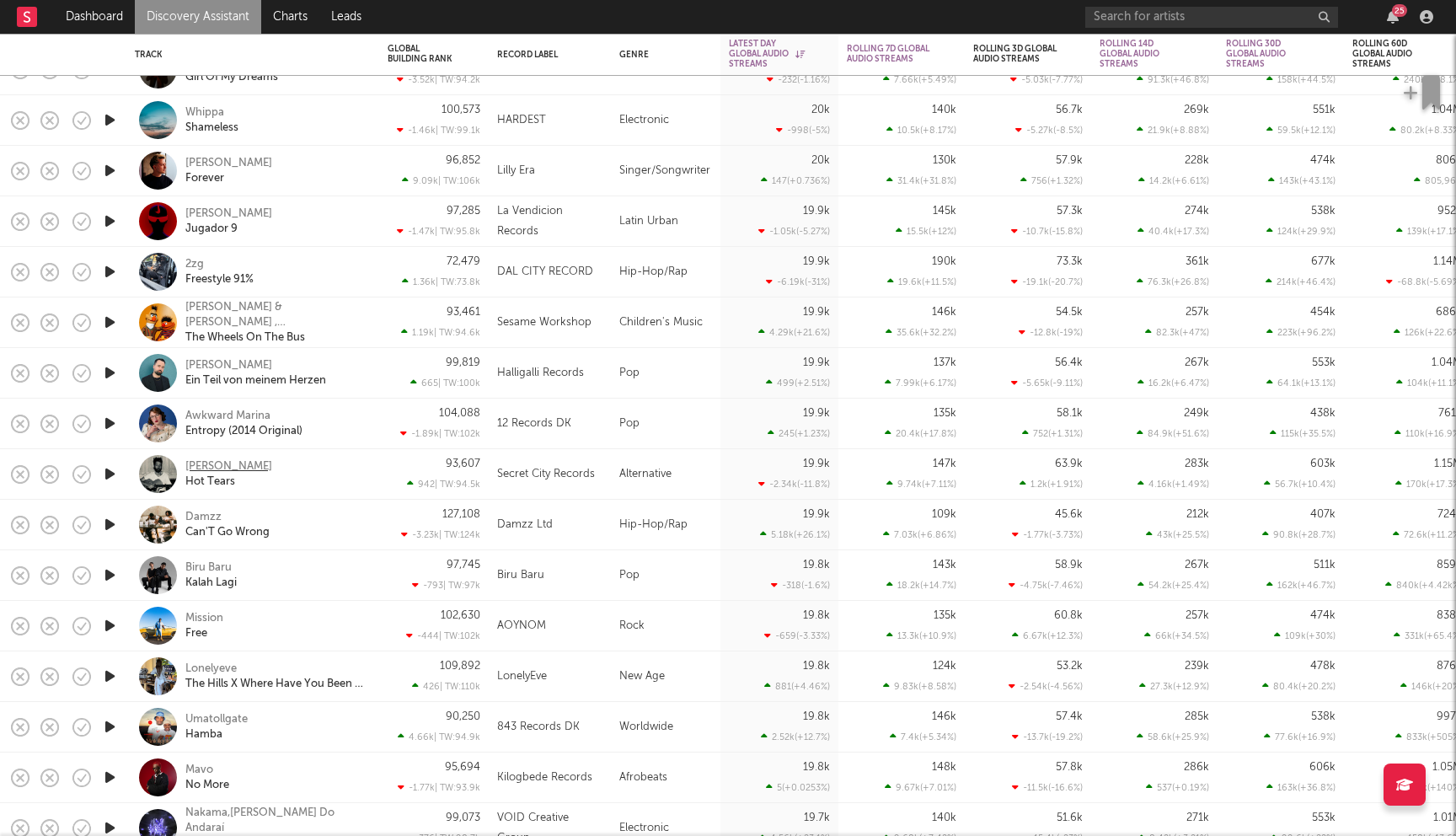
click at [219, 463] on div "[PERSON_NAME]" at bounding box center [229, 466] width 87 height 16
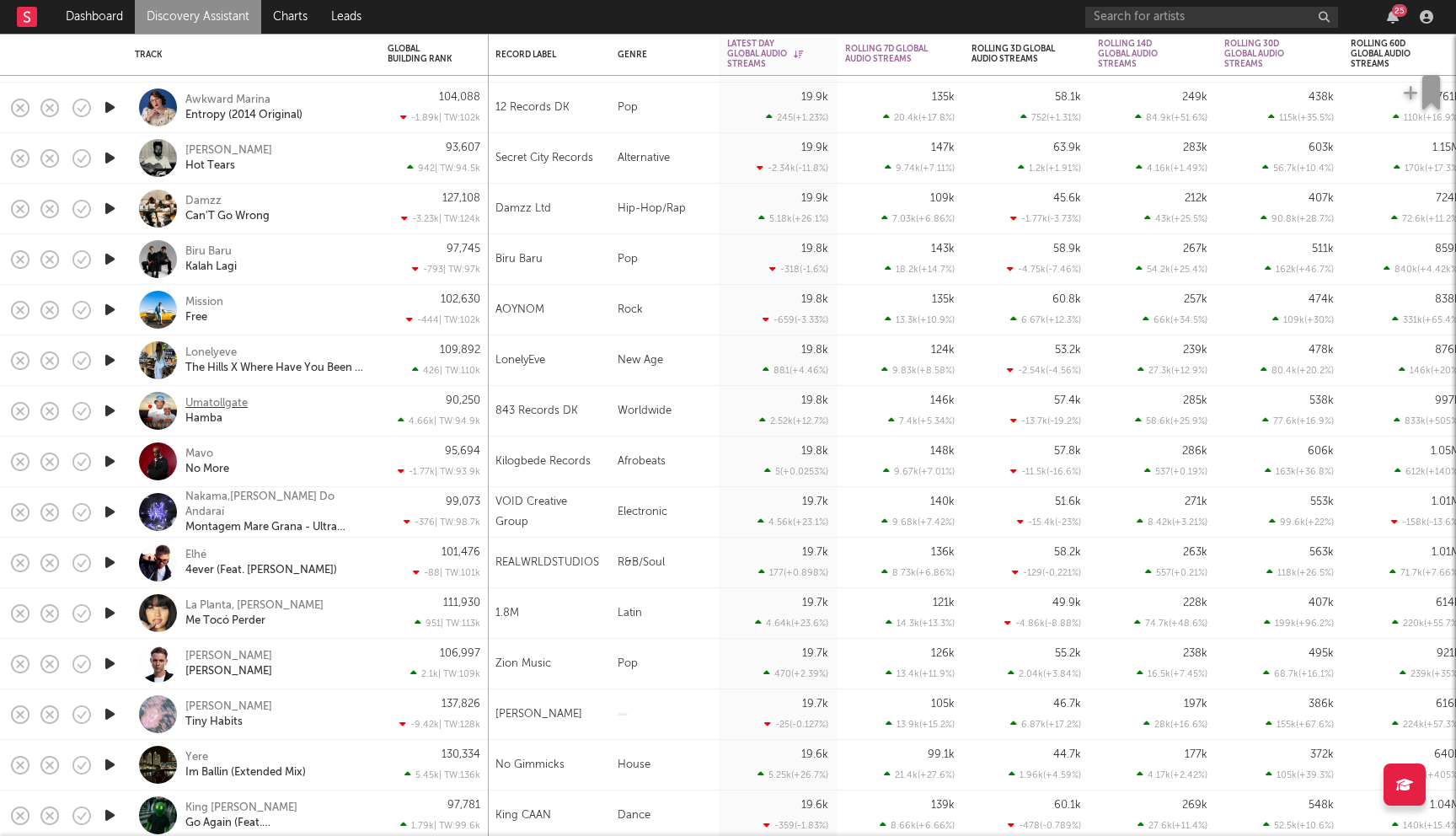
click at [238, 399] on div "Umatollgate" at bounding box center [217, 403] width 62 height 16
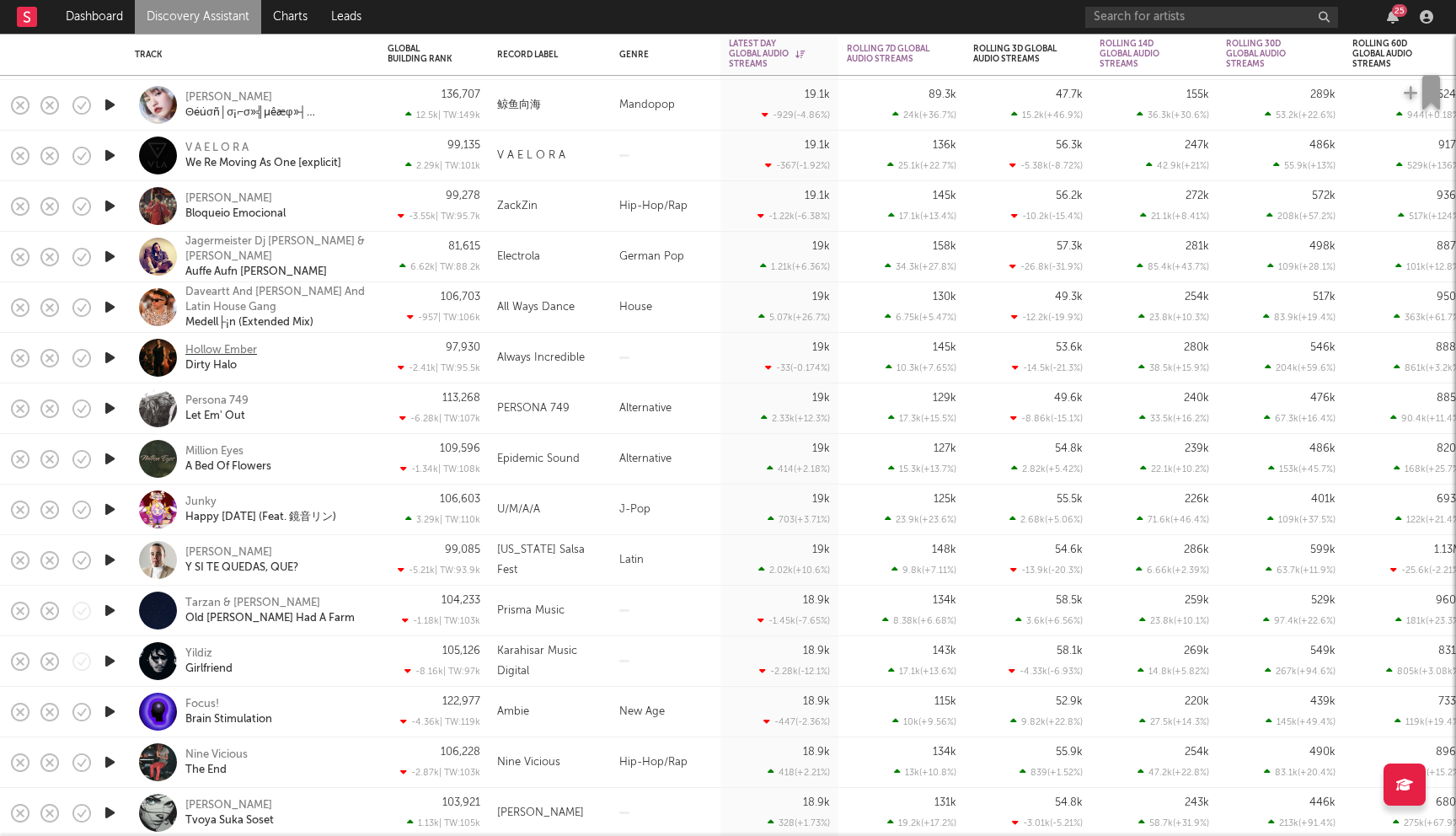
click at [233, 348] on div "Hollow Ember" at bounding box center [221, 350] width 71 height 16
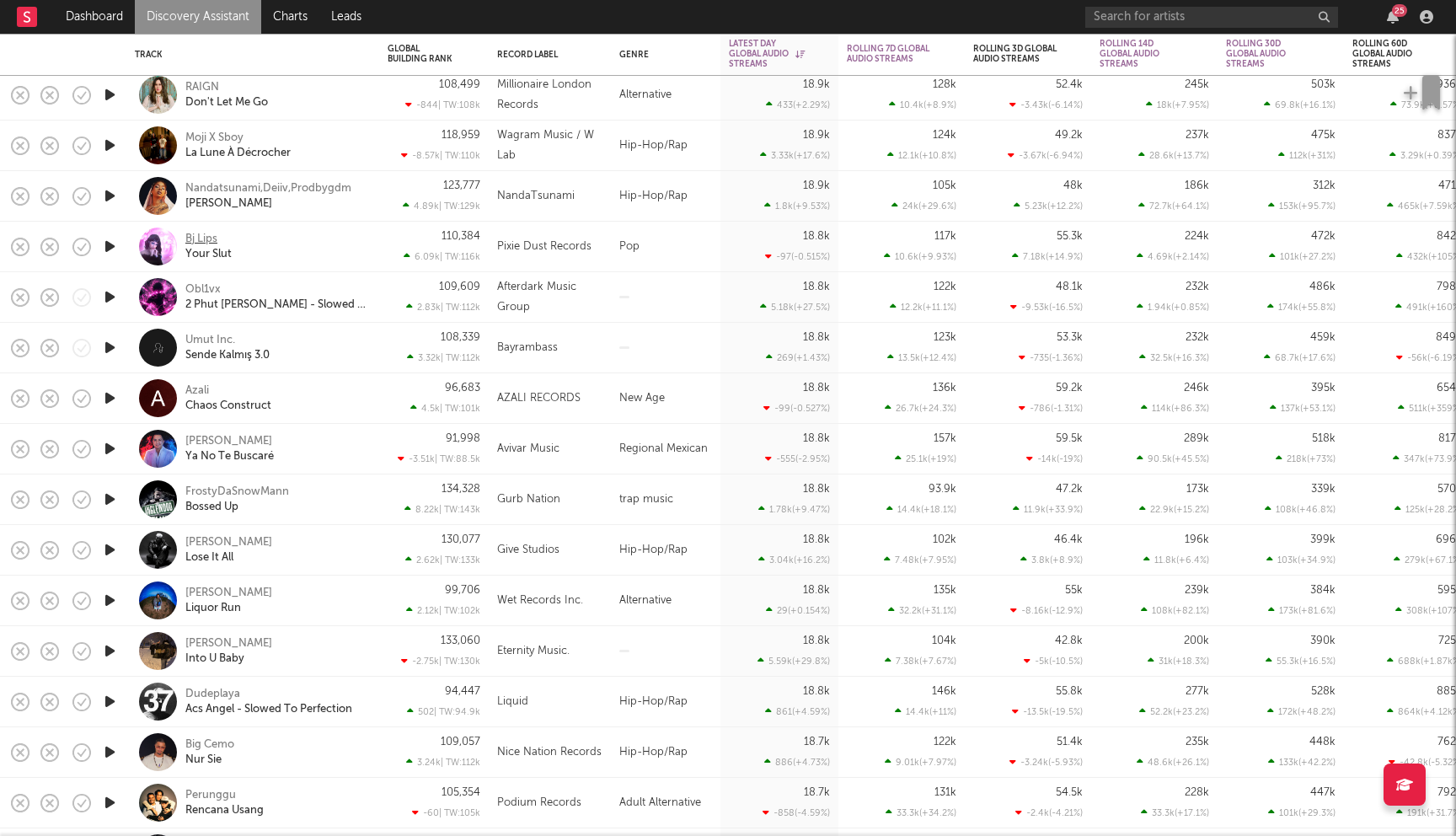
click at [203, 242] on div "Bj Lips" at bounding box center [201, 239] width 32 height 16
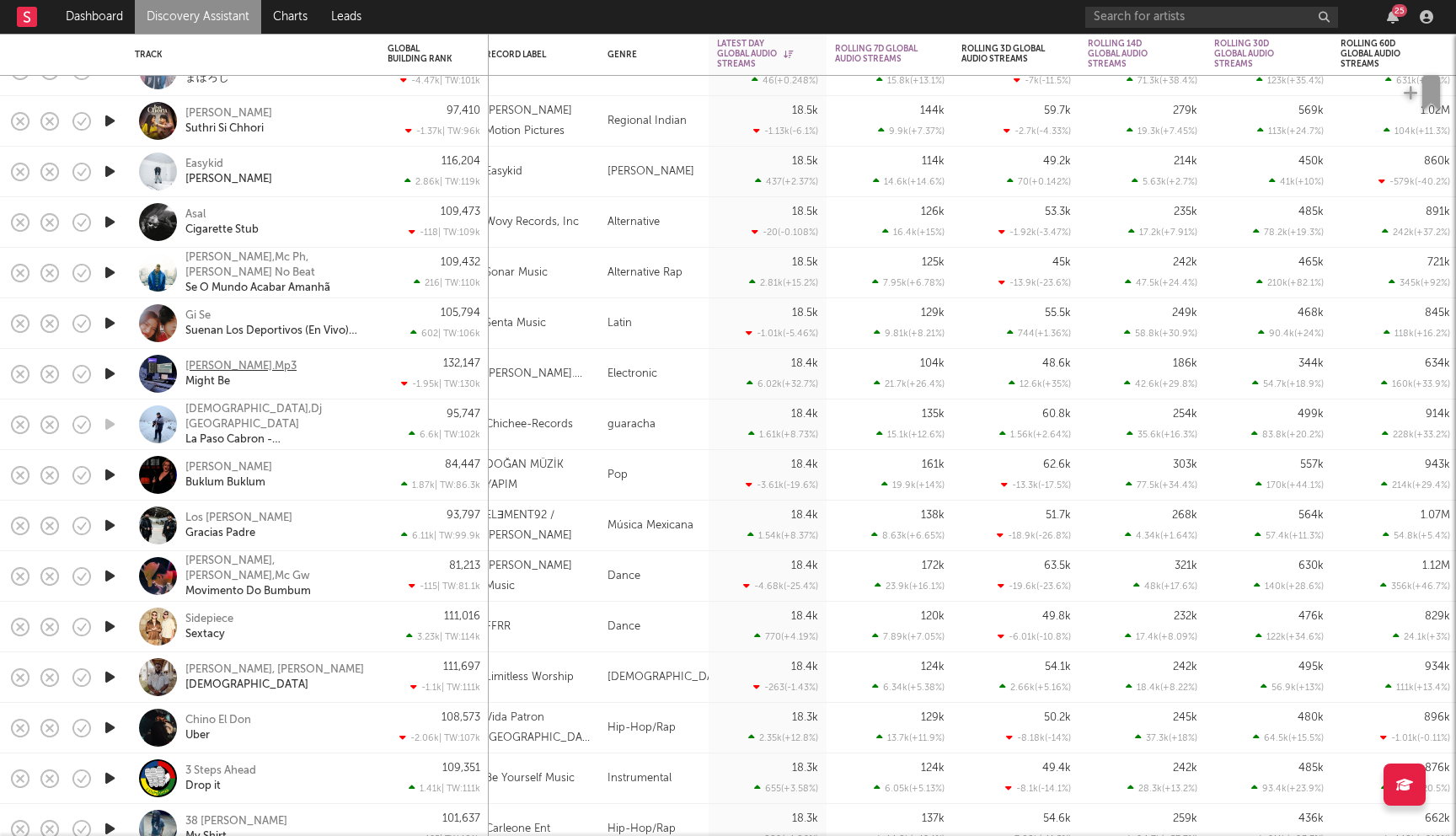
click at [219, 369] on div "[PERSON_NAME].Mp3" at bounding box center [241, 366] width 112 height 16
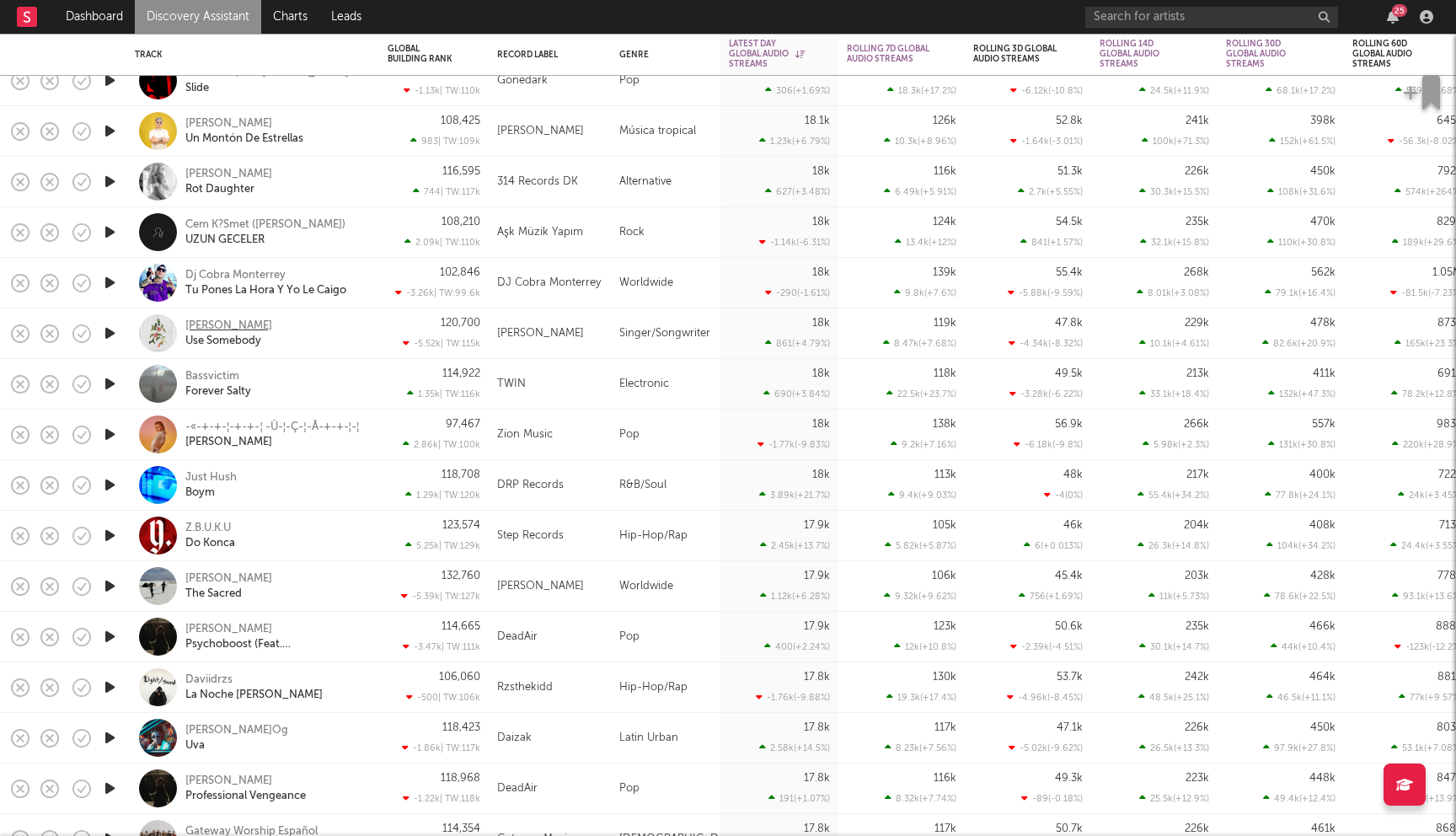
click at [213, 327] on div "[PERSON_NAME]" at bounding box center [229, 326] width 87 height 16
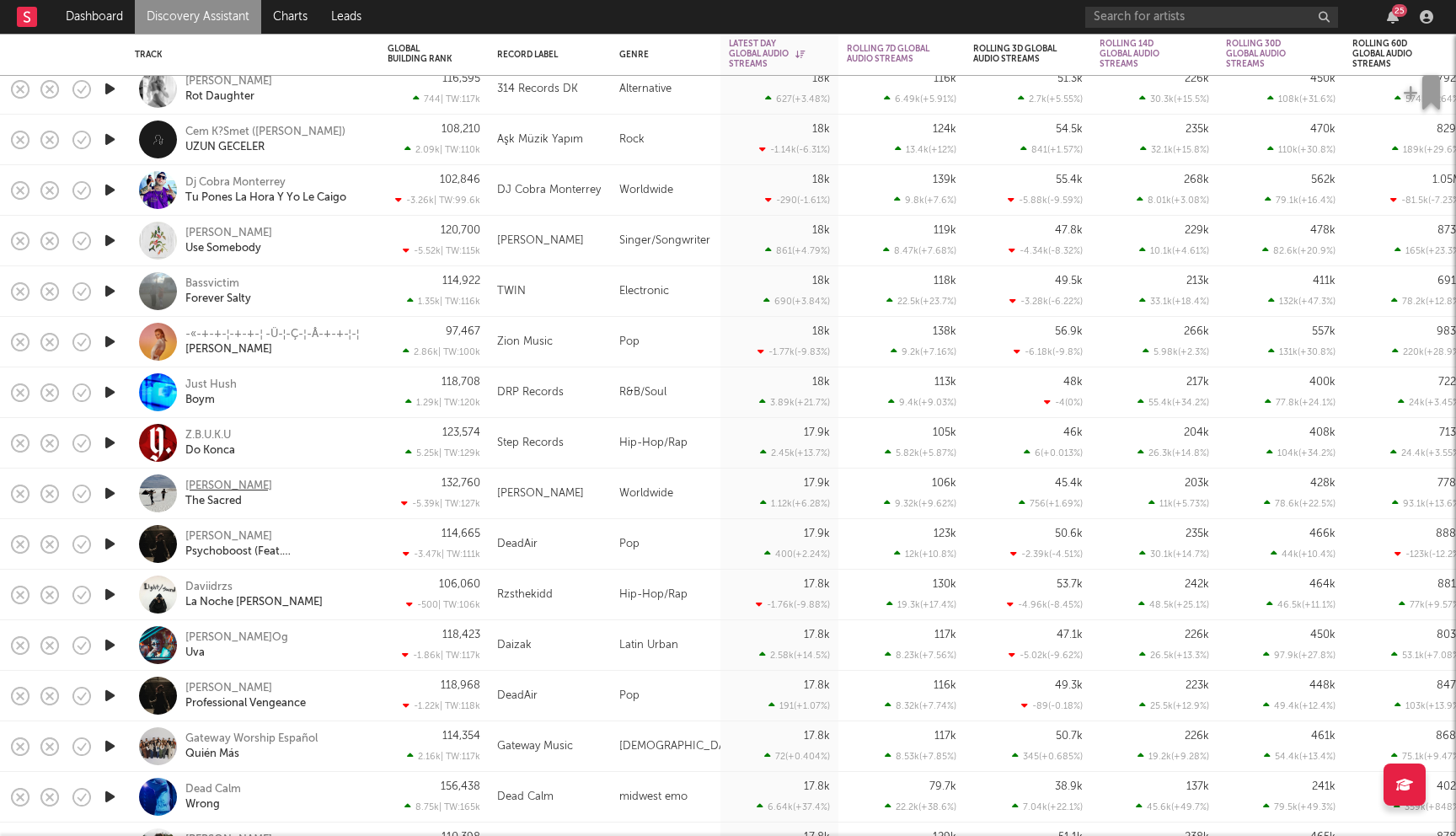
click at [198, 483] on div "[PERSON_NAME]" at bounding box center [229, 486] width 87 height 16
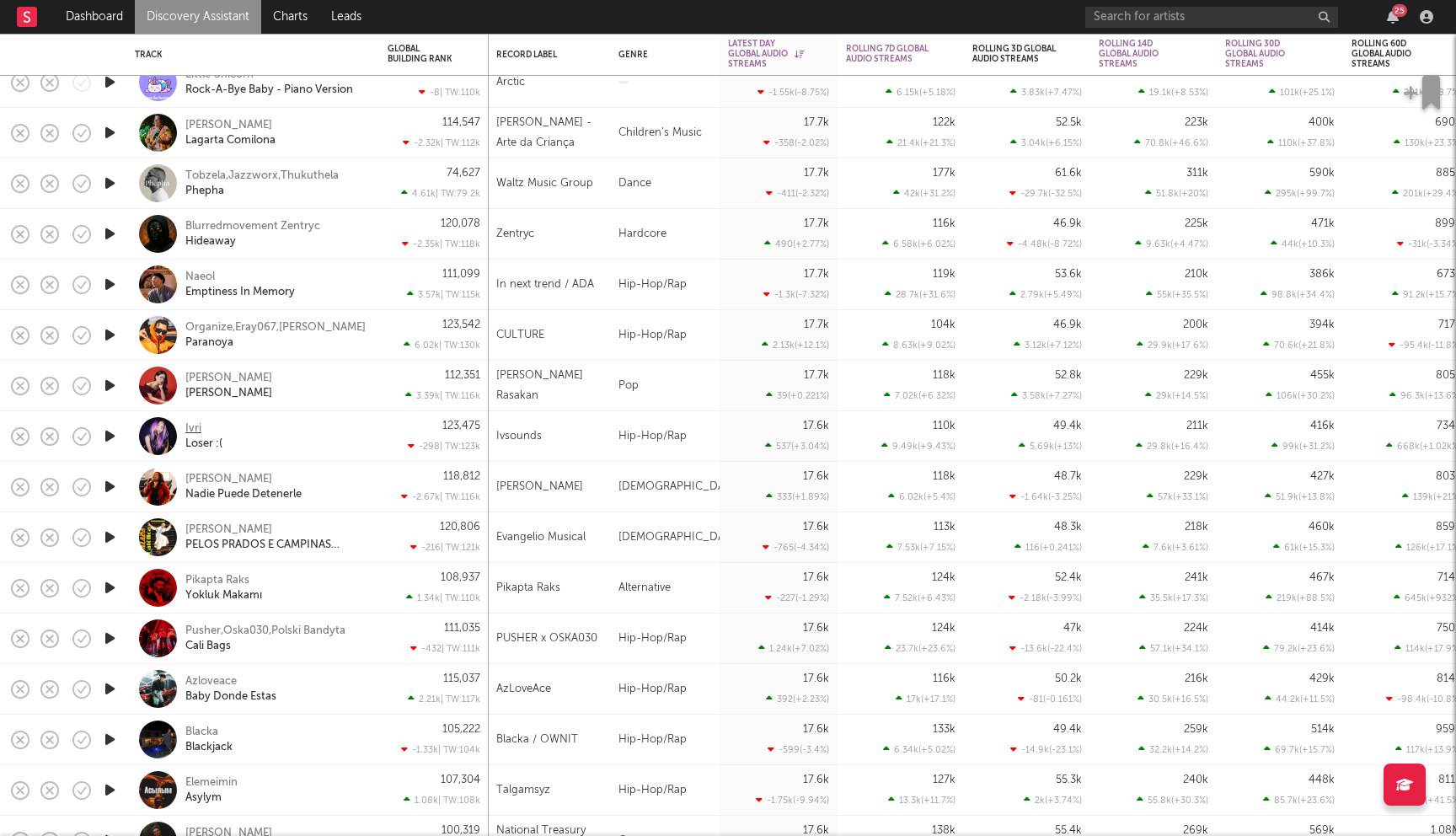
click at [192, 426] on div "Ivri" at bounding box center [194, 429] width 16 height 16
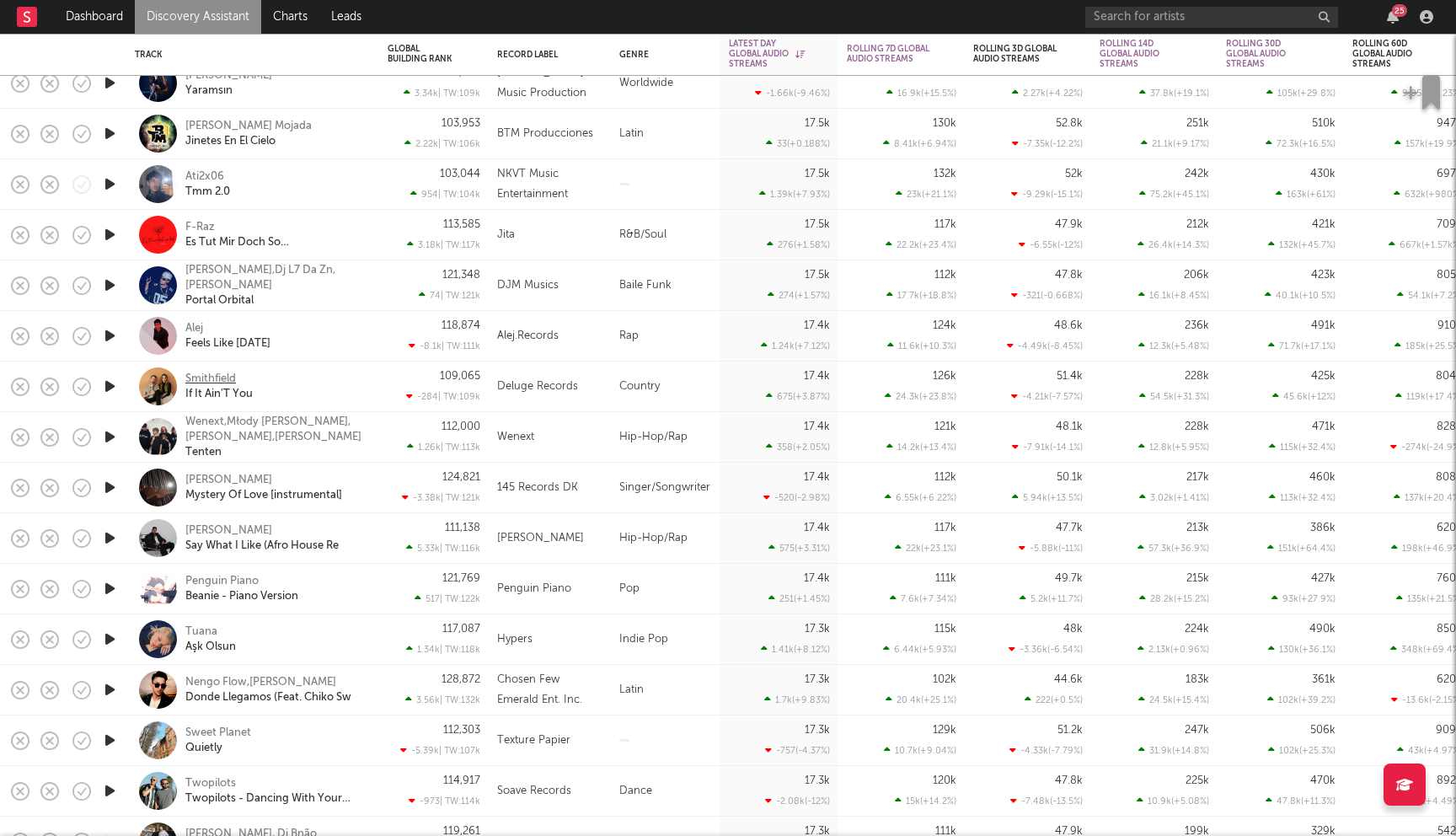
click at [216, 375] on div "Smithfield" at bounding box center [210, 379] width 50 height 16
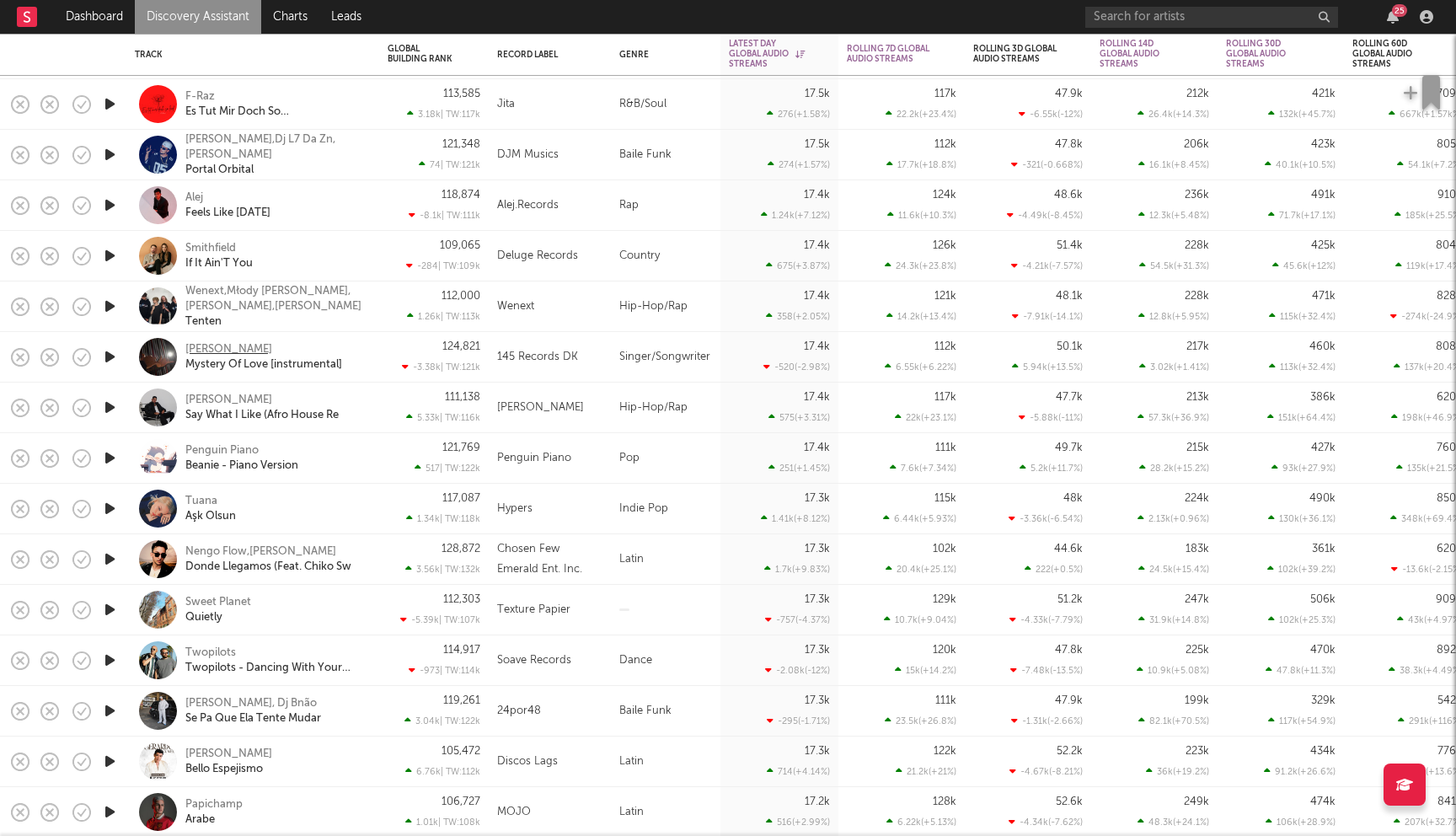
click at [227, 350] on div "Hannah Stater" at bounding box center [229, 349] width 87 height 16
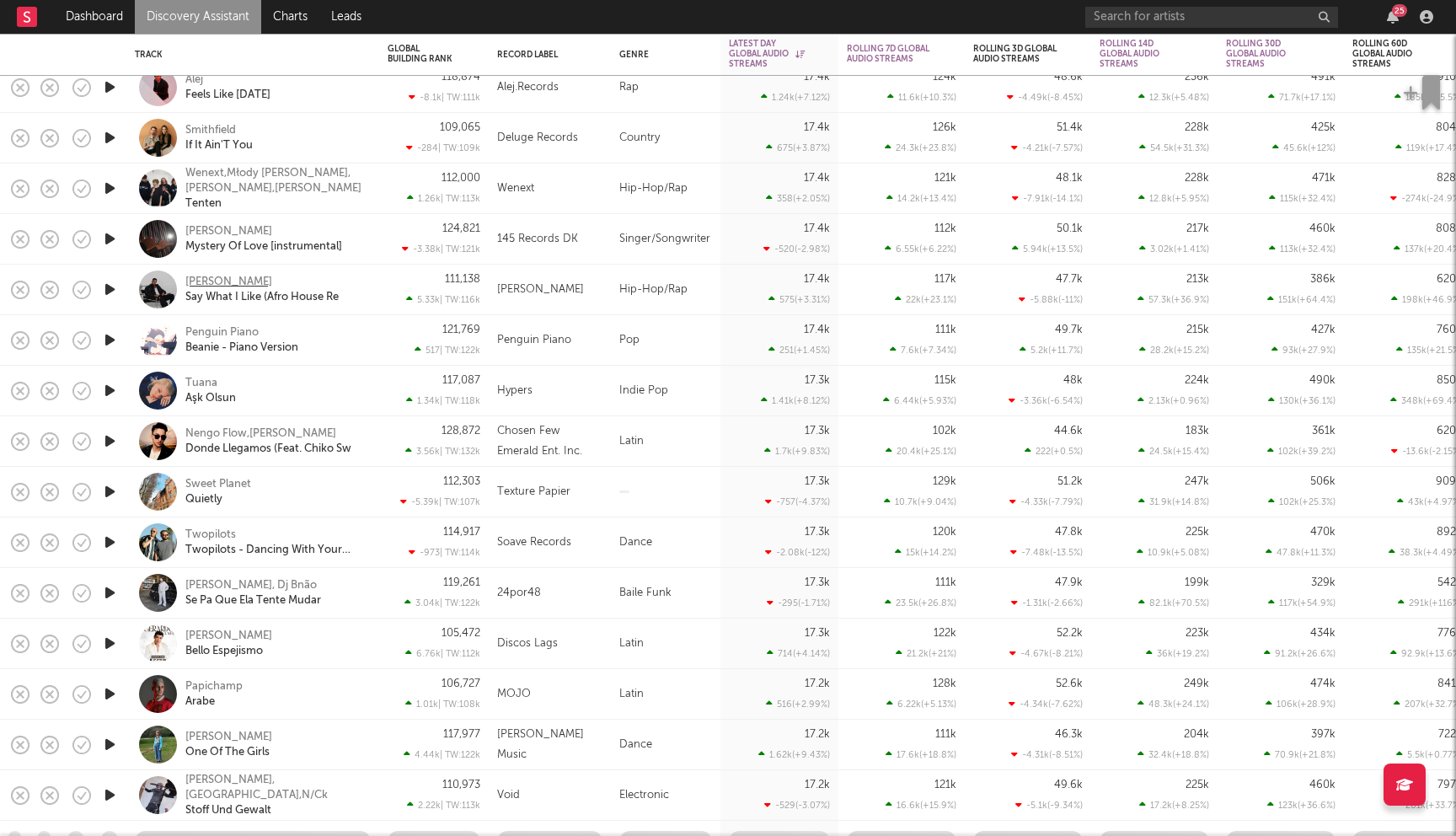
click at [217, 280] on div "Robin Kadir" at bounding box center [229, 282] width 87 height 16
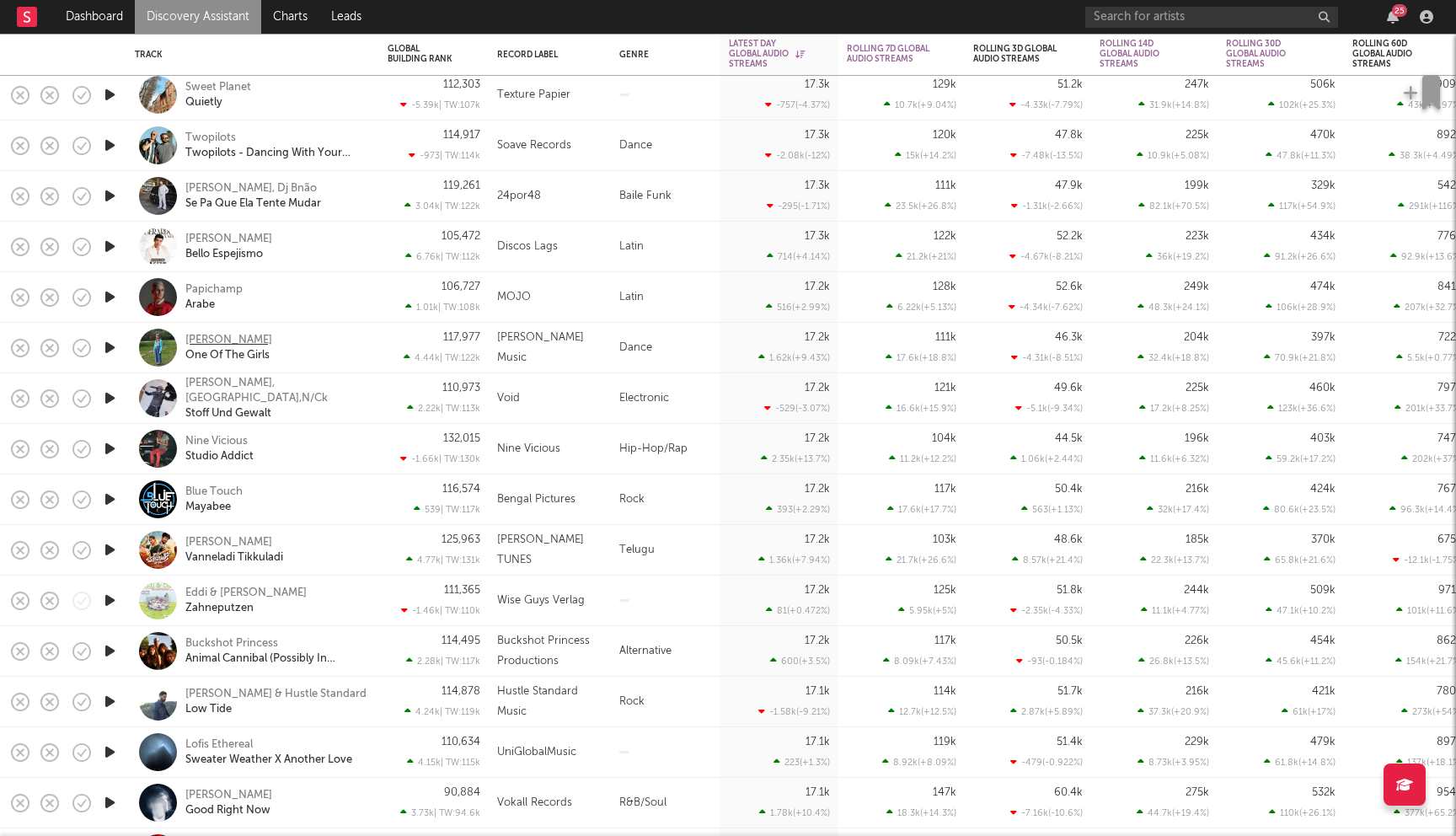
click at [200, 338] on div "Otha" at bounding box center [229, 340] width 87 height 16
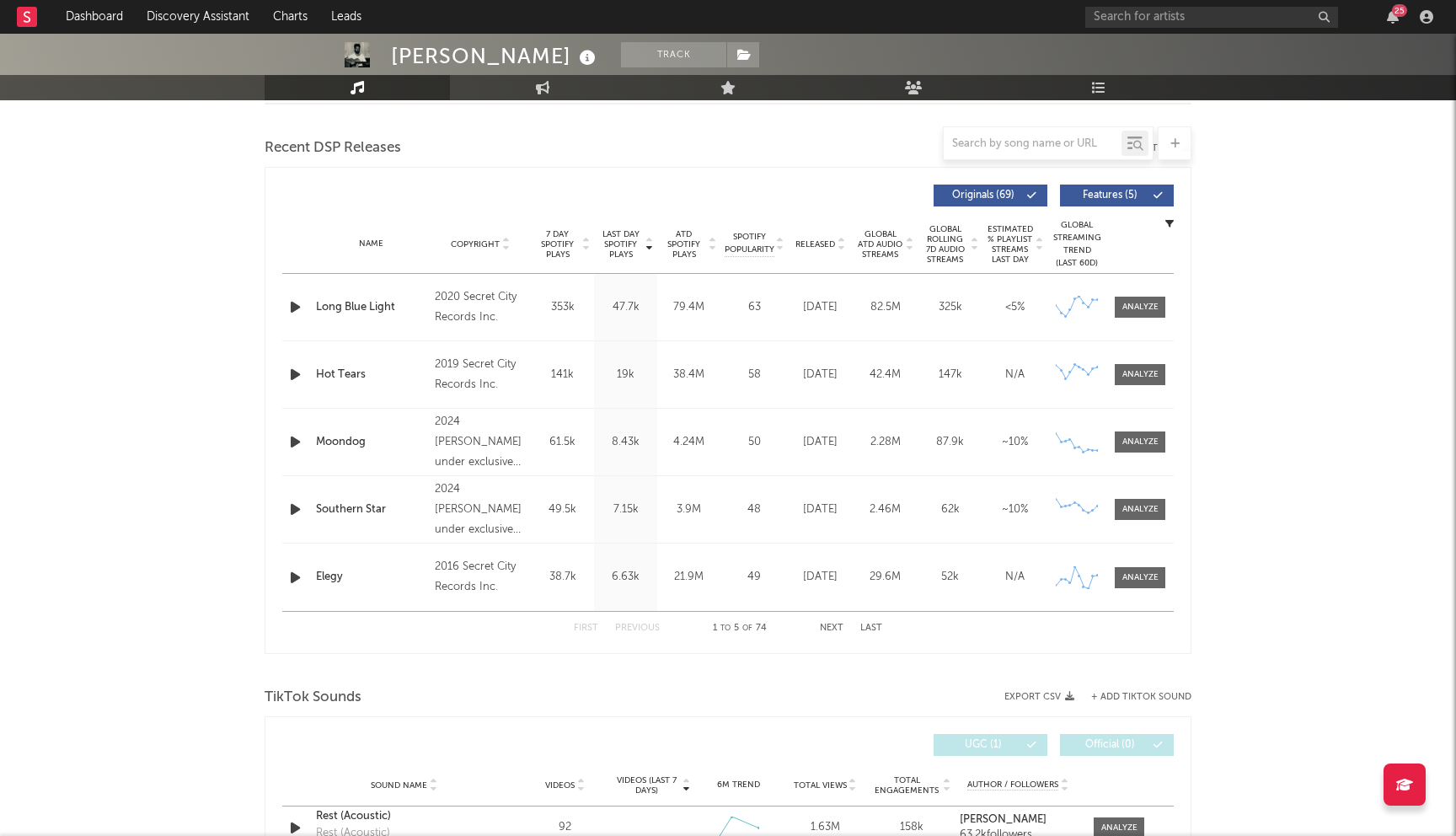
select select "6m"
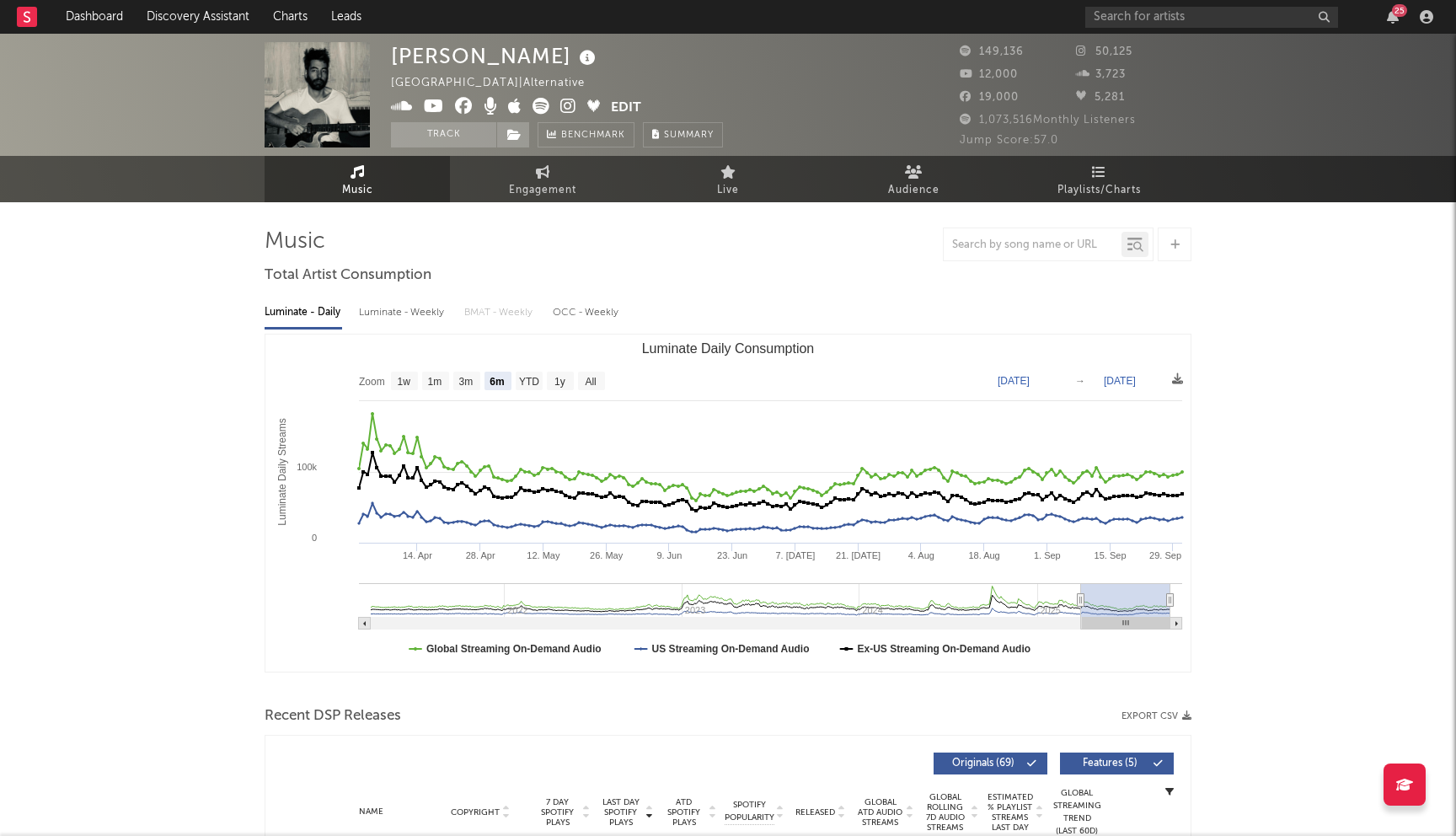
click at [463, 108] on icon at bounding box center [463, 106] width 17 height 16
click at [428, 109] on icon at bounding box center [434, 106] width 20 height 16
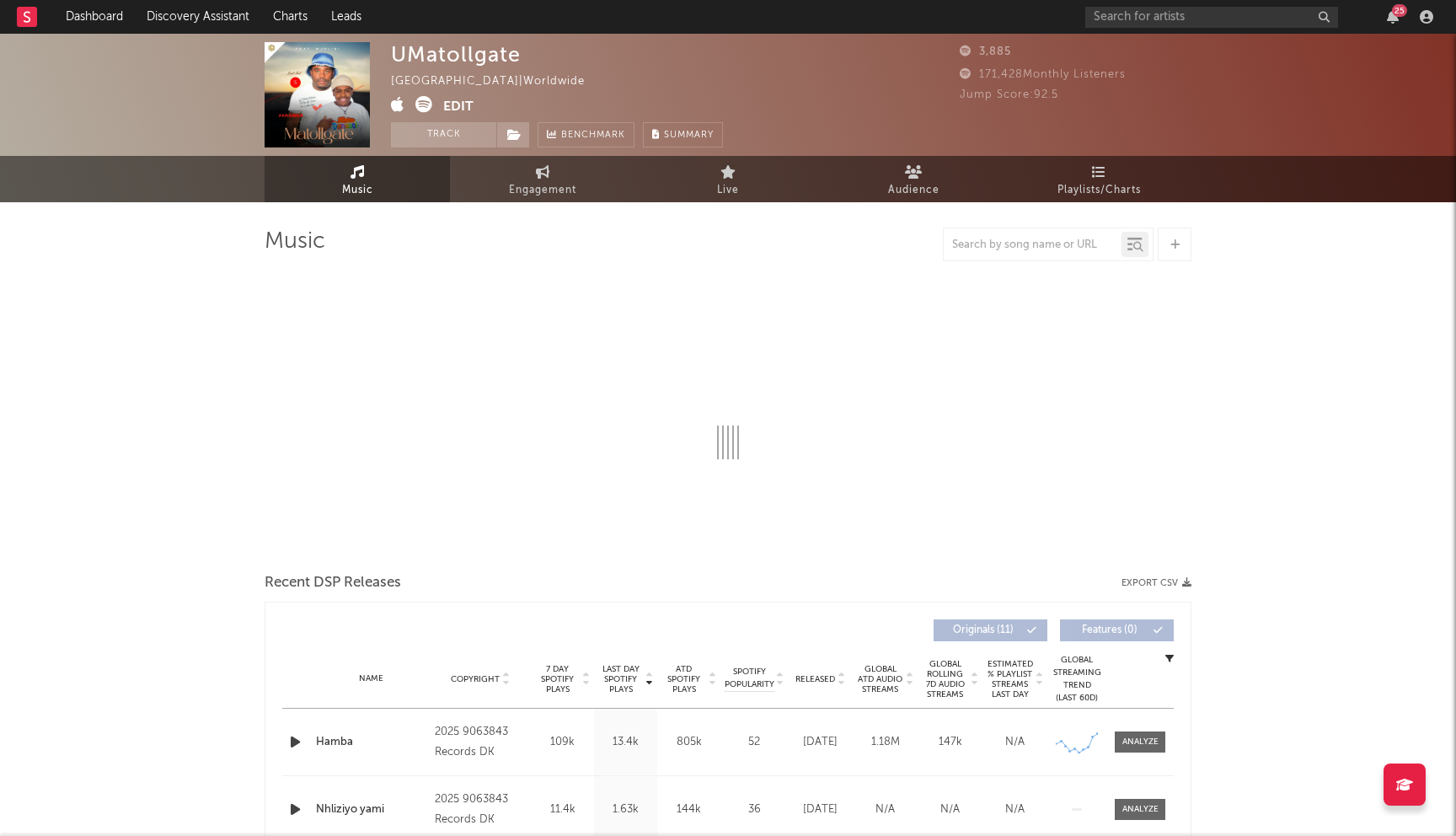
select select "1w"
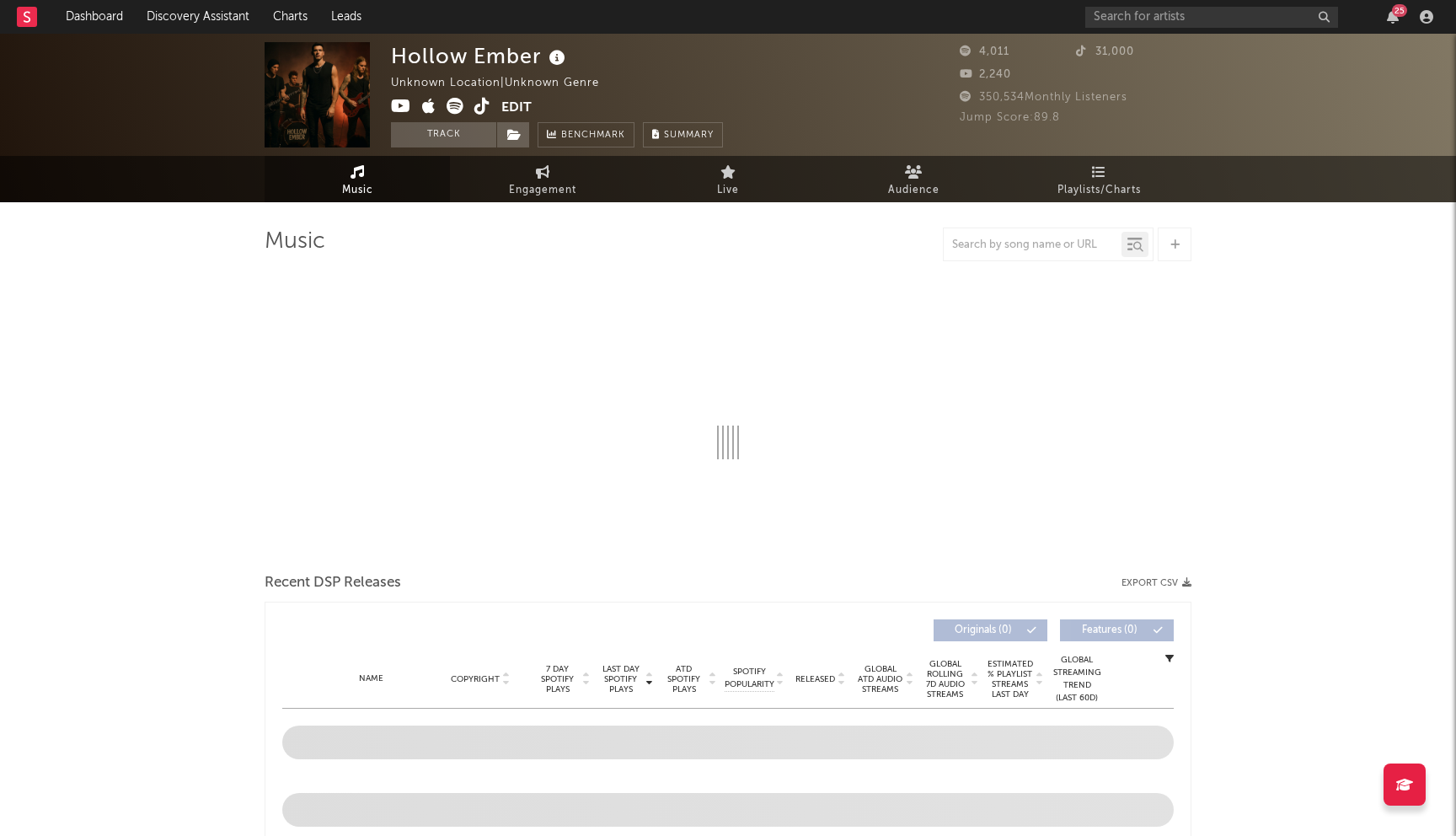
select select "1w"
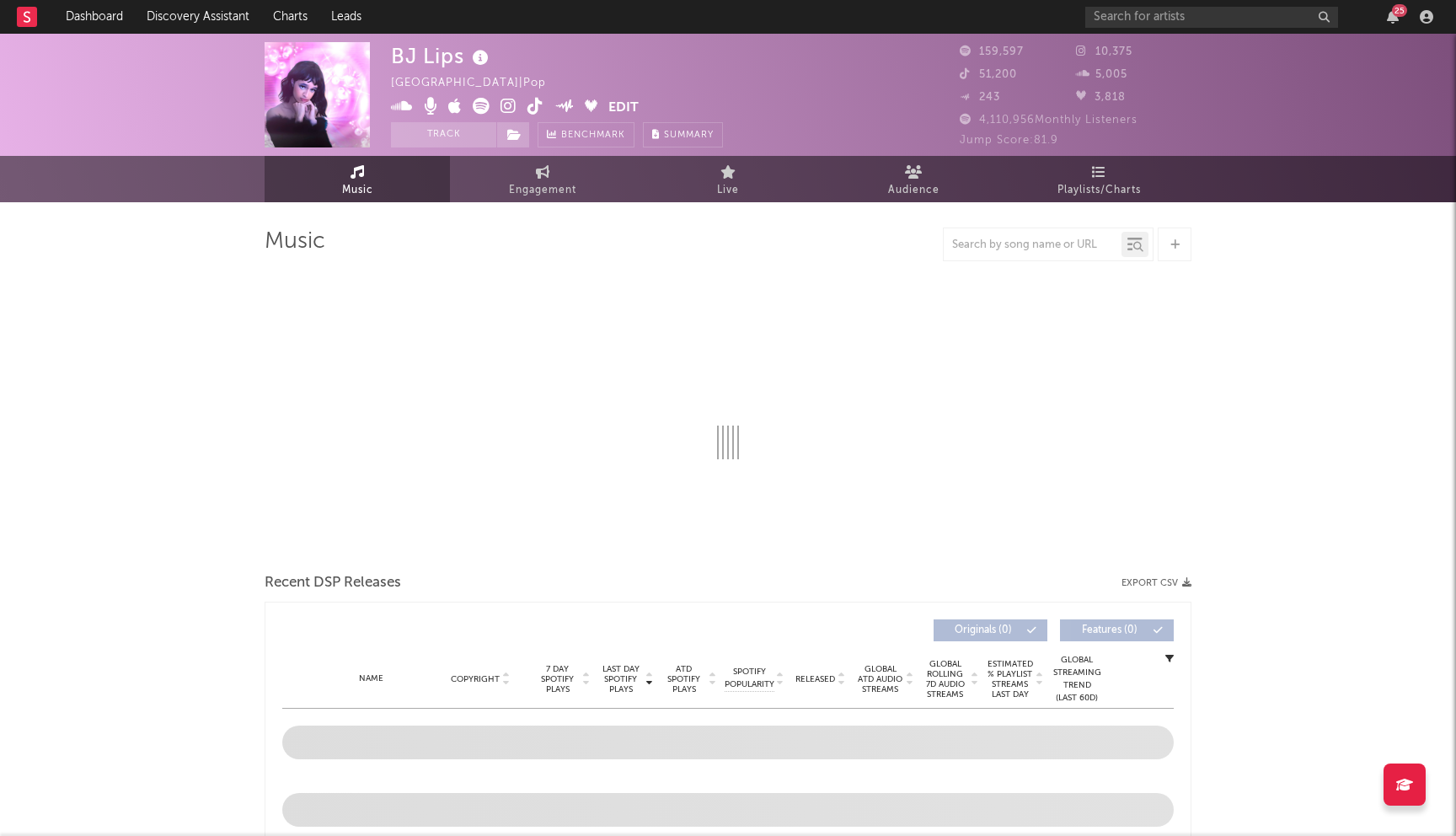
select select "6m"
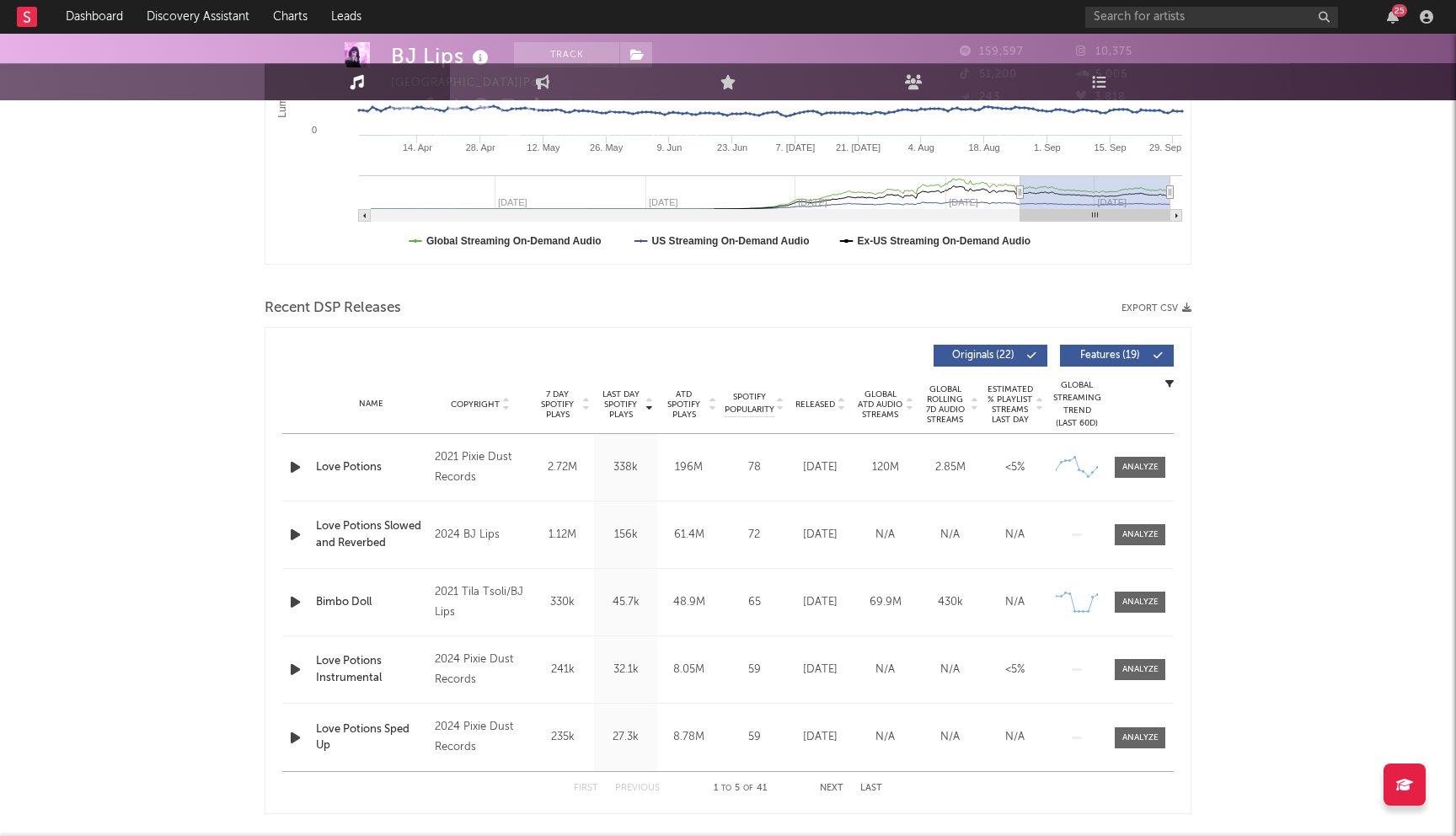
scroll to position [508, 0]
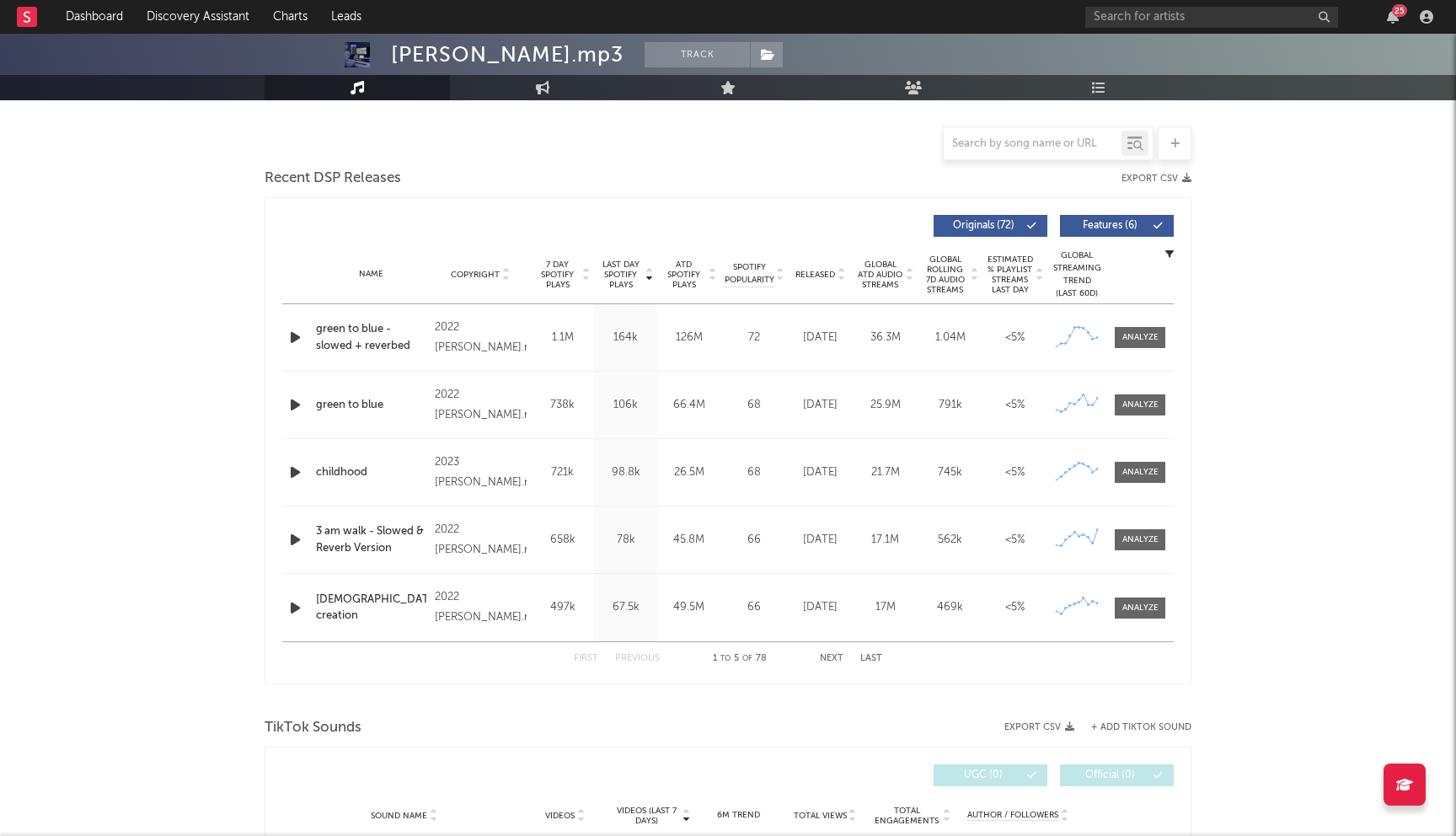
select select "6m"
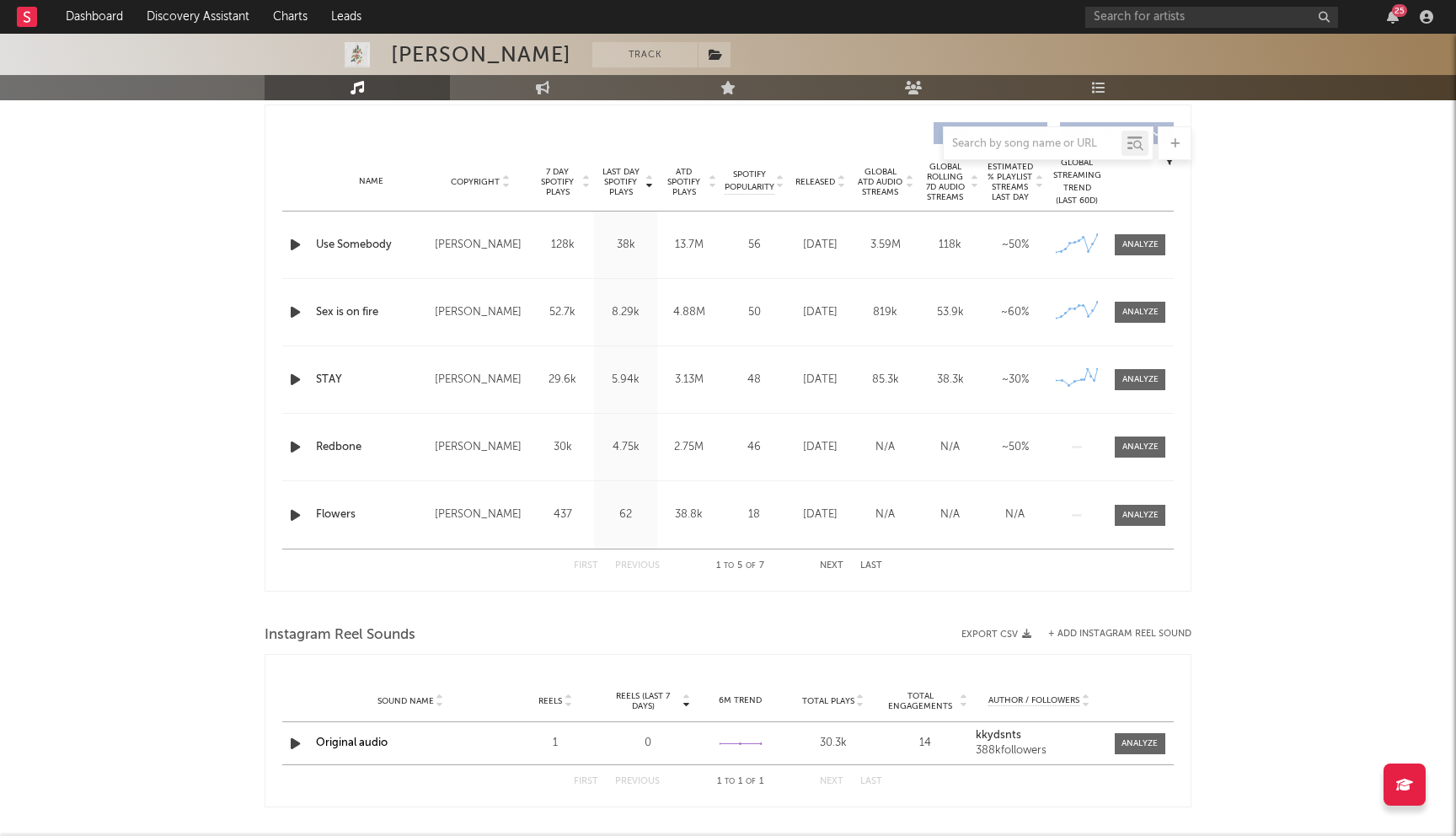
select select "6m"
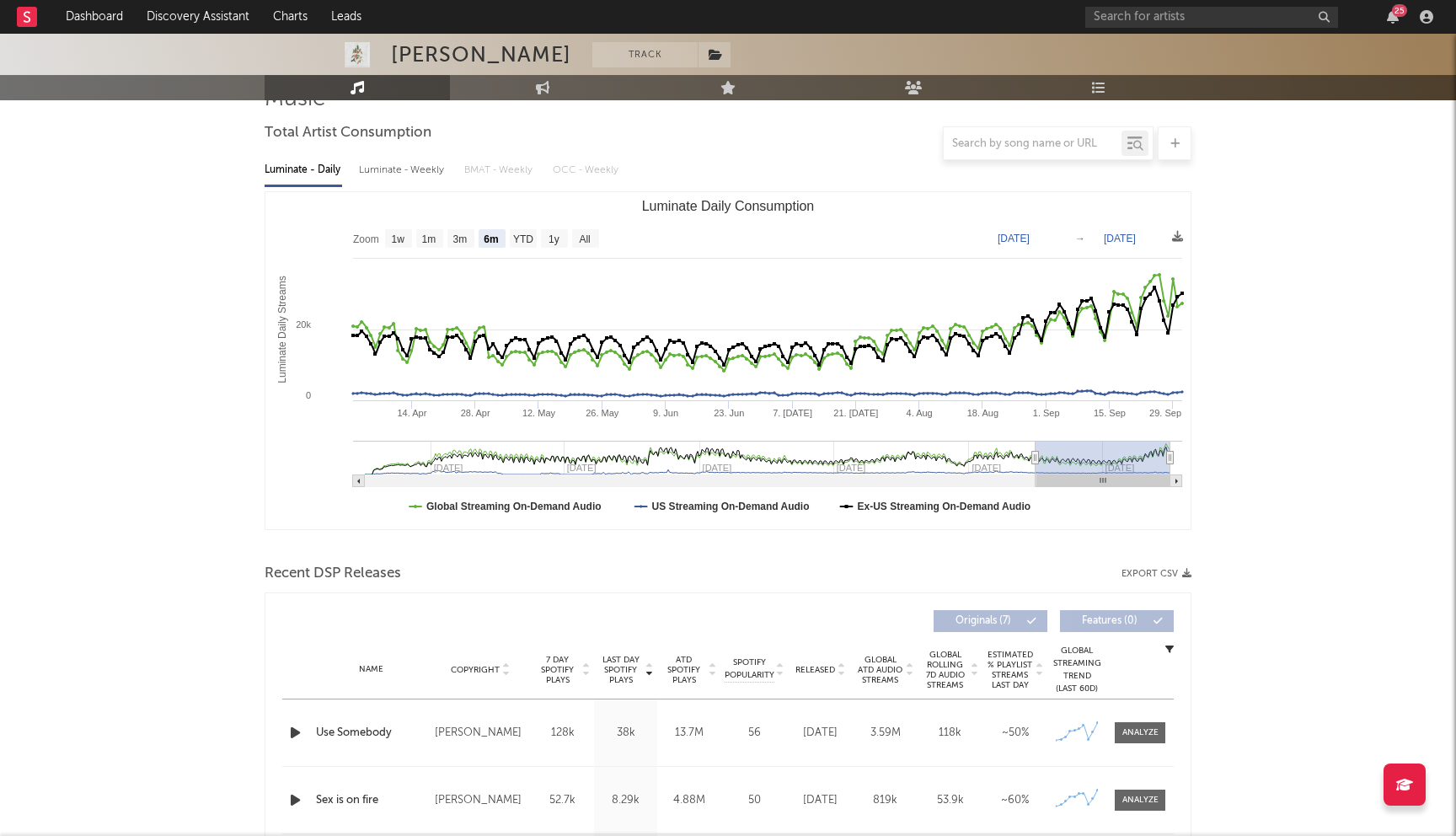
scroll to position [370, 0]
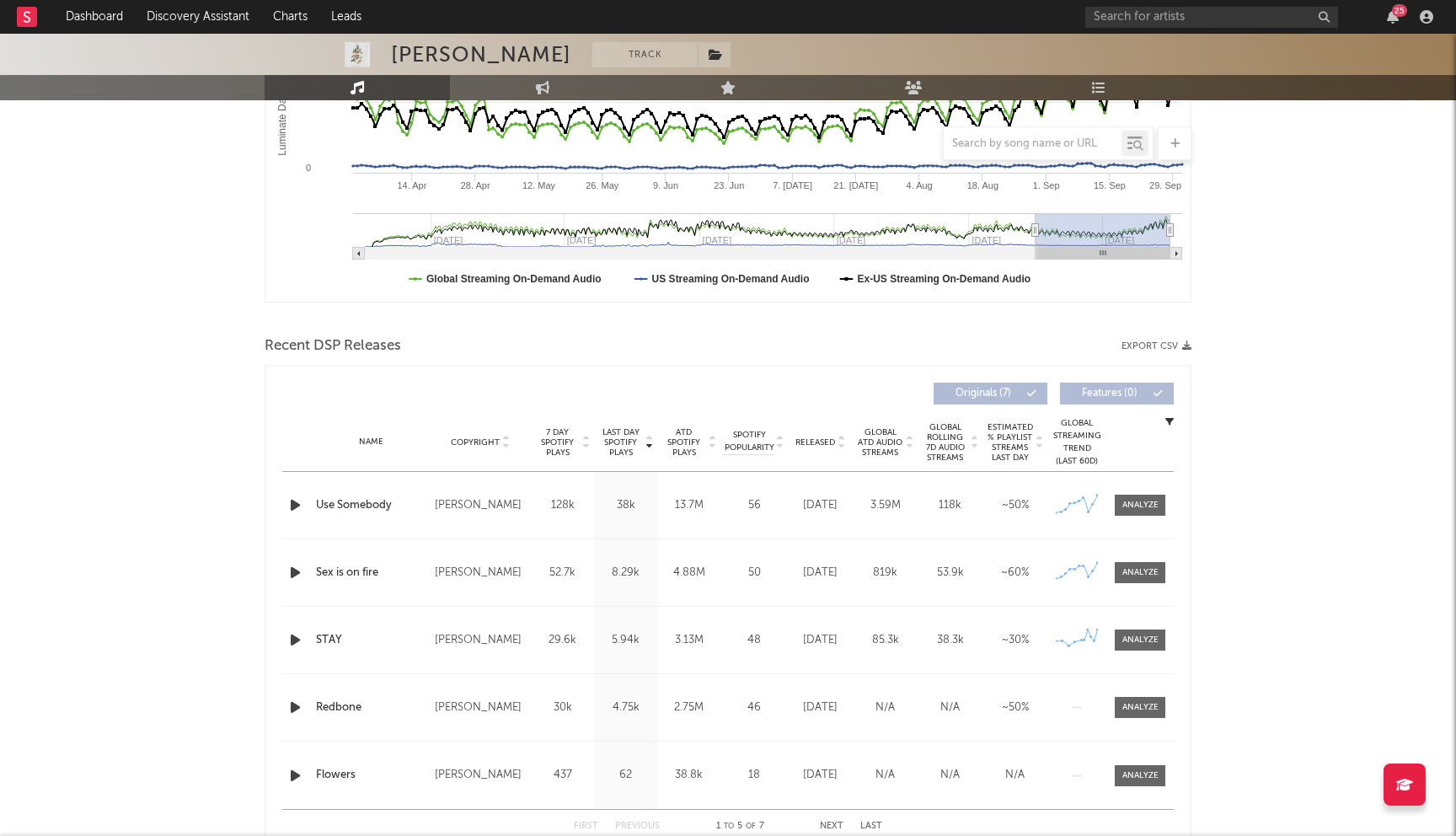
click at [291, 495] on icon "button" at bounding box center [294, 505] width 17 height 21
click at [292, 500] on icon "button" at bounding box center [294, 505] width 16 height 21
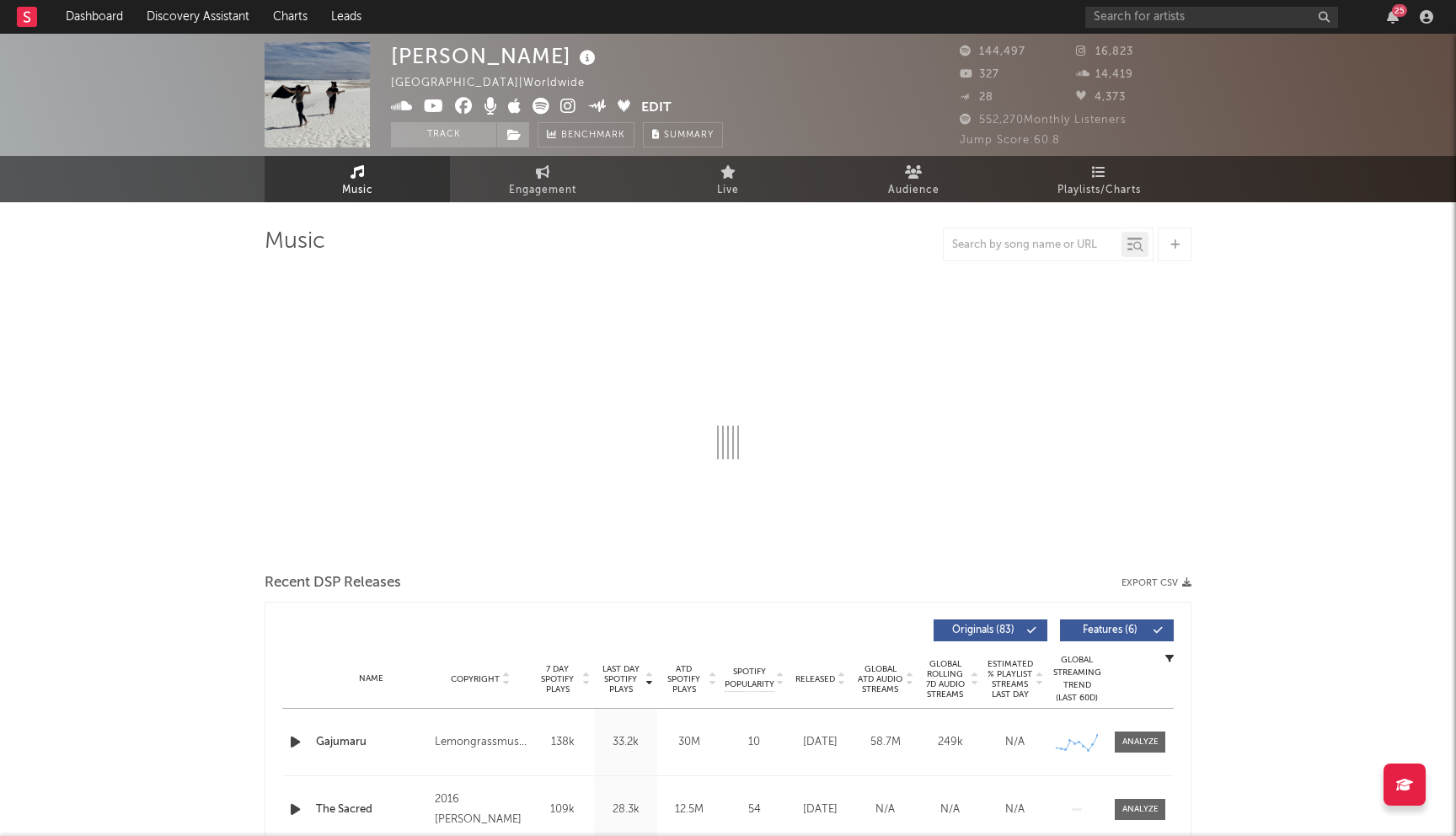
select select "6m"
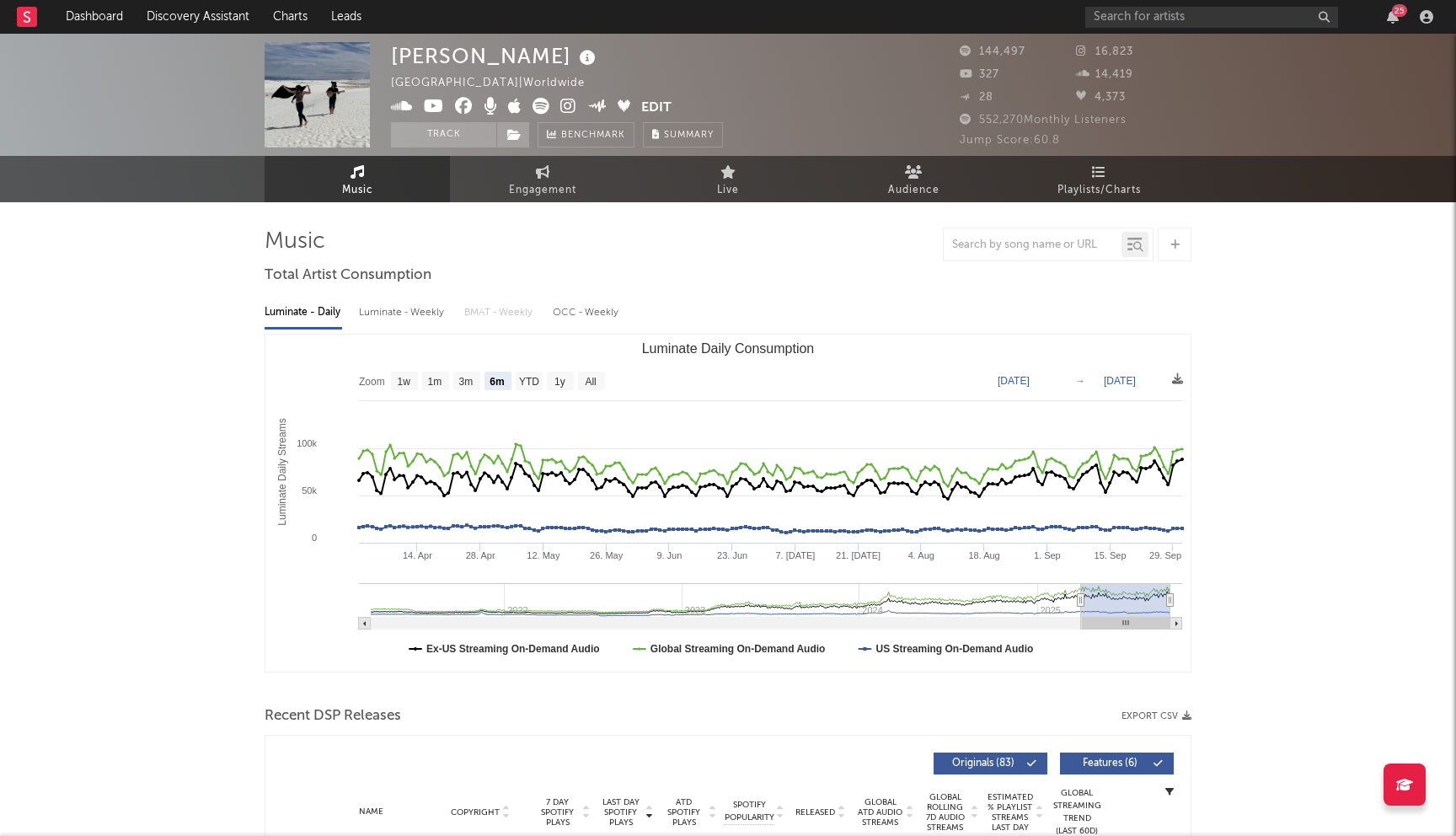
click at [462, 103] on icon at bounding box center [463, 106] width 17 height 16
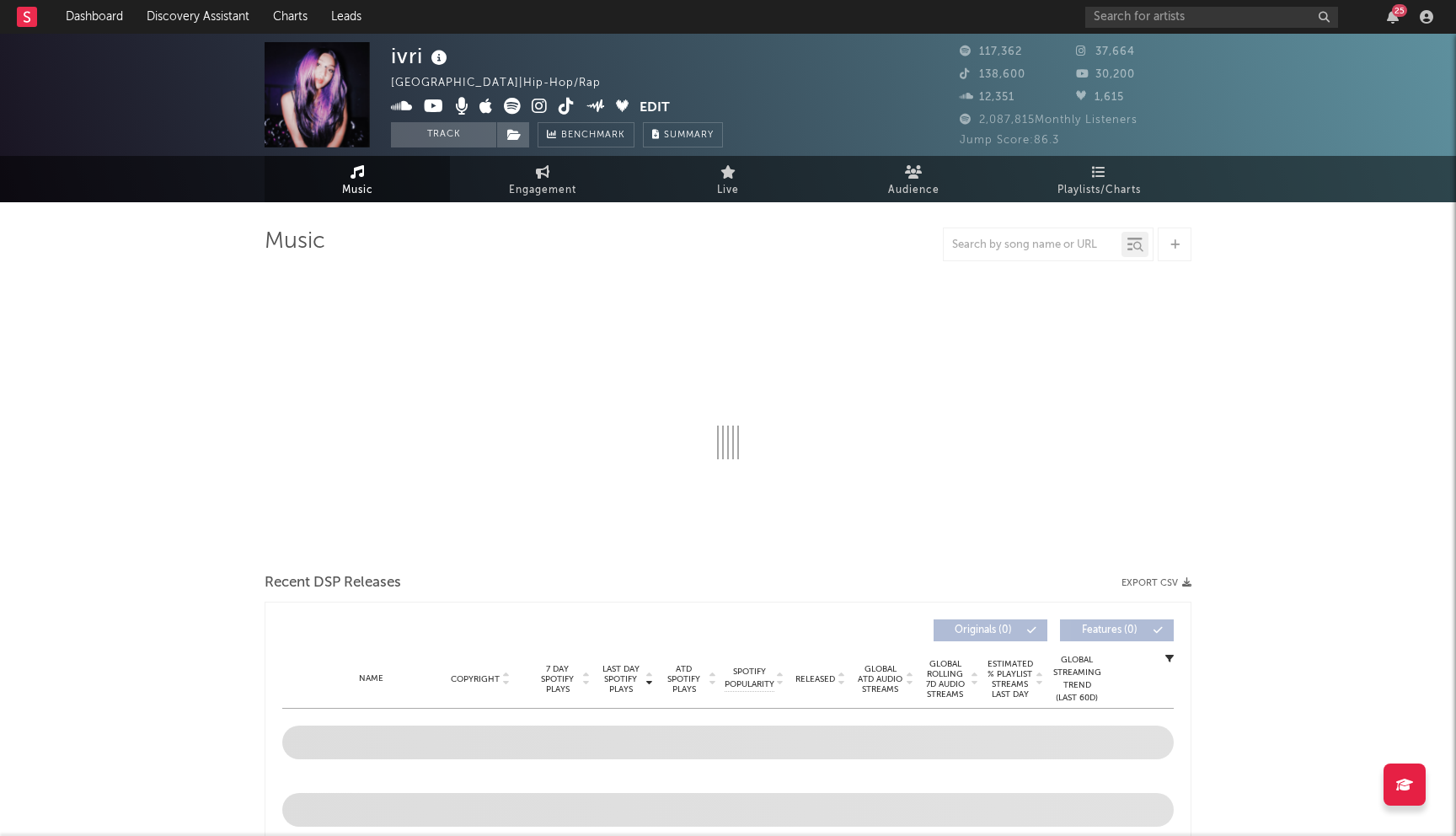
select select "6m"
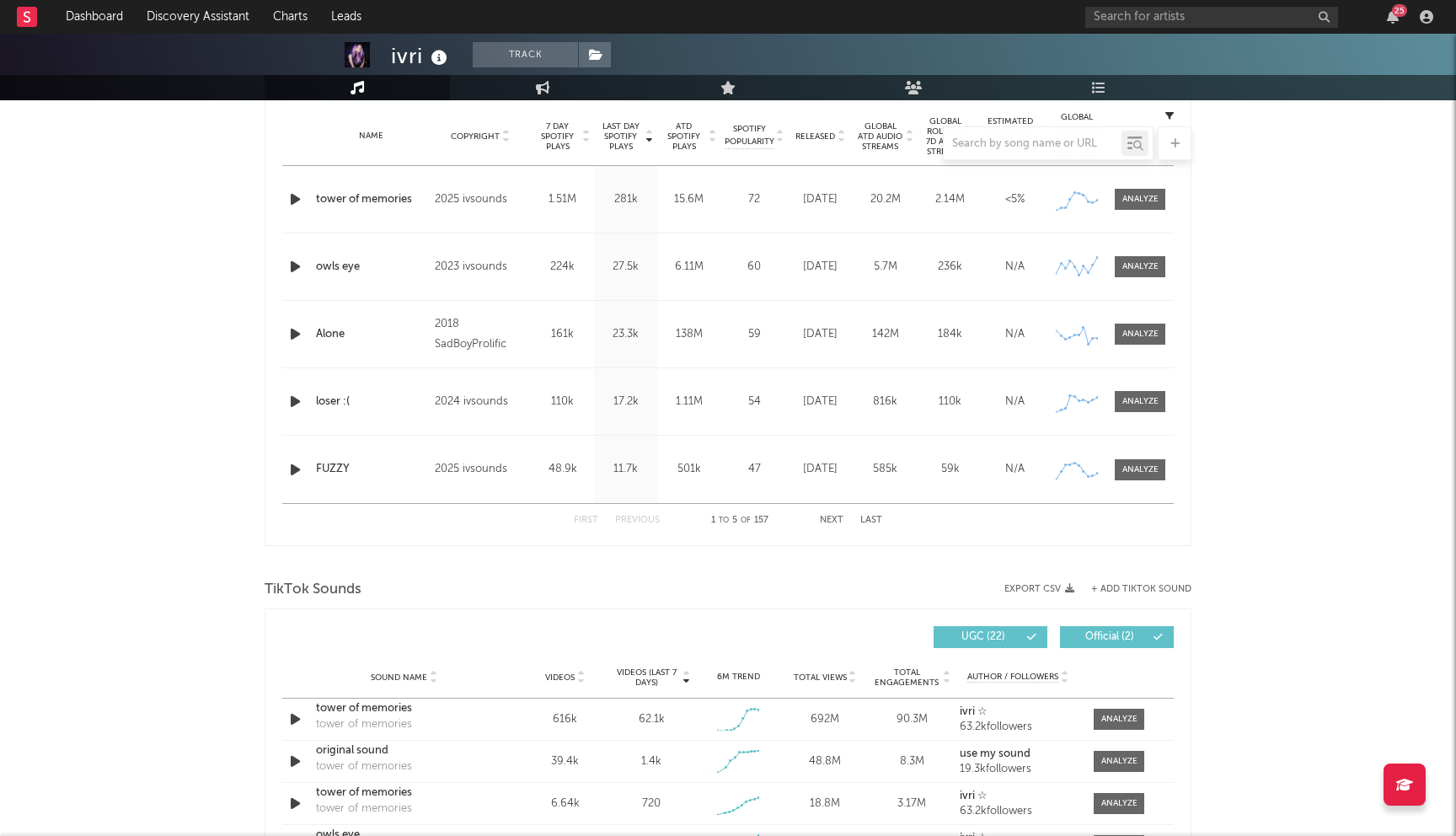
scroll to position [663, 0]
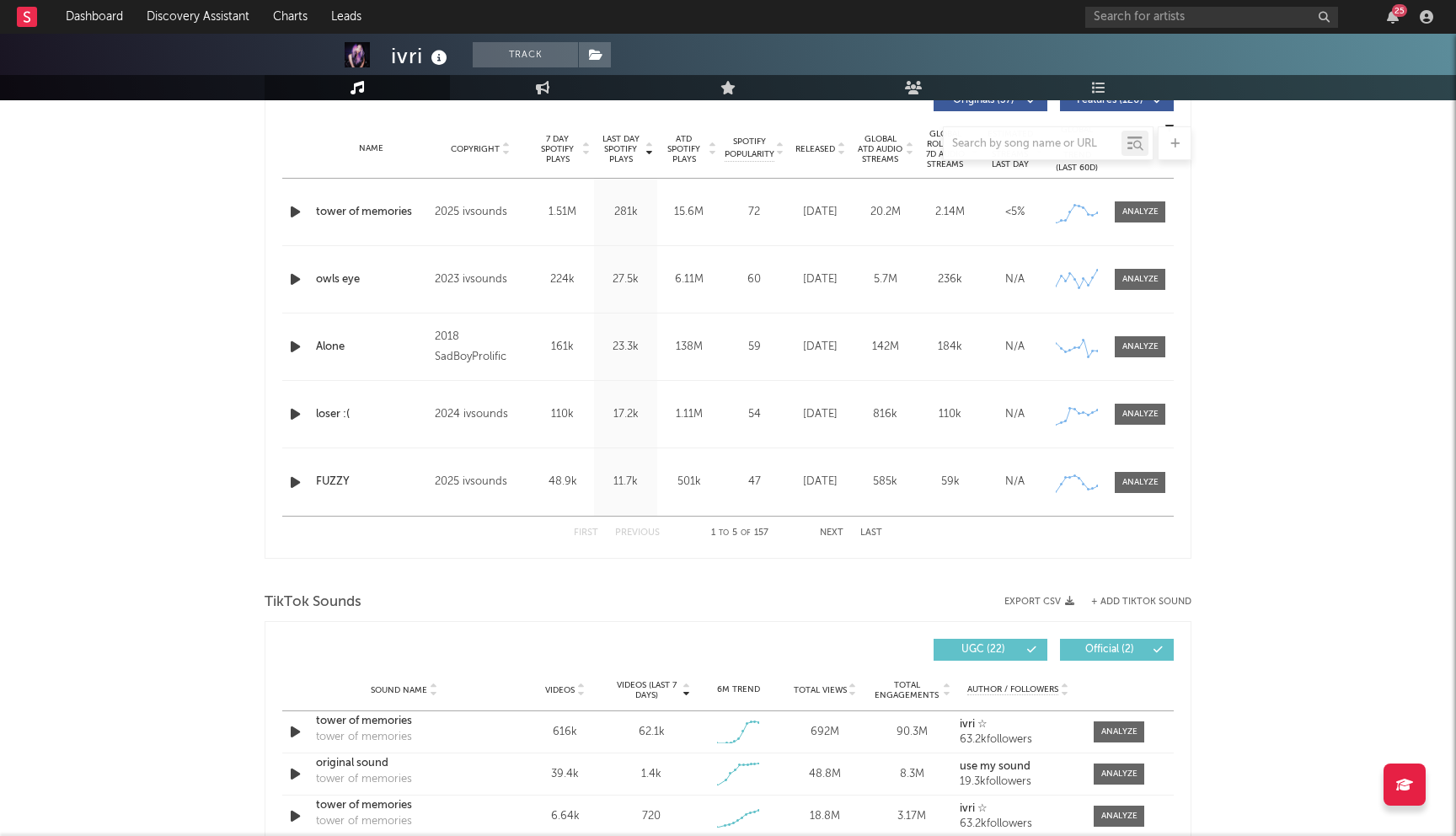
click at [837, 533] on button "Next" at bounding box center [831, 533] width 24 height 9
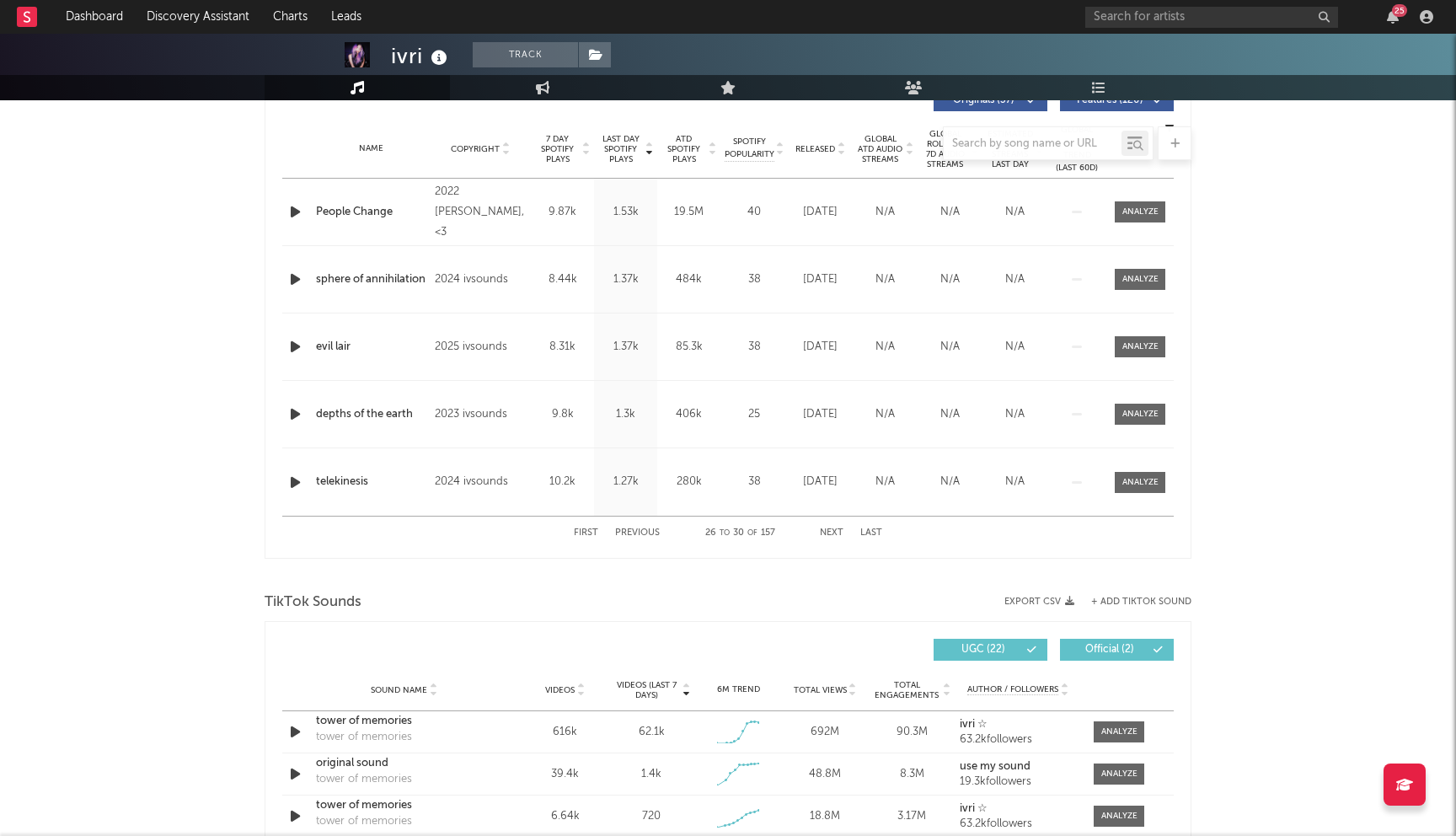
click at [837, 533] on button "Next" at bounding box center [831, 533] width 24 height 9
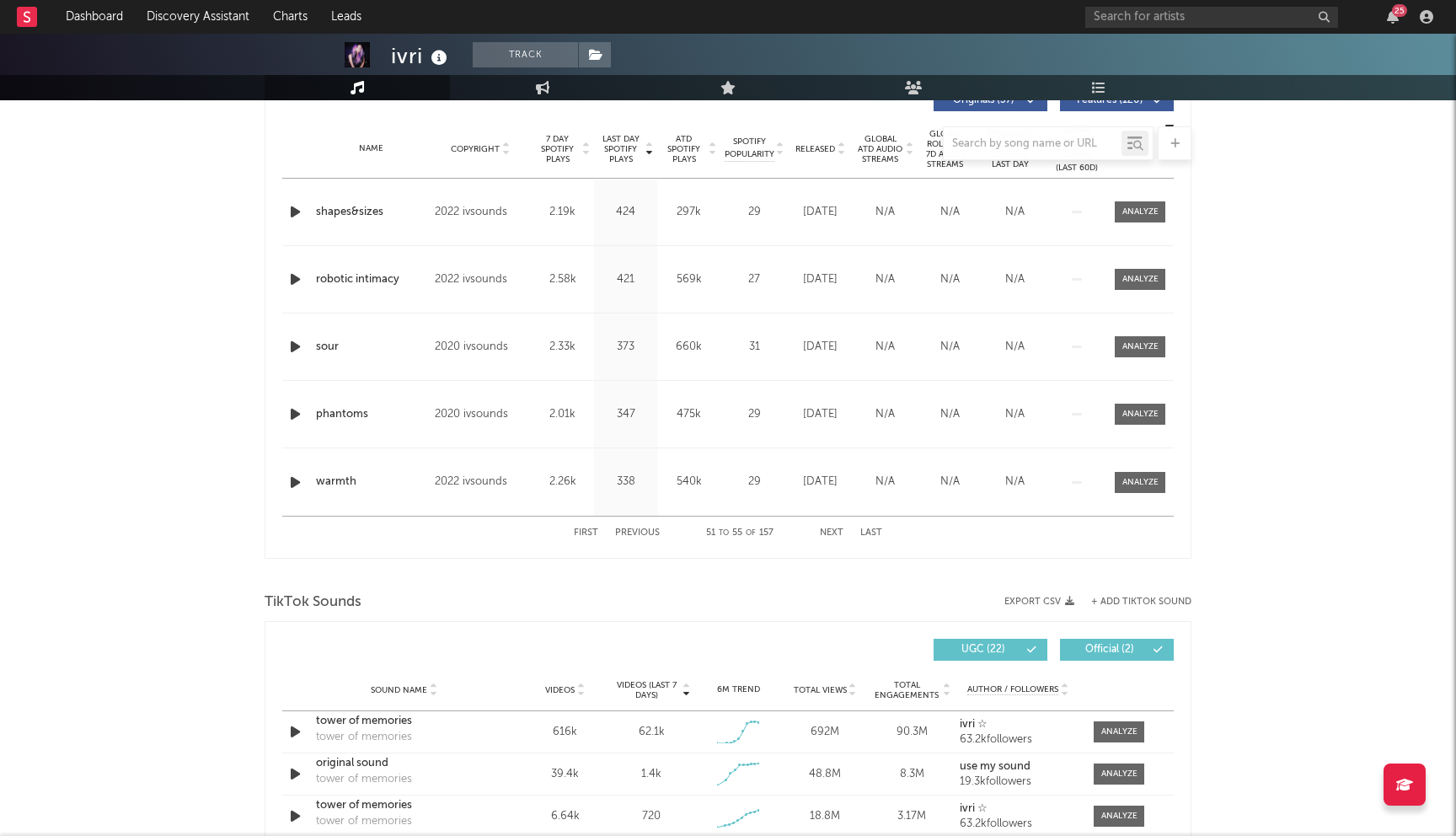
click at [628, 530] on button "Previous" at bounding box center [637, 533] width 45 height 9
click at [289, 416] on icon "button" at bounding box center [294, 413] width 17 height 21
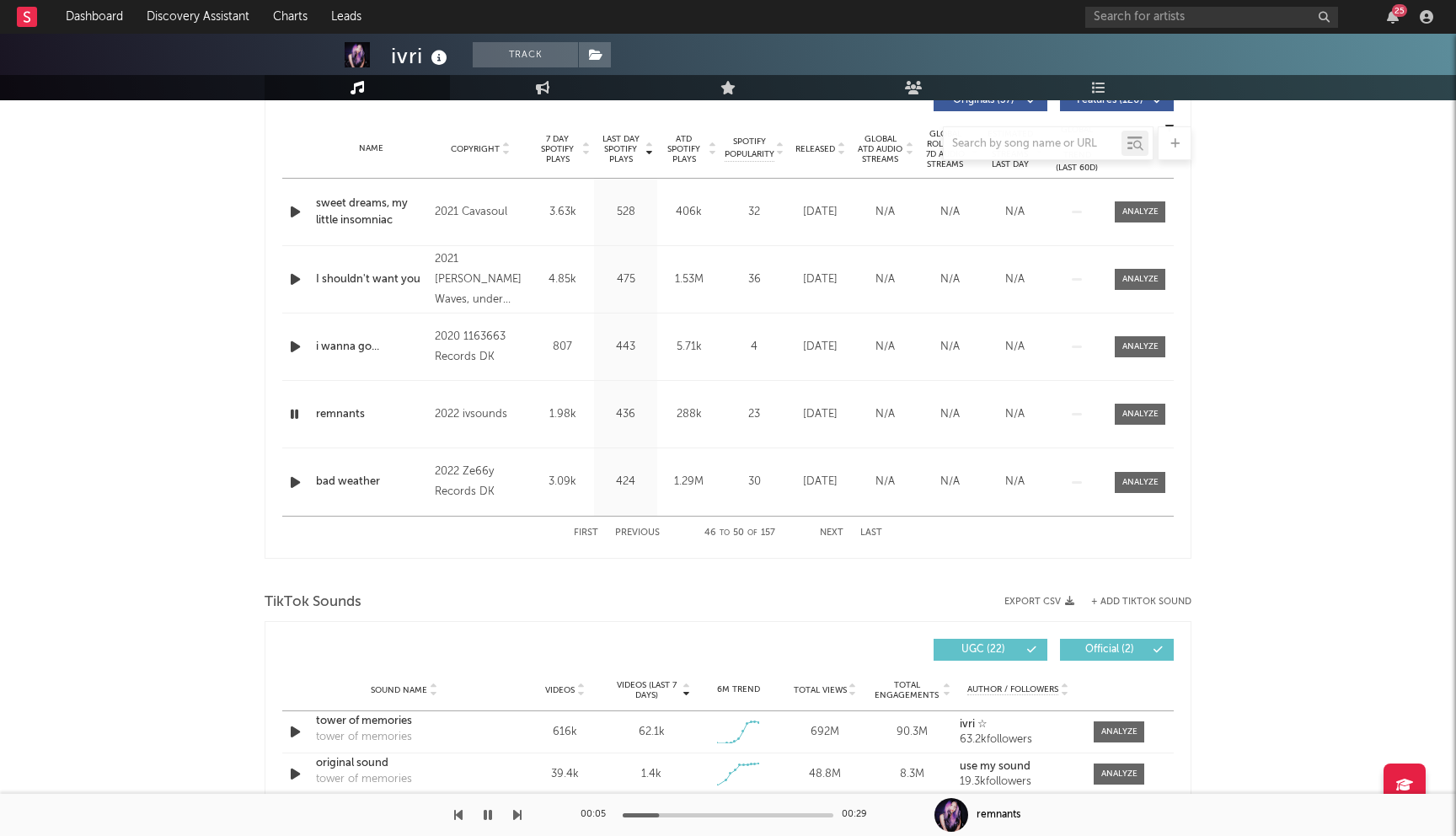
click at [293, 417] on icon "button" at bounding box center [294, 413] width 16 height 21
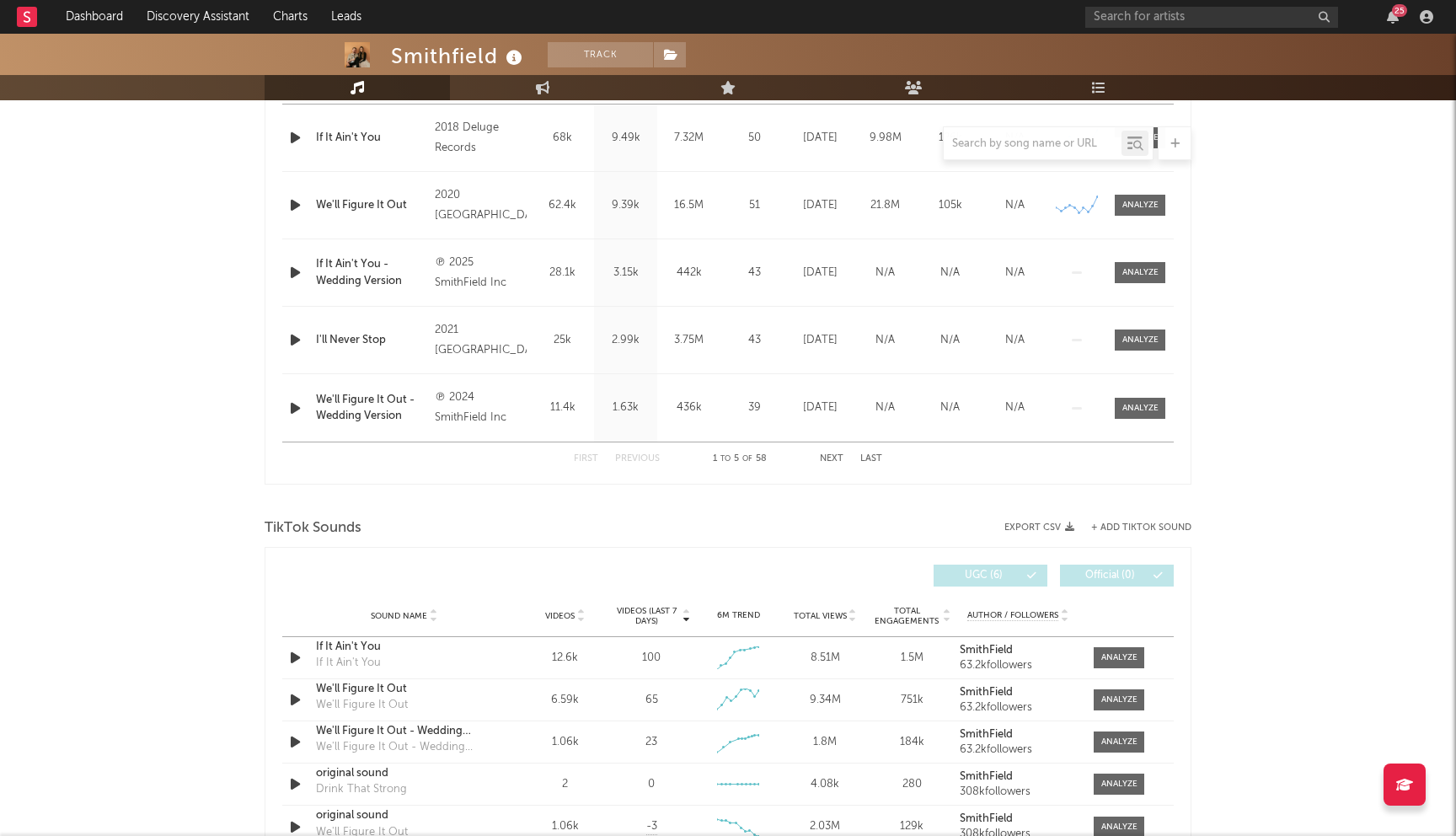
select select "6m"
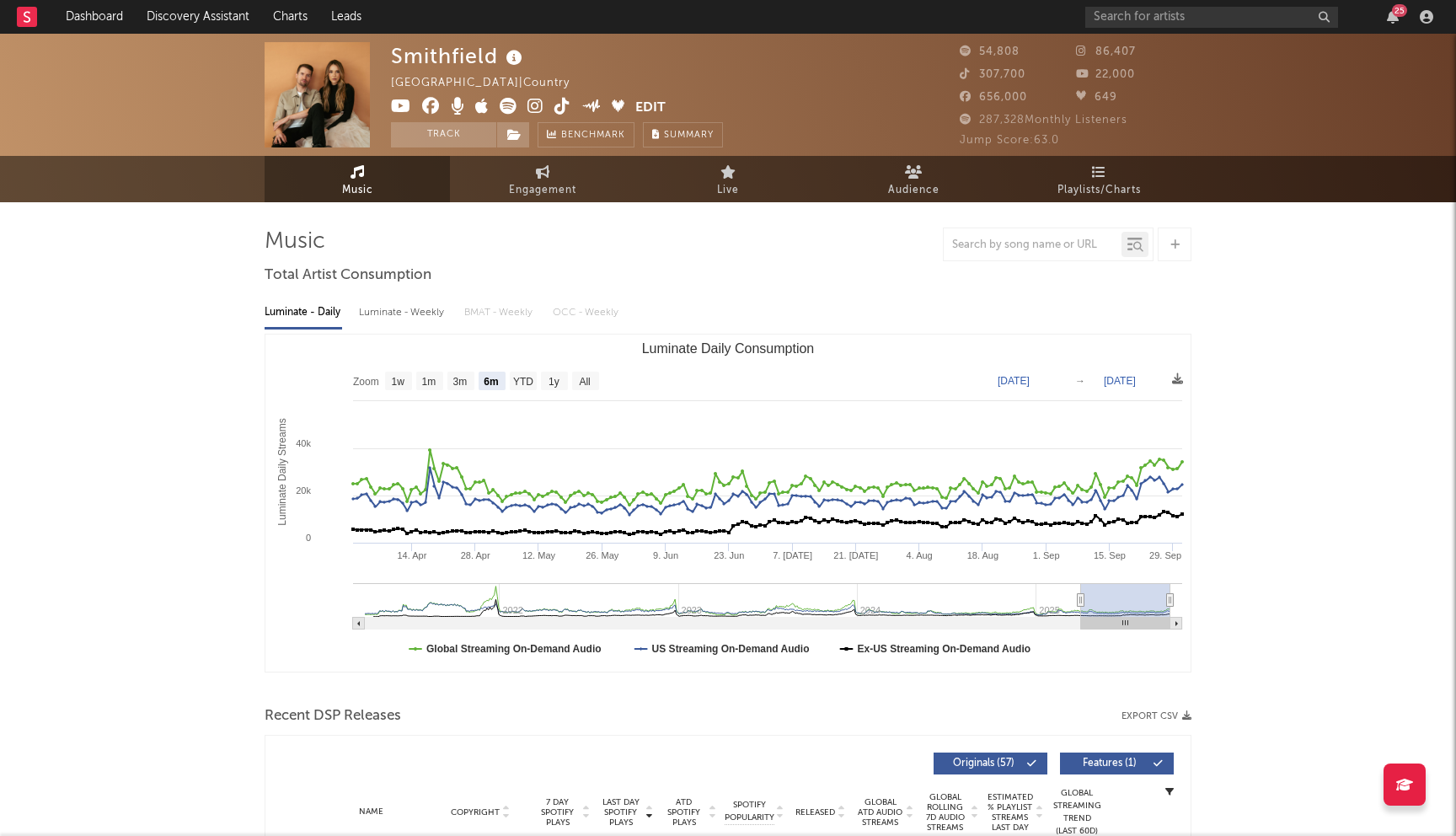
click at [428, 102] on icon at bounding box center [431, 106] width 17 height 16
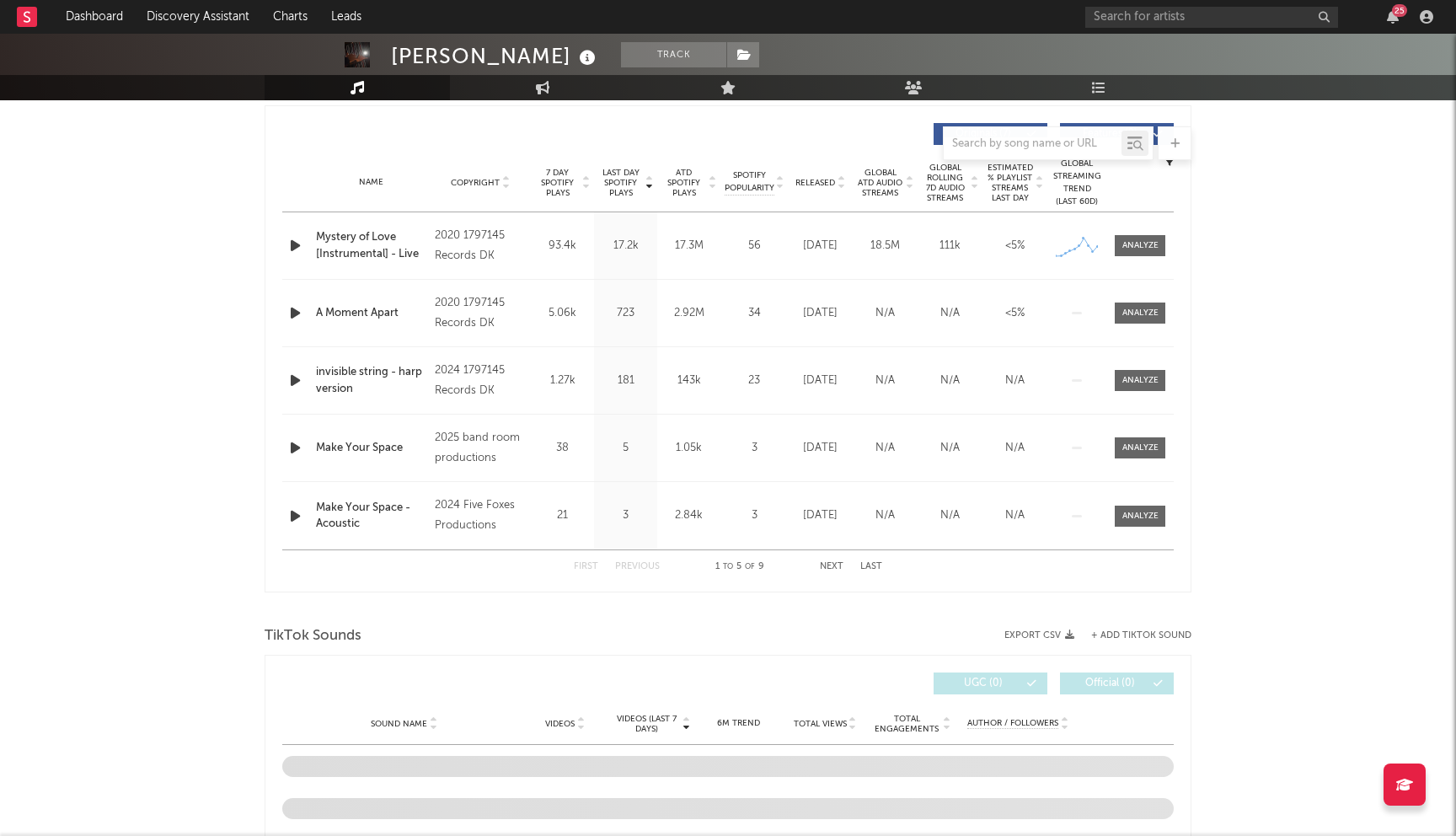
select select "6m"
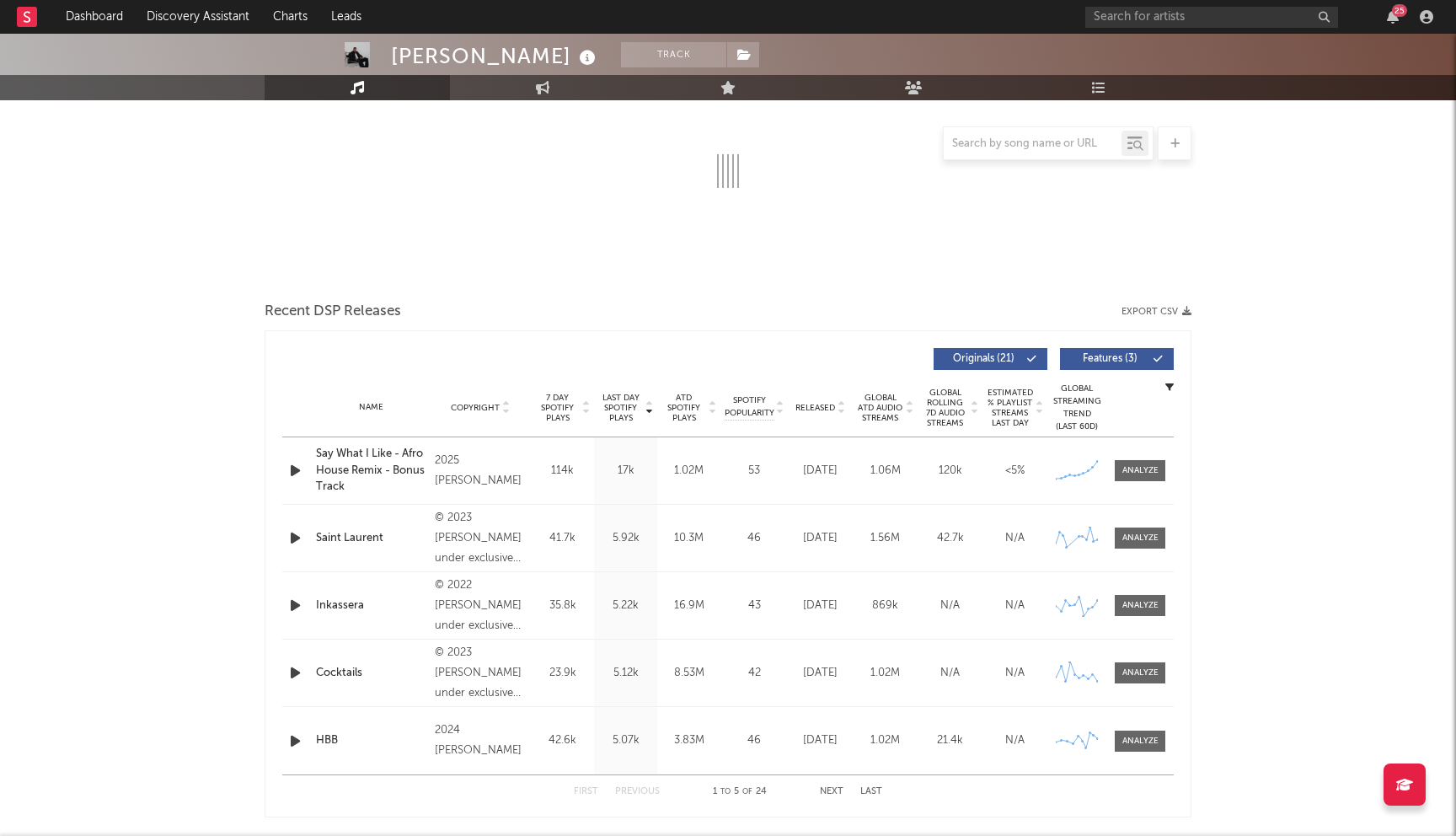
scroll to position [404, 0]
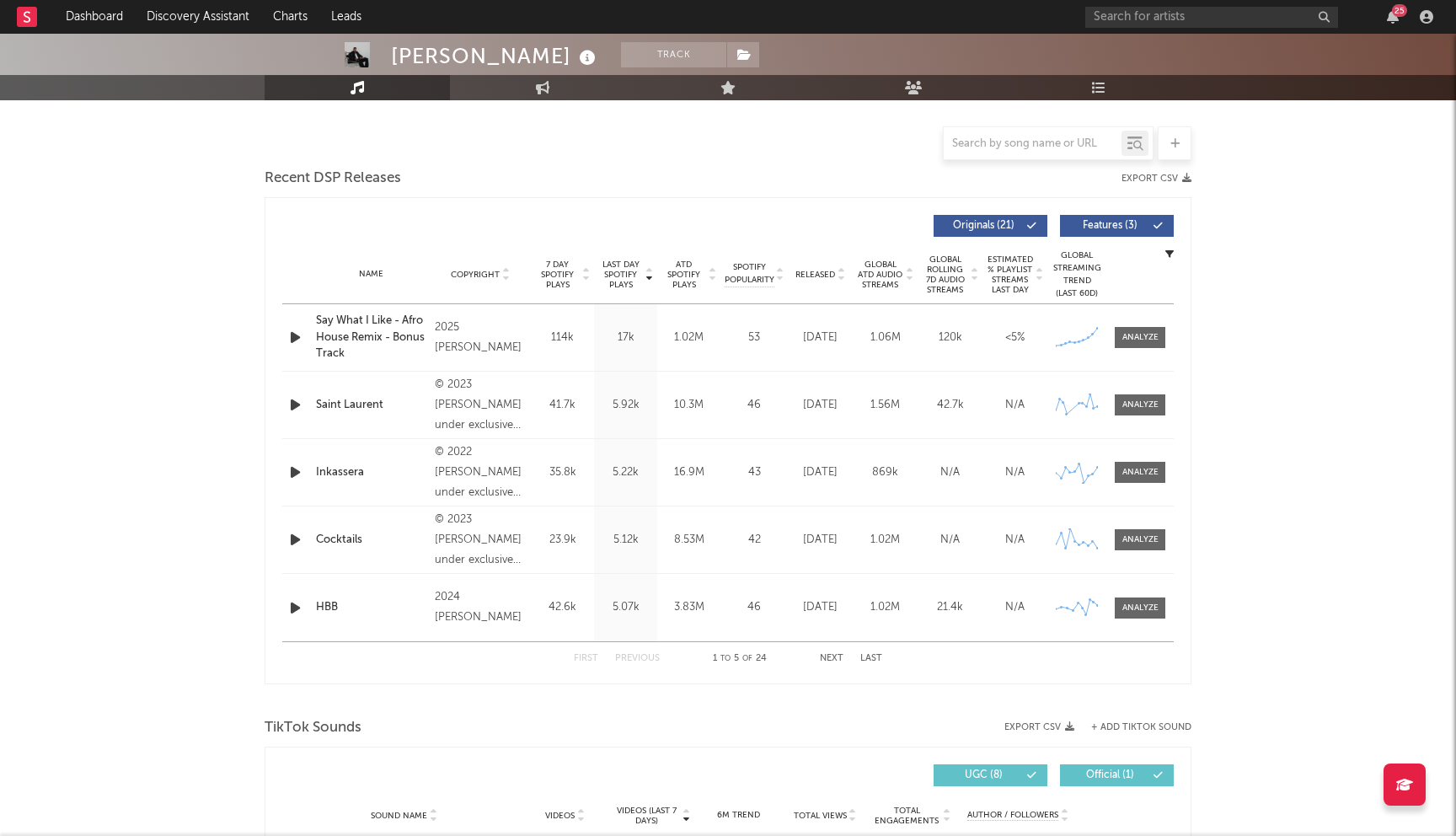
select select "6m"
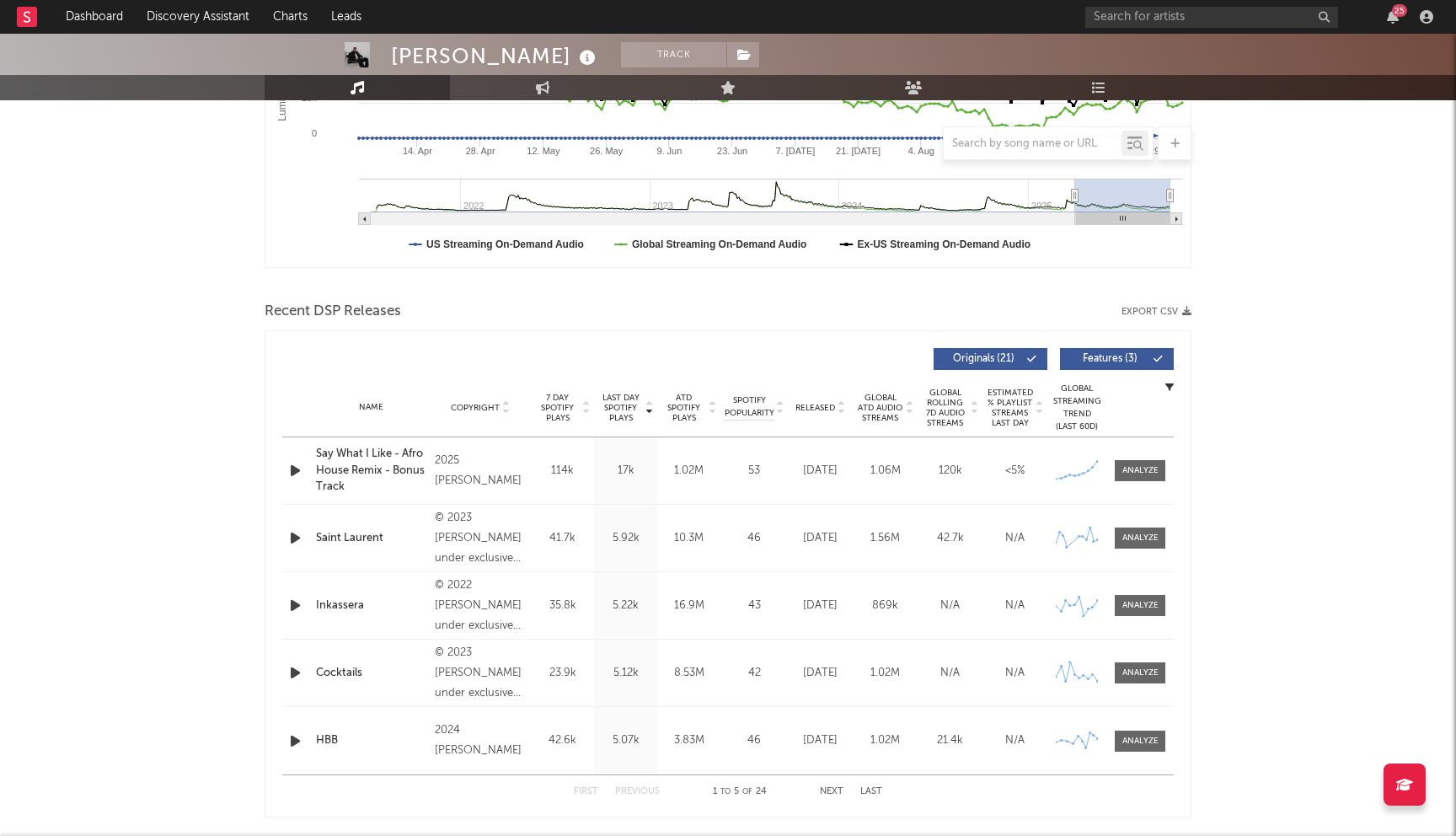
scroll to position [0, 0]
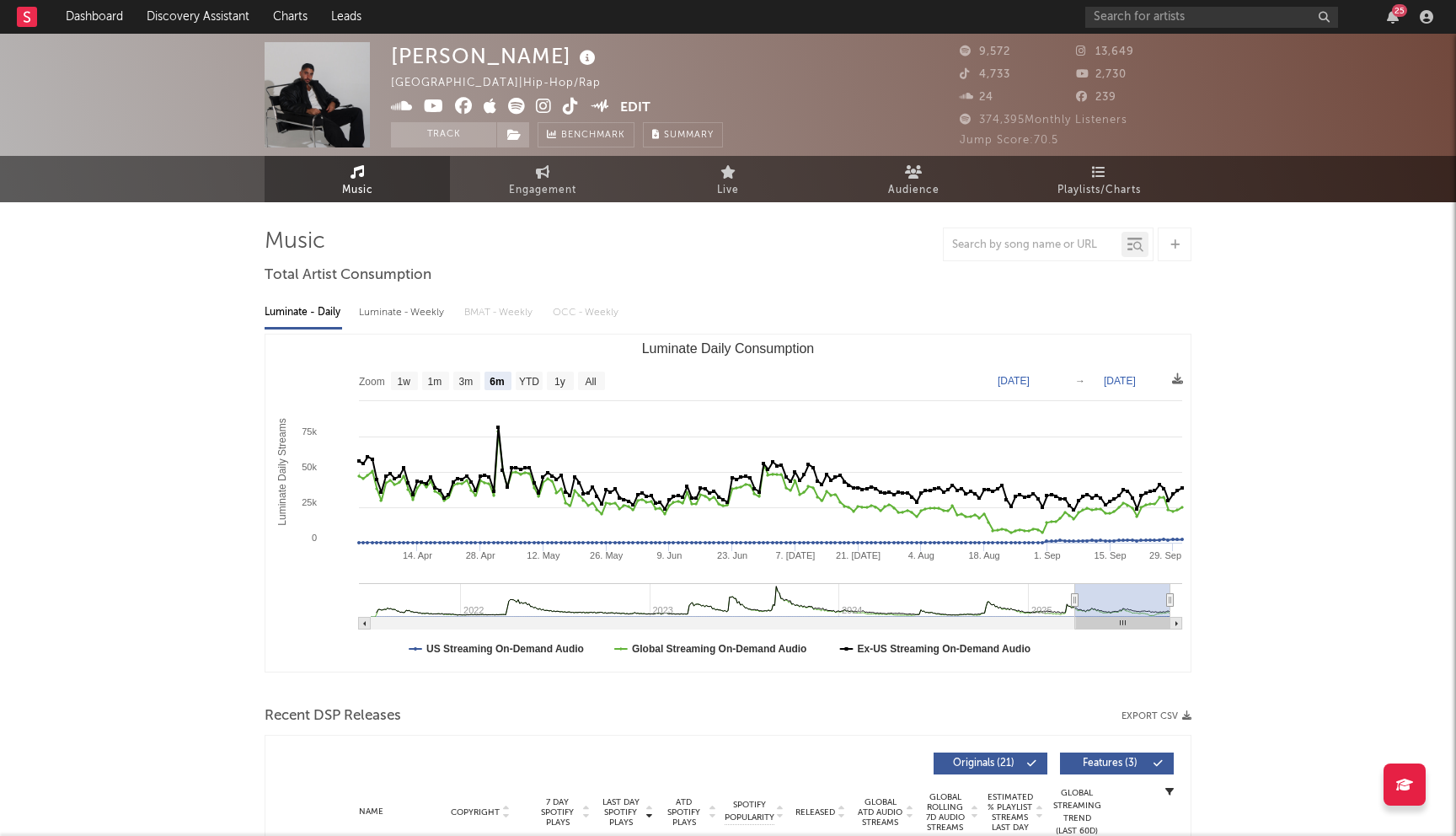
click at [458, 106] on icon at bounding box center [463, 106] width 17 height 16
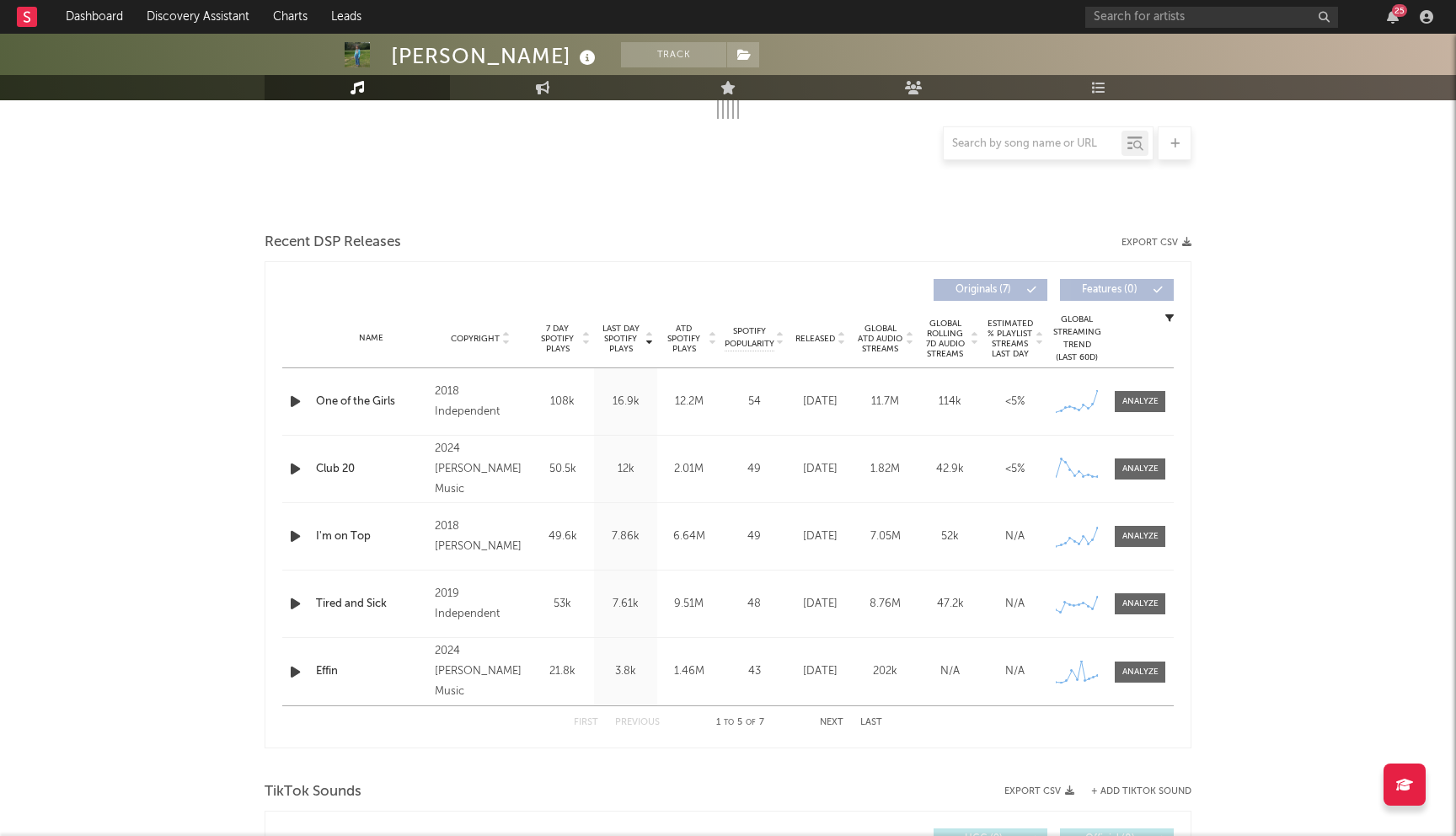
scroll to position [474, 0]
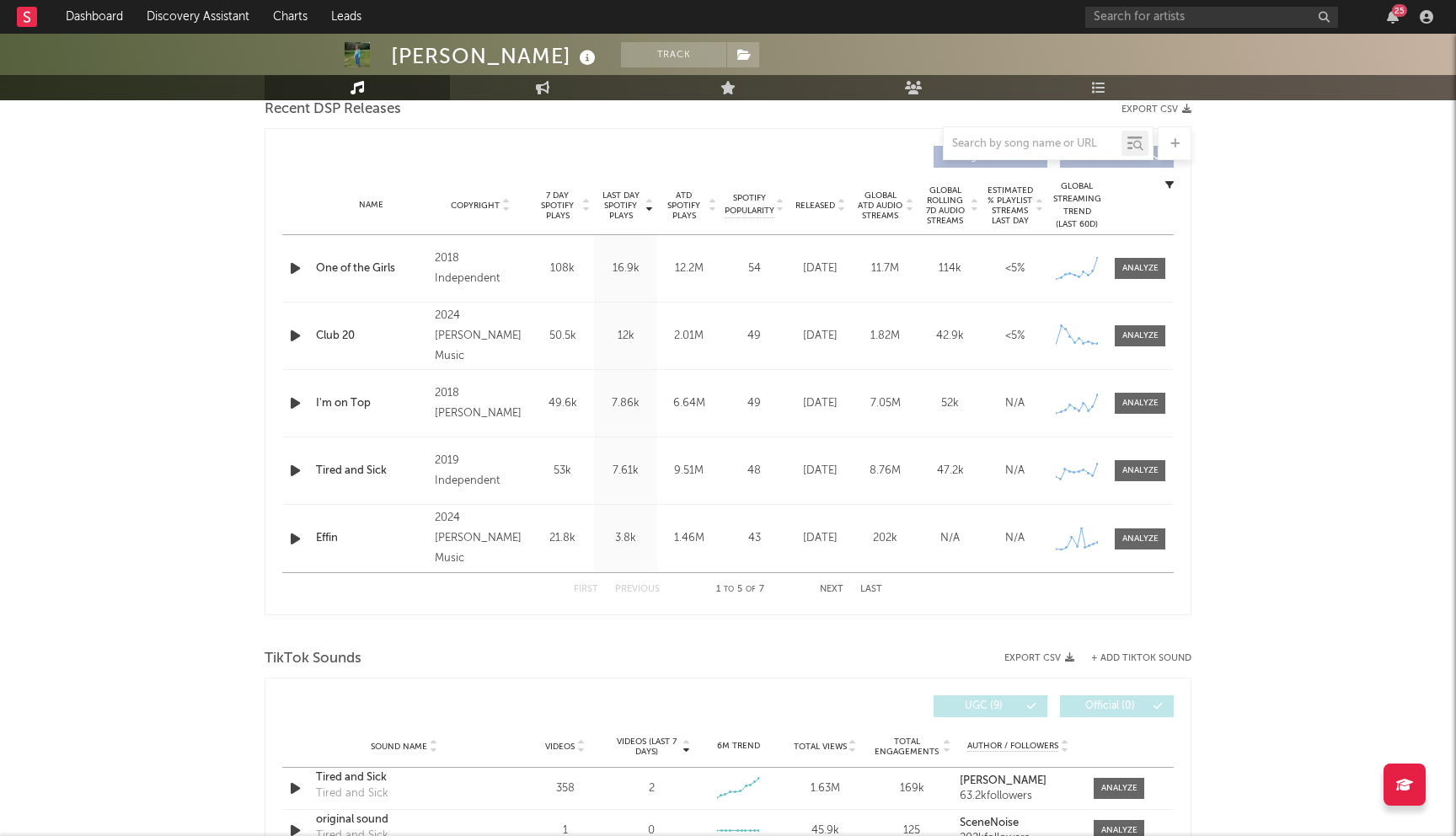
select select "6m"
